Goal: Obtain resource: Download file/media

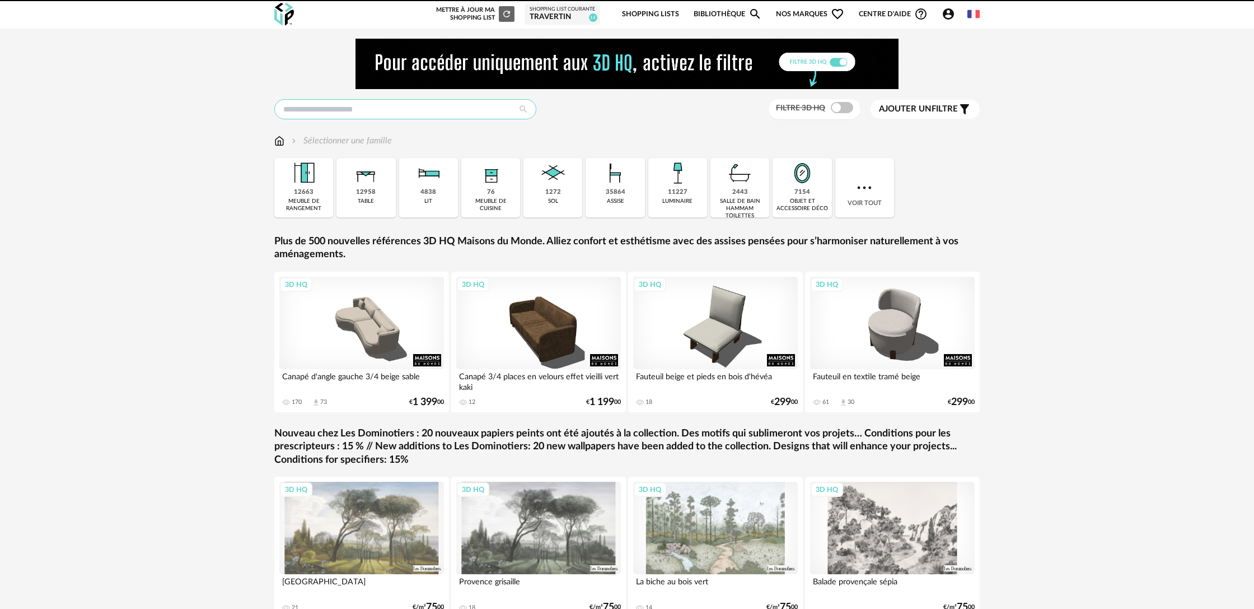
click at [392, 114] on input "text" at bounding box center [405, 109] width 262 height 20
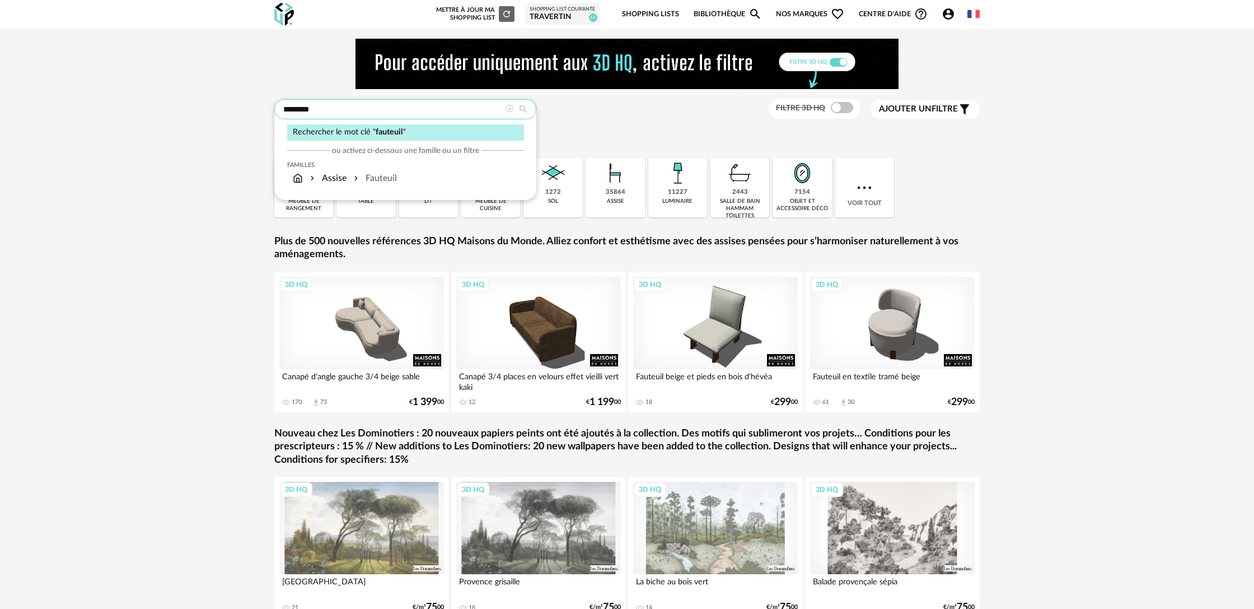
type input "********"
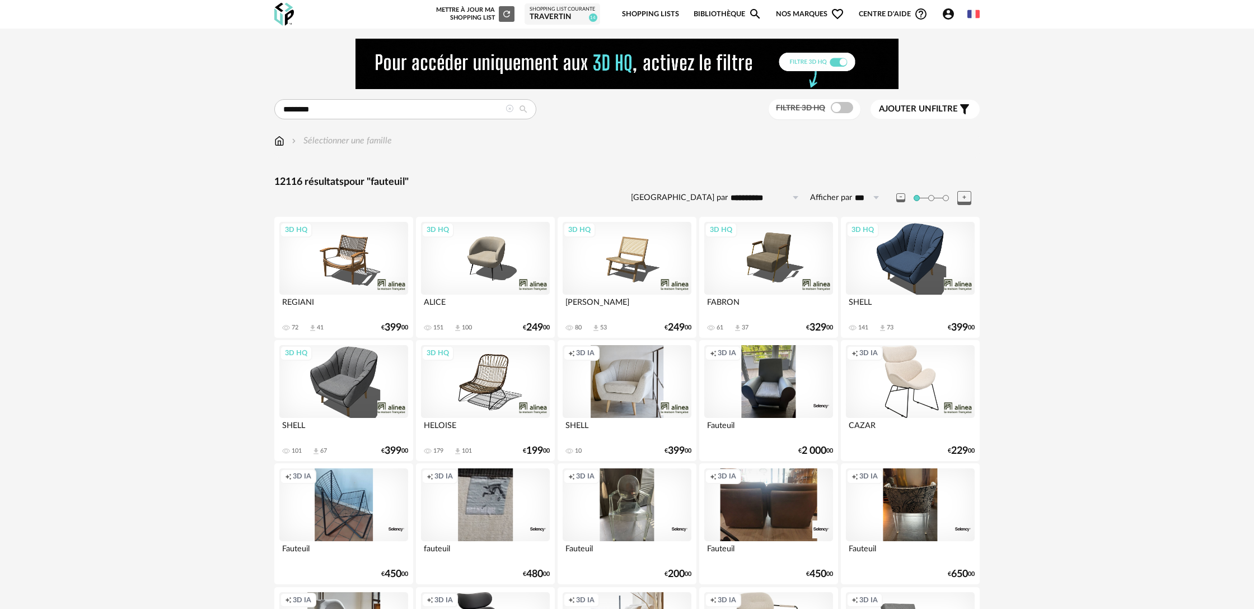
click at [657, 285] on div "3D HQ" at bounding box center [627, 258] width 129 height 73
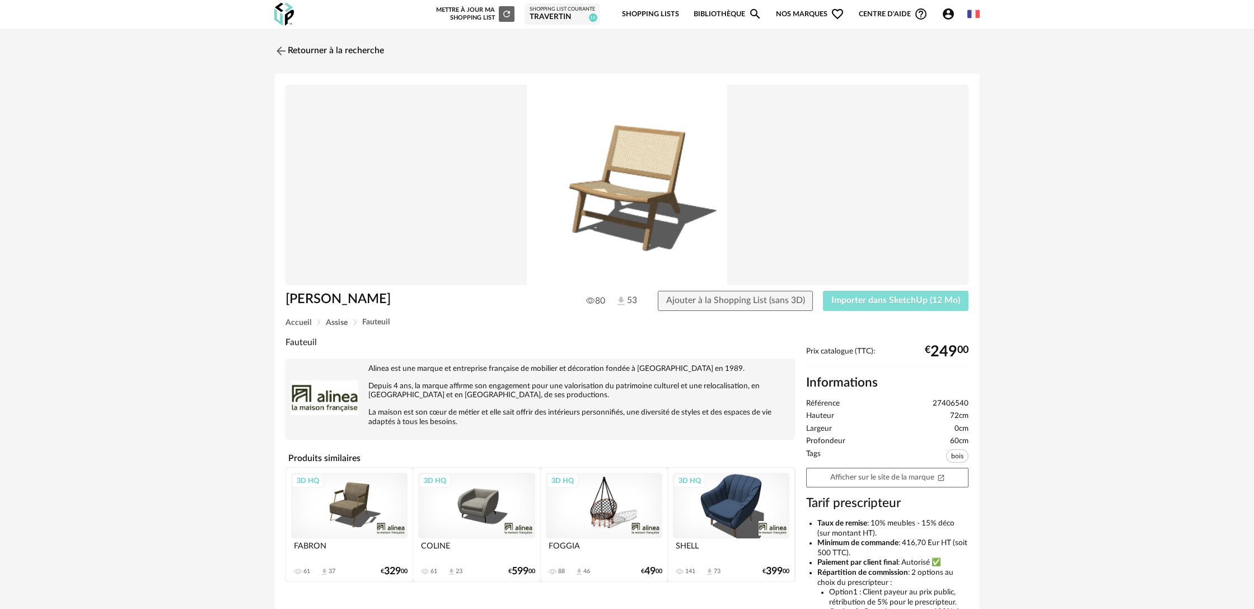
click at [854, 304] on span "Importer dans SketchUp (12 Mo)" at bounding box center [896, 300] width 129 height 9
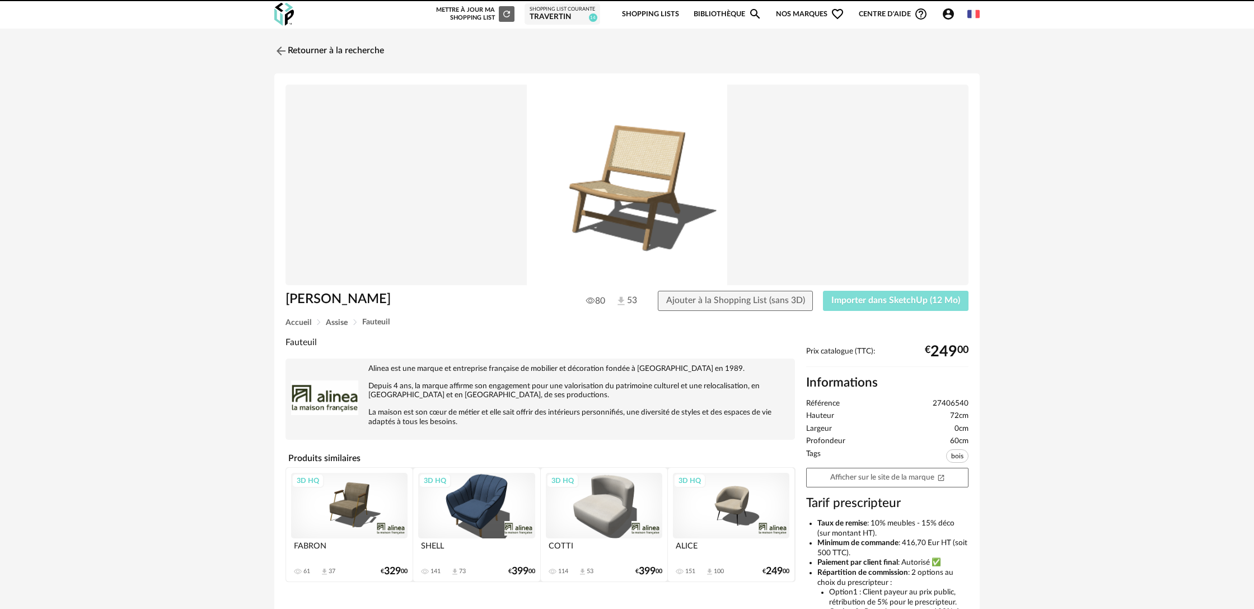
click at [891, 302] on span "Importer dans SketchUp (12 Mo)" at bounding box center [896, 300] width 129 height 9
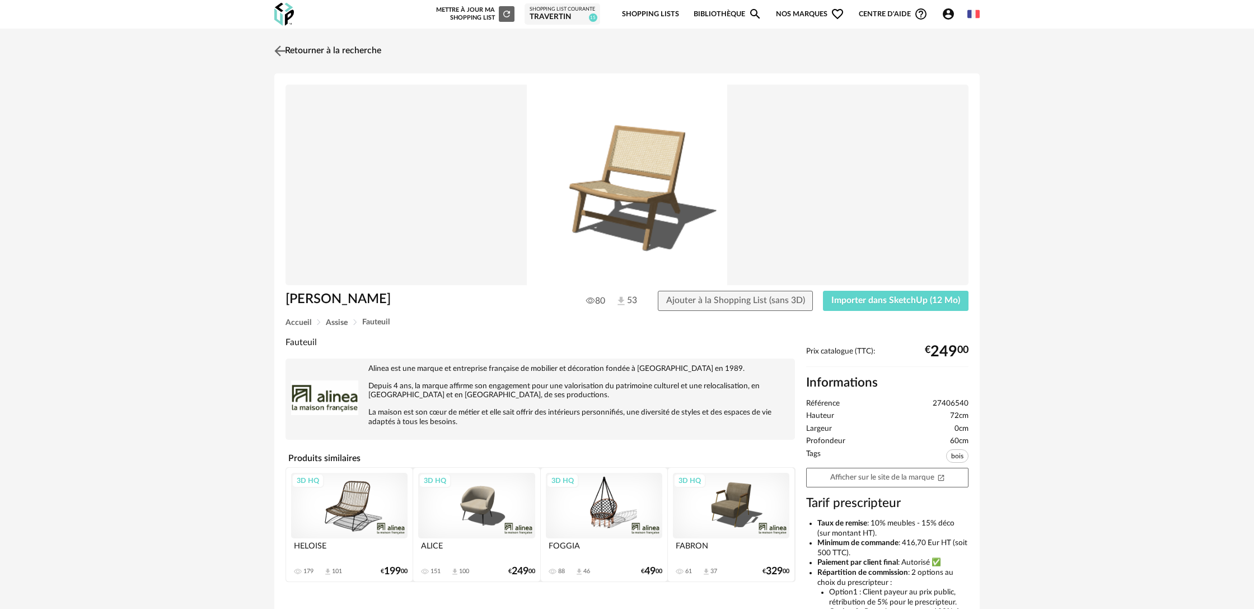
click at [340, 50] on link "Retourner à la recherche" at bounding box center [327, 51] width 110 height 25
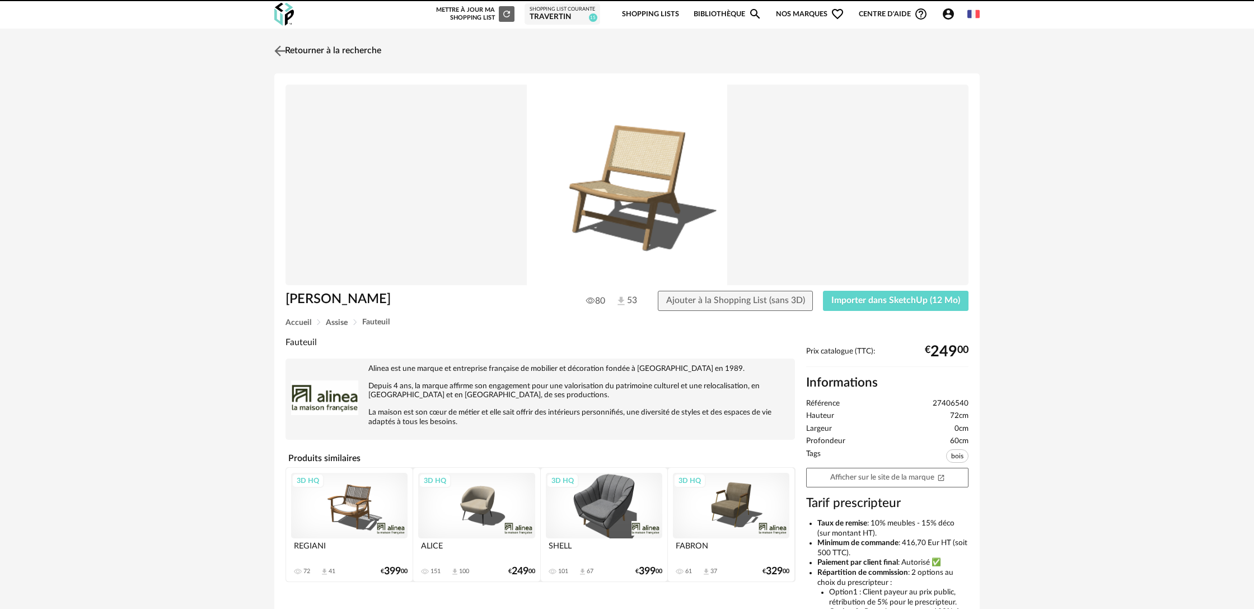
click at [341, 57] on link "Retourner à la recherche" at bounding box center [327, 51] width 110 height 25
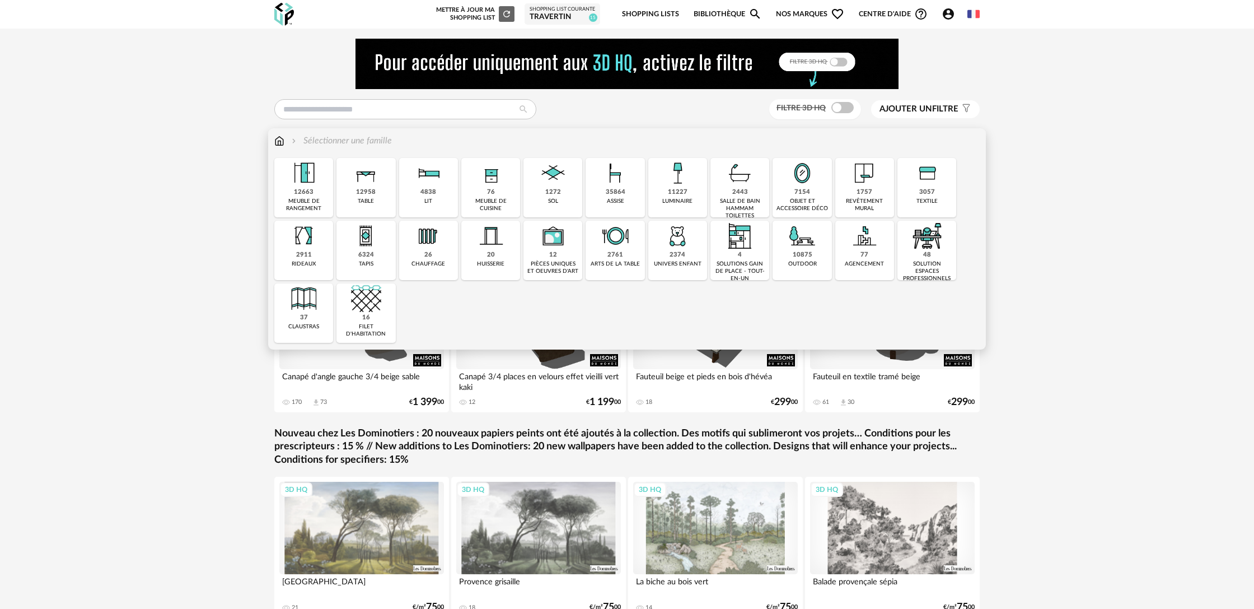
click at [861, 185] on img at bounding box center [865, 173] width 30 height 30
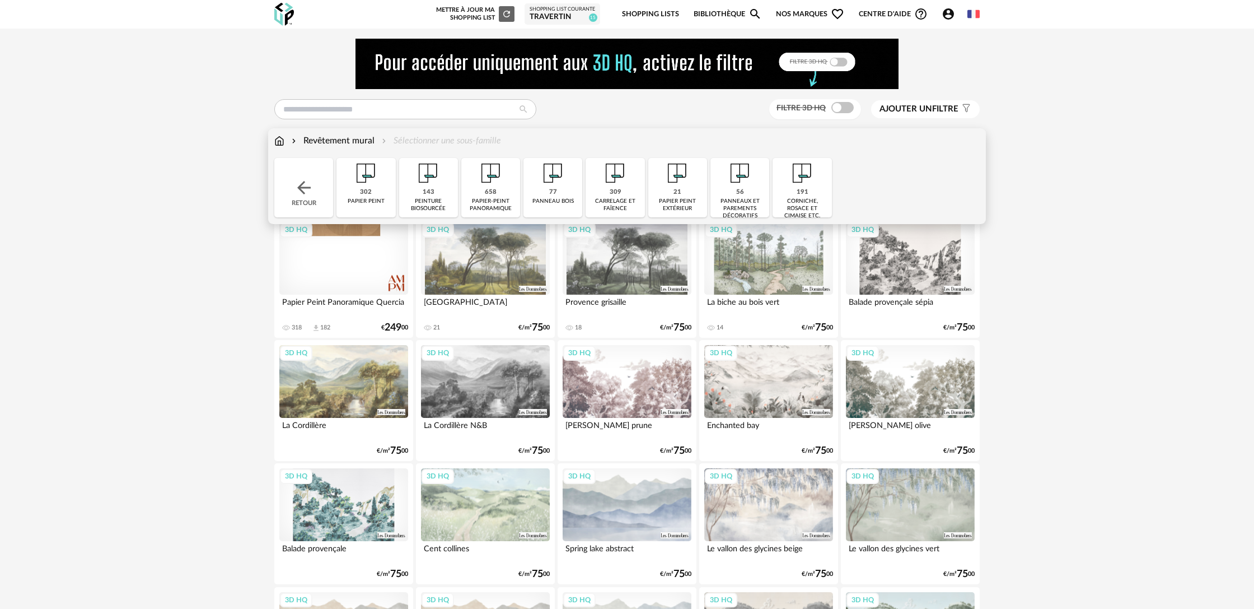
click at [438, 189] on div "143 peinture biosourcée" at bounding box center [428, 187] width 59 height 59
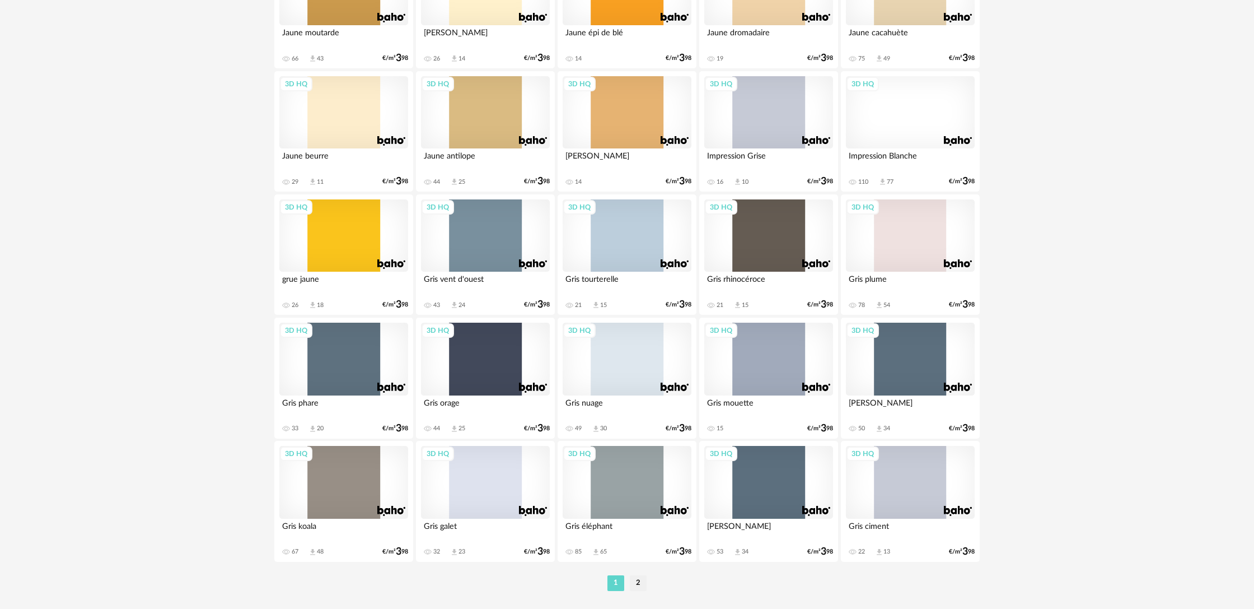
scroll to position [2155, 0]
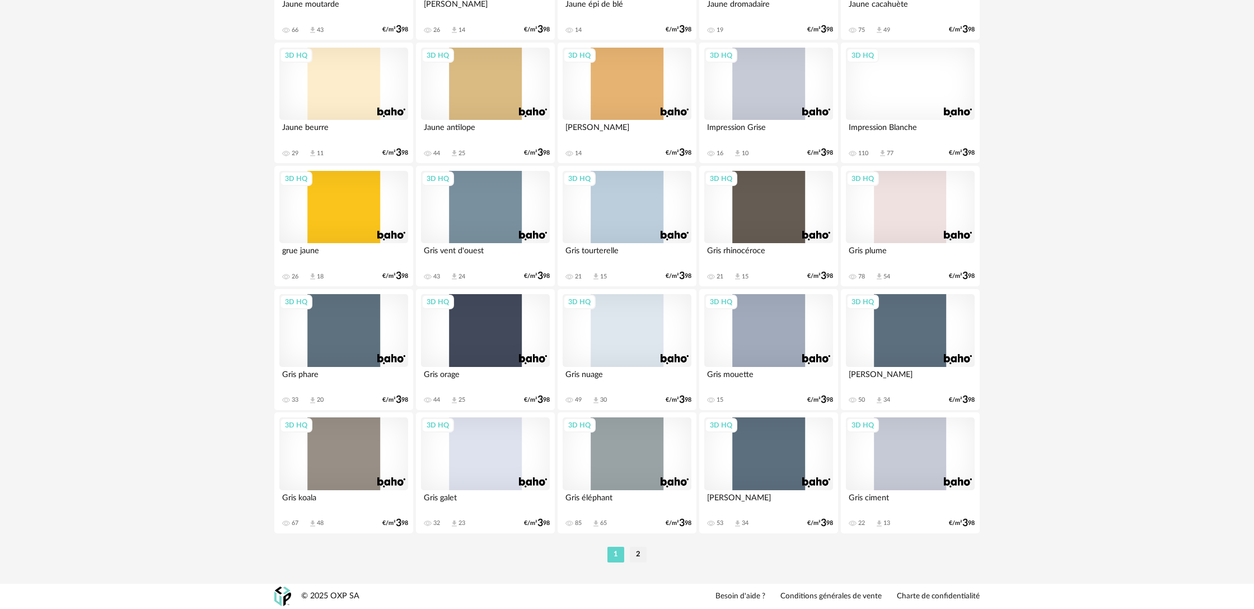
click at [640, 555] on li "2" at bounding box center [638, 555] width 17 height 16
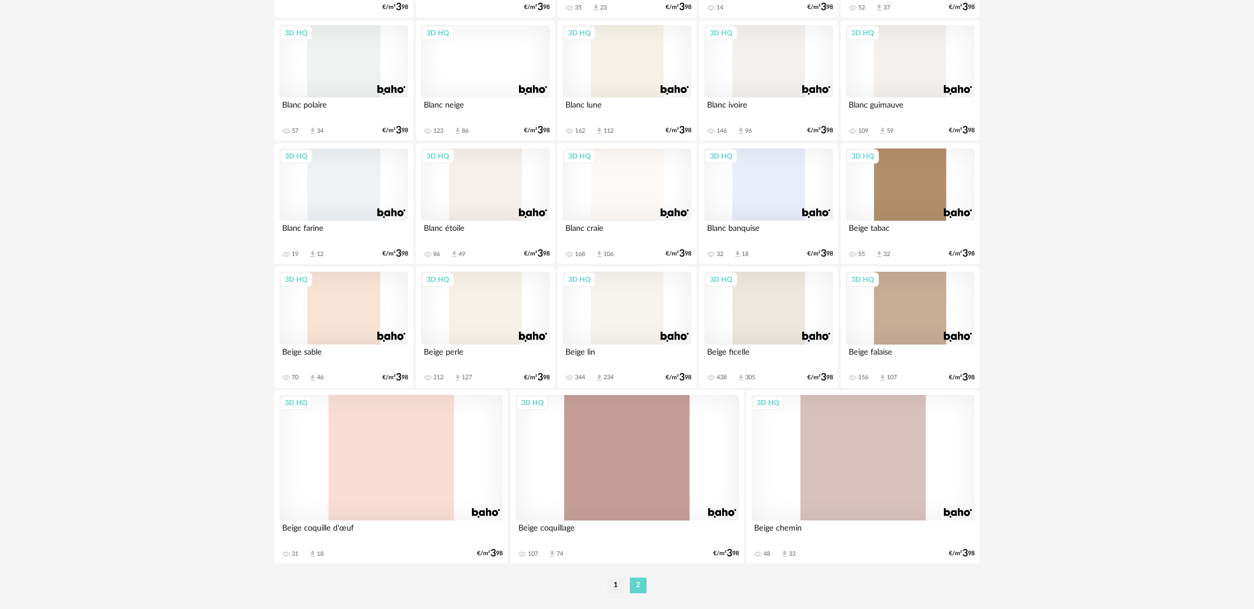
scroll to position [848, 0]
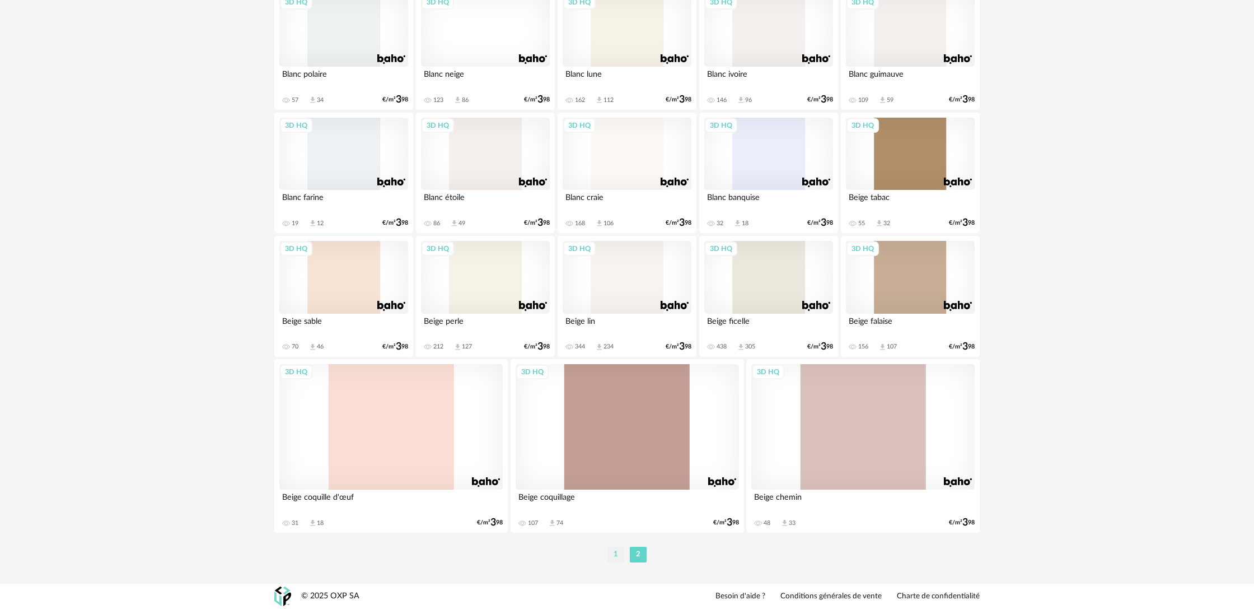
click at [614, 553] on li "1" at bounding box center [616, 555] width 17 height 16
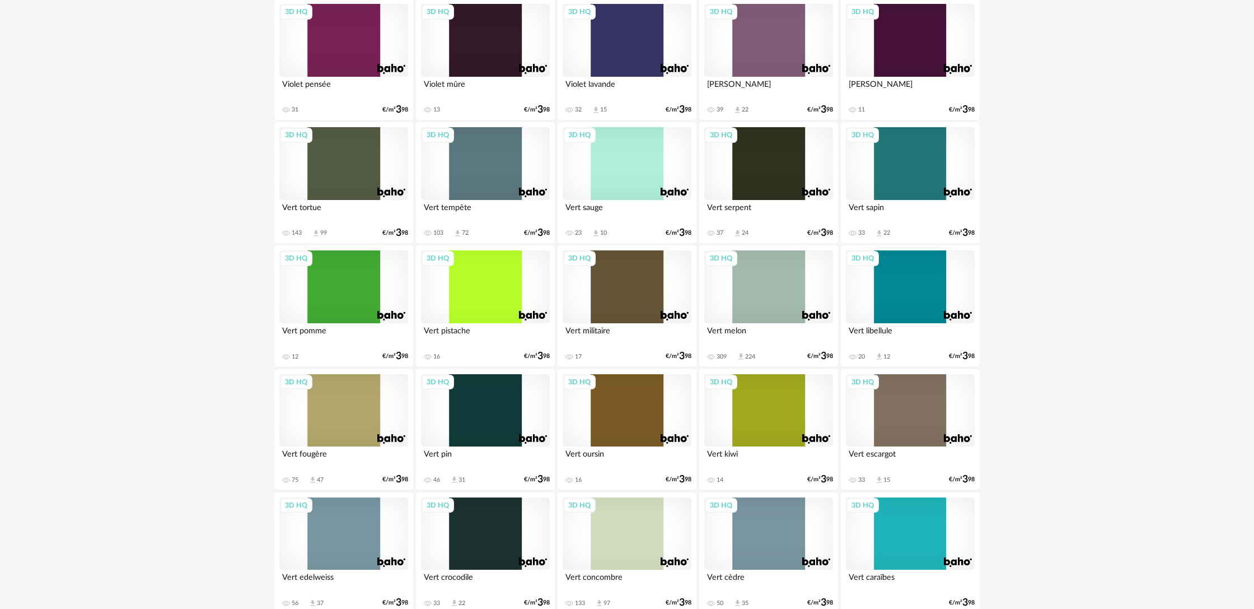
scroll to position [222, 0]
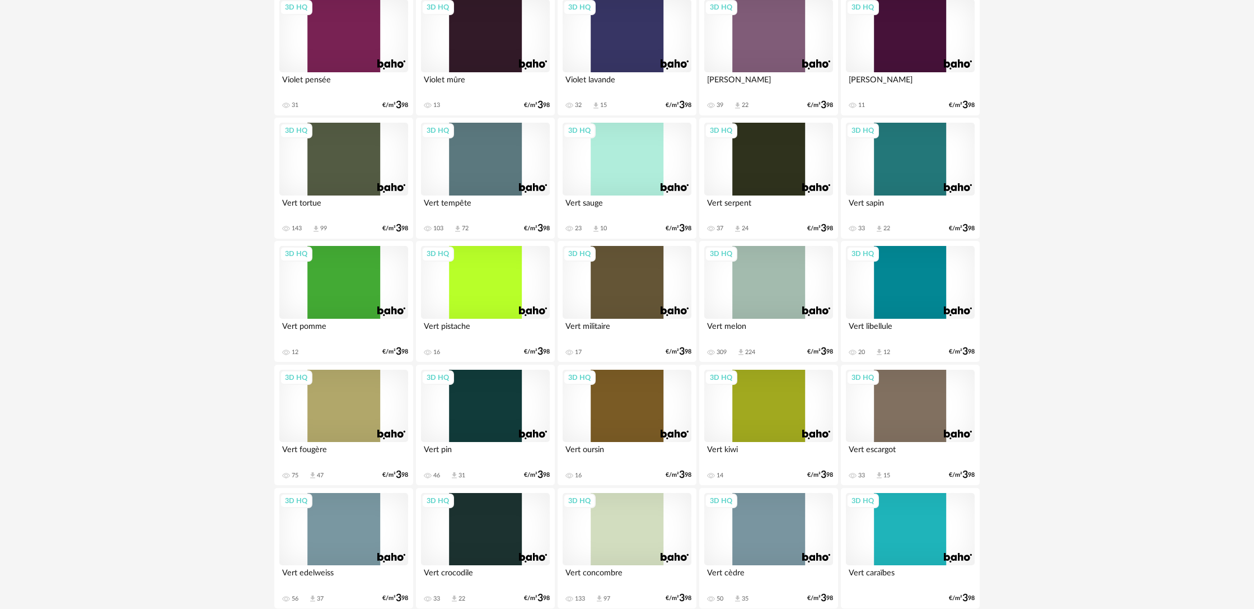
click at [349, 170] on div "3D HQ" at bounding box center [343, 159] width 129 height 73
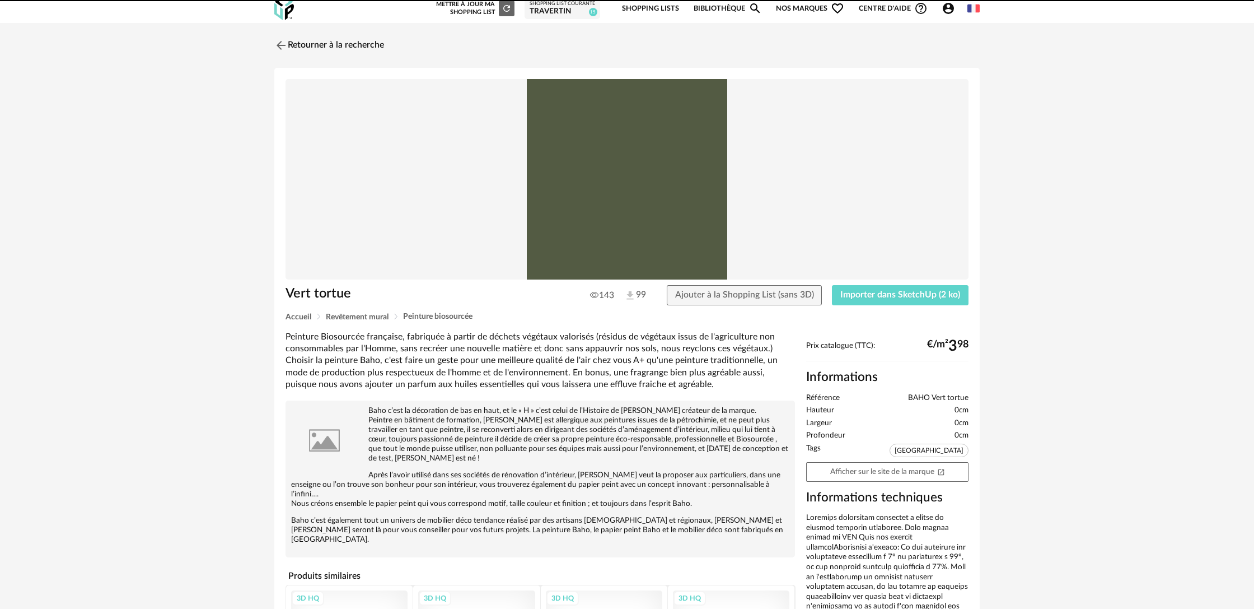
scroll to position [18, 0]
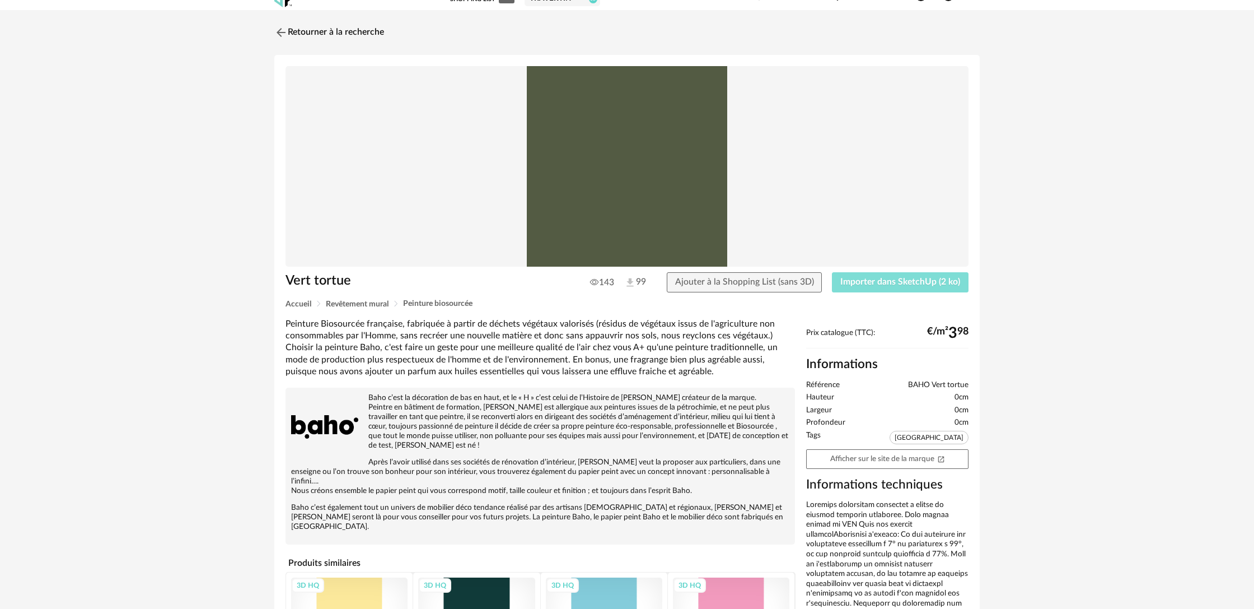
click at [866, 285] on span "Importer dans SketchUp (2 ko)" at bounding box center [901, 281] width 120 height 9
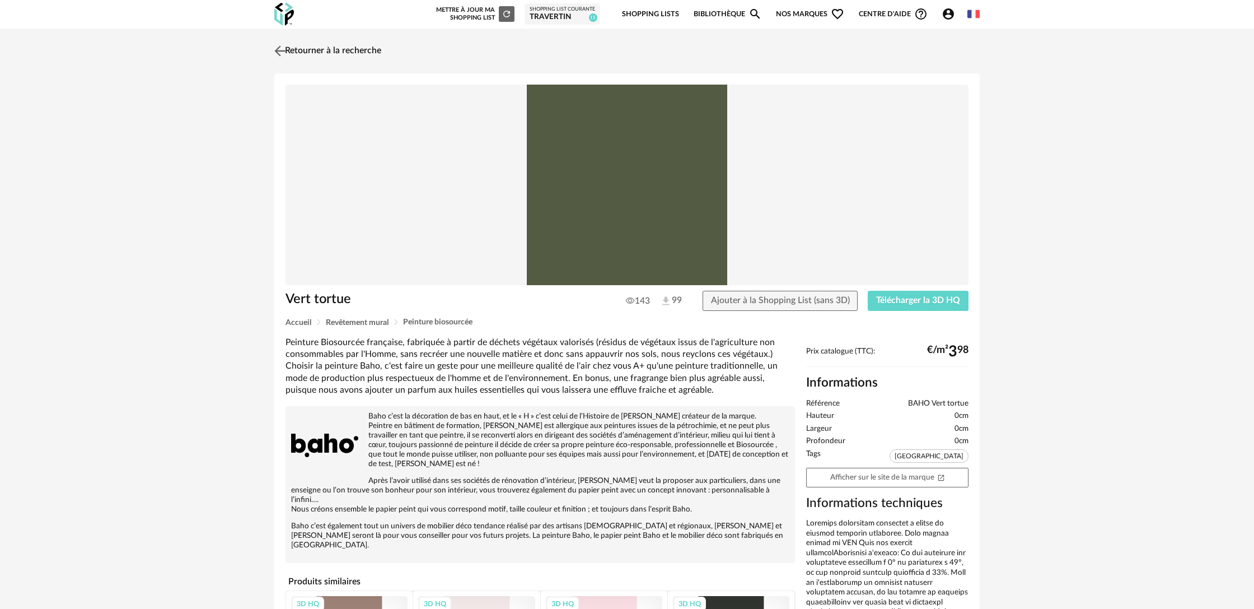
click at [356, 55] on link "Retourner à la recherche" at bounding box center [327, 51] width 110 height 25
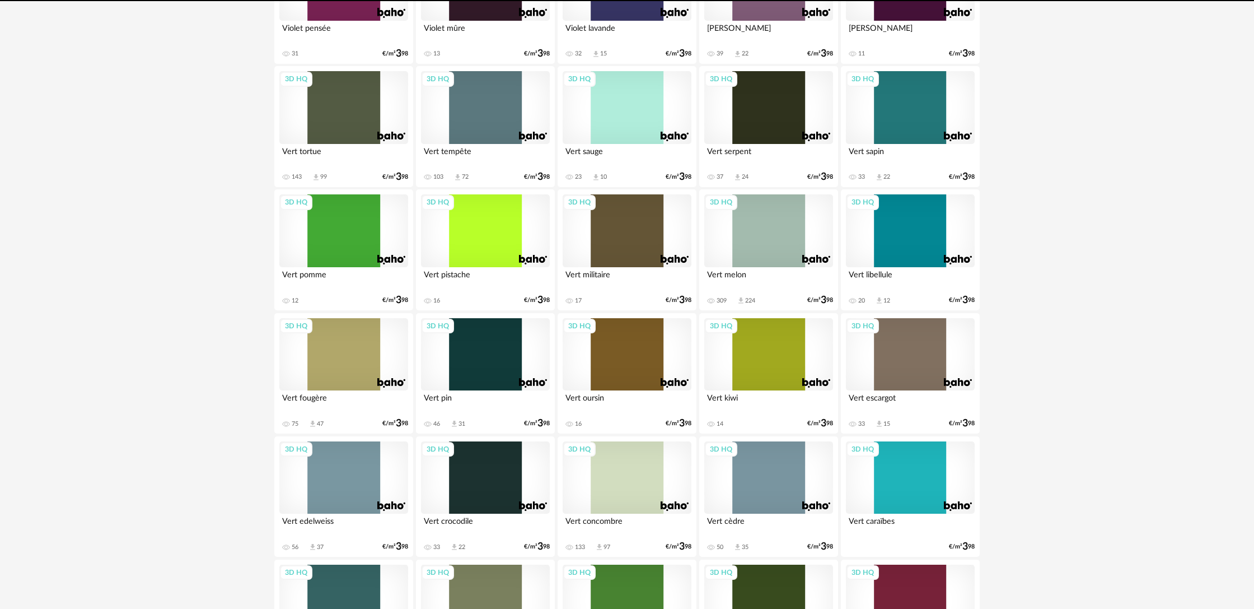
scroll to position [300, 0]
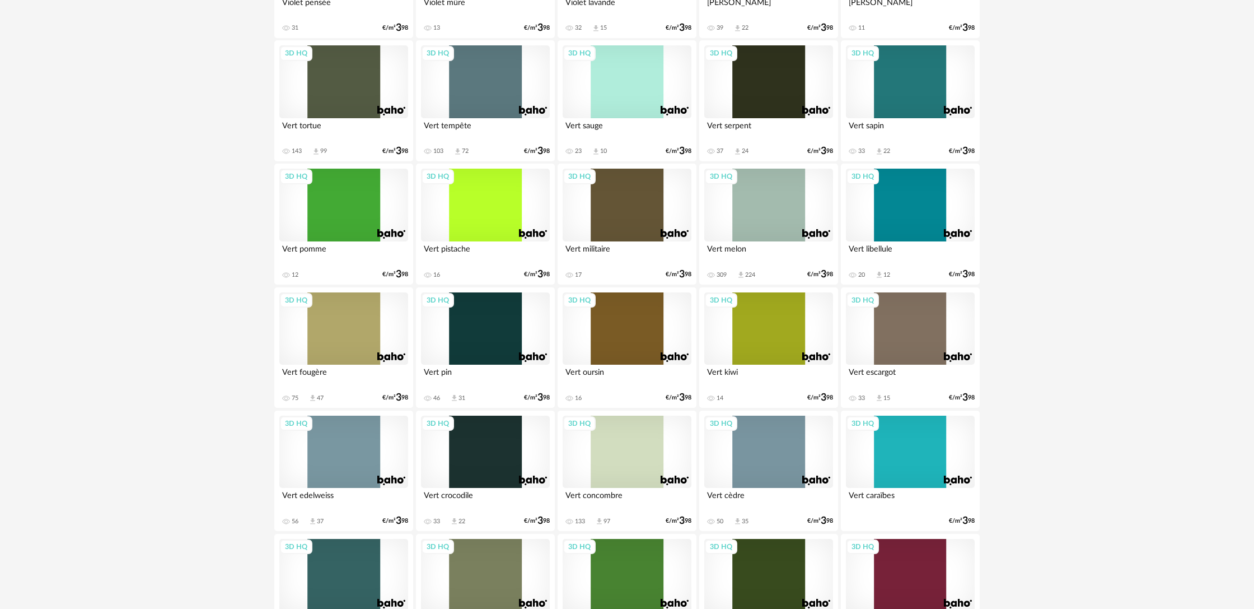
click at [633, 230] on div "3D HQ" at bounding box center [627, 205] width 129 height 73
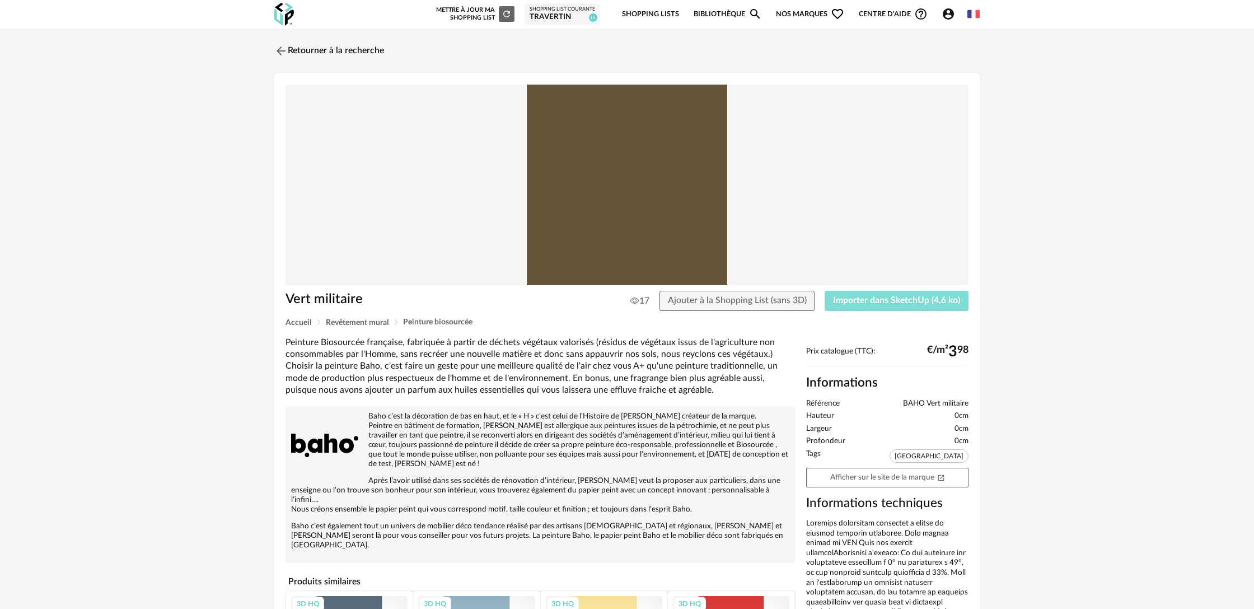
click at [881, 303] on span "Importer dans SketchUp (4,6 ko)" at bounding box center [896, 300] width 127 height 9
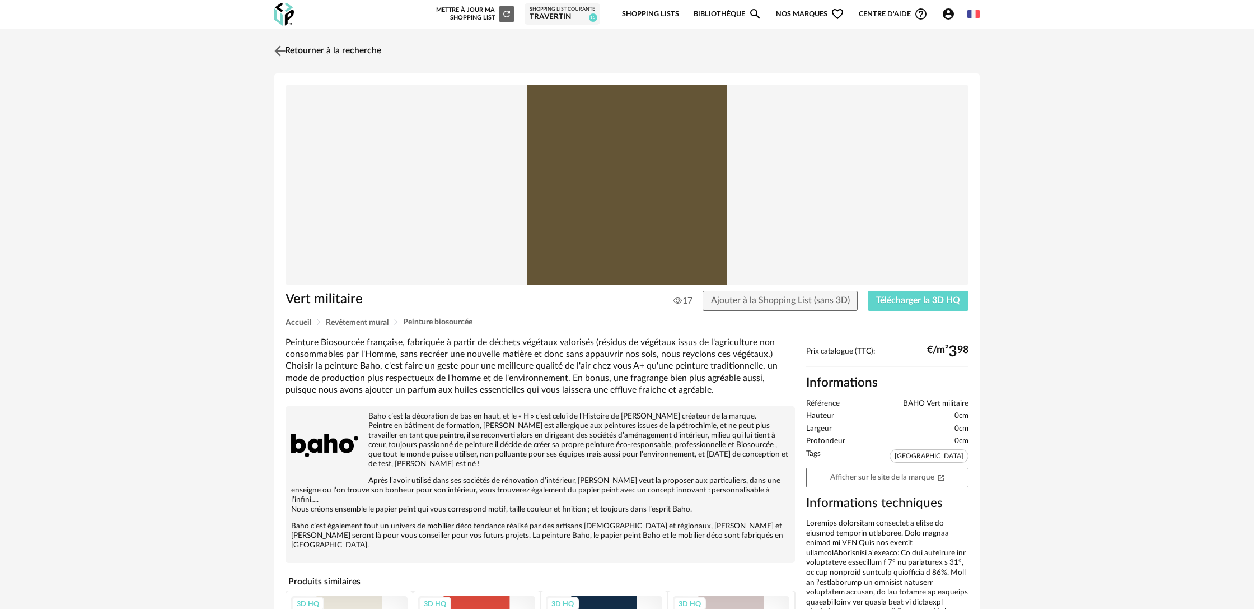
click at [314, 49] on link "Retourner à la recherche" at bounding box center [327, 51] width 110 height 25
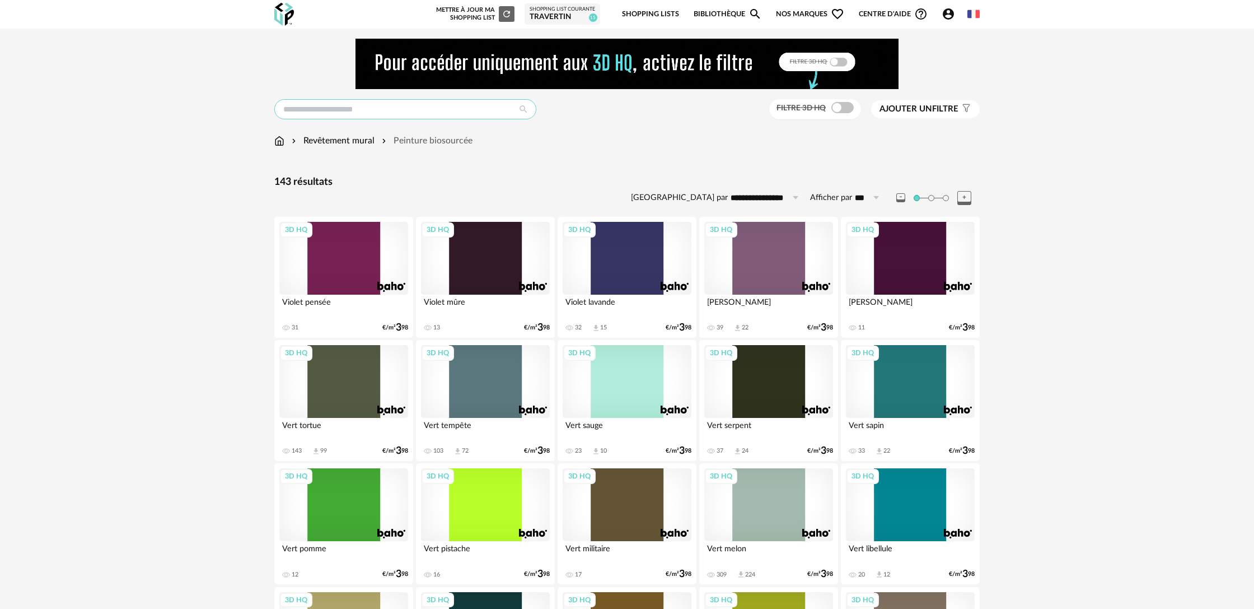
click at [394, 109] on input "text" at bounding box center [405, 109] width 262 height 20
type input "******"
type input "**********"
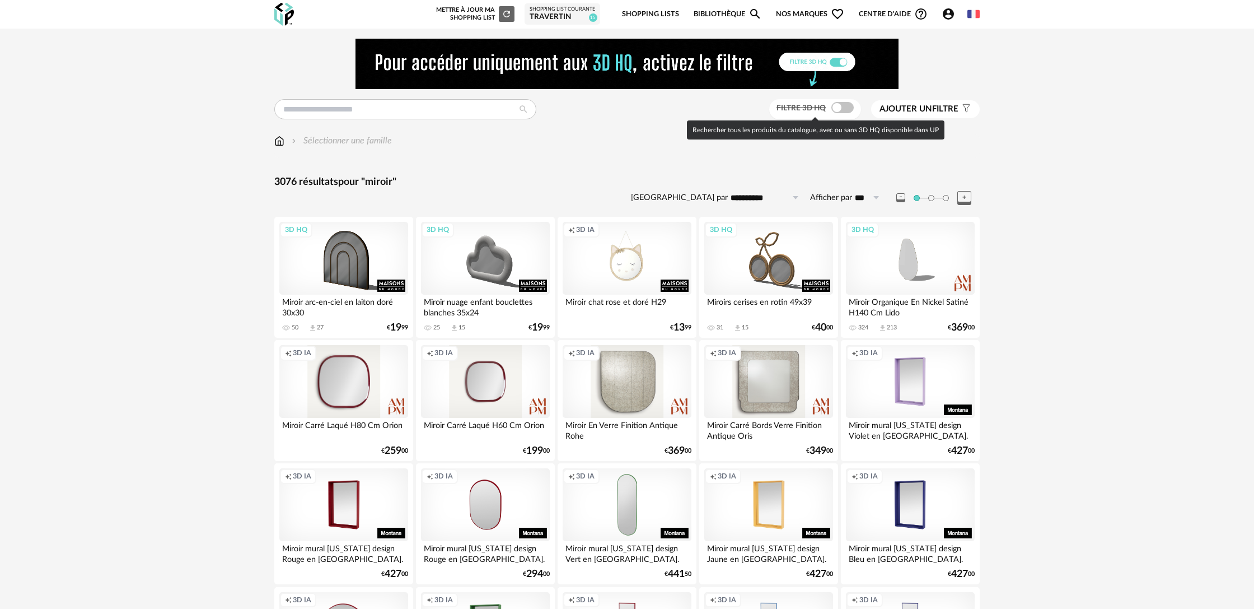
click at [839, 105] on span at bounding box center [843, 107] width 22 height 11
type input "******"
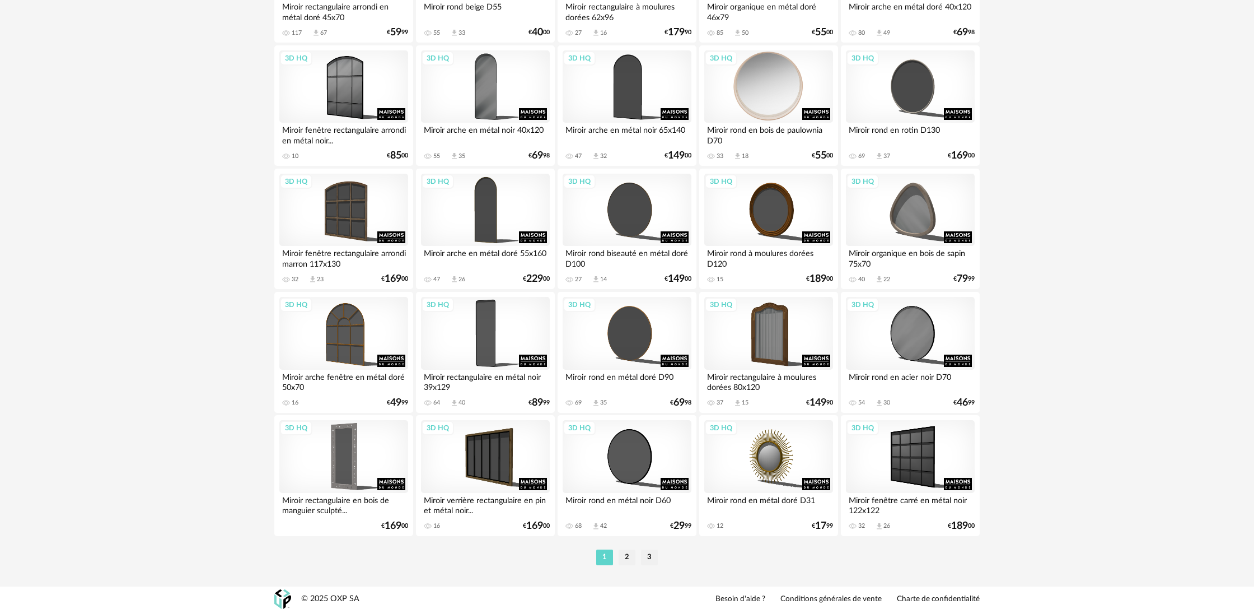
scroll to position [2155, 0]
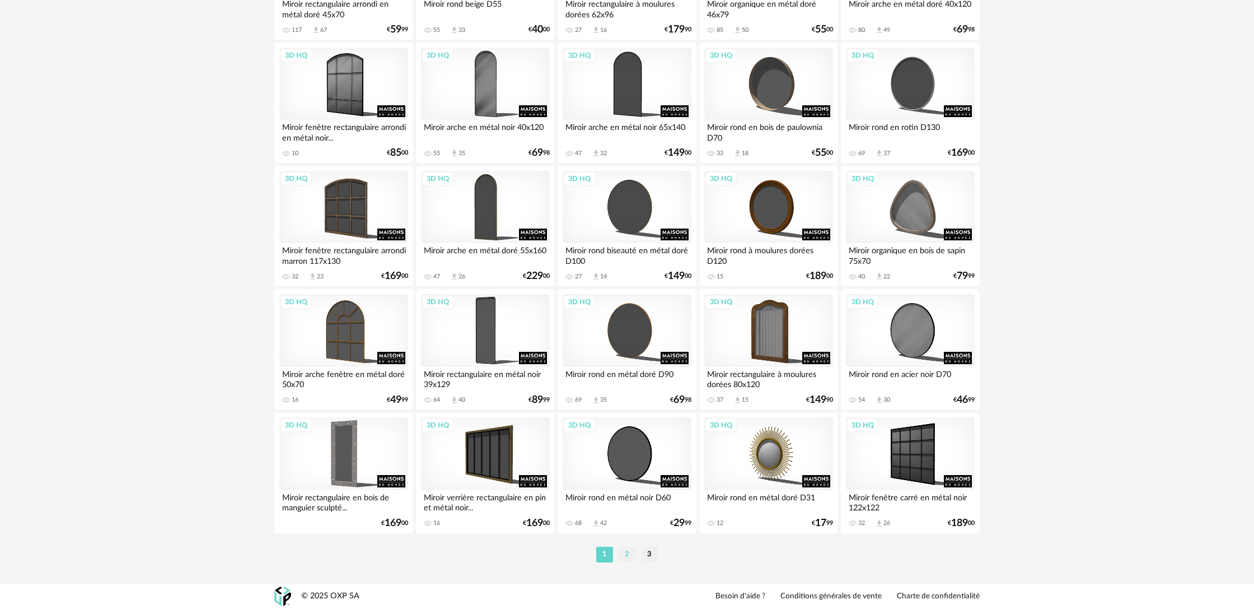
click at [630, 560] on li "2" at bounding box center [627, 555] width 17 height 16
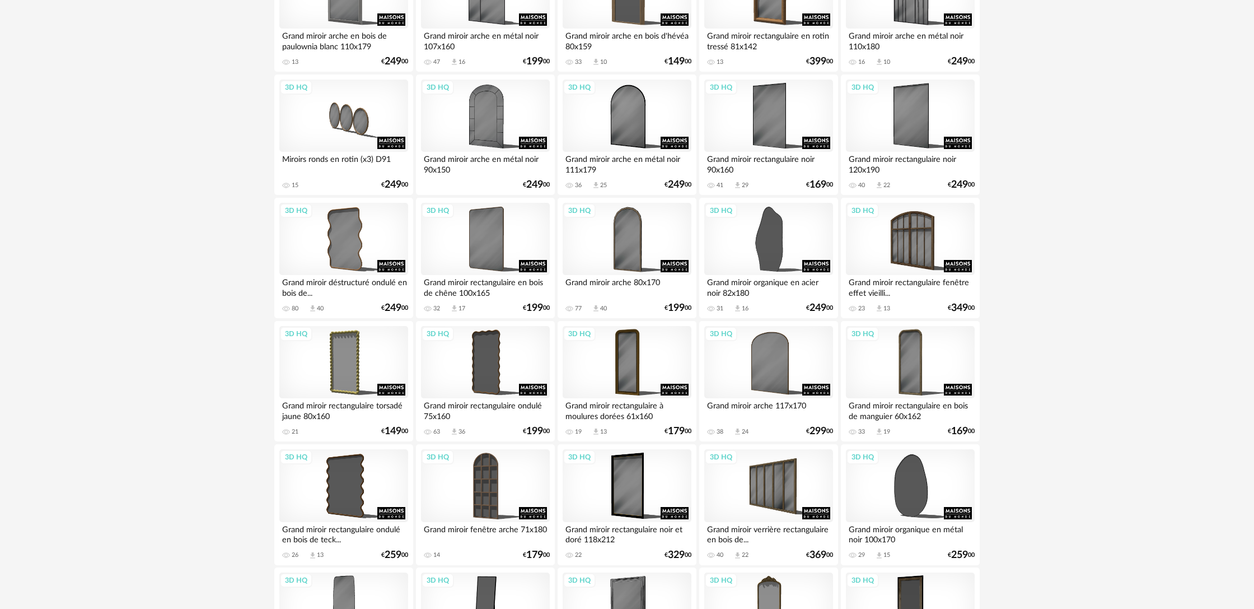
scroll to position [638, 0]
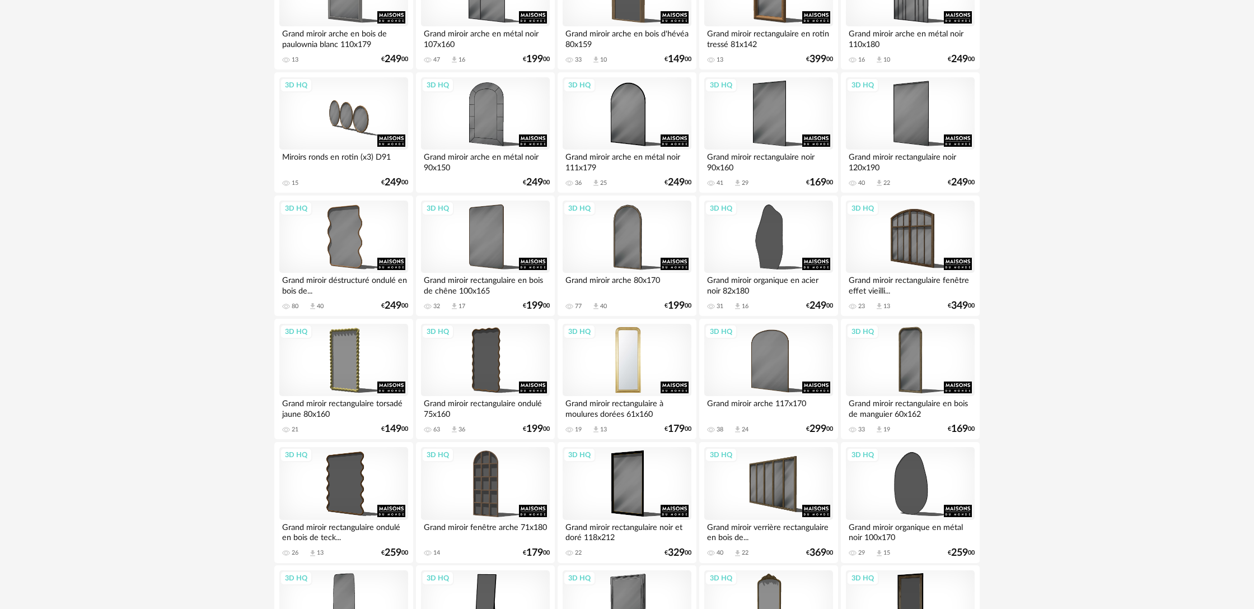
click at [655, 362] on div "3D HQ" at bounding box center [627, 360] width 129 height 73
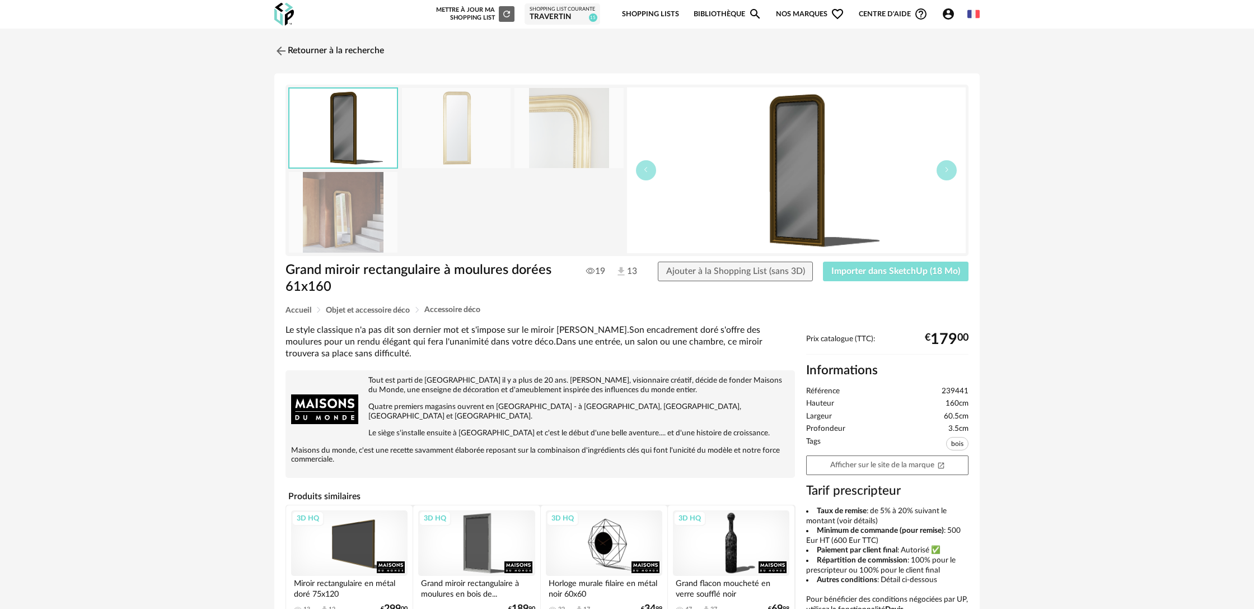
click at [876, 279] on button "Importer dans SketchUp (18 Mo)" at bounding box center [896, 272] width 146 height 20
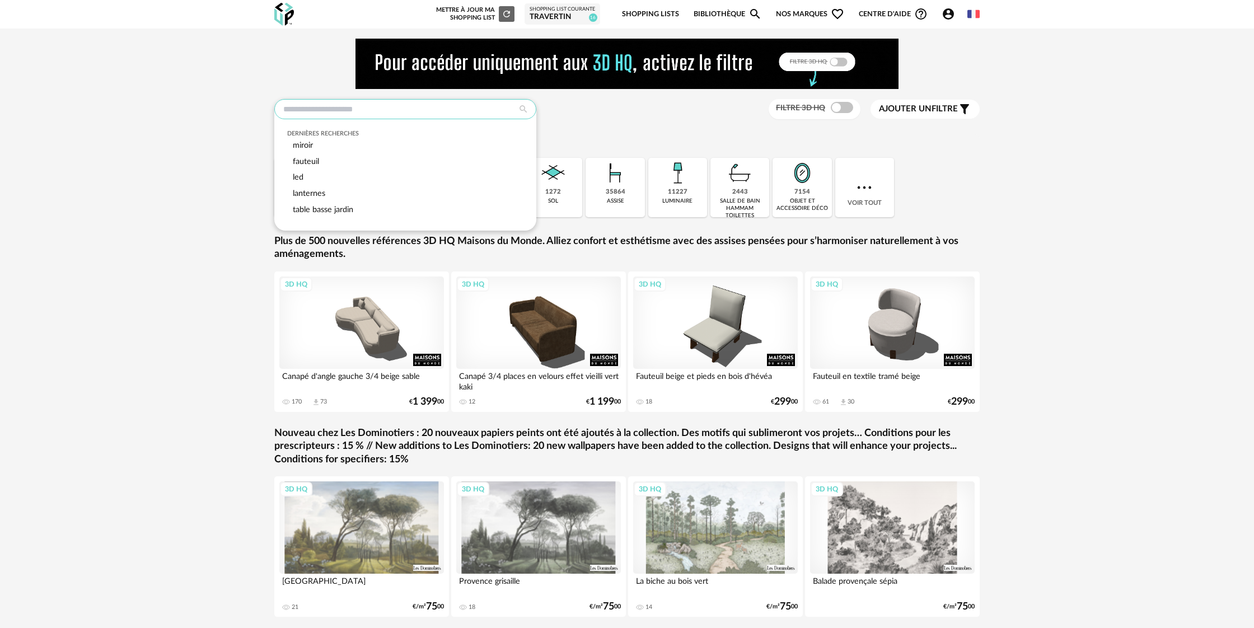
click at [462, 113] on input "text" at bounding box center [405, 109] width 262 height 20
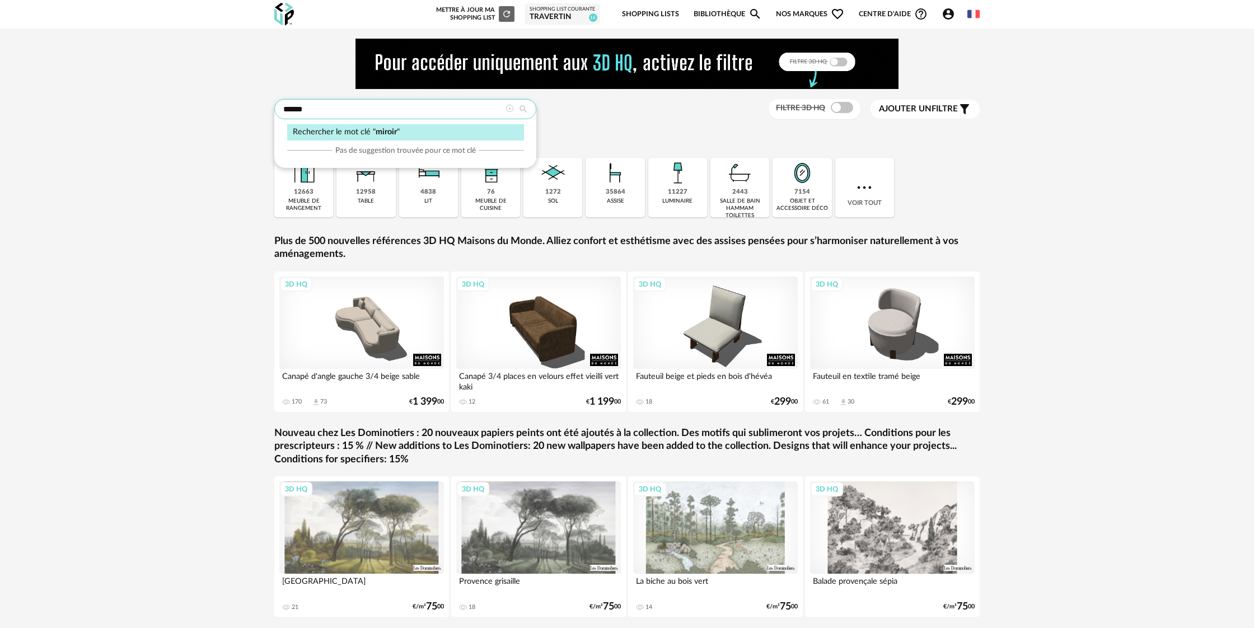
type input "******"
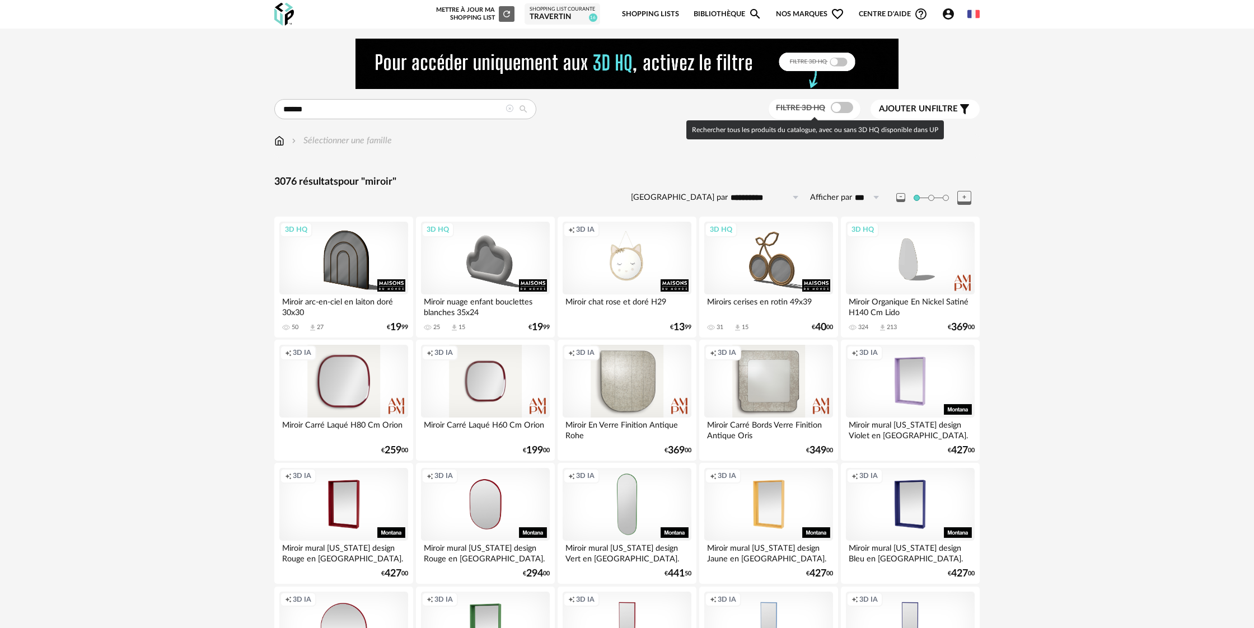
click at [842, 109] on span at bounding box center [842, 107] width 22 height 11
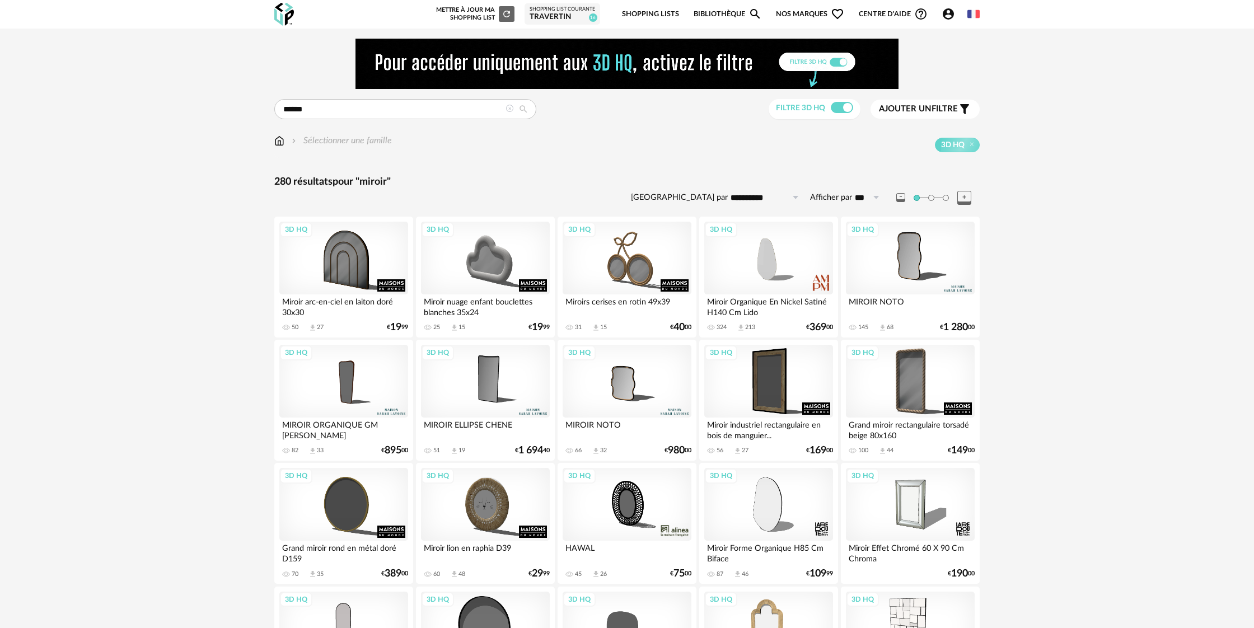
click at [834, 200] on label "Afficher par" at bounding box center [831, 198] width 42 height 11
click at [852, 200] on input "***" at bounding box center [869, 198] width 34 height 18
click at [871, 303] on span "500" at bounding box center [872, 303] width 17 height 10
type input "***"
click at [911, 111] on span "Ajouter un" at bounding box center [905, 109] width 53 height 8
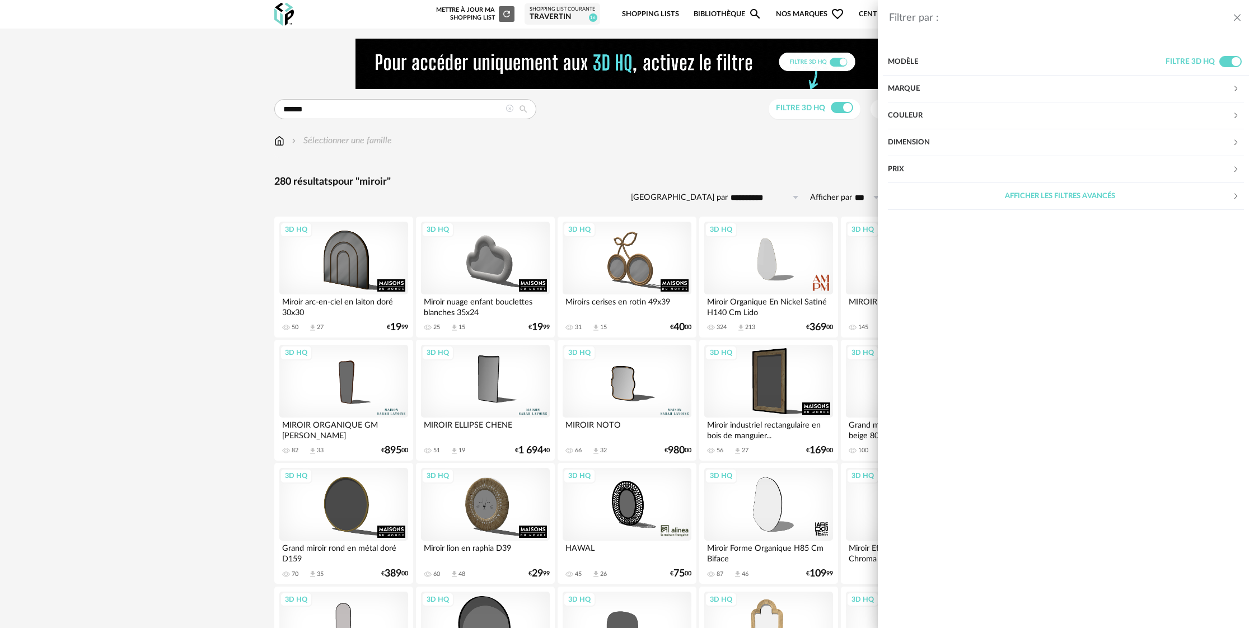
click at [910, 114] on div "Couleur" at bounding box center [1060, 115] width 344 height 27
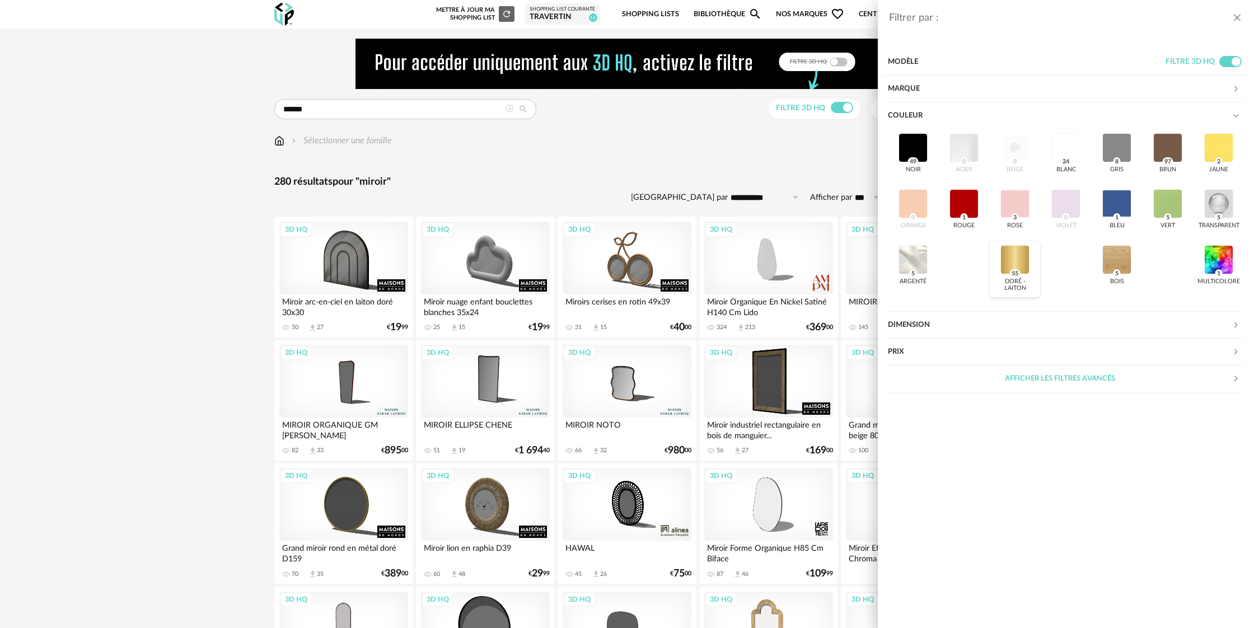
click at [1011, 267] on div at bounding box center [1015, 259] width 29 height 29
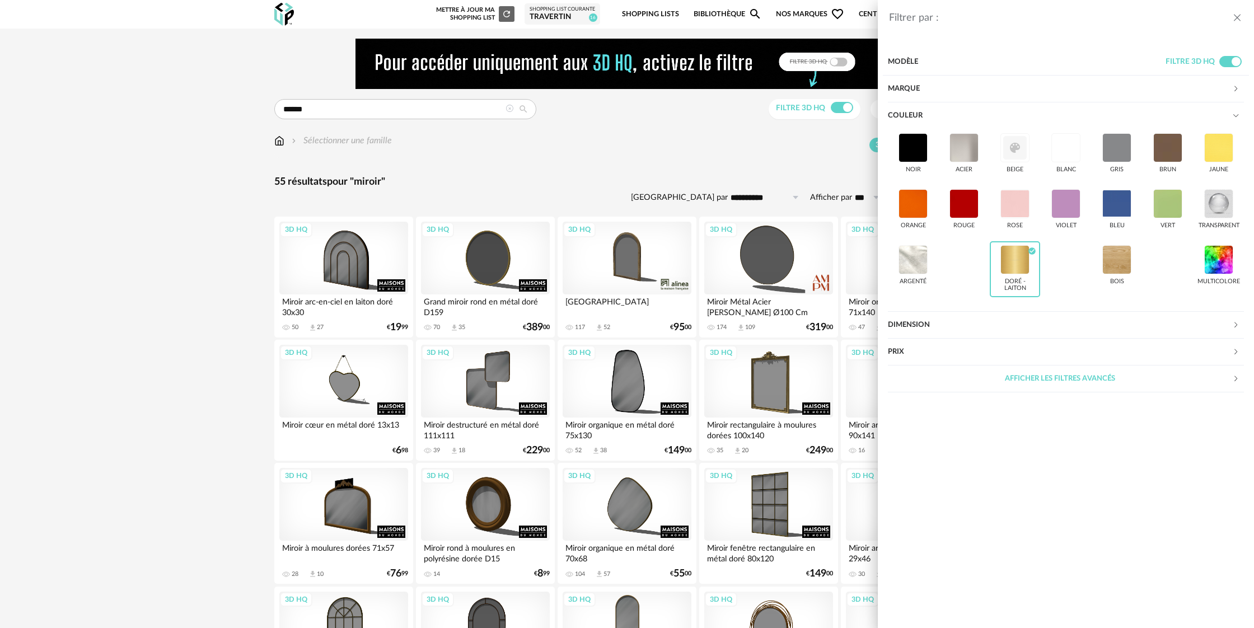
click at [154, 349] on div "Filtrer par : Modèle Filtre 3D HQ Marque &tradition 0 101 Copenhagen 0 366 Conc…" at bounding box center [627, 314] width 1254 height 628
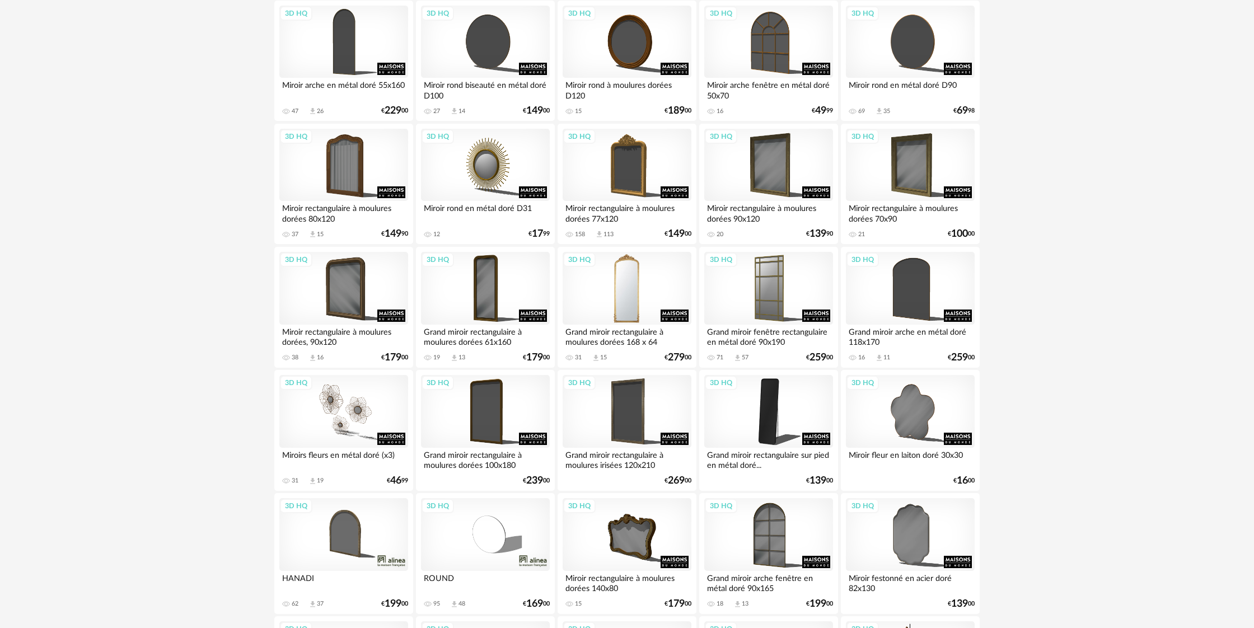
scroll to position [836, 0]
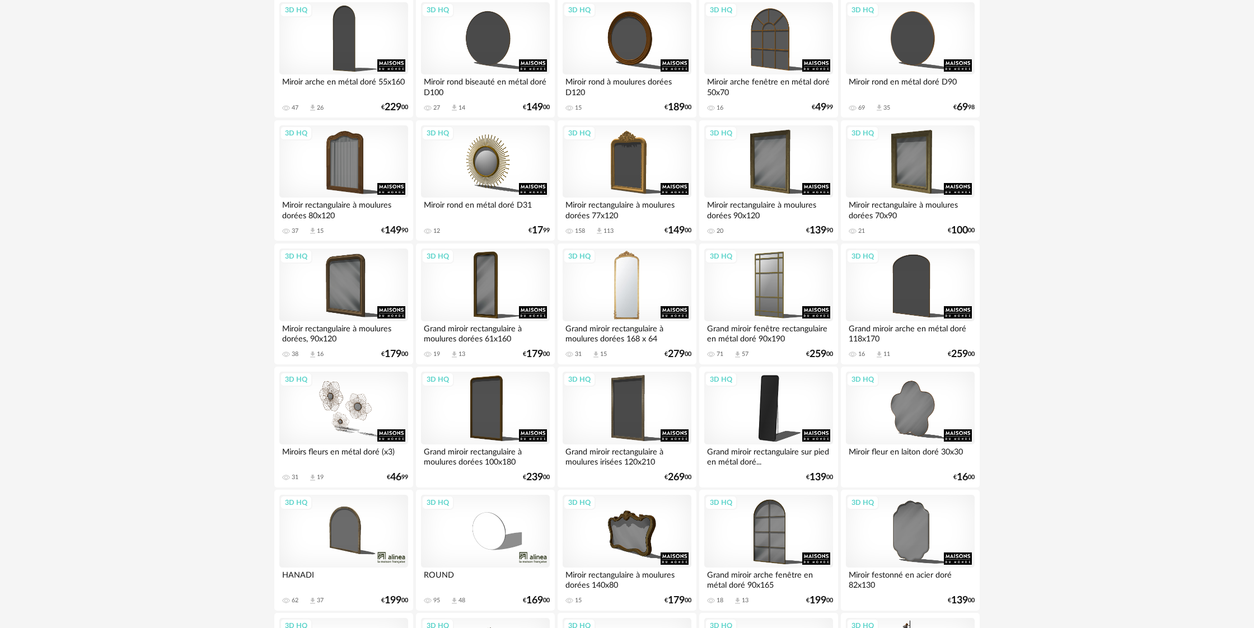
click at [635, 314] on div "3D HQ" at bounding box center [627, 285] width 129 height 73
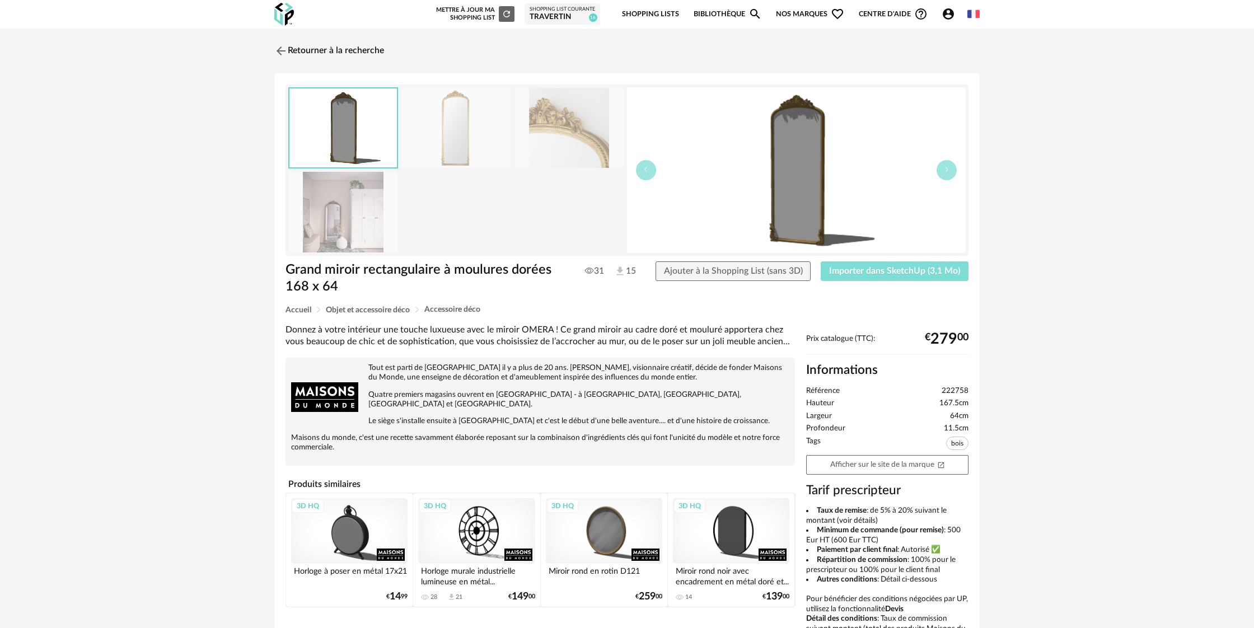
click at [863, 274] on span "Importer dans SketchUp (3,1 Mo)" at bounding box center [894, 271] width 131 height 9
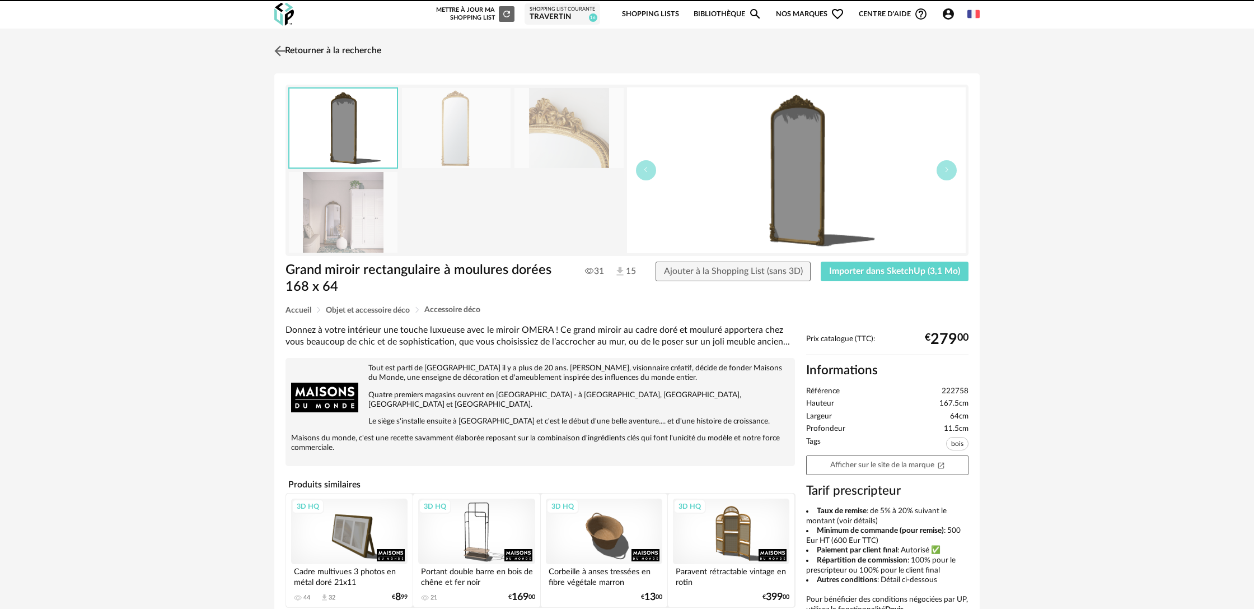
click at [310, 52] on link "Retourner à la recherche" at bounding box center [327, 51] width 110 height 25
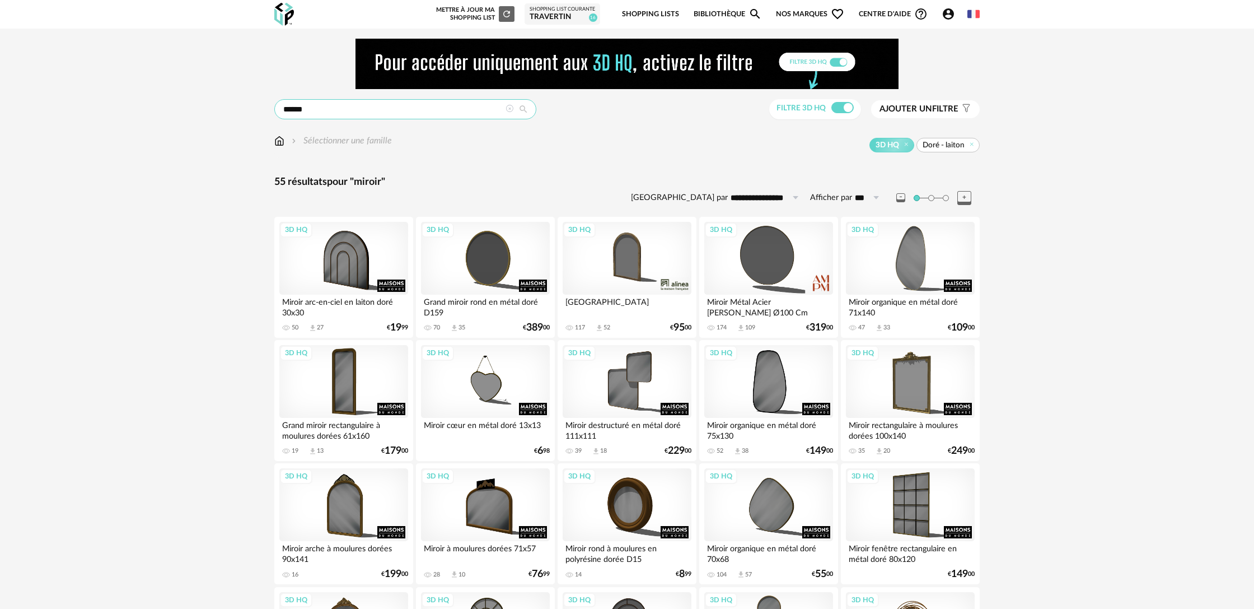
click at [343, 105] on input "******" at bounding box center [405, 109] width 262 height 20
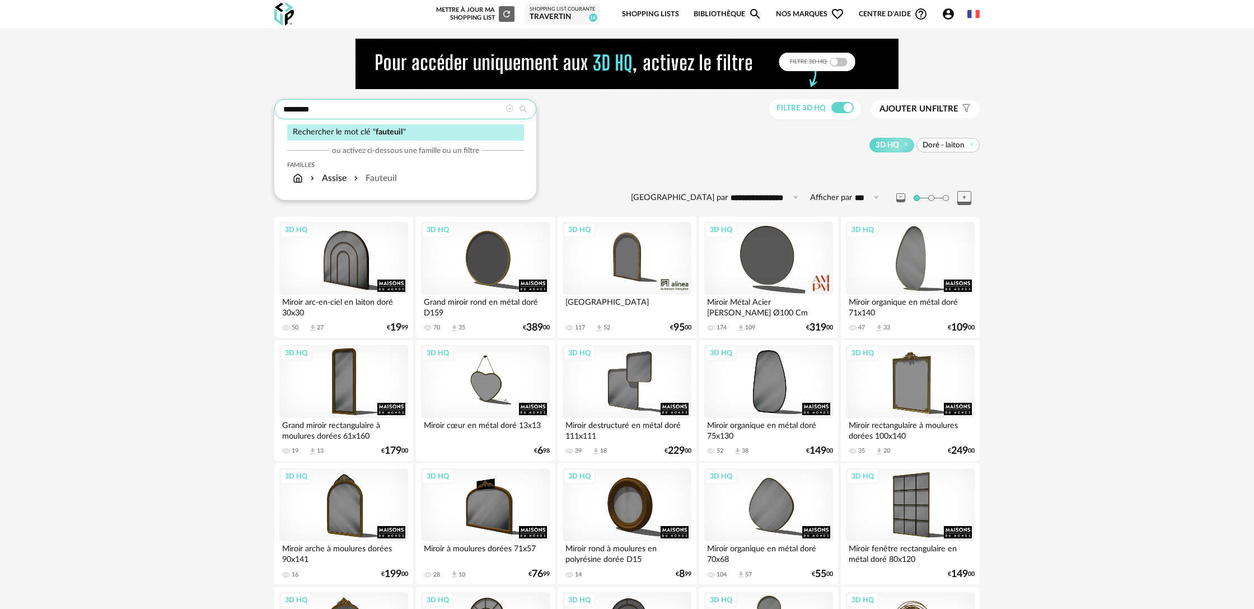
type input "********"
type input "**********"
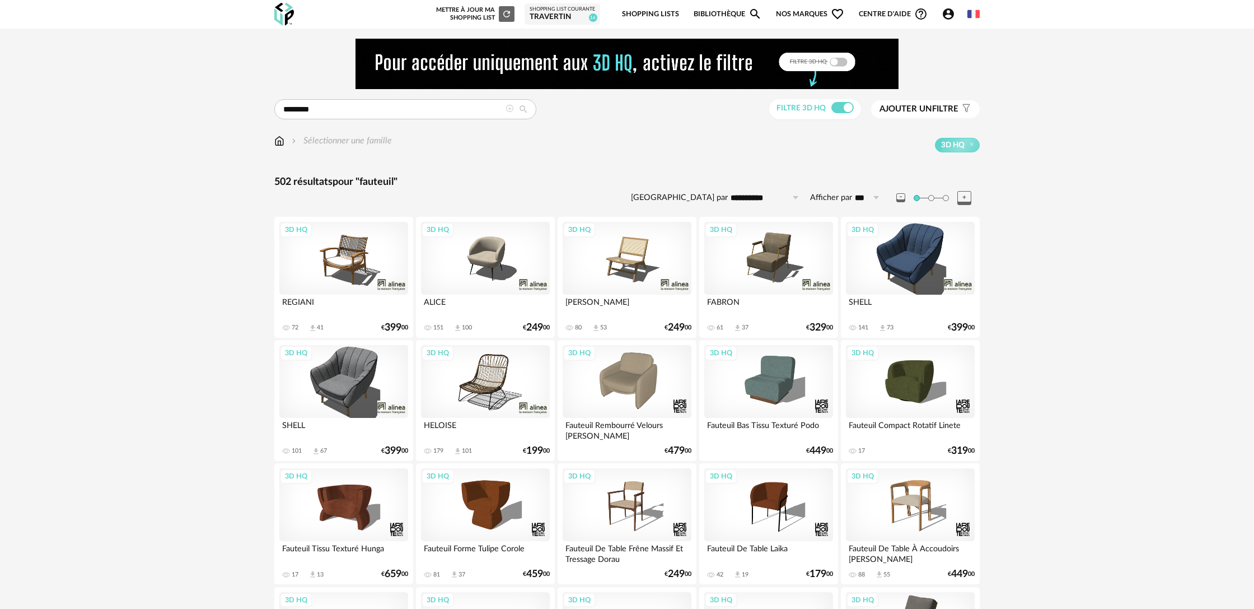
click at [652, 278] on div "3D HQ" at bounding box center [627, 258] width 129 height 73
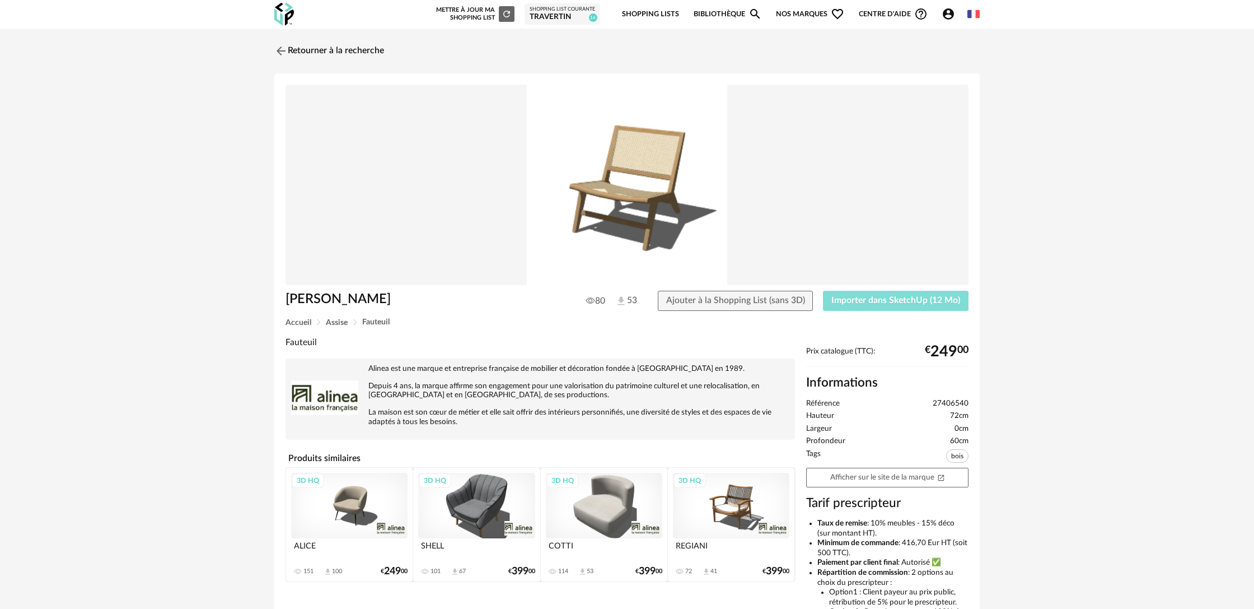
click at [867, 300] on span "Importer dans SketchUp (12 Mo)" at bounding box center [896, 300] width 129 height 9
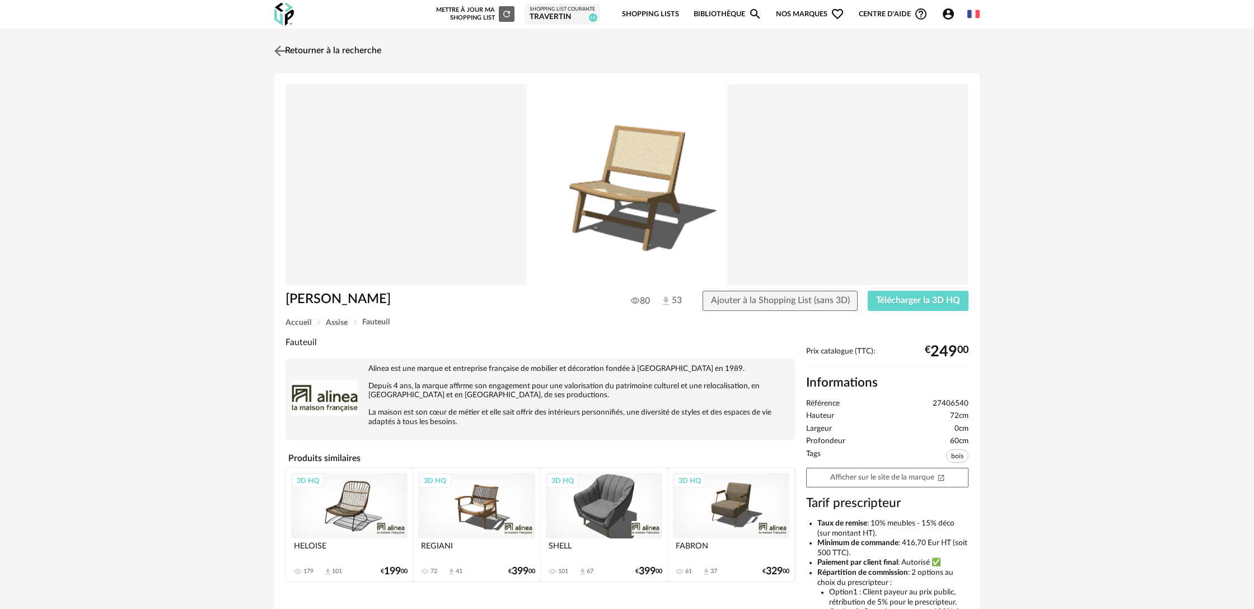
click at [363, 55] on link "Retourner à la recherche" at bounding box center [327, 51] width 110 height 25
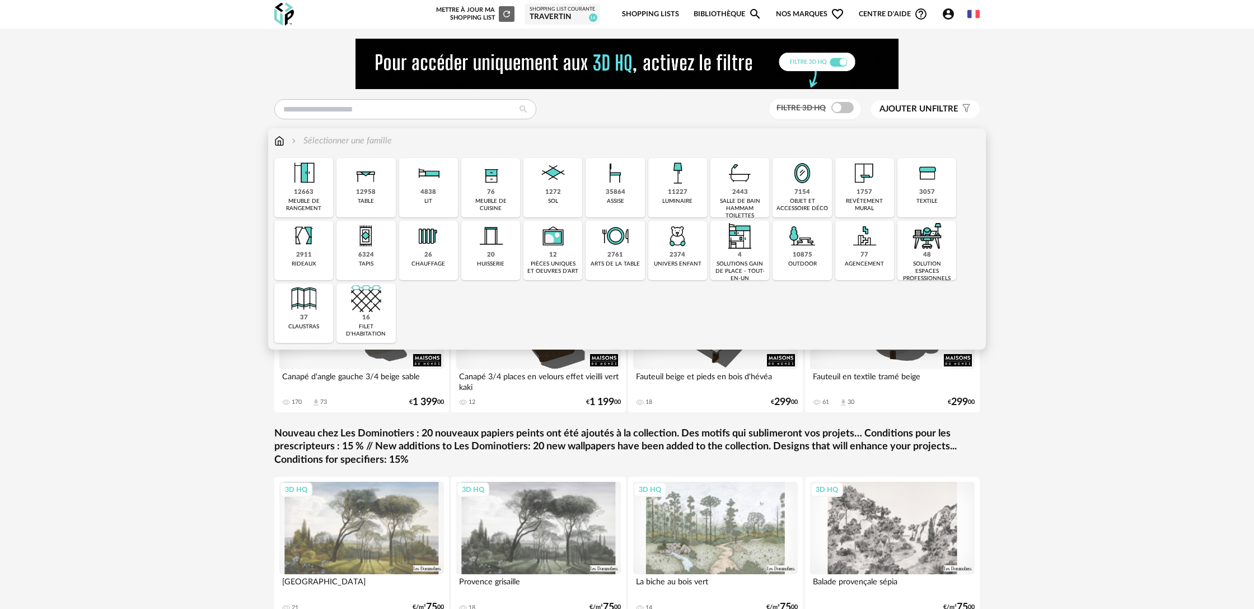
click at [425, 203] on div "lit" at bounding box center [428, 201] width 8 height 7
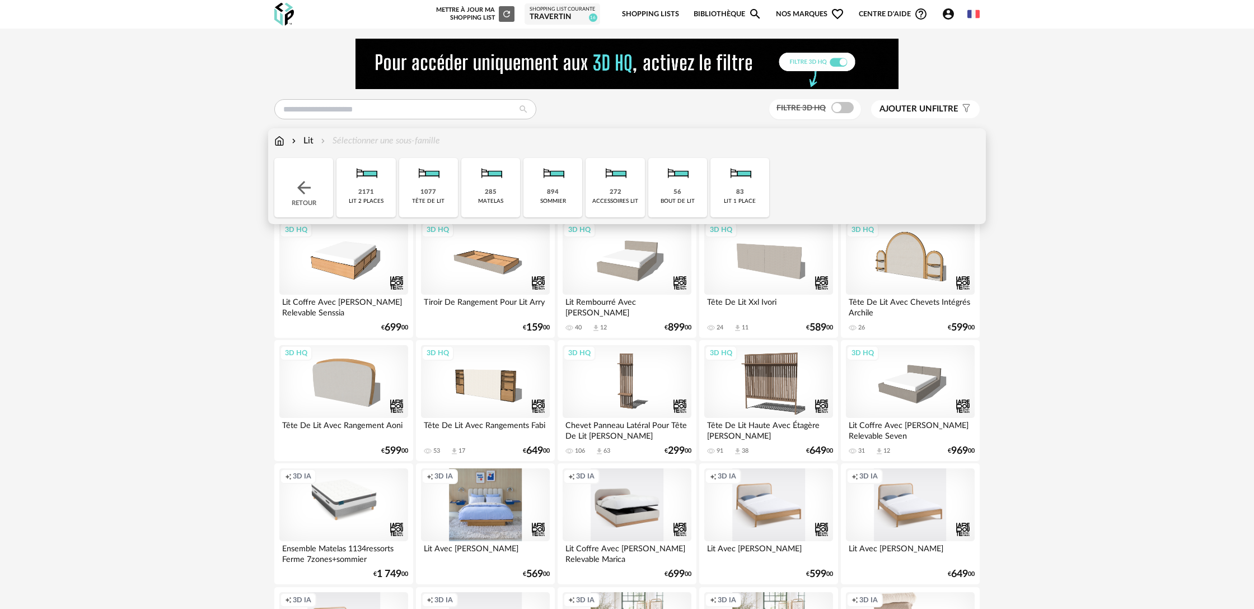
click at [367, 193] on div "2171" at bounding box center [366, 192] width 16 height 8
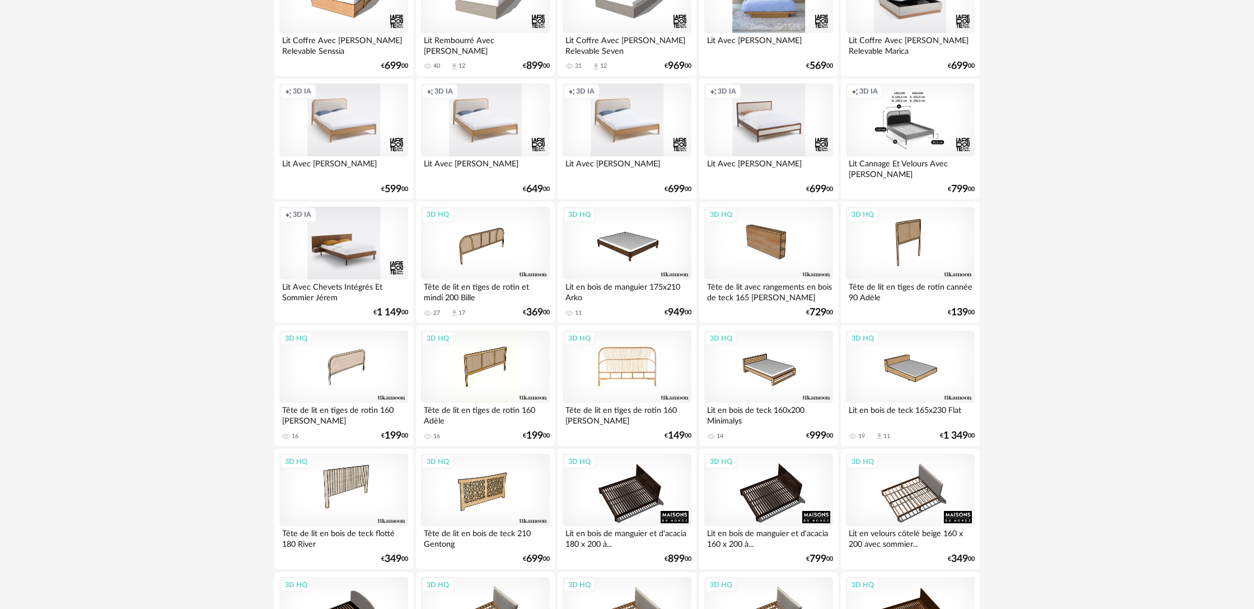
scroll to position [90, 0]
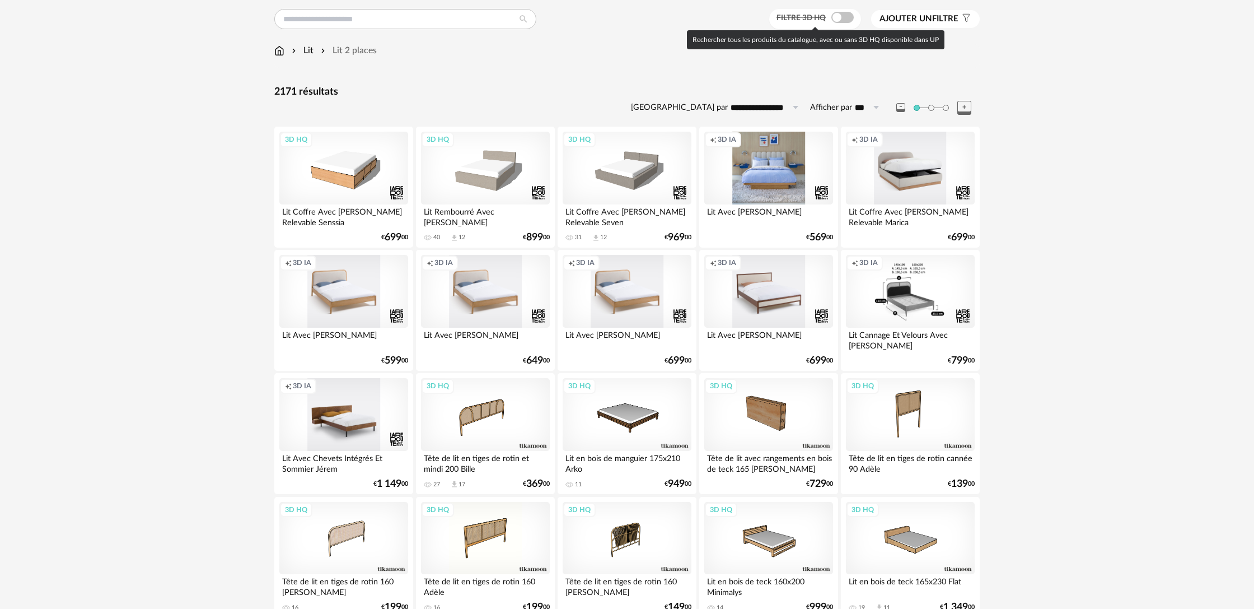
click at [843, 18] on span at bounding box center [843, 17] width 22 height 11
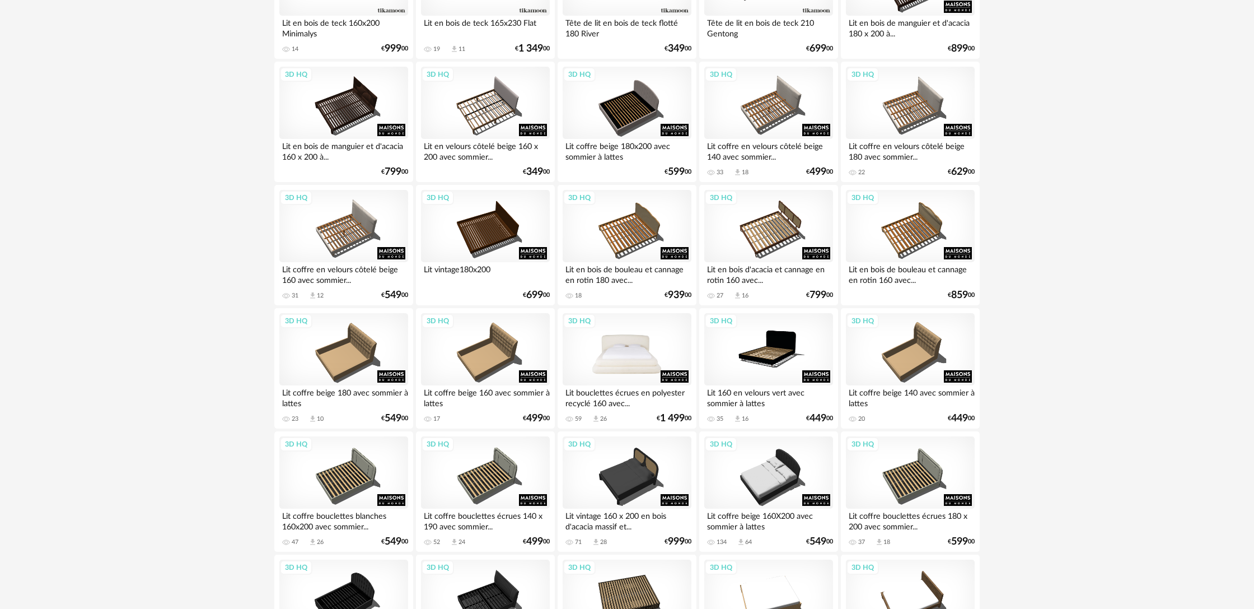
scroll to position [528, 0]
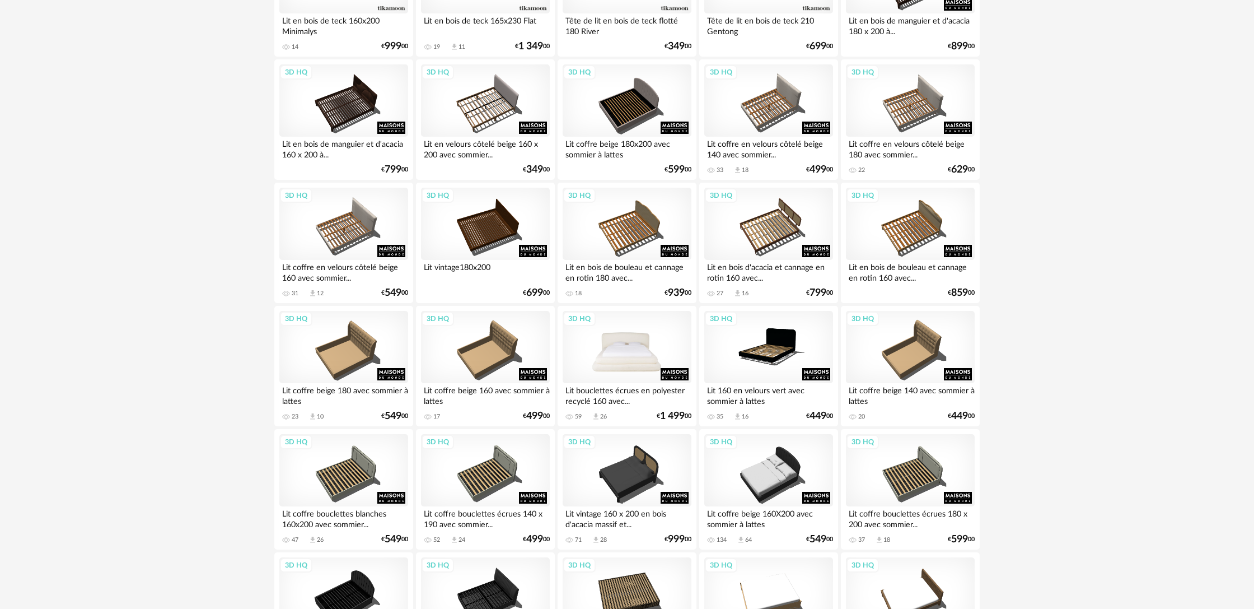
click at [630, 361] on div "3D HQ" at bounding box center [627, 347] width 129 height 73
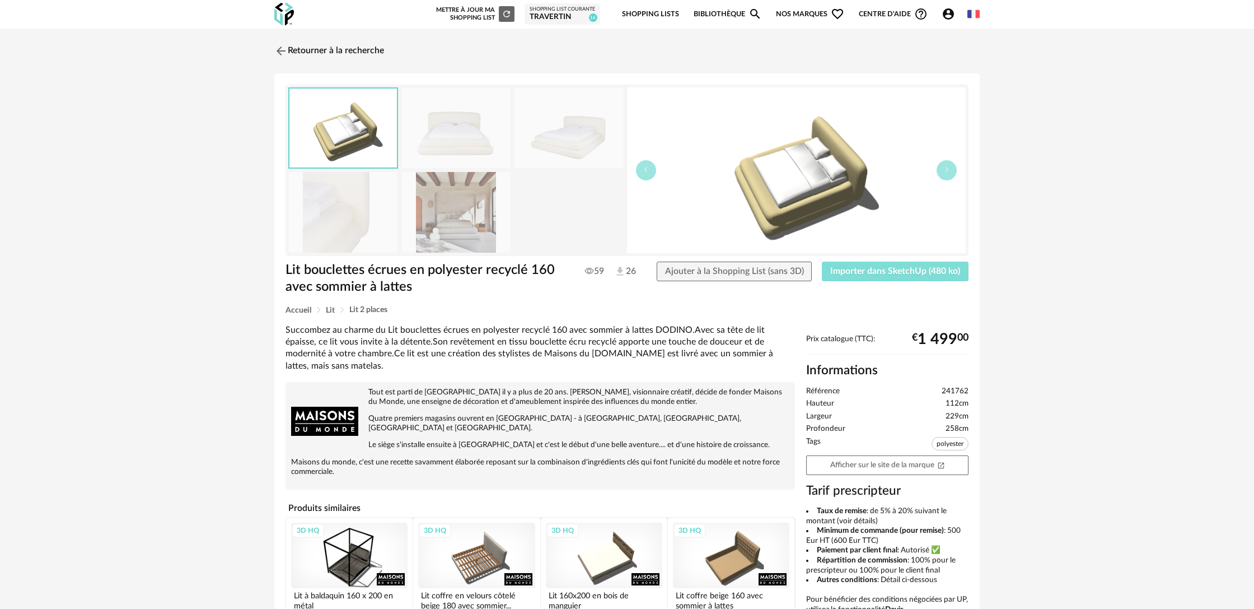
click at [877, 274] on span "Importer dans SketchUp (480 ko)" at bounding box center [895, 271] width 130 height 9
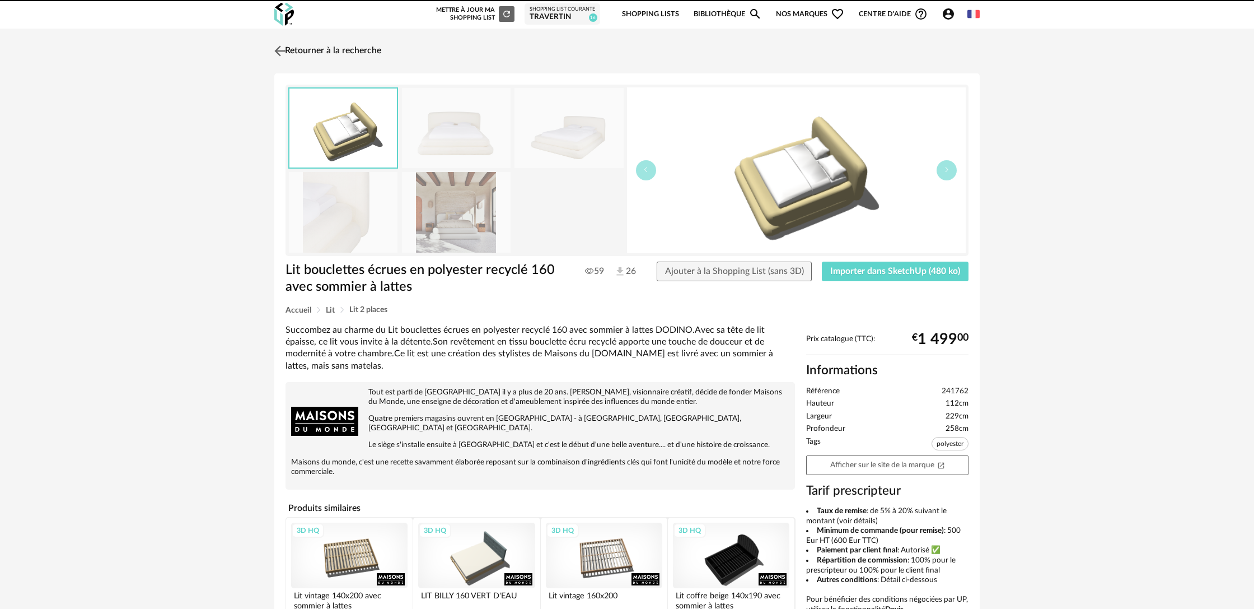
click at [307, 54] on link "Retourner à la recherche" at bounding box center [327, 51] width 110 height 25
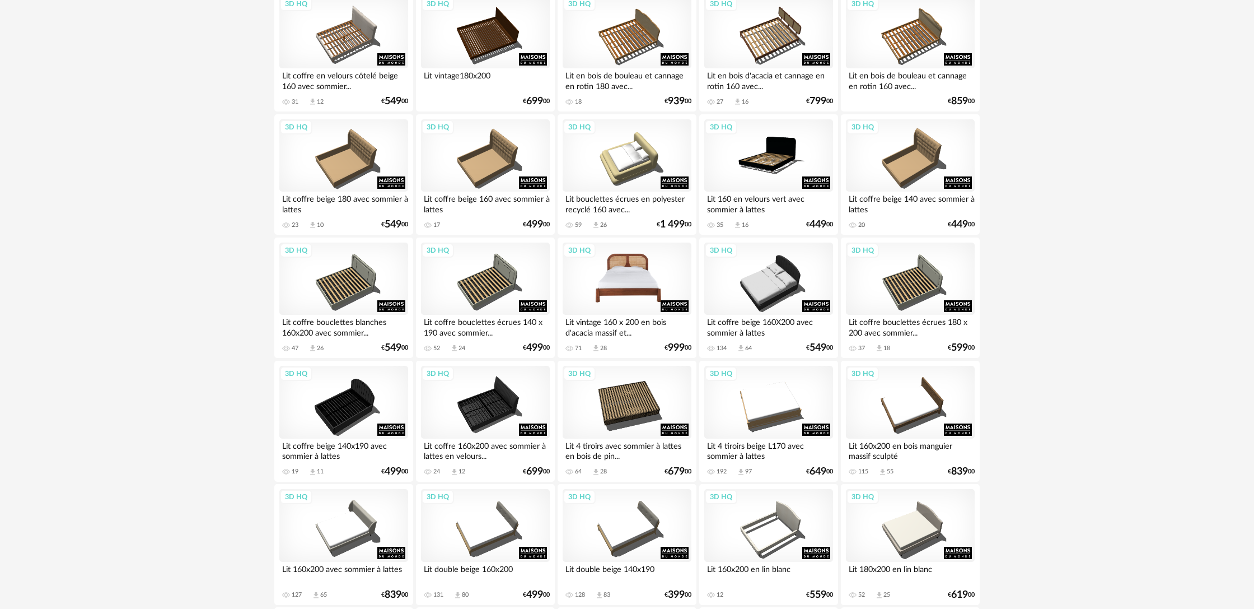
scroll to position [794, 0]
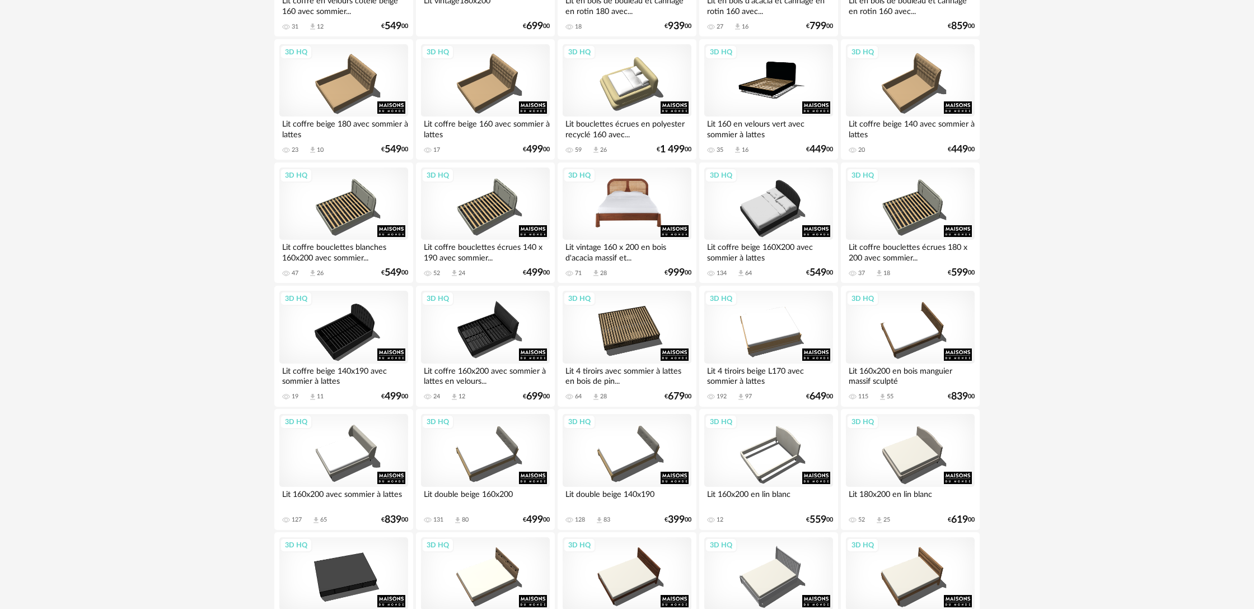
click at [635, 215] on div "3D HQ" at bounding box center [627, 203] width 129 height 73
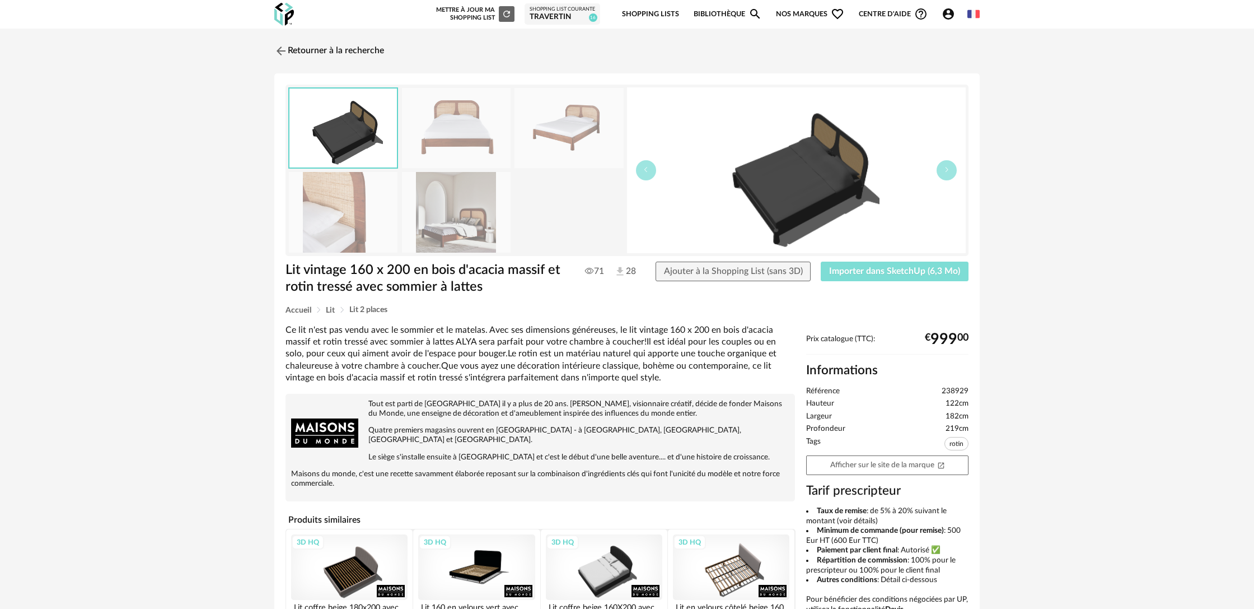
click at [893, 278] on button "Importer dans SketchUp (6,3 Mo)" at bounding box center [895, 272] width 148 height 20
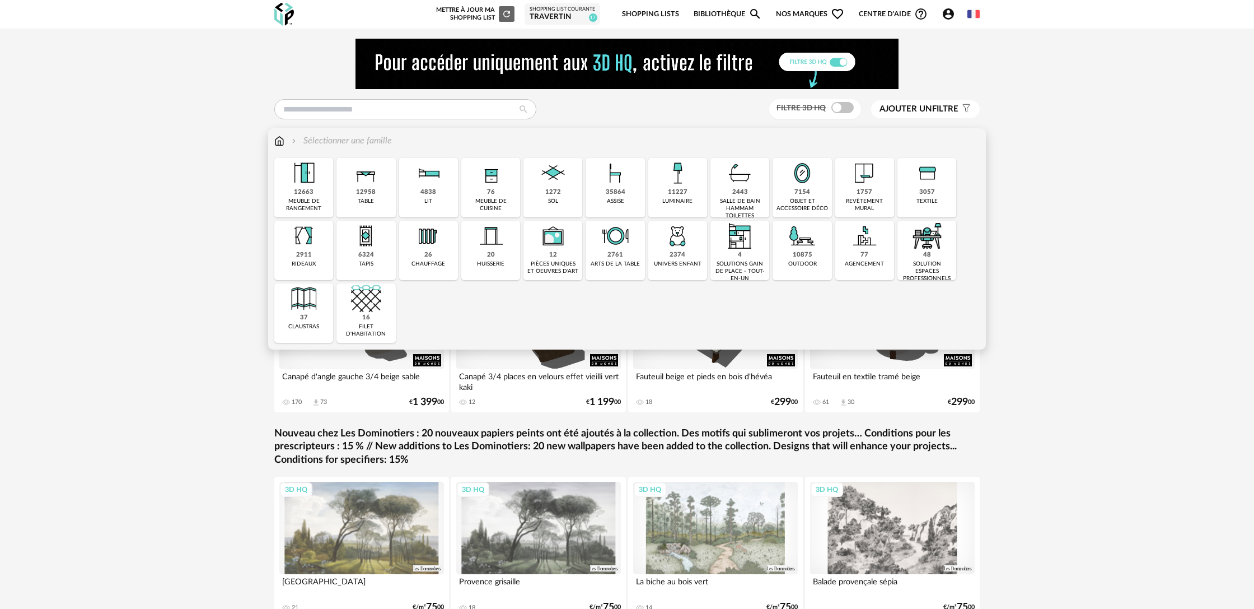
click at [865, 198] on div "revêtement mural" at bounding box center [865, 205] width 52 height 15
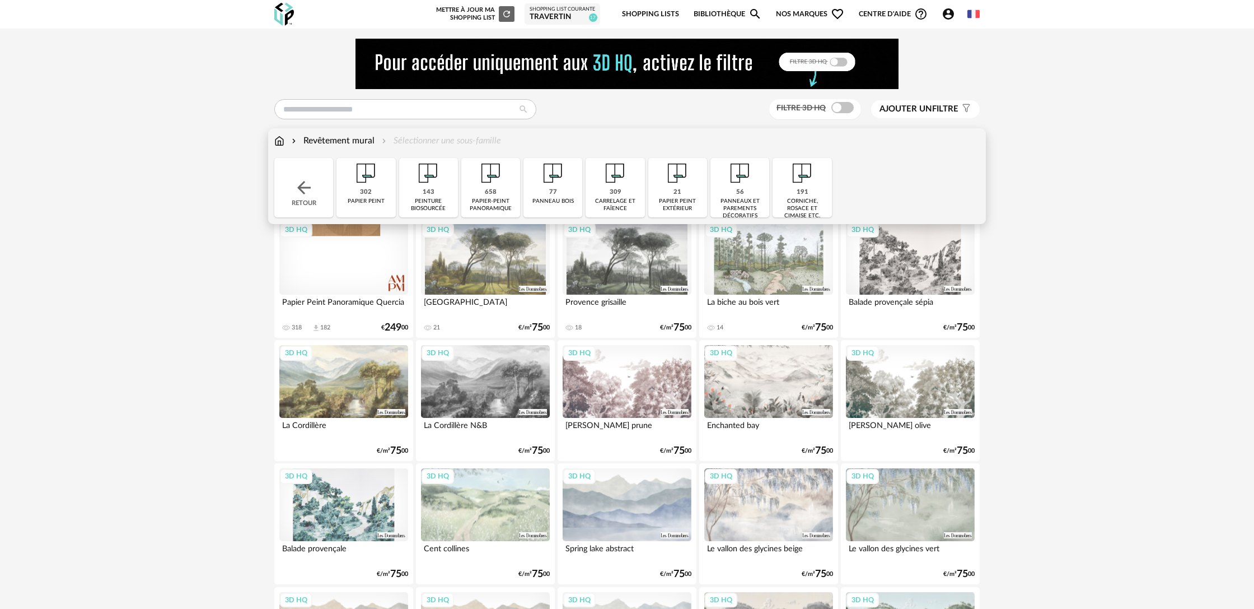
click at [423, 190] on div "143" at bounding box center [429, 192] width 12 height 8
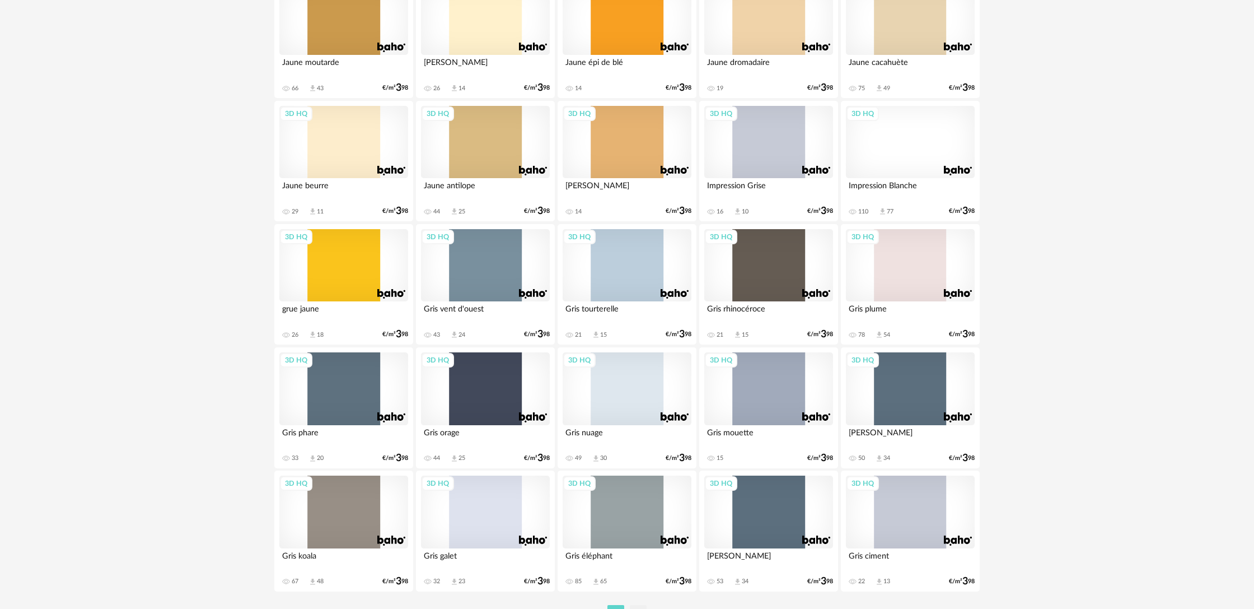
scroll to position [2155, 0]
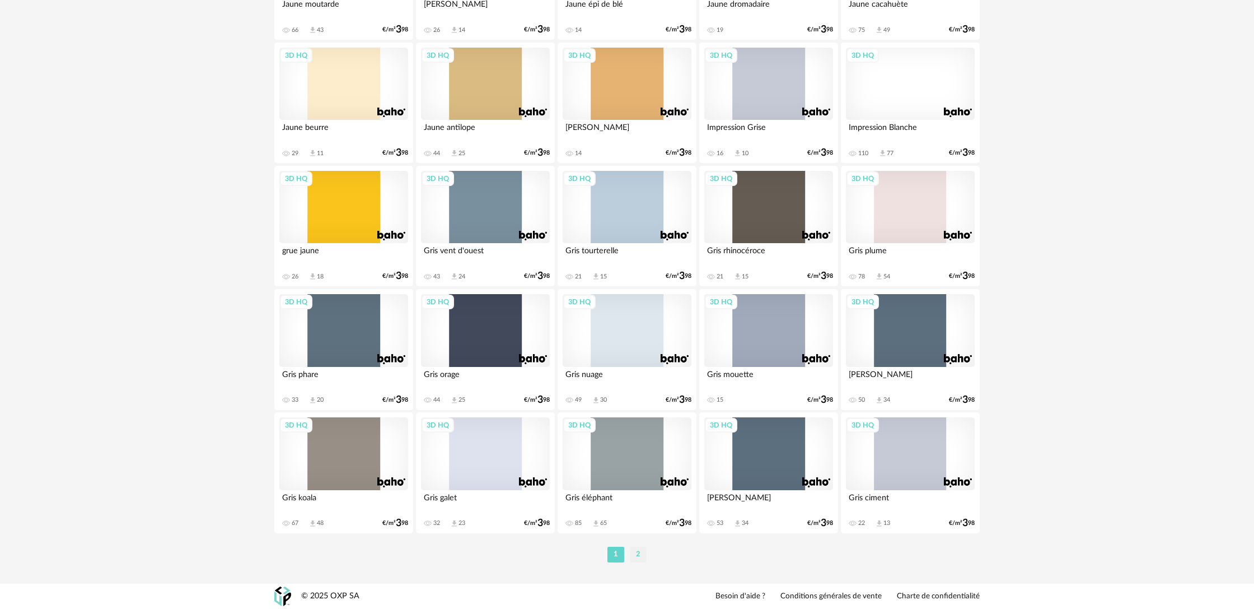
click at [636, 558] on li "2" at bounding box center [638, 555] width 17 height 16
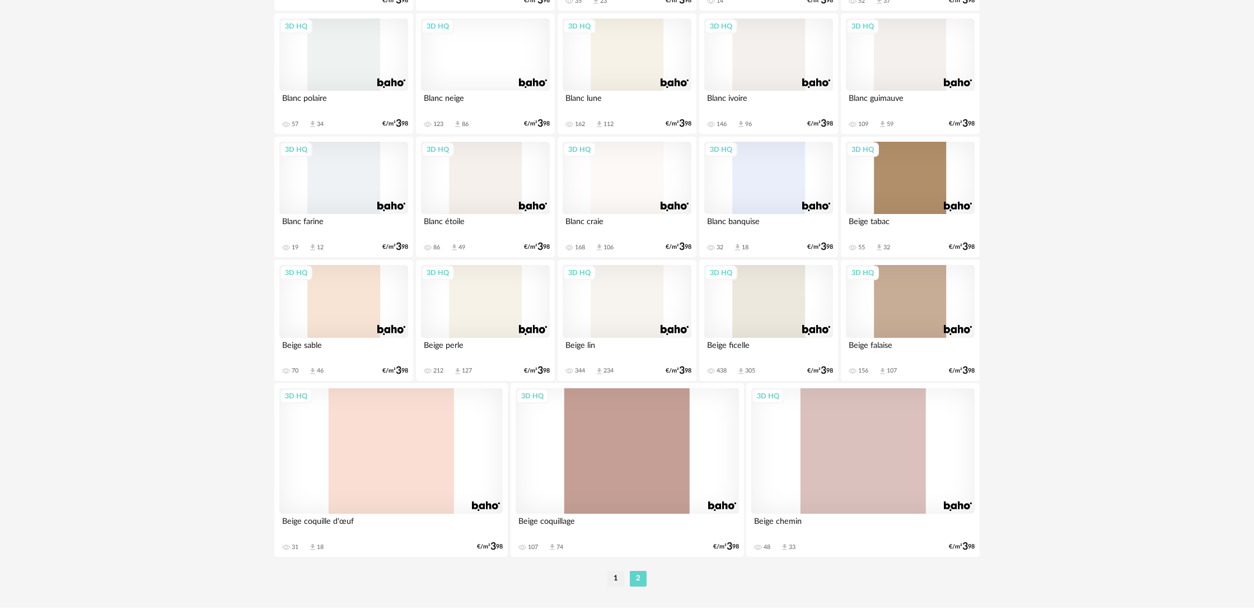
scroll to position [848, 0]
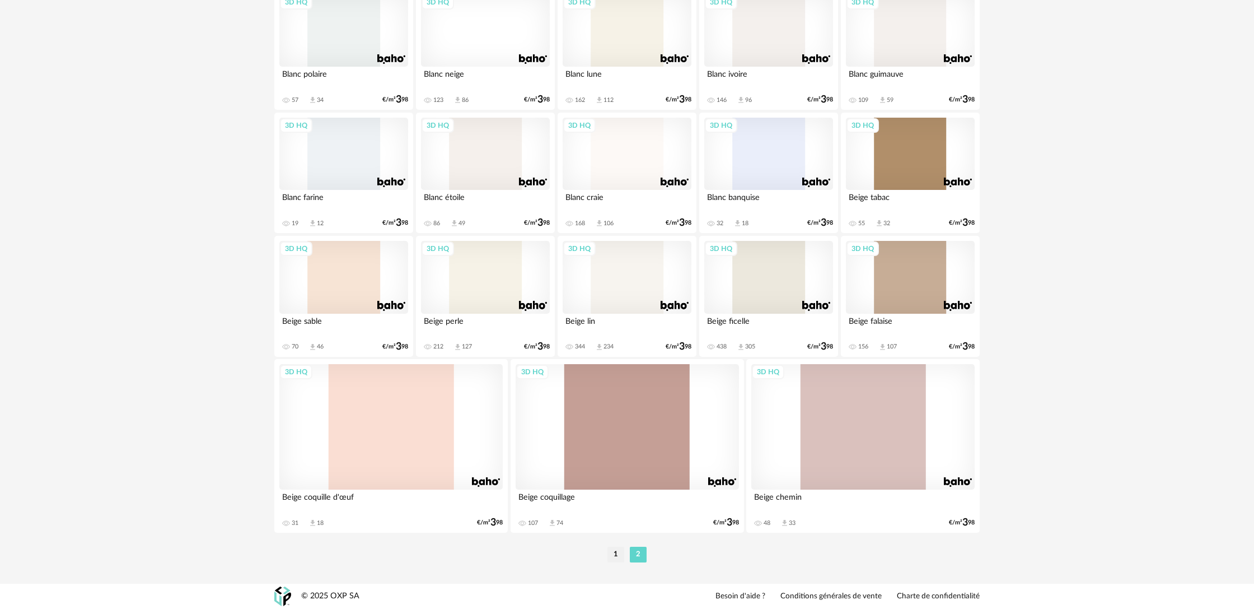
click at [619, 166] on div "3D HQ" at bounding box center [627, 154] width 129 height 73
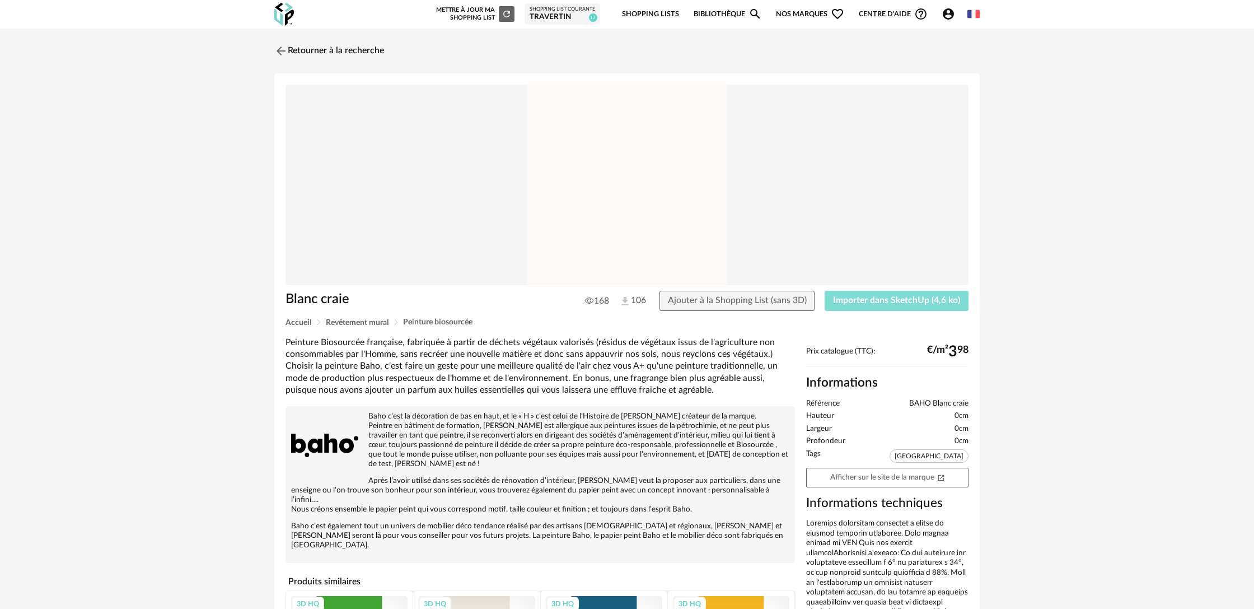
click at [860, 305] on span "Importer dans SketchUp (4,6 ko)" at bounding box center [896, 300] width 127 height 9
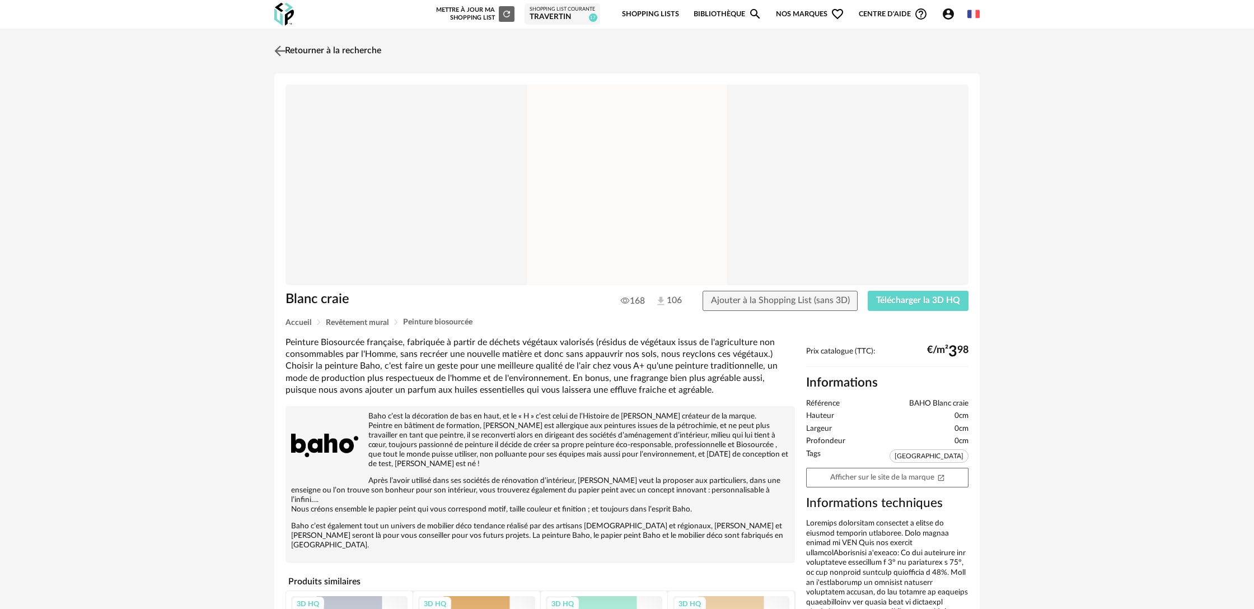
click at [340, 50] on link "Retourner à la recherche" at bounding box center [327, 51] width 110 height 25
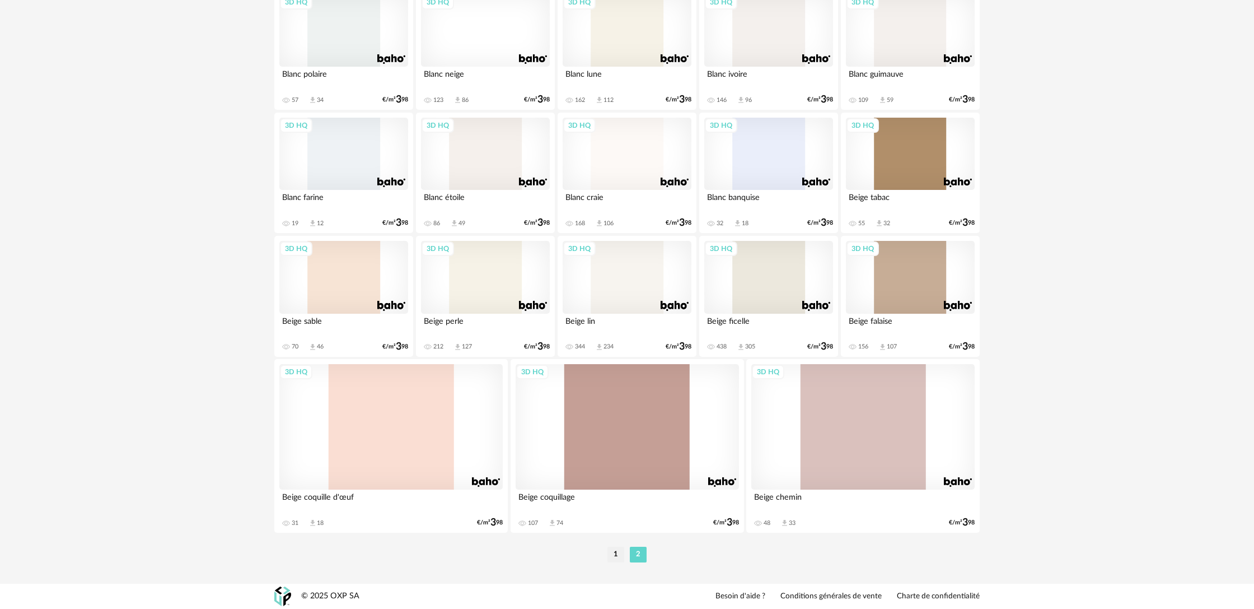
scroll to position [845, 0]
click at [631, 454] on div "3D HQ" at bounding box center [627, 426] width 223 height 125
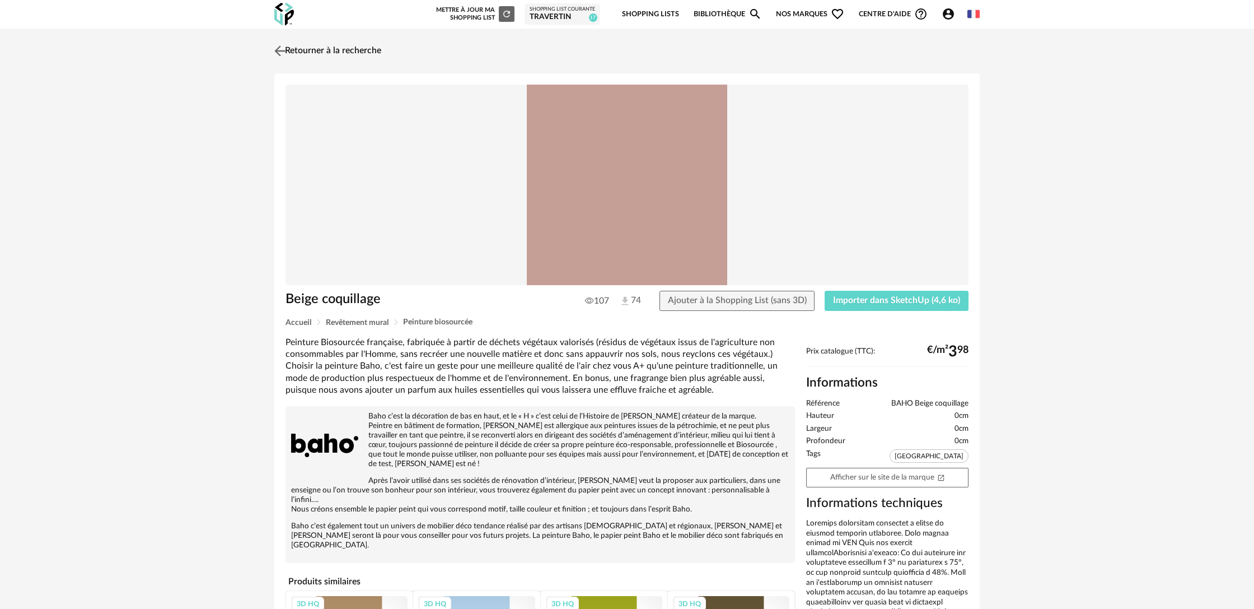
click at [291, 49] on link "Retourner à la recherche" at bounding box center [327, 51] width 110 height 25
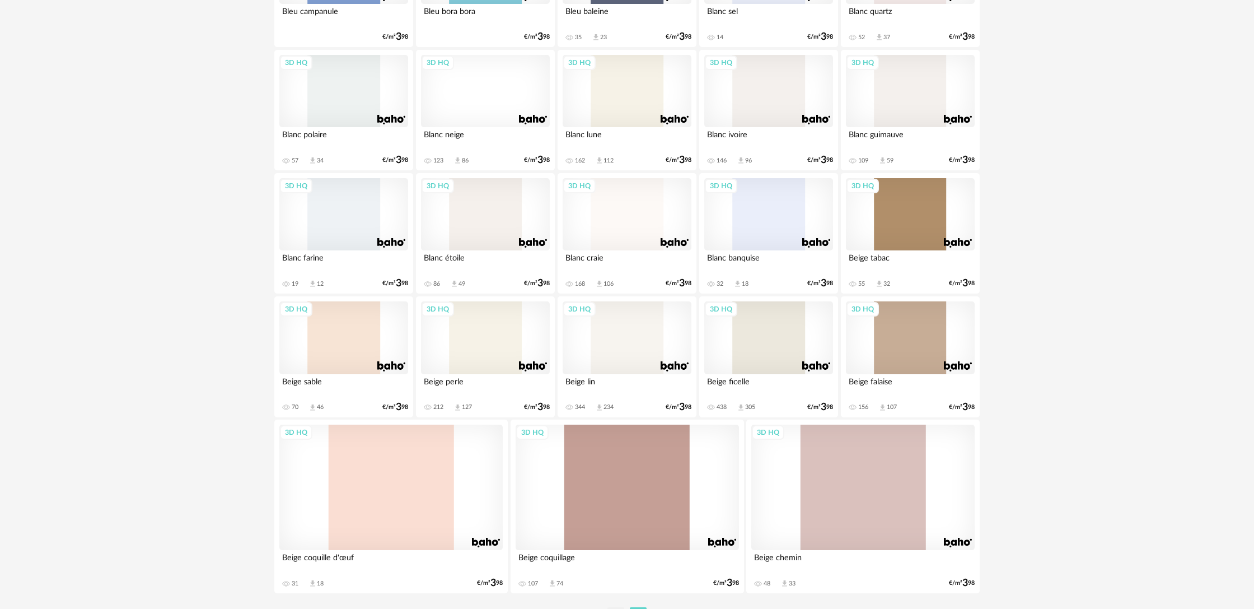
scroll to position [848, 0]
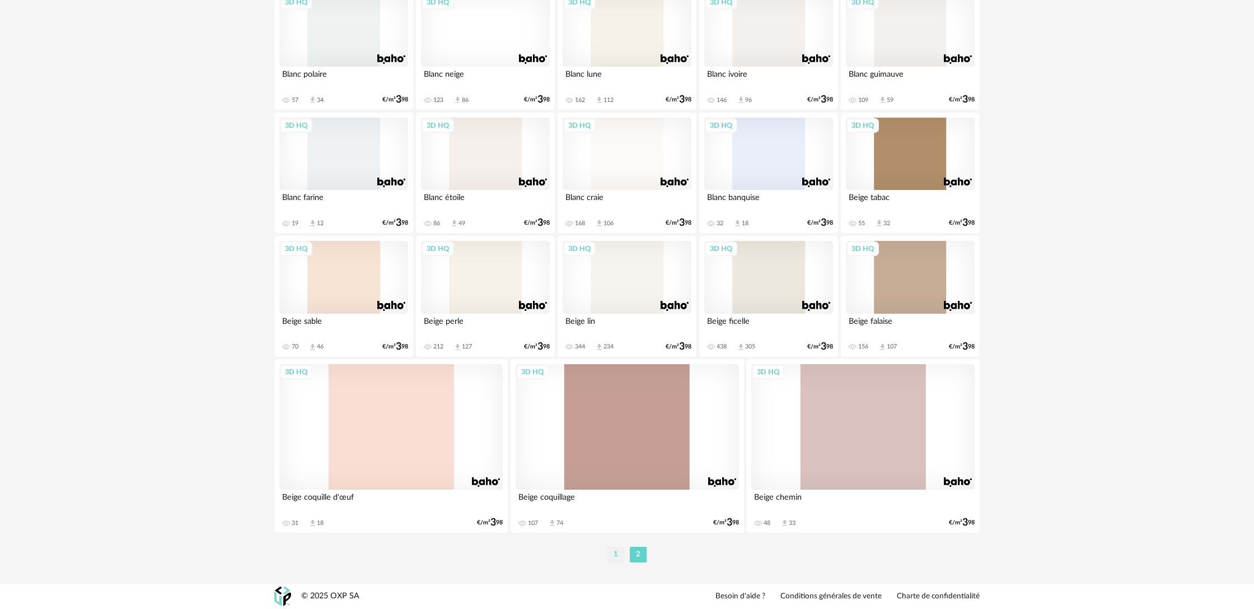
click at [618, 558] on li "1" at bounding box center [616, 555] width 17 height 16
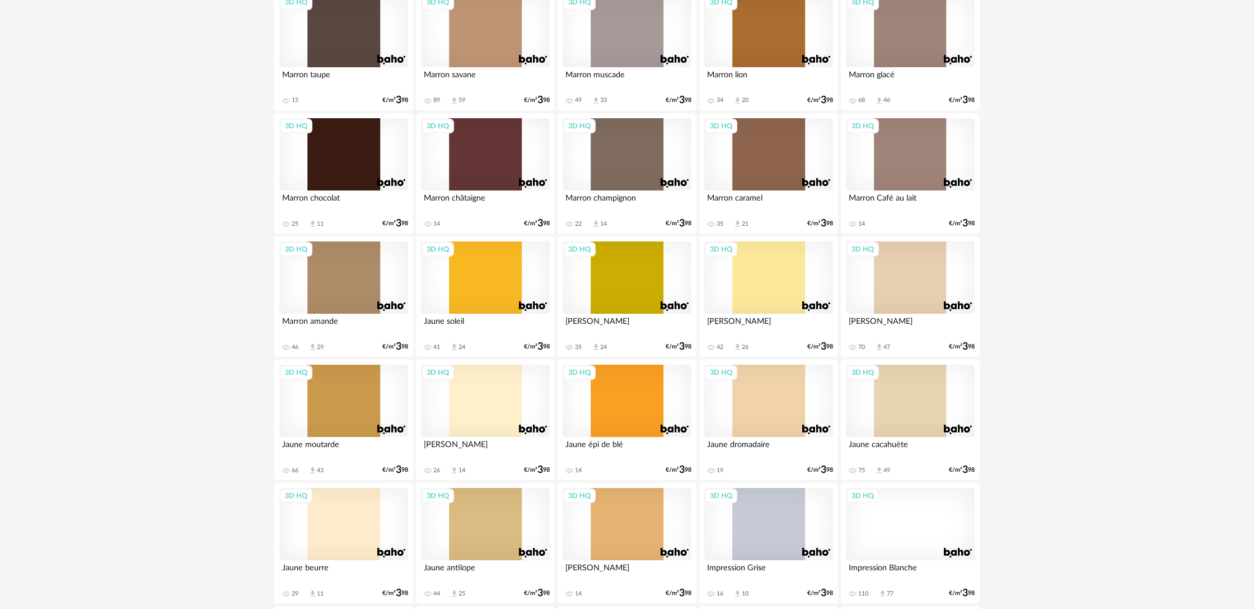
scroll to position [1668, 0]
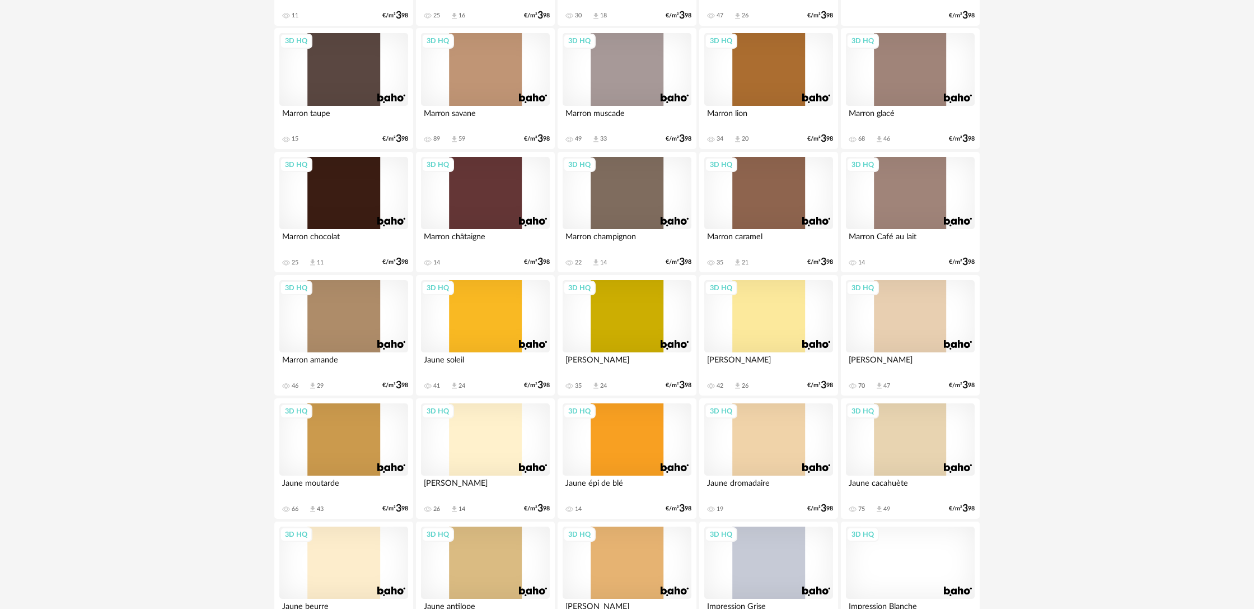
click at [904, 206] on div "3D HQ" at bounding box center [910, 193] width 129 height 73
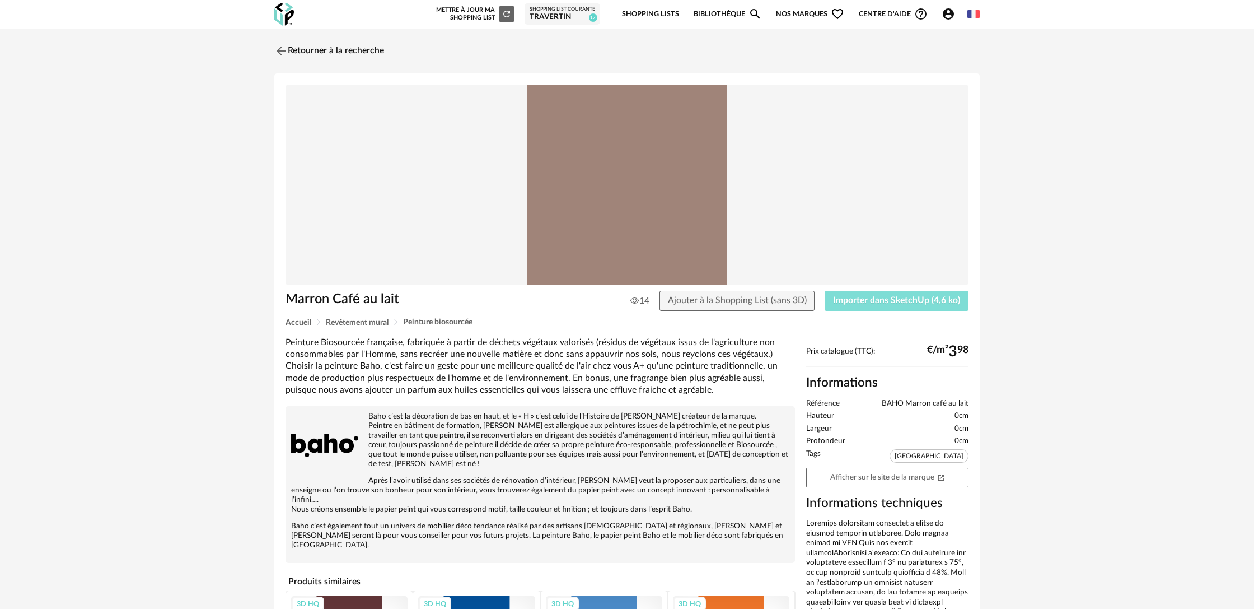
click at [882, 302] on span "Importer dans SketchUp (4,6 ko)" at bounding box center [896, 300] width 127 height 9
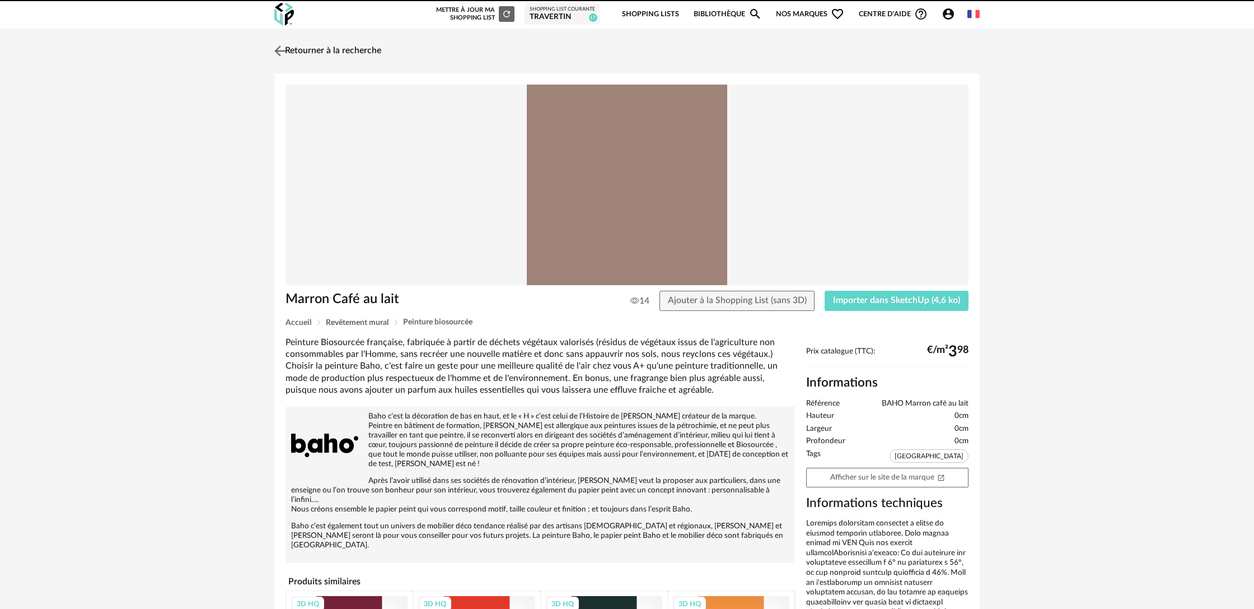
click at [347, 51] on link "Retourner à la recherche" at bounding box center [327, 51] width 110 height 25
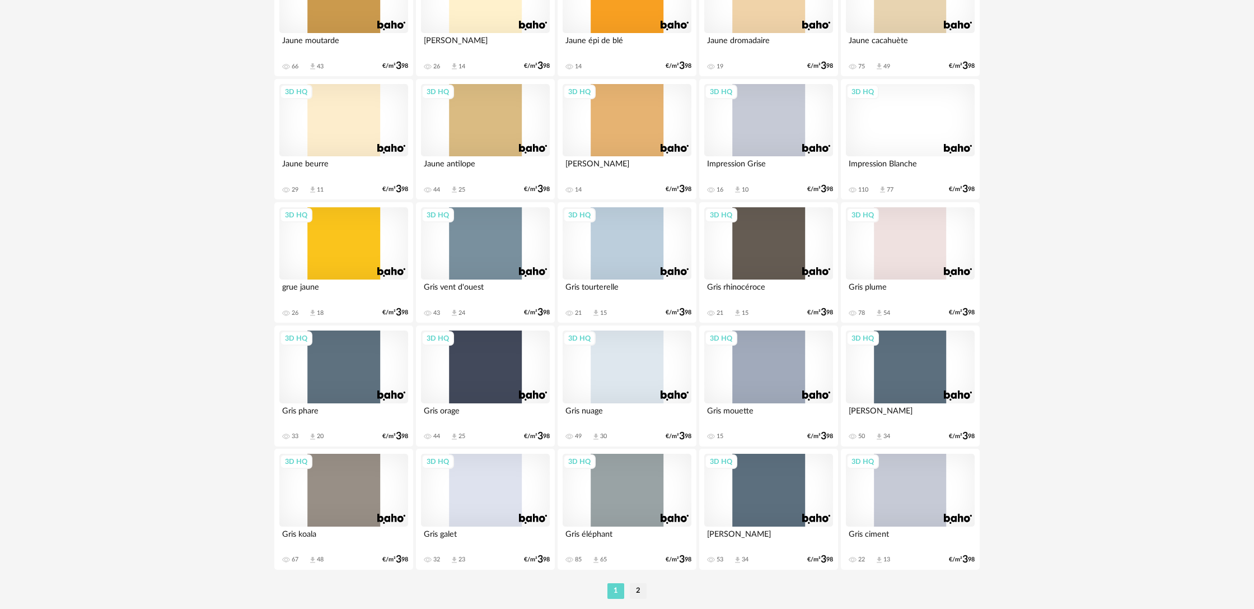
scroll to position [2155, 0]
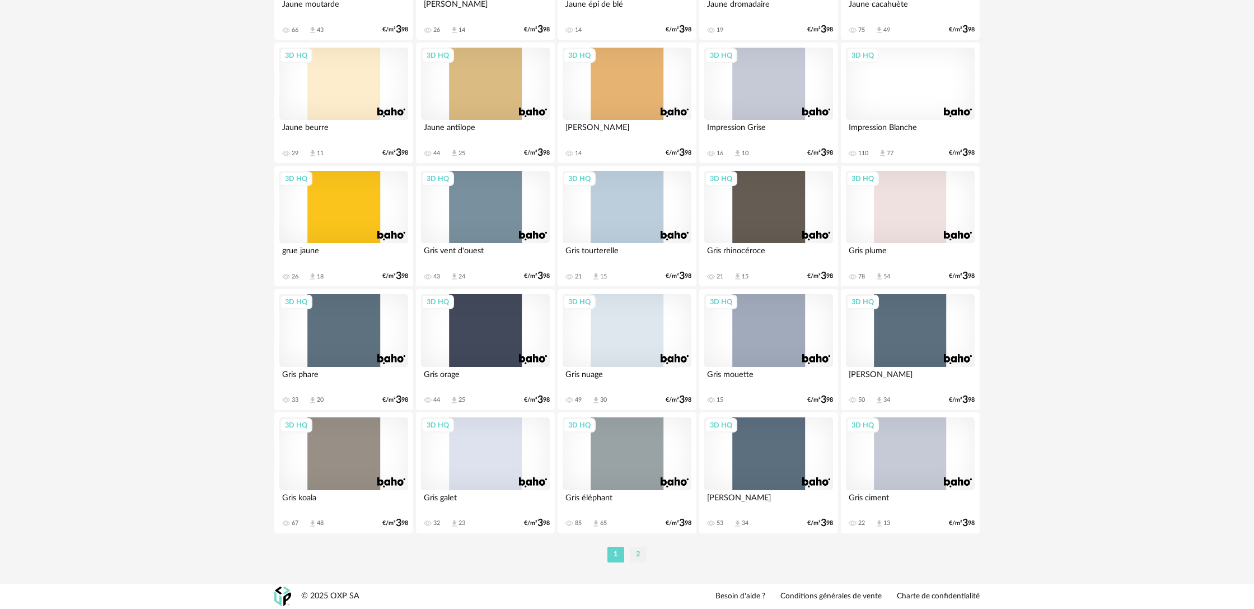
click at [637, 557] on li "2" at bounding box center [638, 555] width 17 height 16
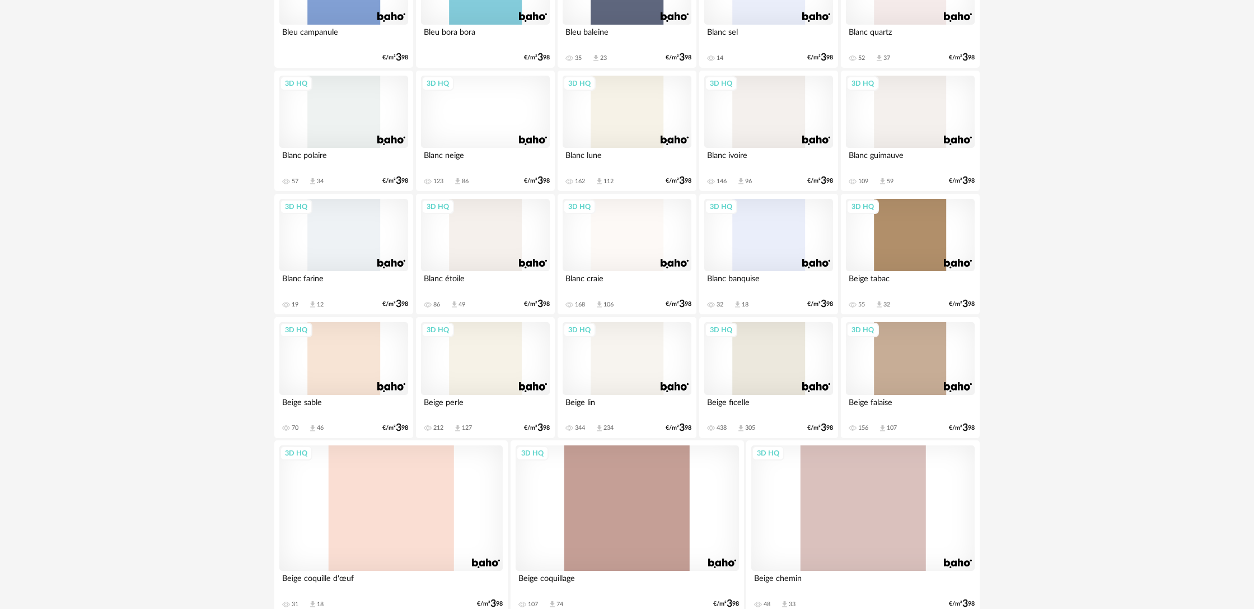
scroll to position [848, 0]
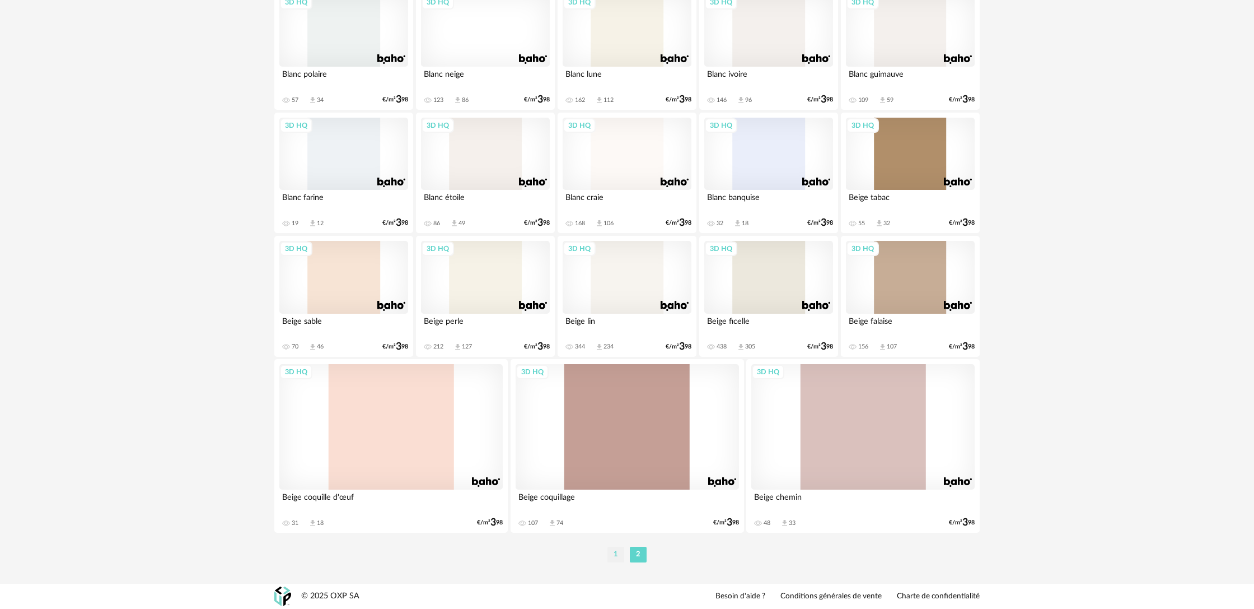
click at [619, 558] on li "1" at bounding box center [616, 555] width 17 height 16
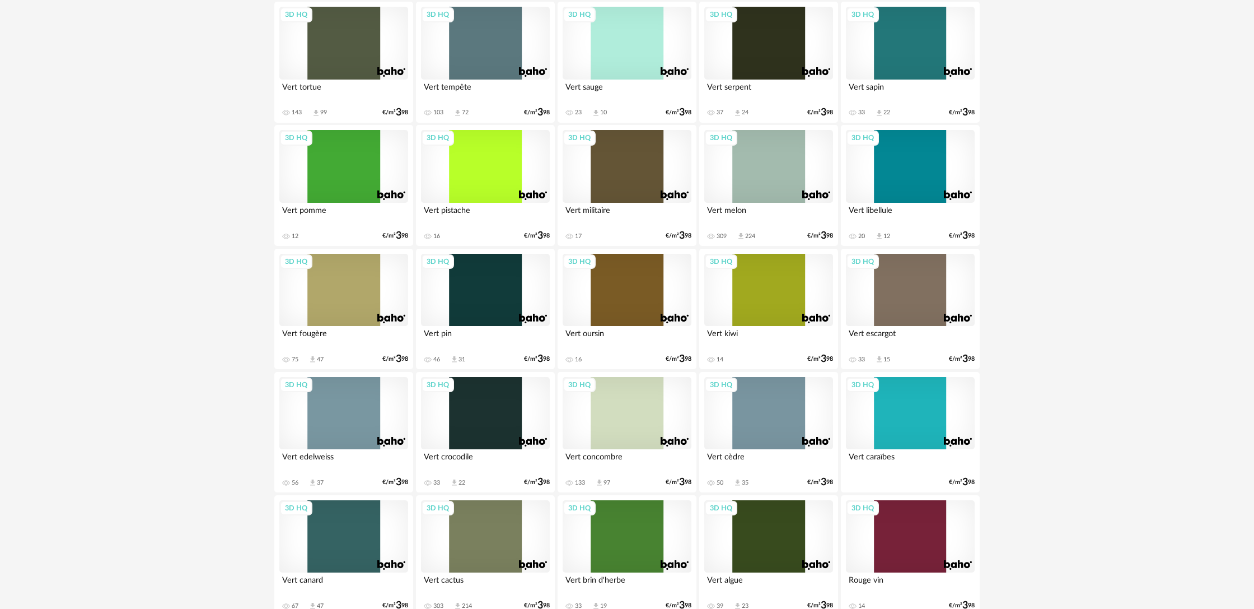
scroll to position [88, 0]
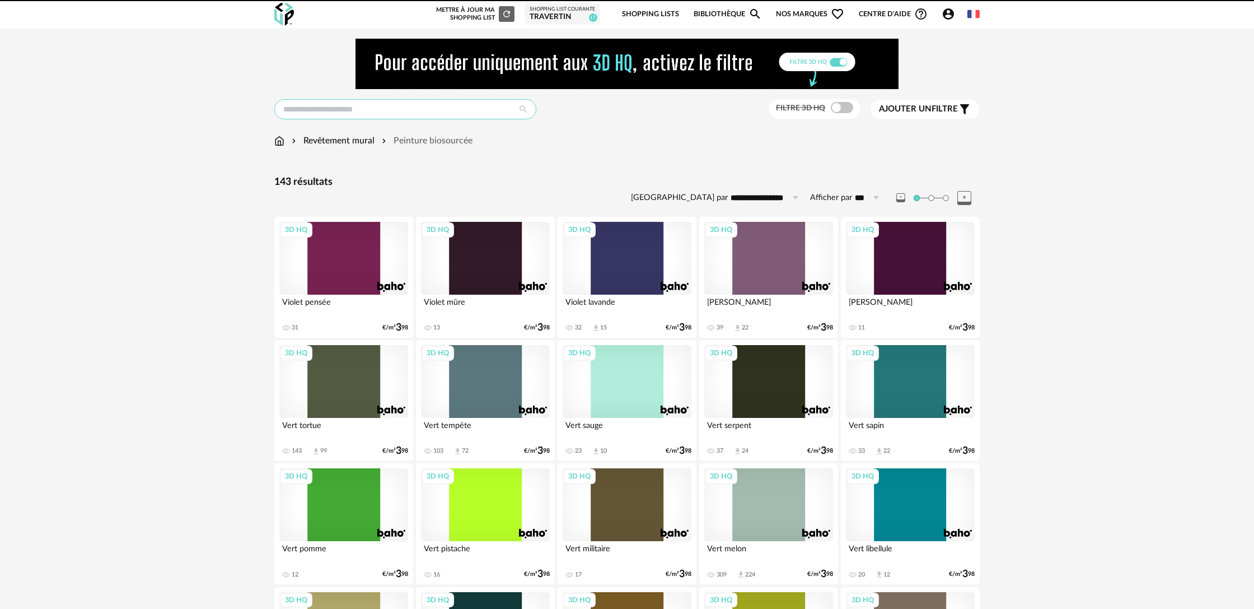
click at [335, 114] on input "text" at bounding box center [405, 109] width 262 height 20
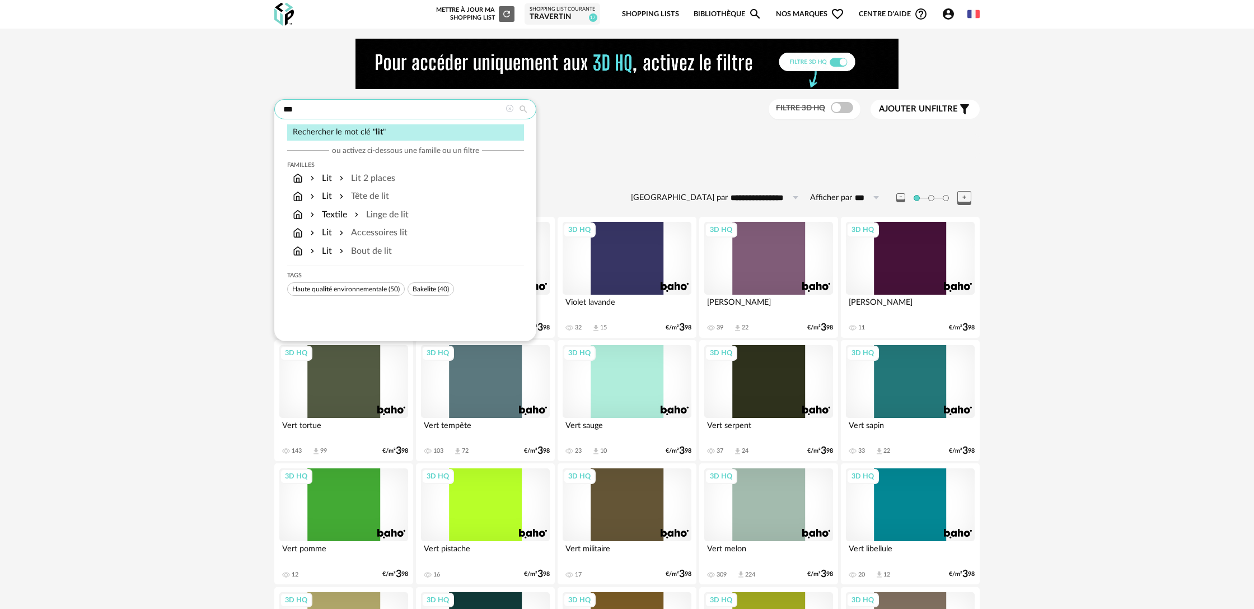
type input "***"
type input "**********"
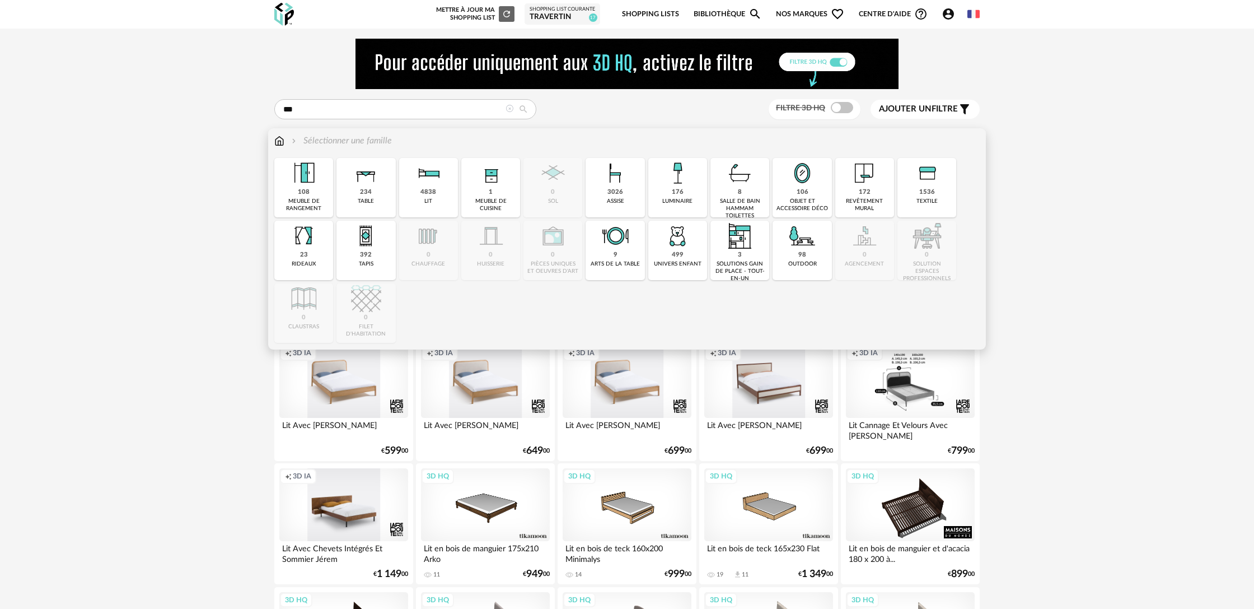
click at [437, 179] on img at bounding box center [428, 173] width 30 height 30
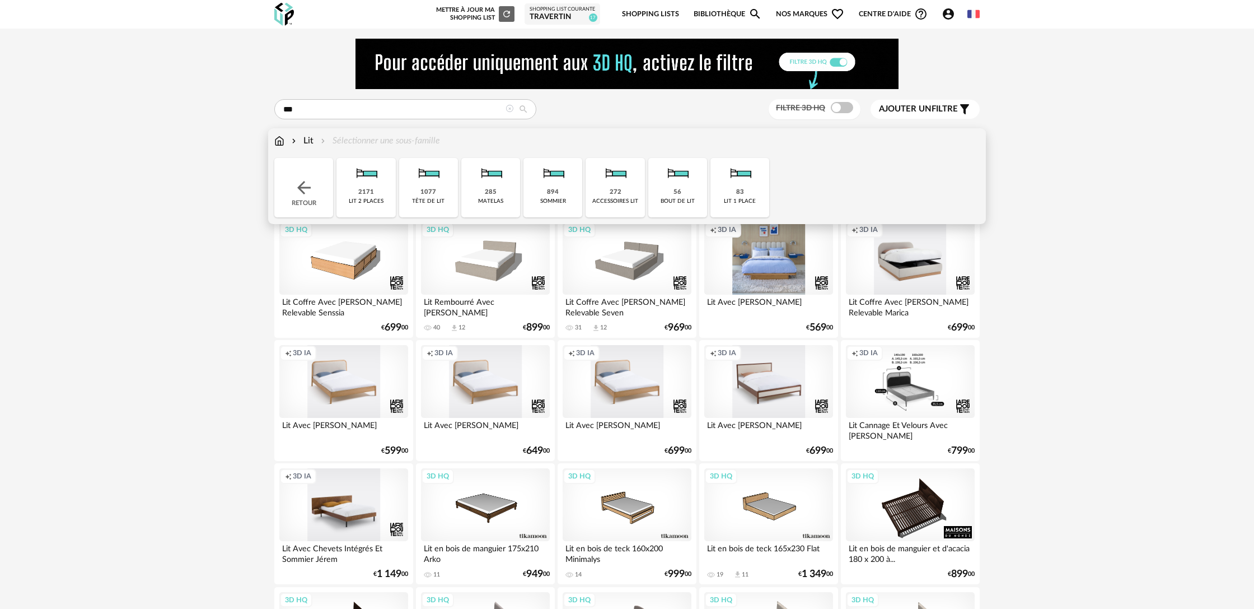
click at [367, 191] on div "2171" at bounding box center [366, 192] width 16 height 8
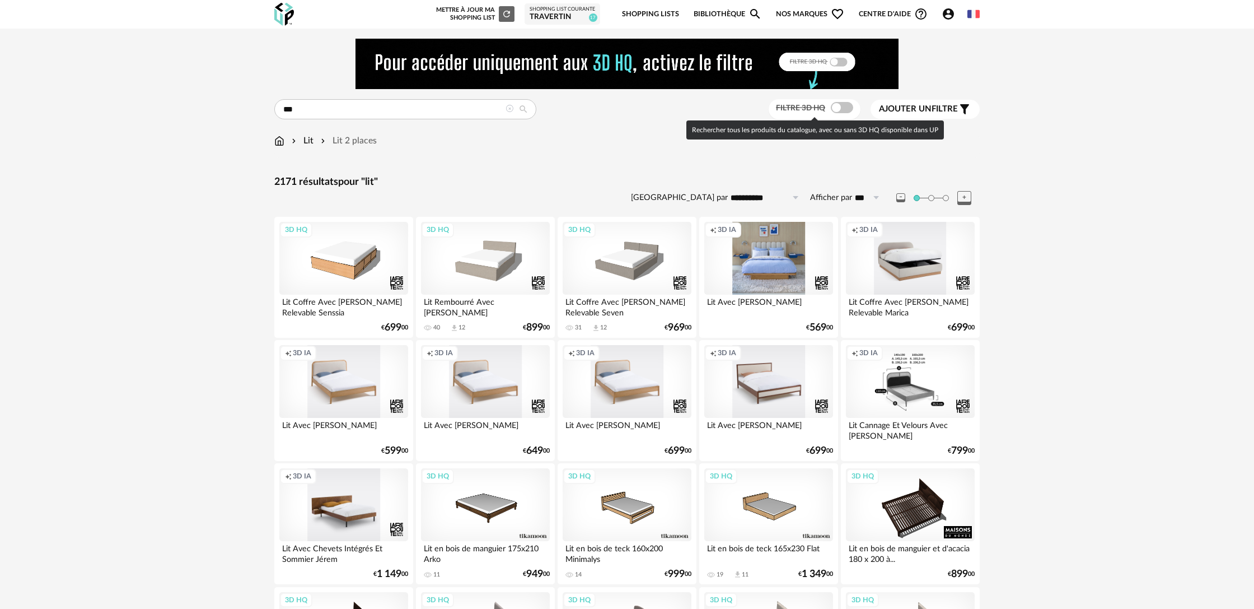
click at [842, 112] on span at bounding box center [842, 107] width 22 height 11
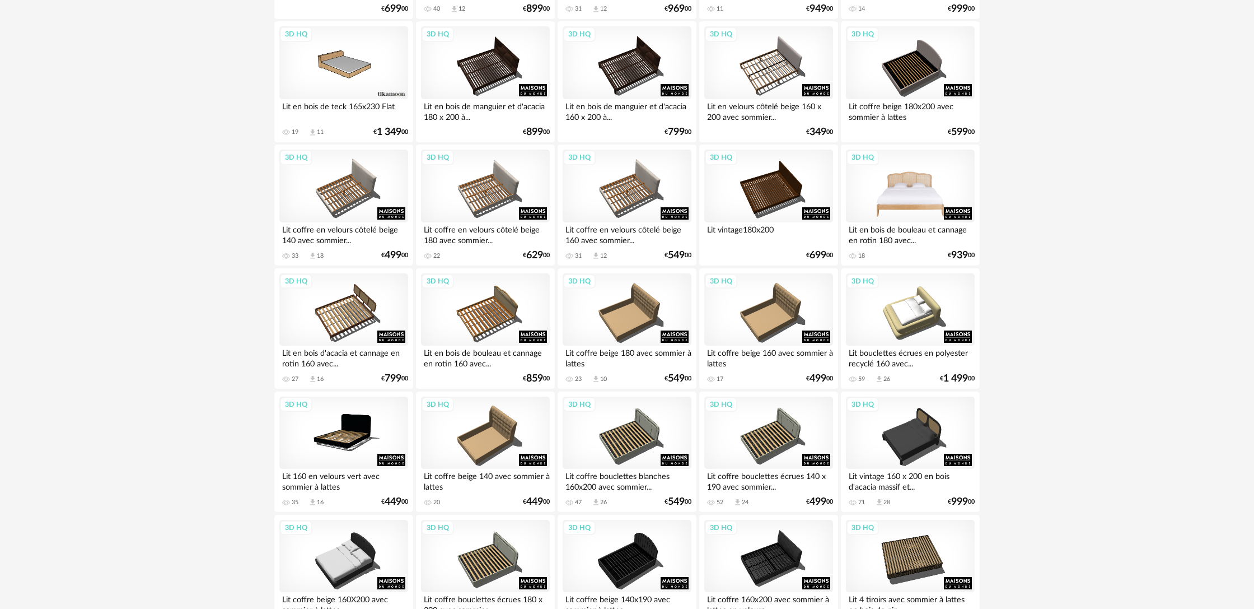
scroll to position [319, 0]
click at [900, 183] on div "3D HQ" at bounding box center [910, 185] width 129 height 73
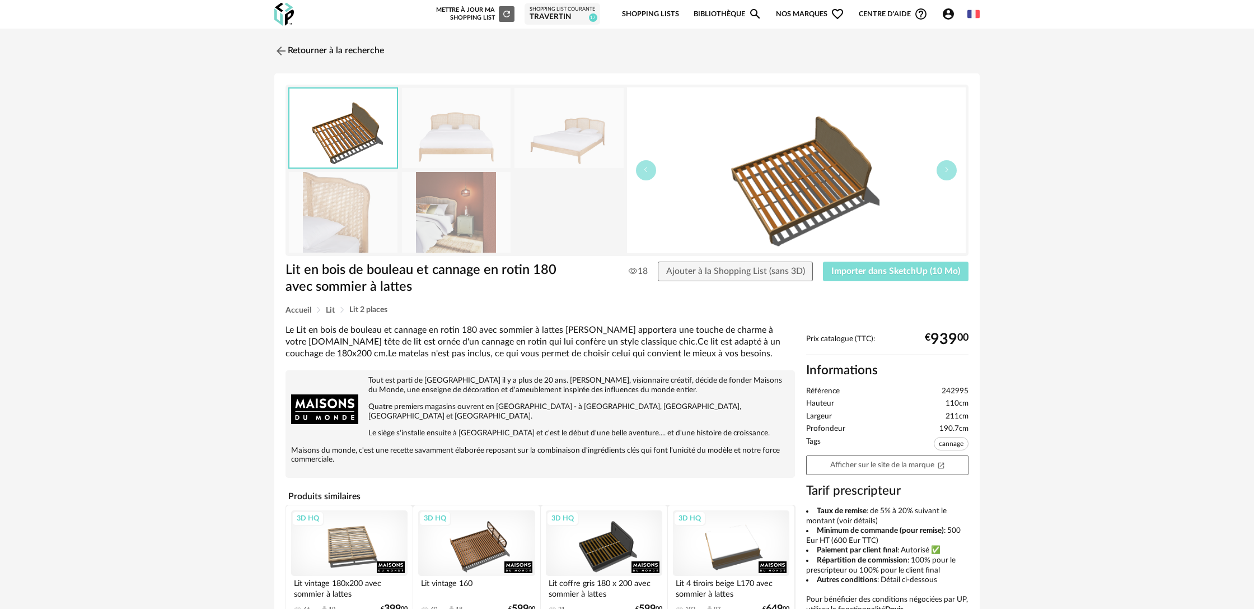
click at [893, 274] on span "Importer dans SketchUp (10 Mo)" at bounding box center [896, 271] width 129 height 9
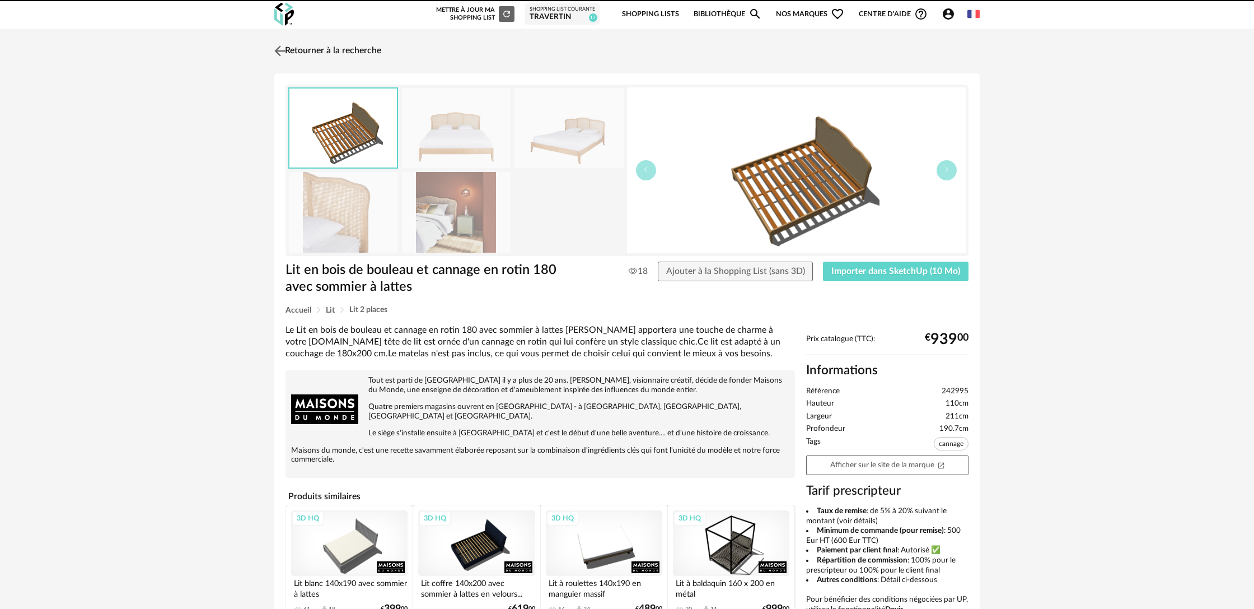
click at [329, 49] on link "Retourner à la recherche" at bounding box center [327, 51] width 110 height 25
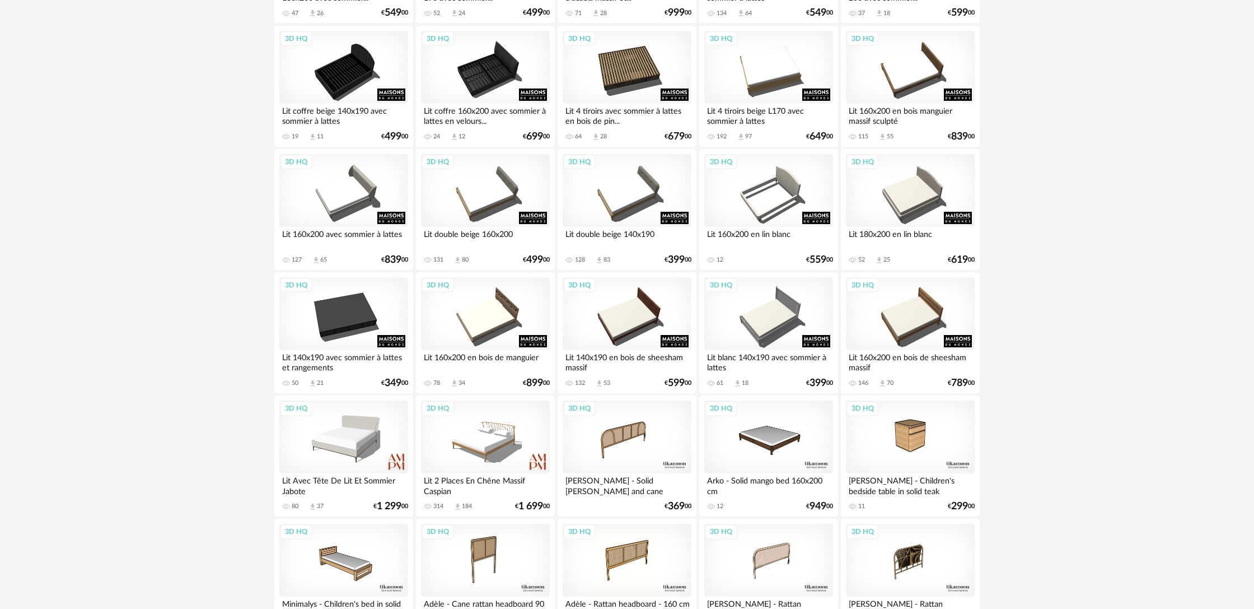
scroll to position [1058, 0]
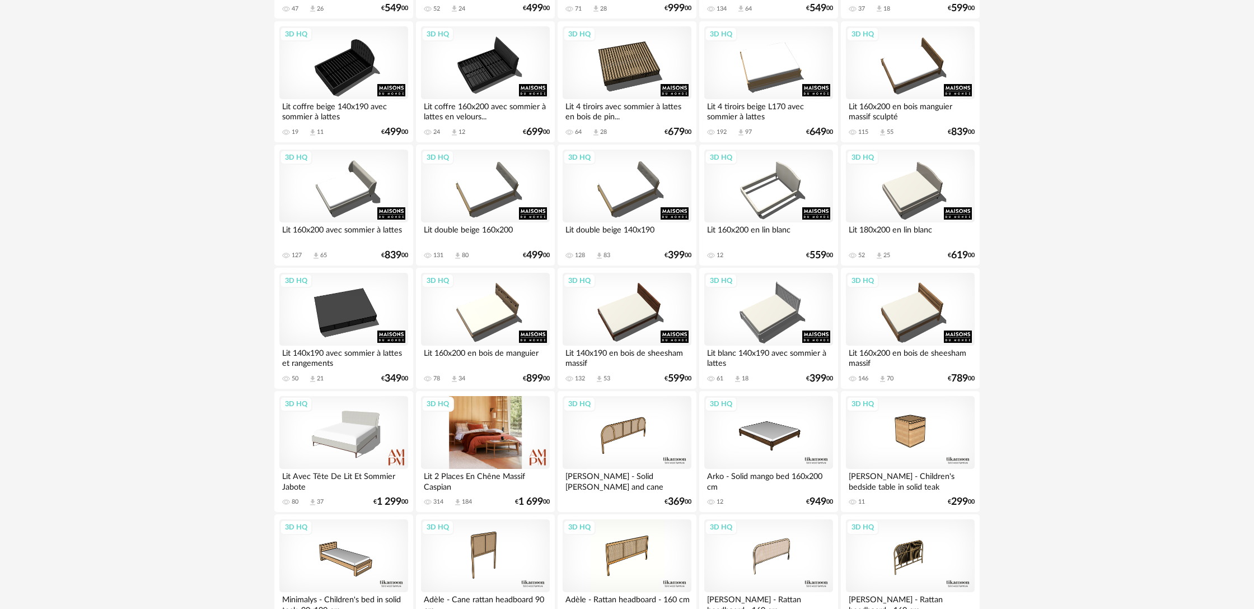
click at [480, 457] on div "3D HQ" at bounding box center [485, 432] width 129 height 73
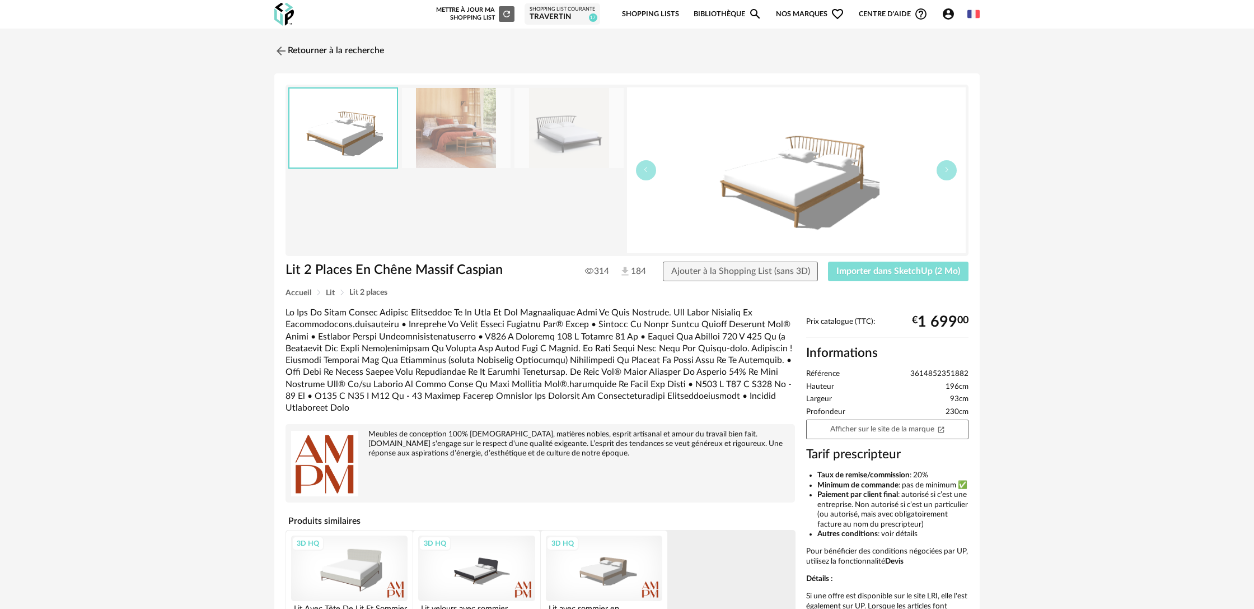
click at [883, 277] on button "Importer dans SketchUp (2 Mo)" at bounding box center [898, 272] width 141 height 20
click at [291, 52] on link "Retourner à la recherche" at bounding box center [327, 51] width 110 height 25
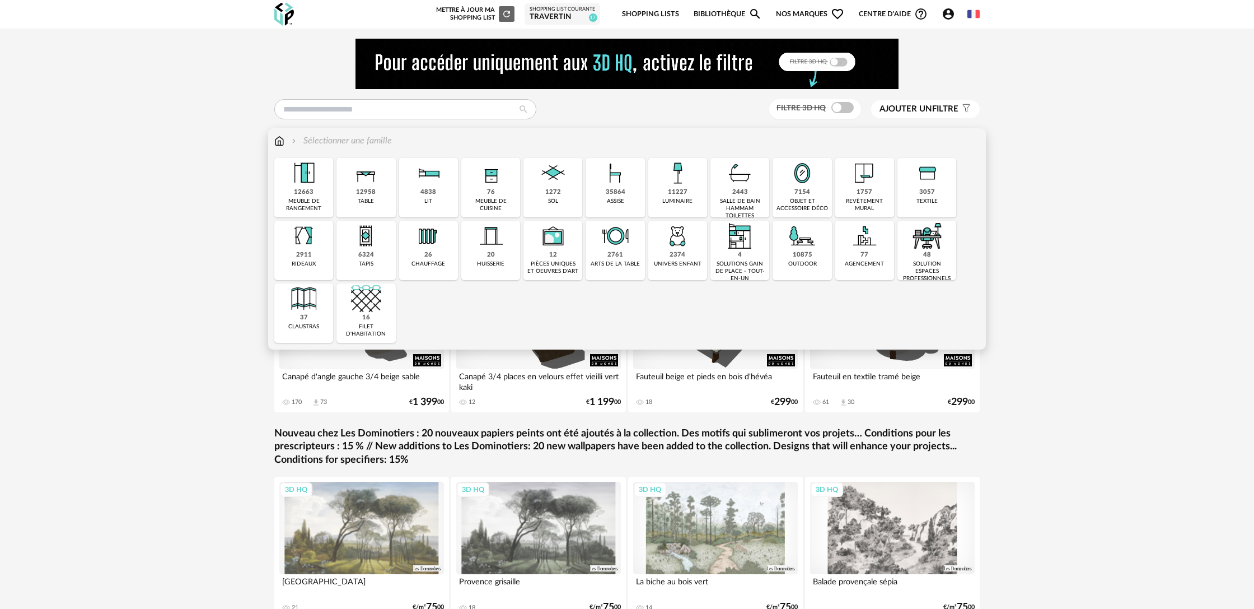
click at [418, 186] on img at bounding box center [428, 173] width 30 height 30
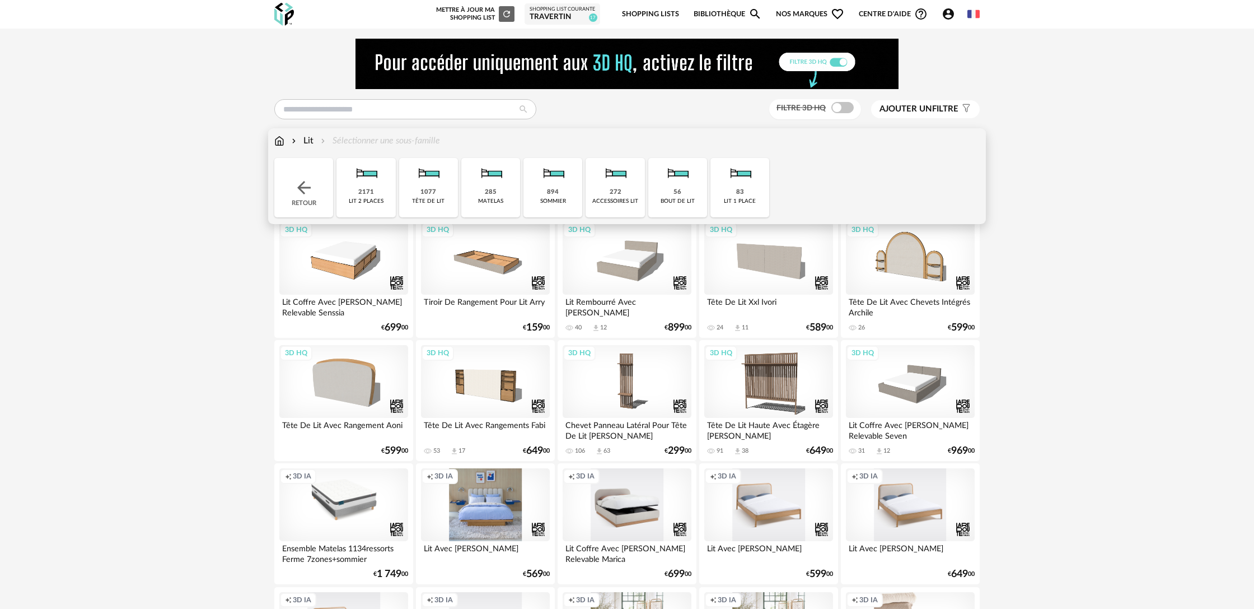
click at [720, 185] on div "83 lit 1 place" at bounding box center [740, 187] width 59 height 59
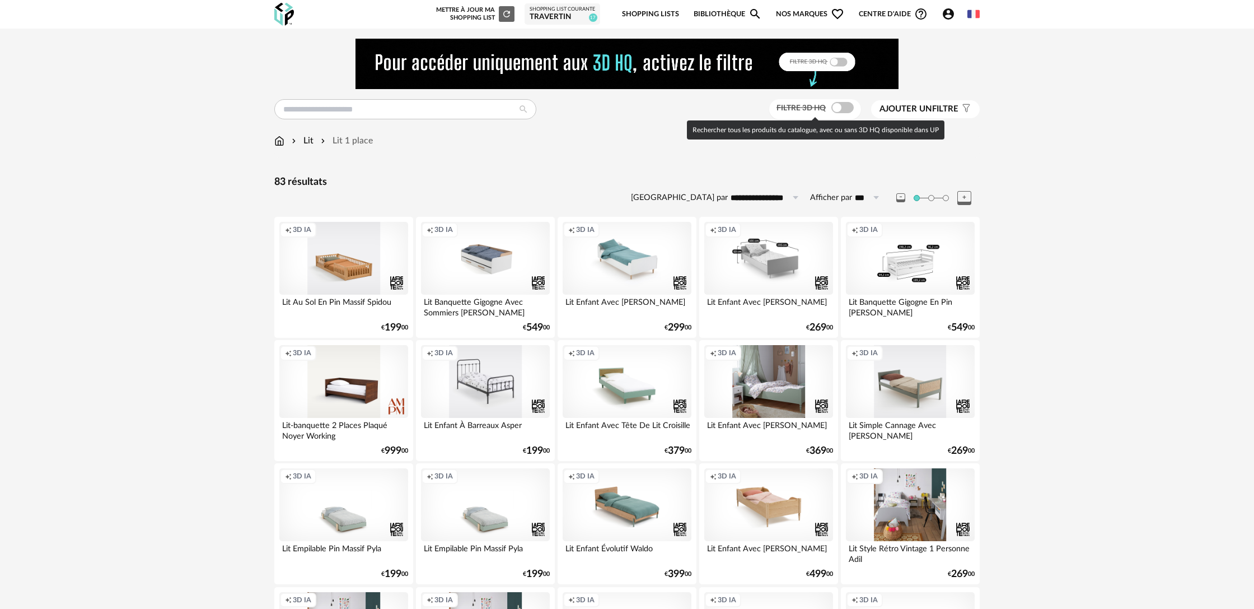
click at [848, 106] on span at bounding box center [843, 107] width 22 height 11
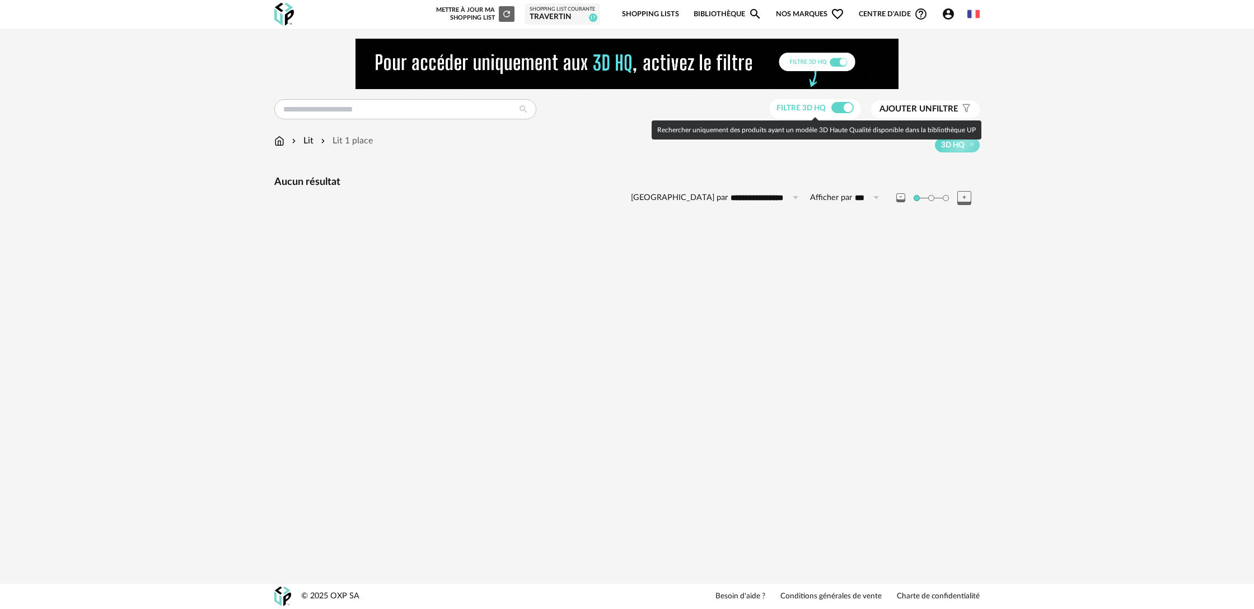
click at [838, 109] on span at bounding box center [843, 107] width 22 height 11
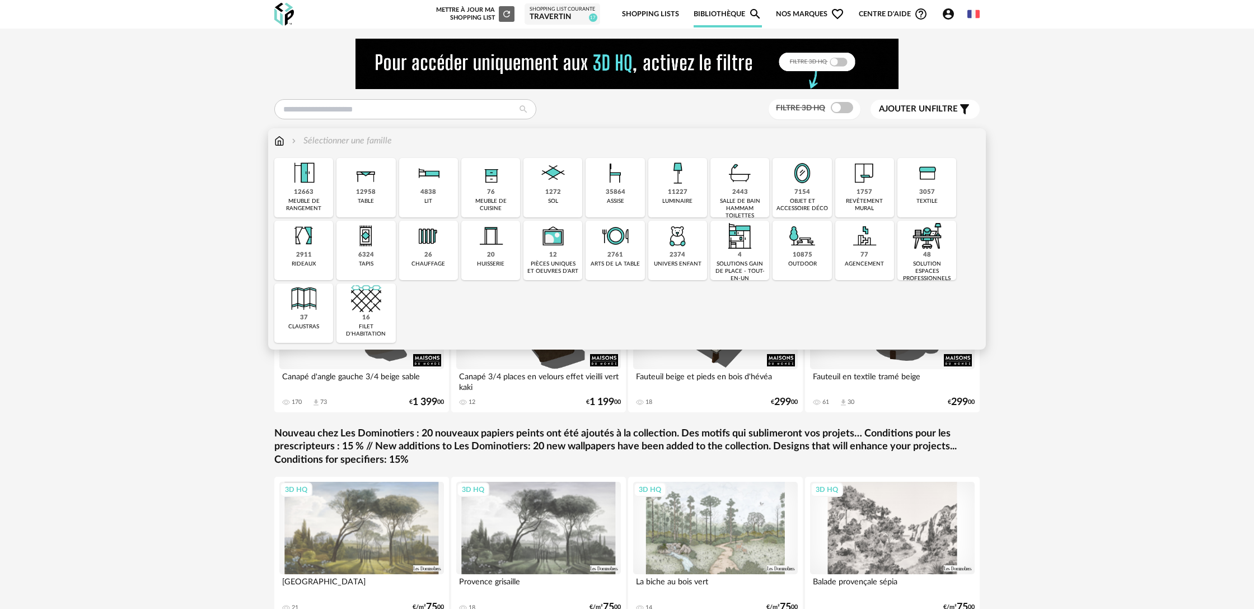
click at [307, 197] on div "12663 meuble de rangement" at bounding box center [303, 187] width 59 height 59
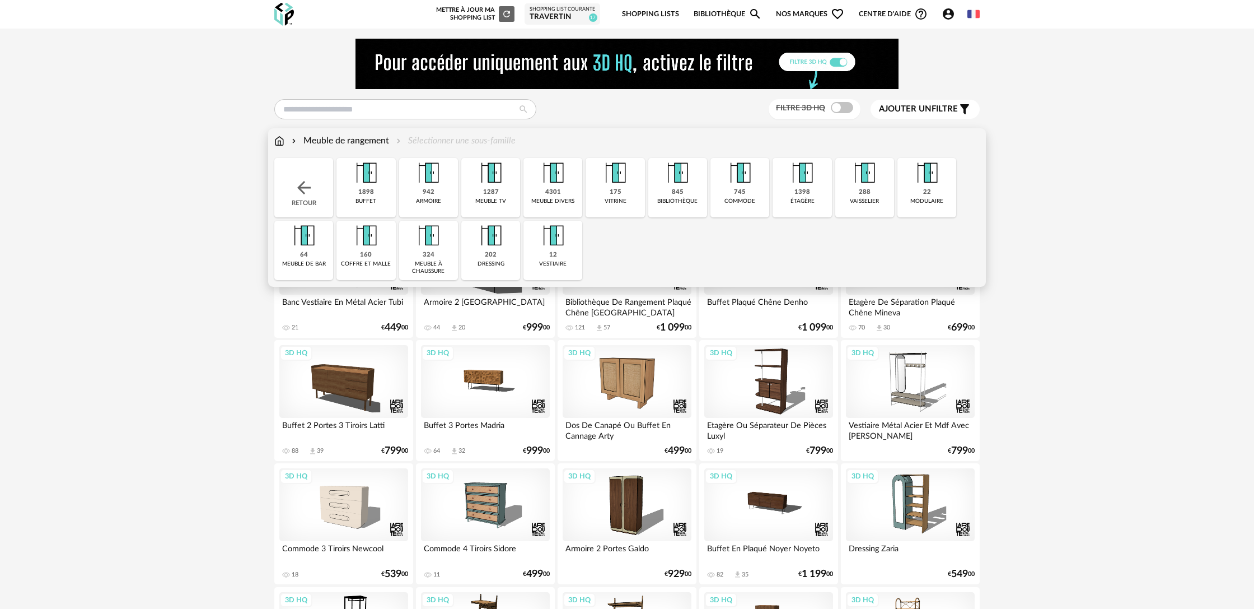
click at [730, 193] on div "745 commode" at bounding box center [740, 187] width 59 height 59
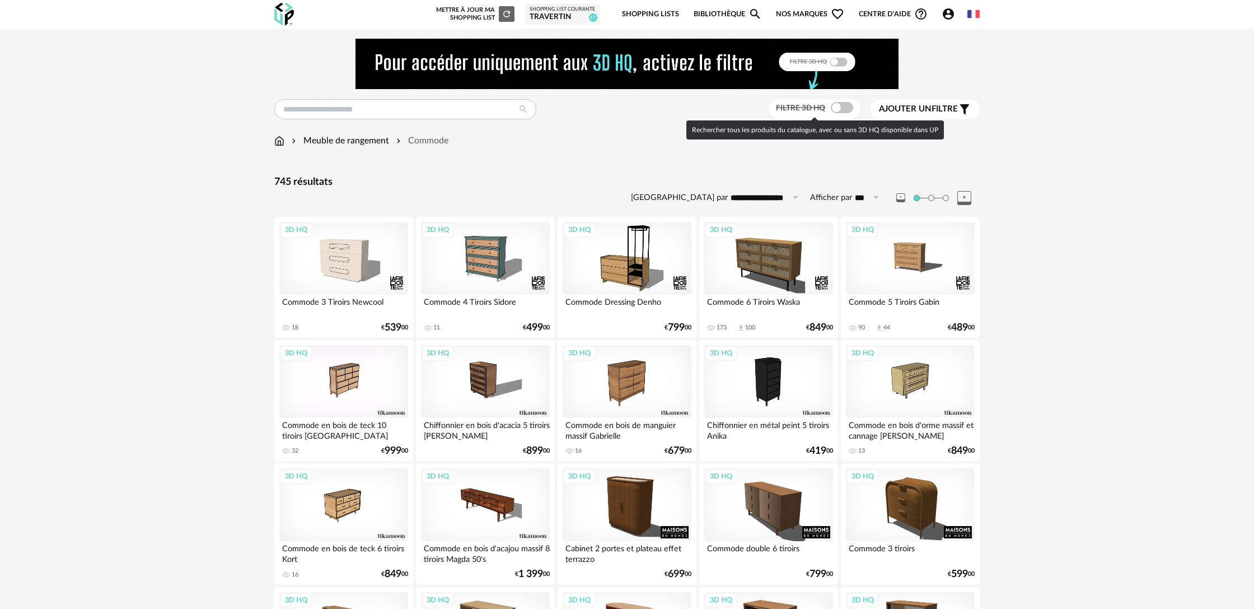
click at [842, 108] on span at bounding box center [842, 107] width 22 height 11
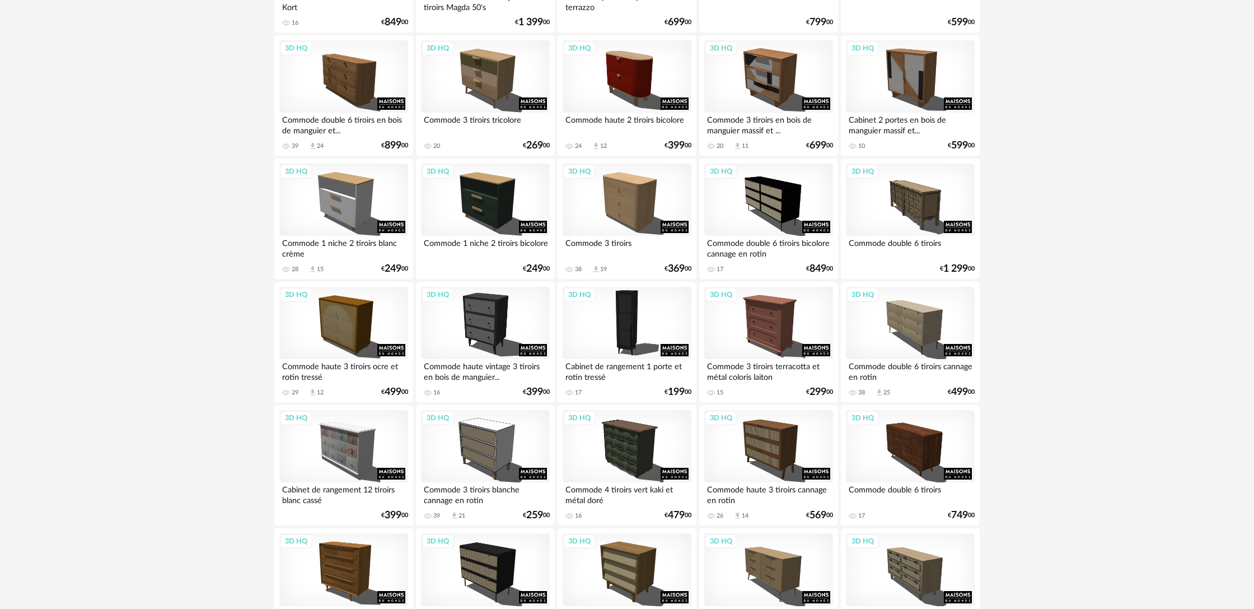
scroll to position [584, 0]
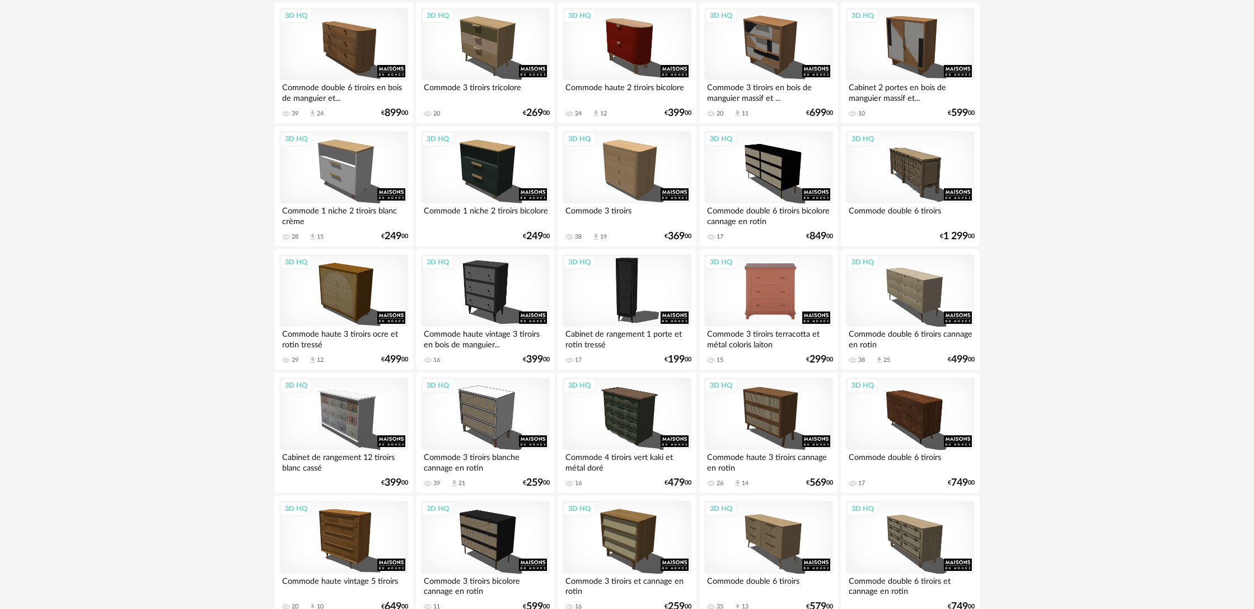
click at [788, 314] on div "3D HQ" at bounding box center [768, 290] width 129 height 73
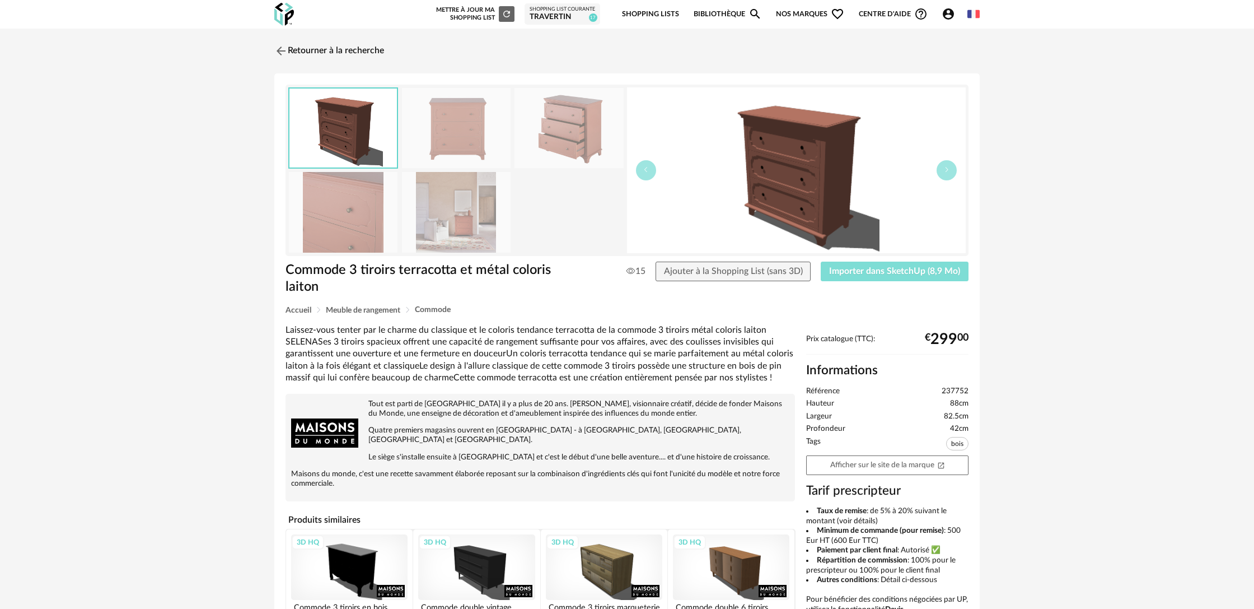
click at [854, 277] on button "Importer dans SketchUp (8,9 Mo)" at bounding box center [895, 272] width 148 height 20
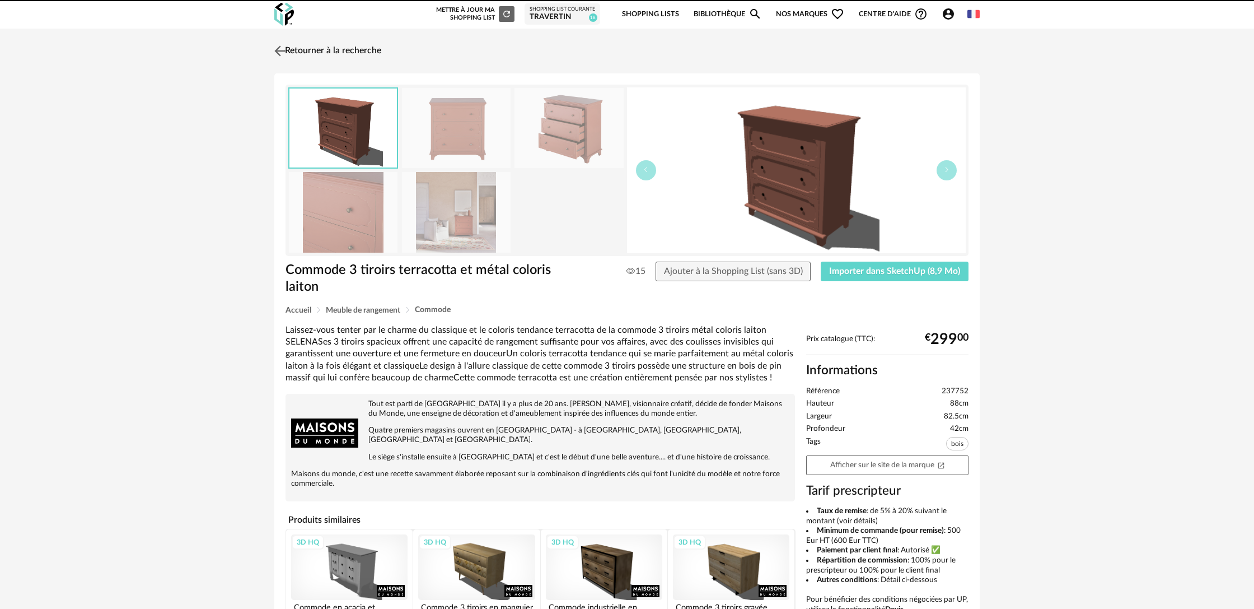
click at [332, 53] on link "Retourner à la recherche" at bounding box center [327, 51] width 110 height 25
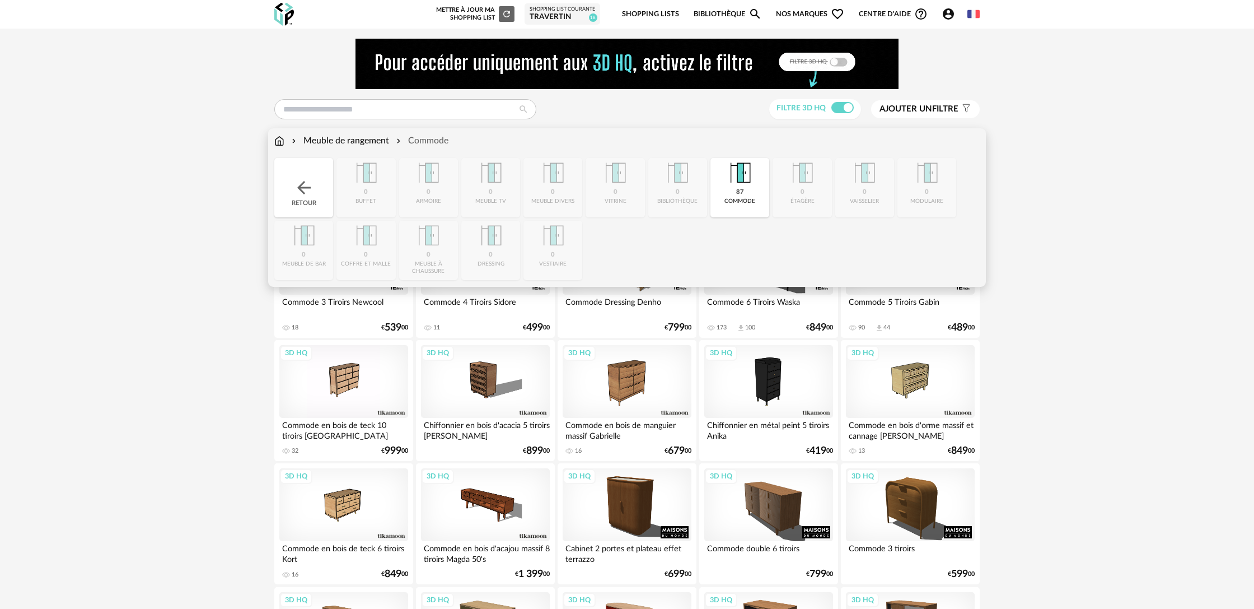
click at [367, 143] on div "Meuble de rangement" at bounding box center [340, 140] width 100 height 13
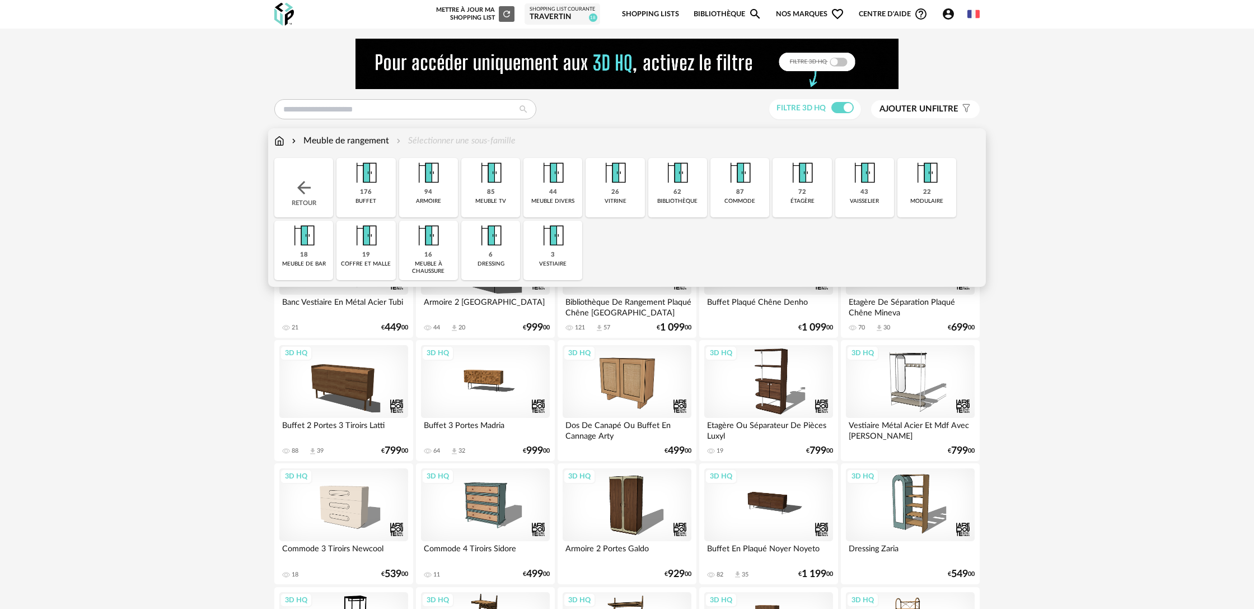
click at [431, 184] on img at bounding box center [428, 173] width 30 height 30
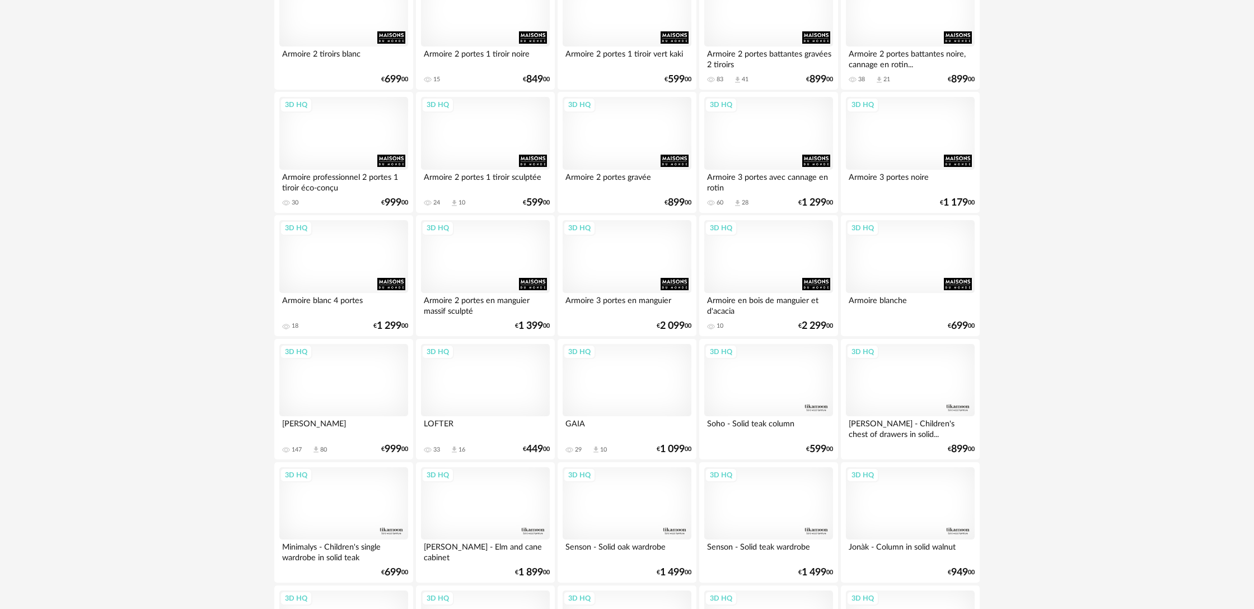
scroll to position [1482, 0]
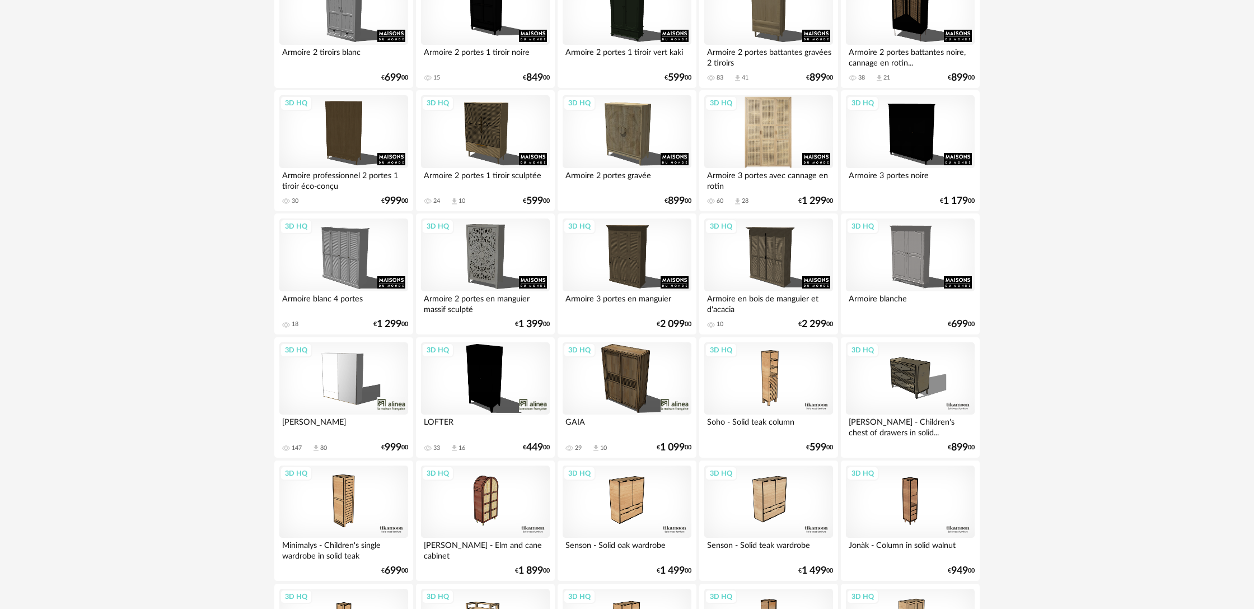
click at [785, 162] on div "3D HQ" at bounding box center [768, 131] width 129 height 73
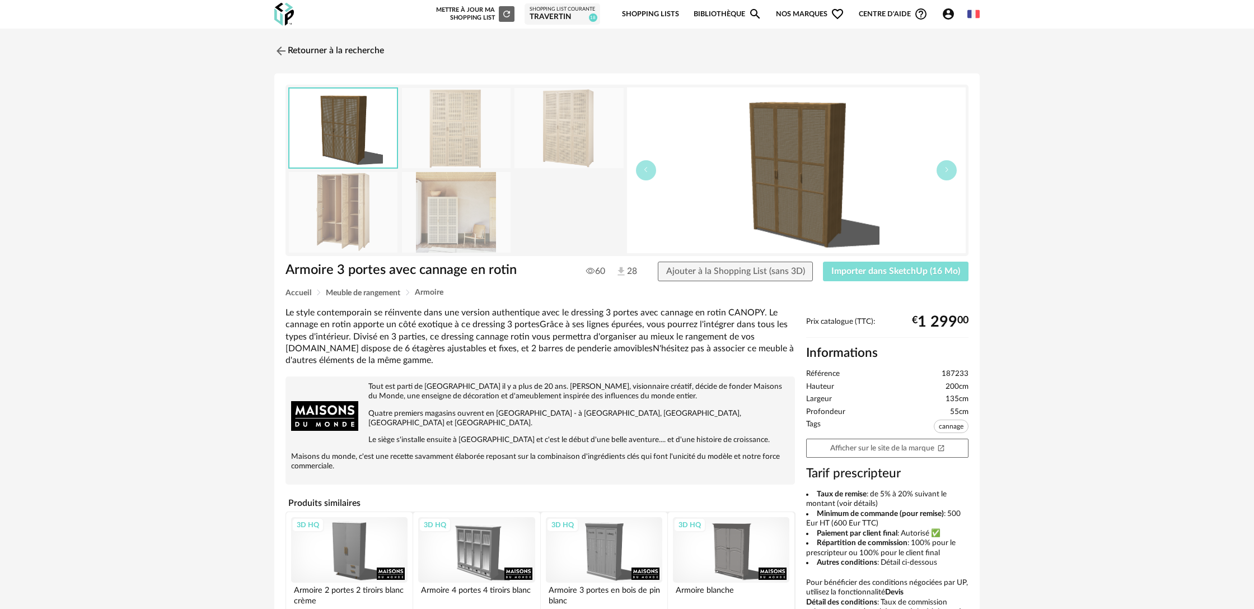
click at [875, 271] on span "Importer dans SketchUp (16 Mo)" at bounding box center [896, 271] width 129 height 9
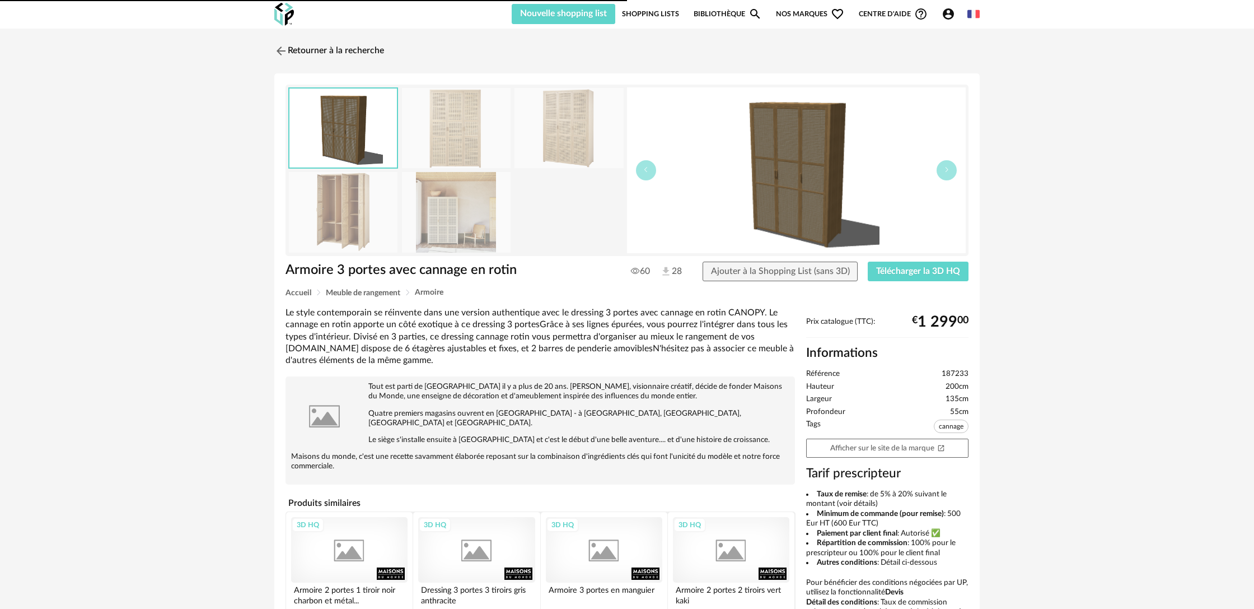
click at [349, 50] on link "Retourner à la recherche" at bounding box center [329, 51] width 110 height 25
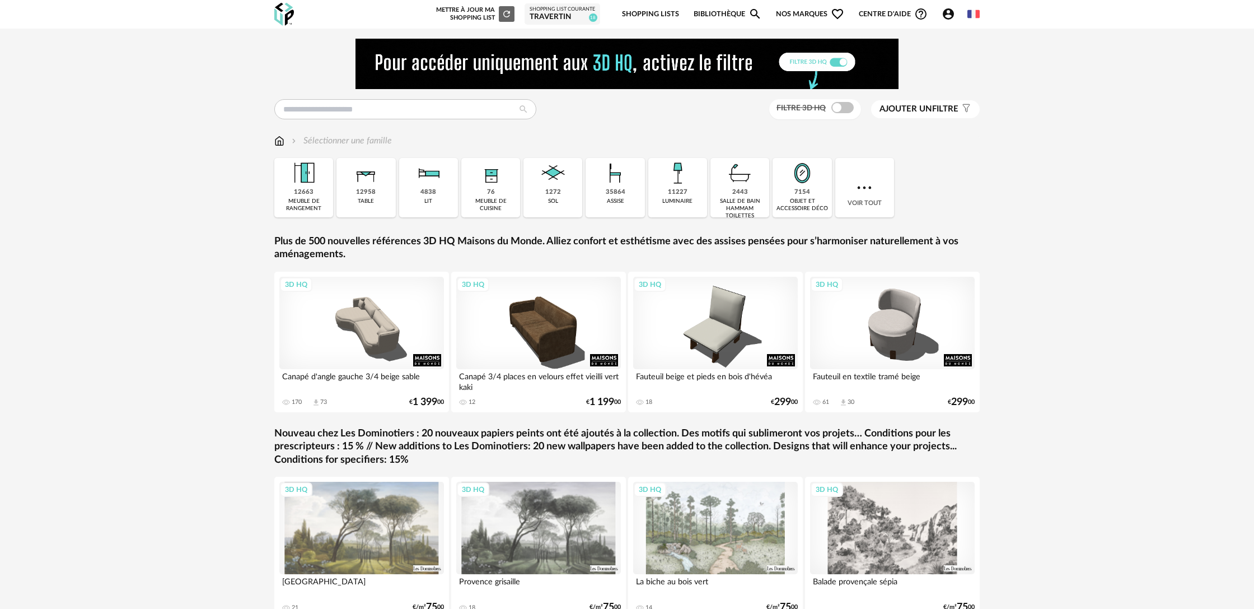
scroll to position [70, 0]
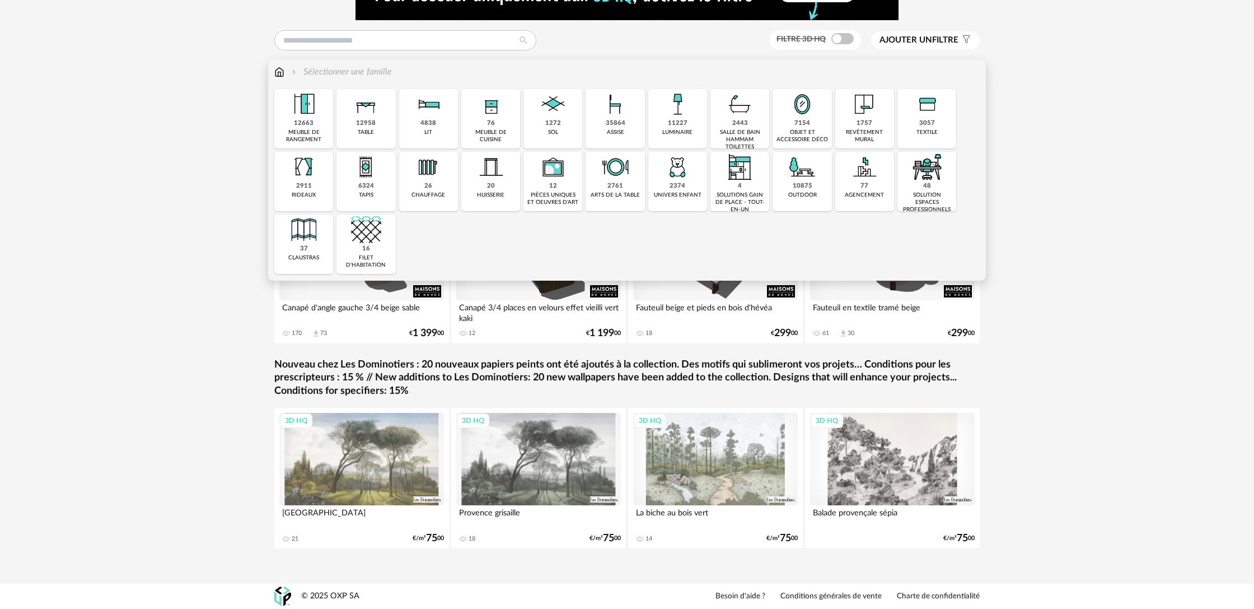
click at [310, 120] on div "12663" at bounding box center [304, 123] width 20 height 8
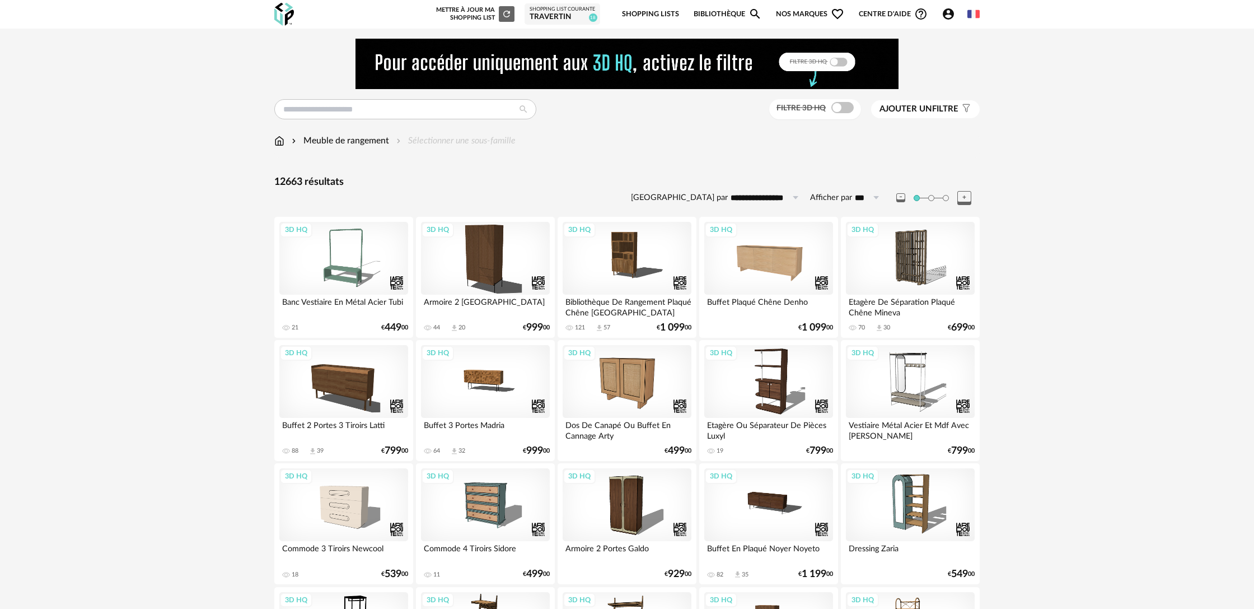
click at [432, 143] on div "Meuble de rangement Sélectionner une sous-famille" at bounding box center [394, 140] width 241 height 13
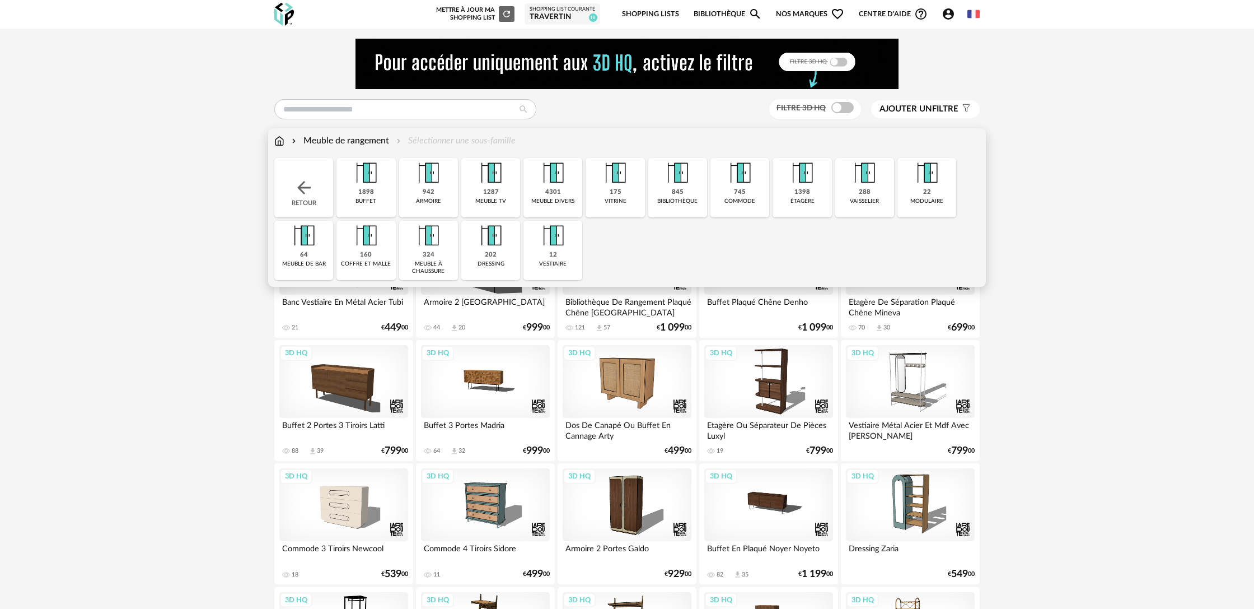
click at [506, 246] on div "202 dressing" at bounding box center [490, 250] width 59 height 59
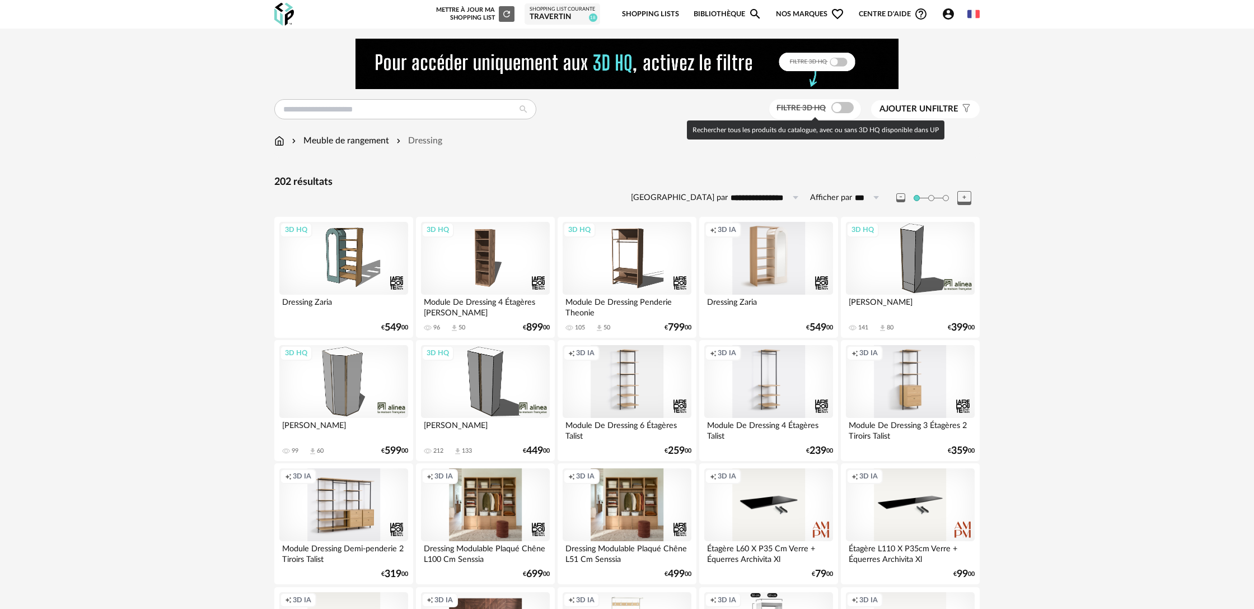
click at [841, 106] on span at bounding box center [843, 107] width 22 height 11
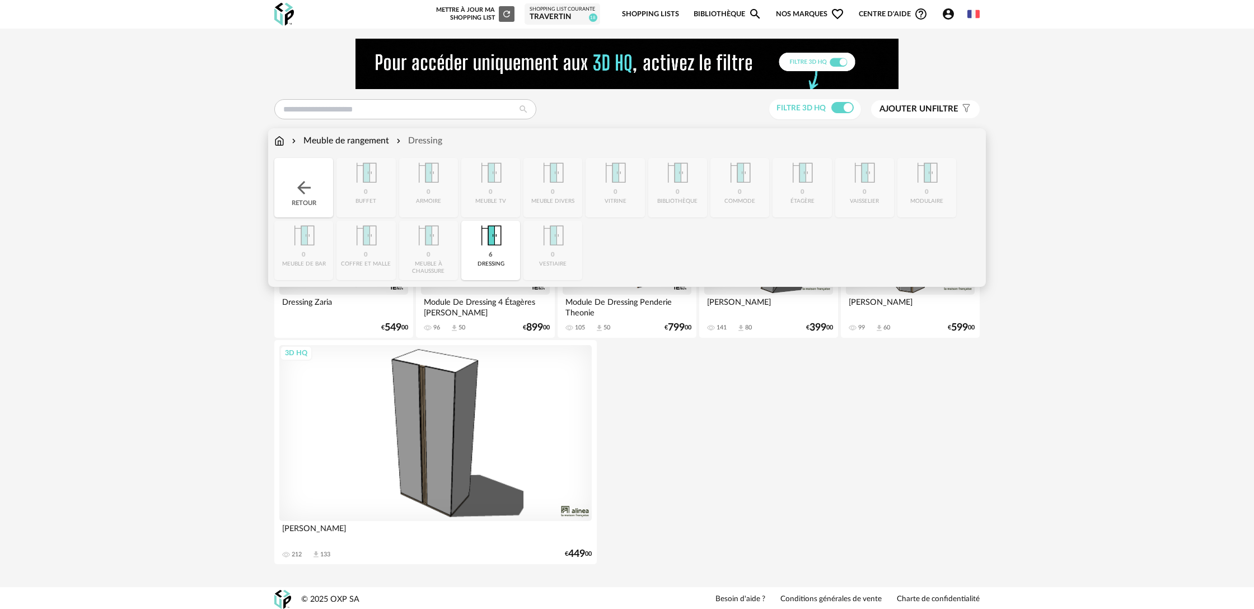
click at [309, 188] on img at bounding box center [304, 188] width 20 height 20
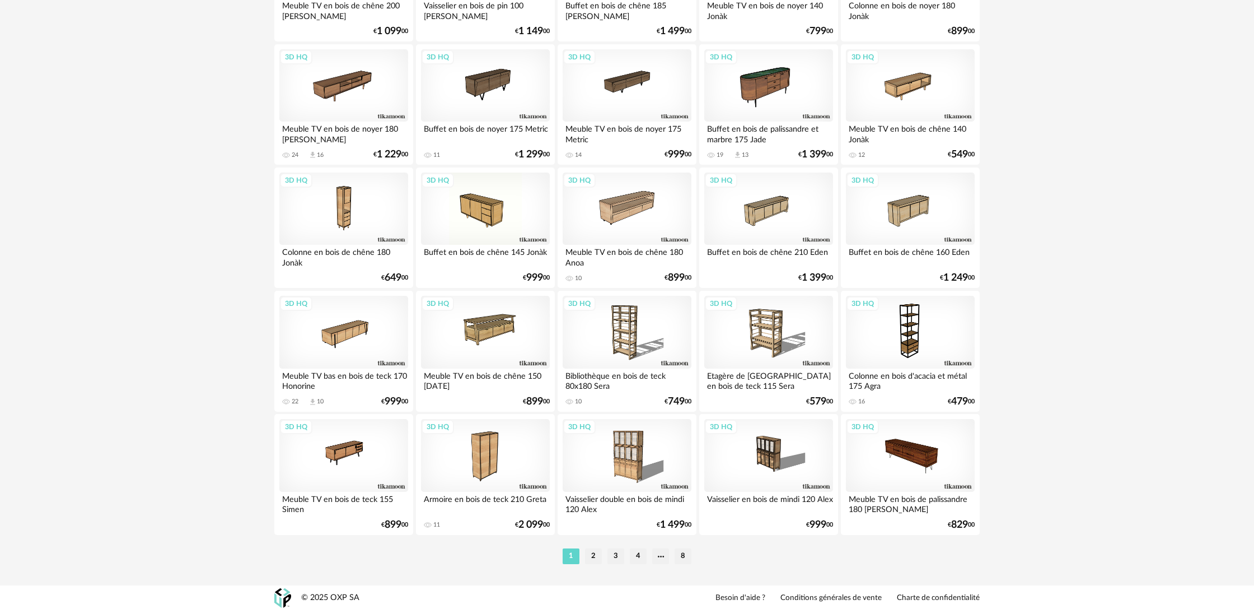
scroll to position [2155, 0]
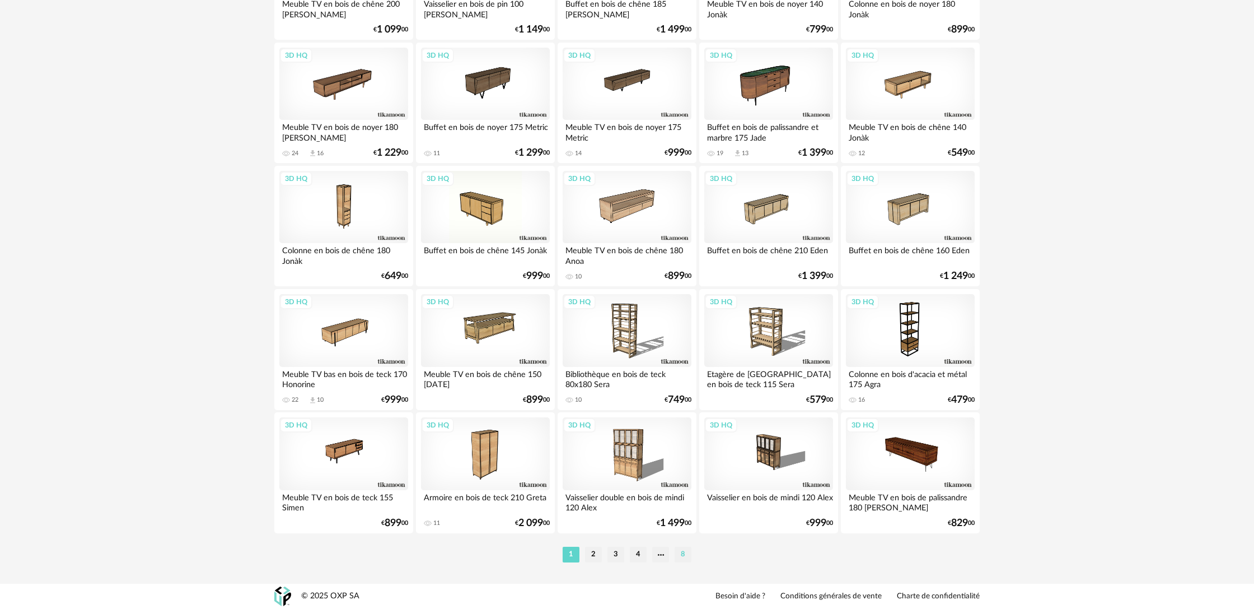
click at [683, 557] on li "8" at bounding box center [683, 555] width 17 height 16
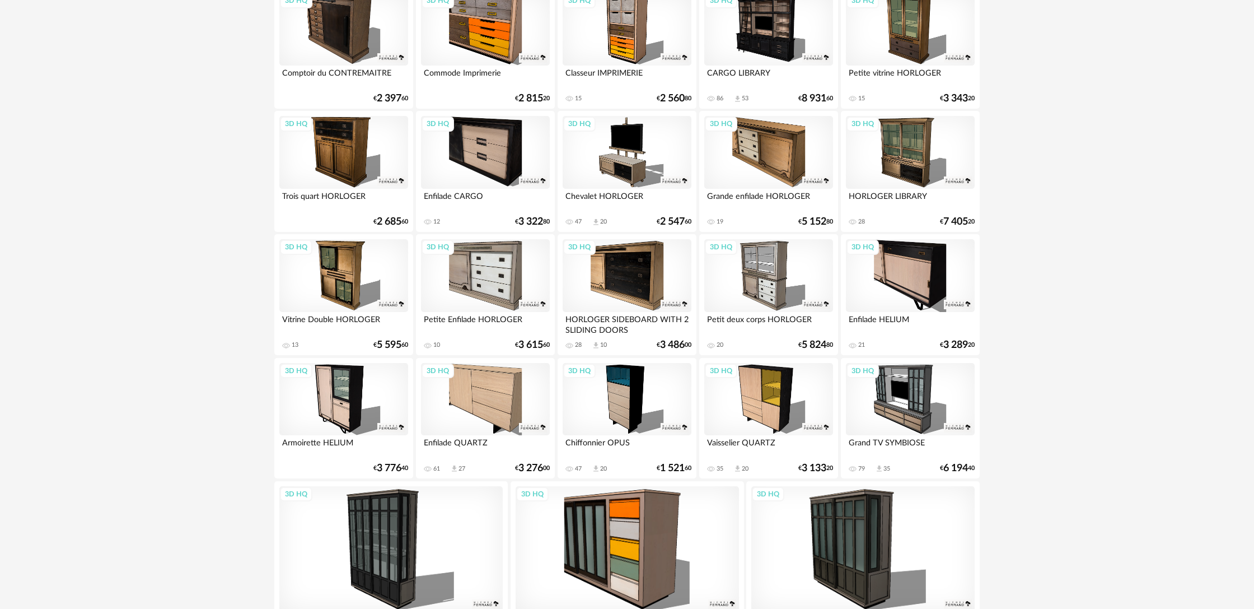
scroll to position [1590, 0]
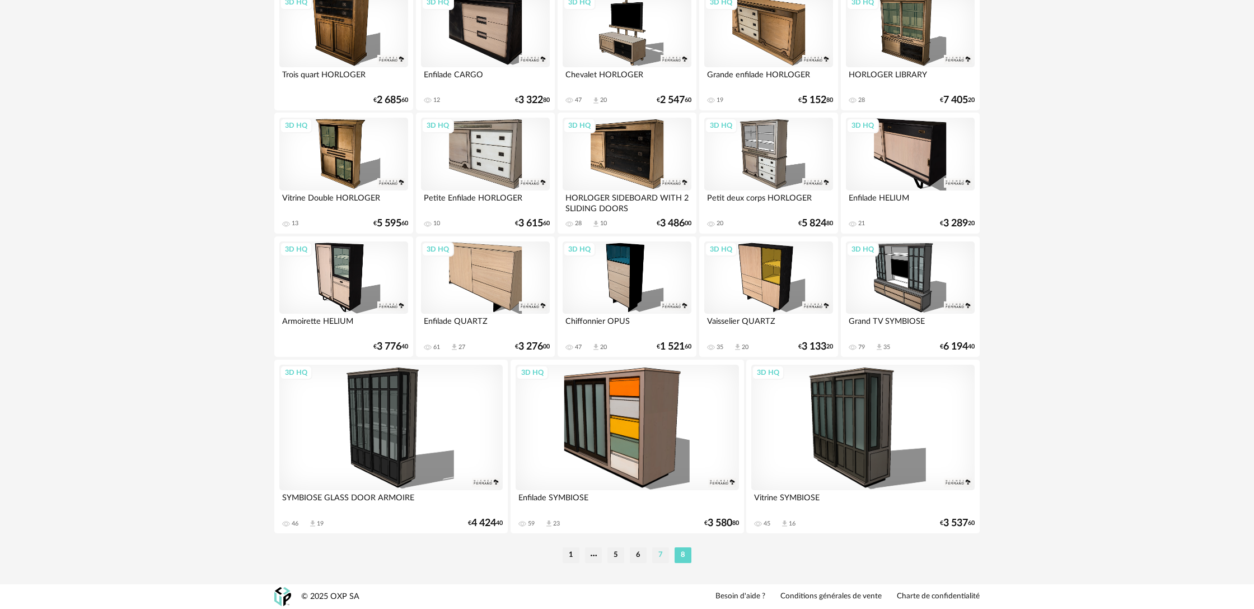
click at [664, 553] on li "7" at bounding box center [660, 555] width 17 height 16
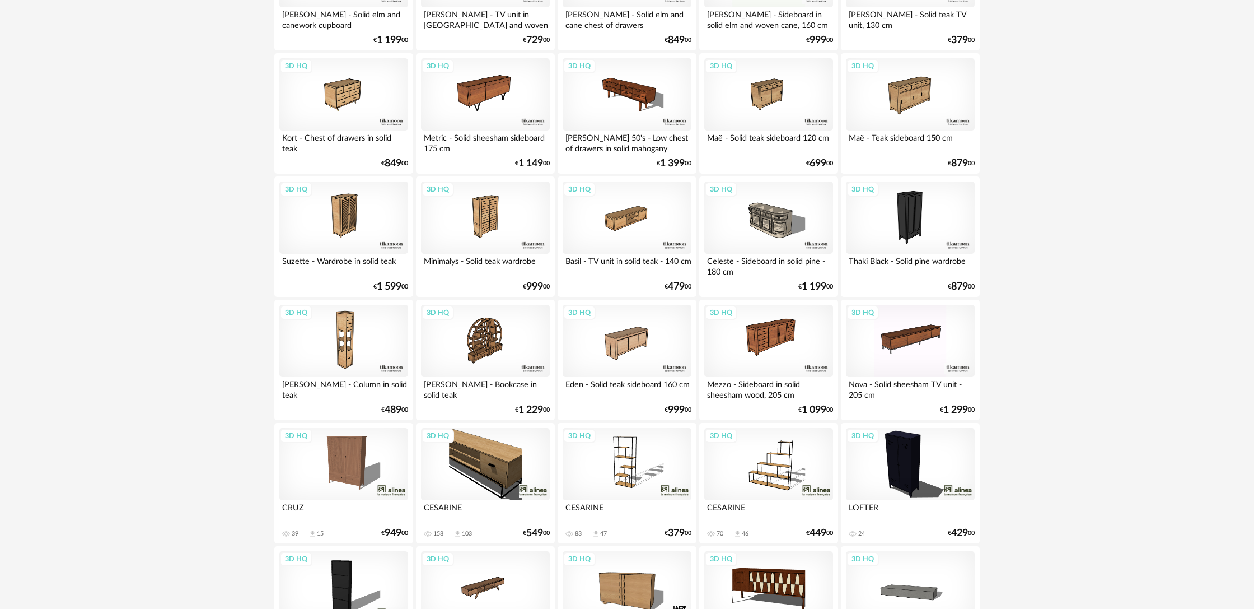
scroll to position [285, 0]
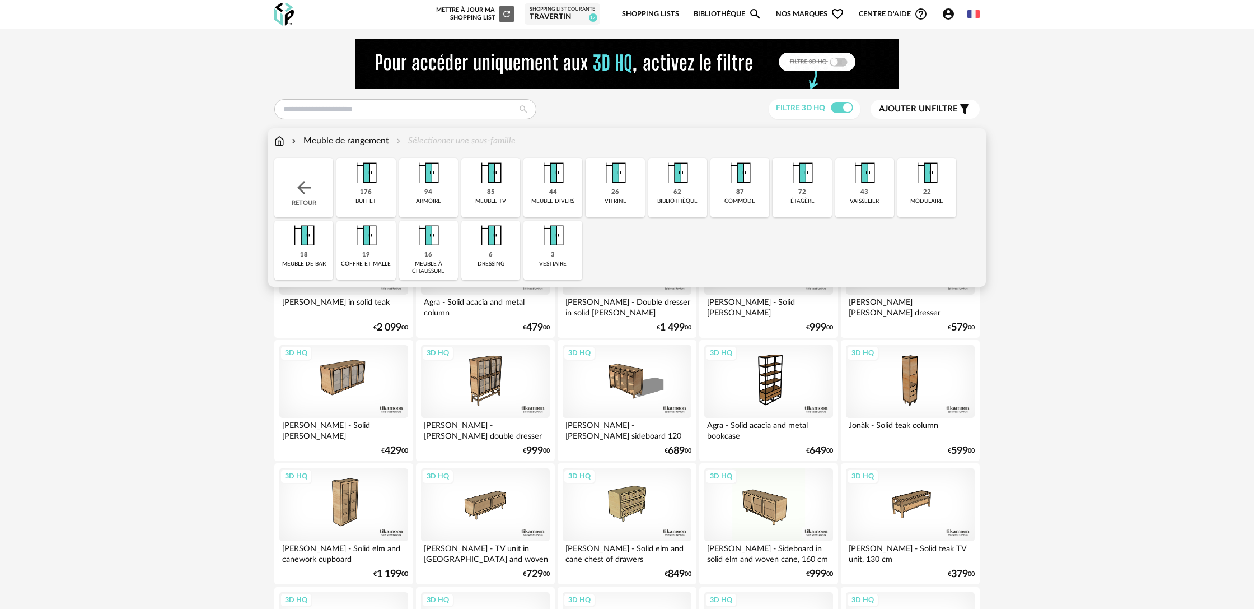
click at [278, 141] on img at bounding box center [279, 140] width 10 height 13
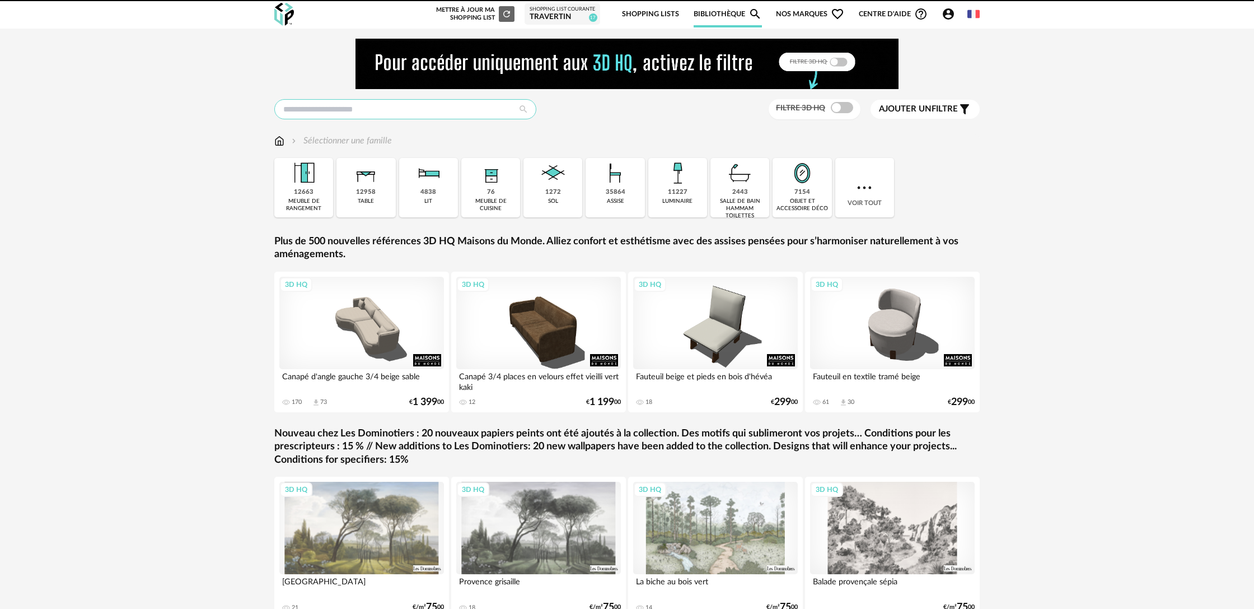
click at [344, 112] on input "text" at bounding box center [405, 109] width 262 height 20
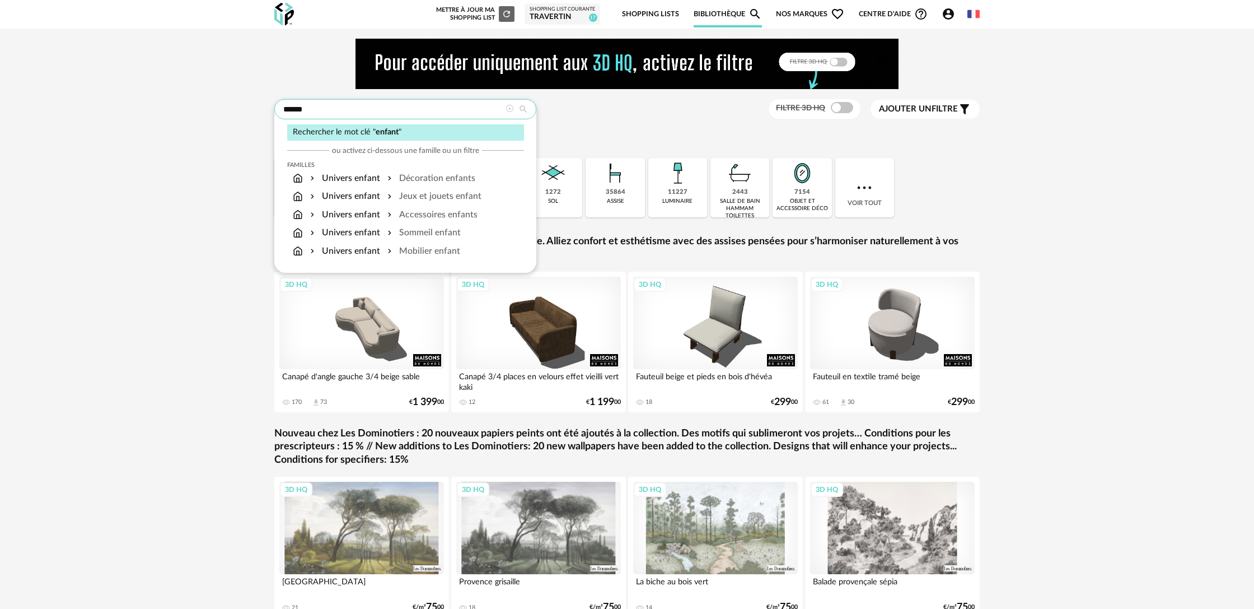
type input "******"
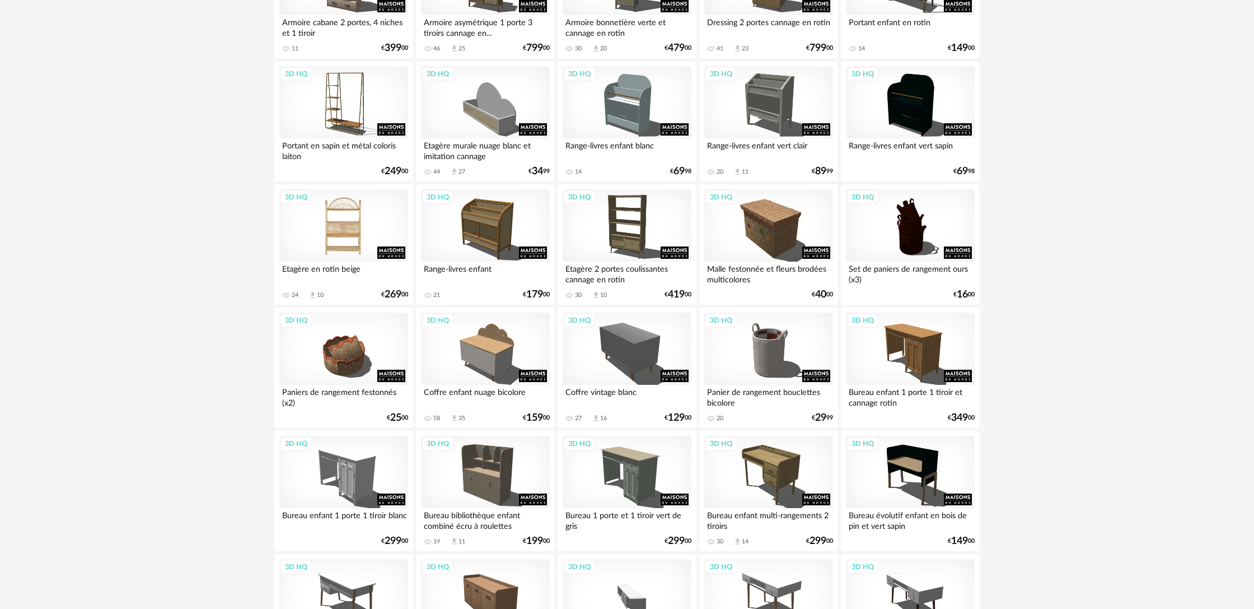
scroll to position [523, 0]
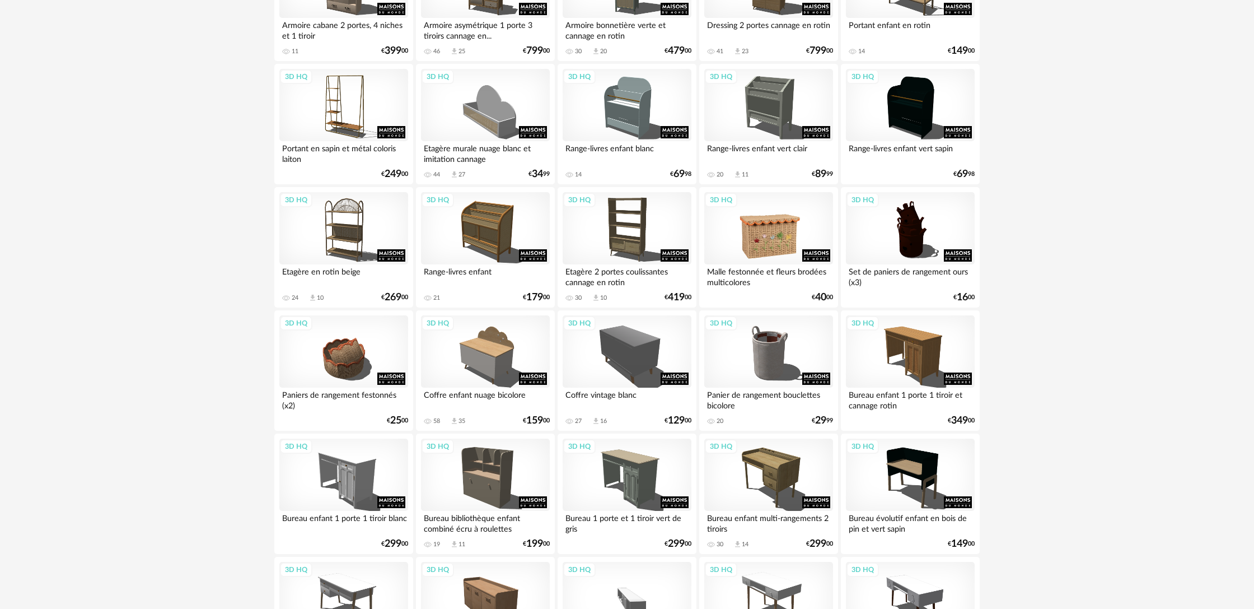
click at [807, 253] on div "3D HQ" at bounding box center [768, 228] width 129 height 73
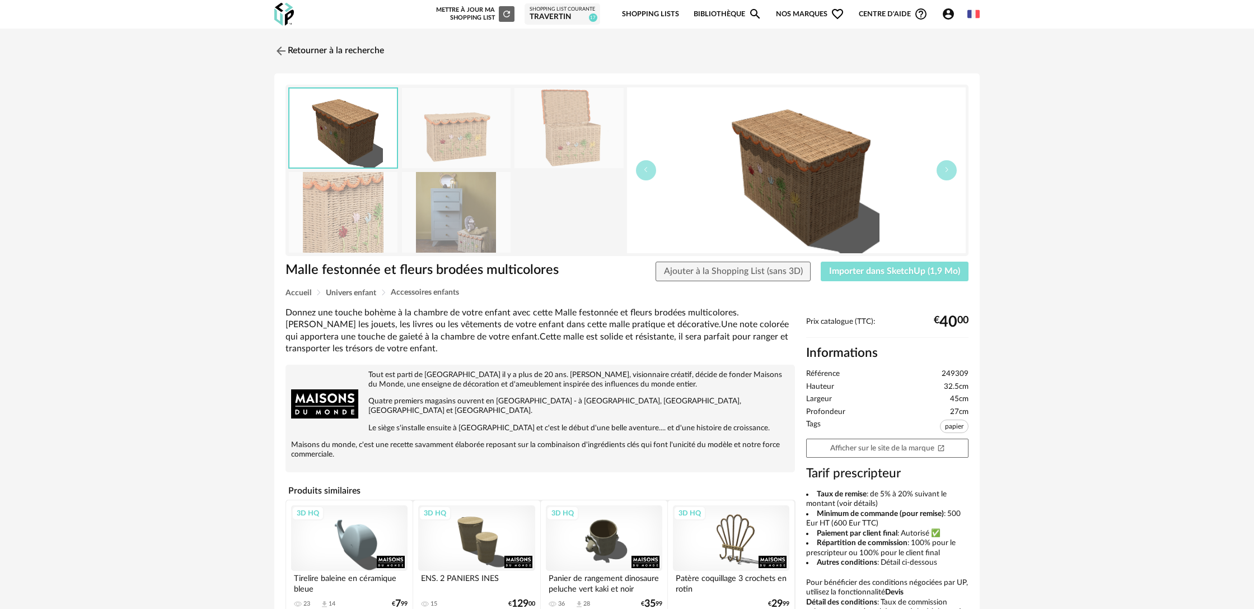
click at [854, 273] on span "Importer dans SketchUp (1,9 Mo)" at bounding box center [894, 271] width 131 height 9
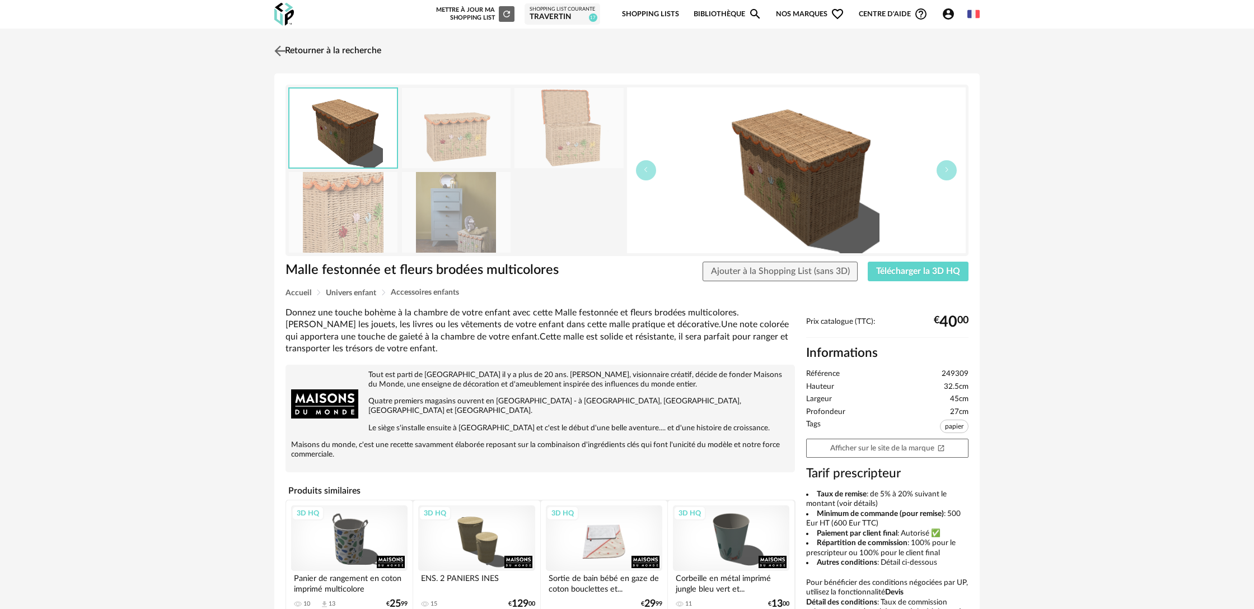
click at [356, 55] on link "Retourner à la recherche" at bounding box center [327, 51] width 110 height 25
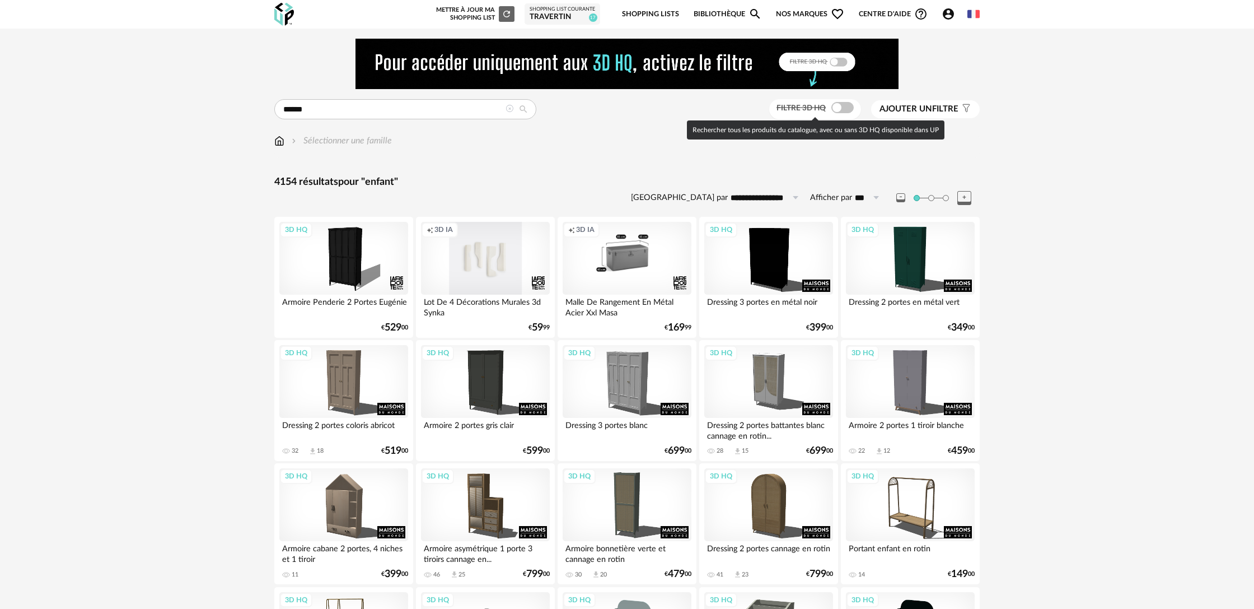
click at [846, 110] on span at bounding box center [843, 107] width 22 height 11
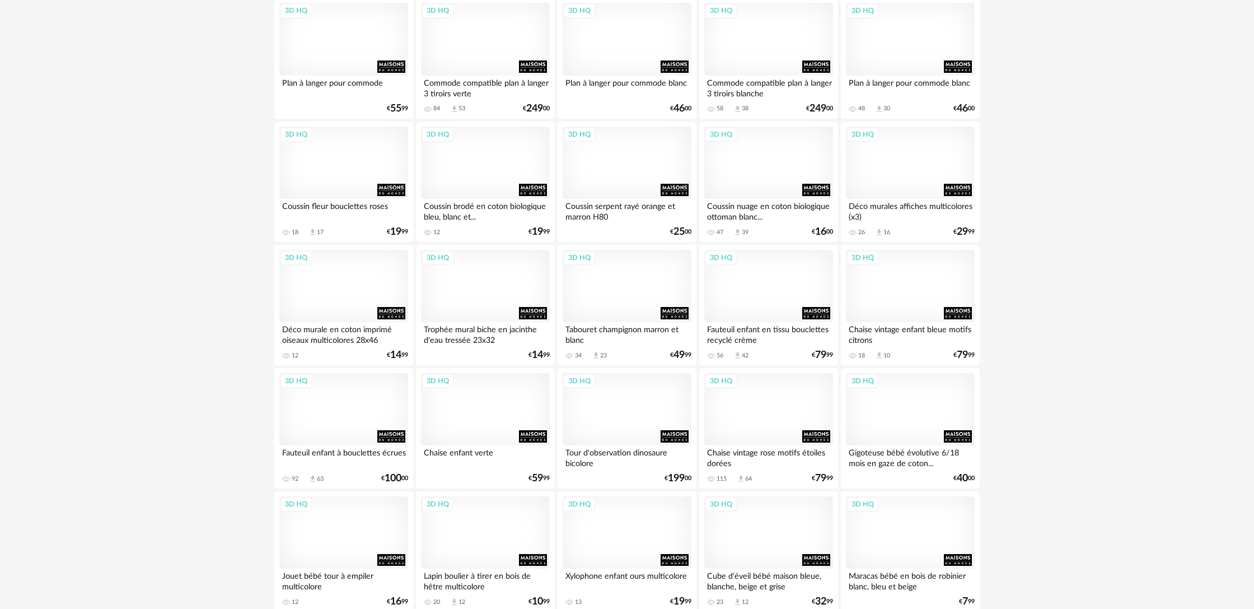
scroll to position [1699, 0]
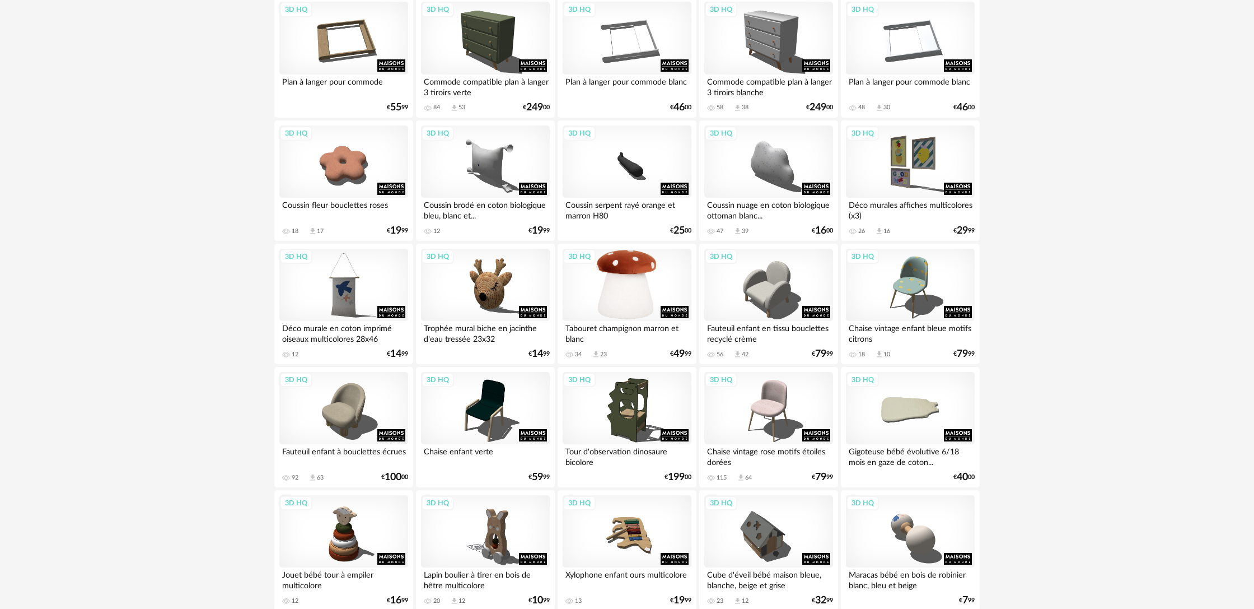
click at [638, 318] on div "3D HQ" at bounding box center [627, 285] width 129 height 73
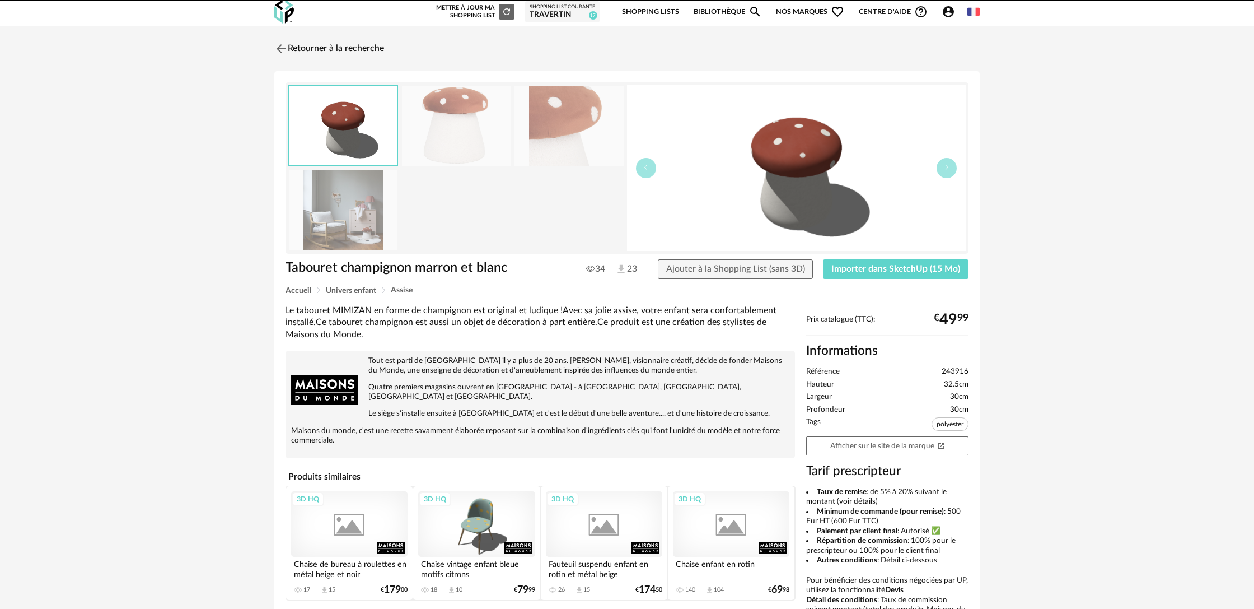
scroll to position [4, 0]
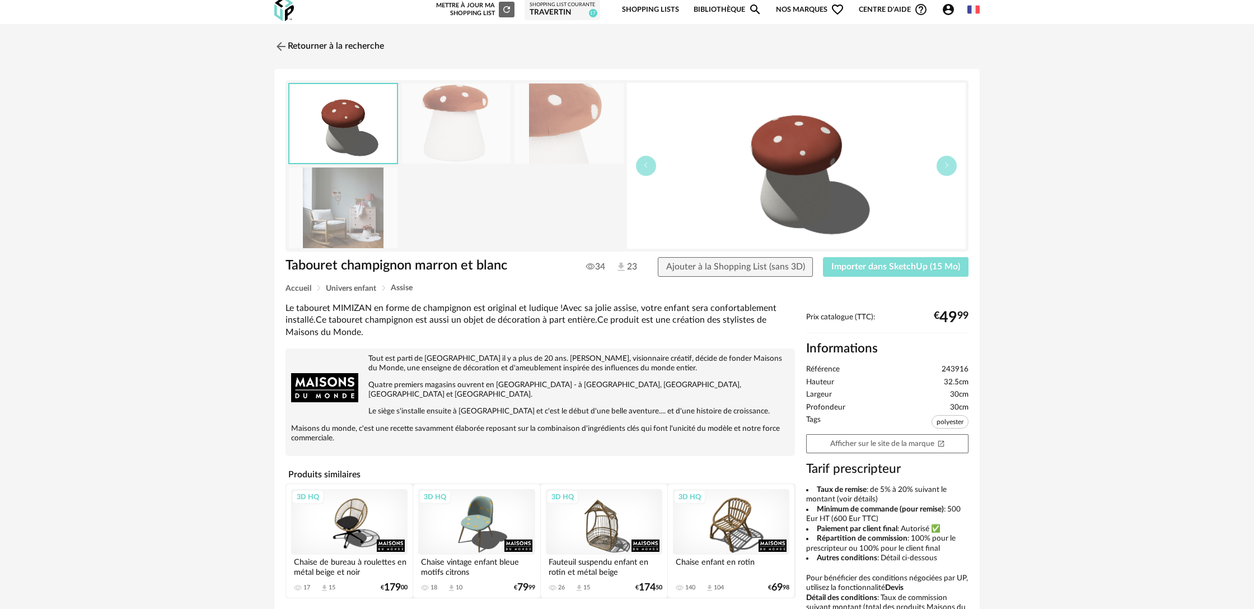
click at [869, 271] on span "Importer dans SketchUp (15 Mo)" at bounding box center [896, 266] width 129 height 9
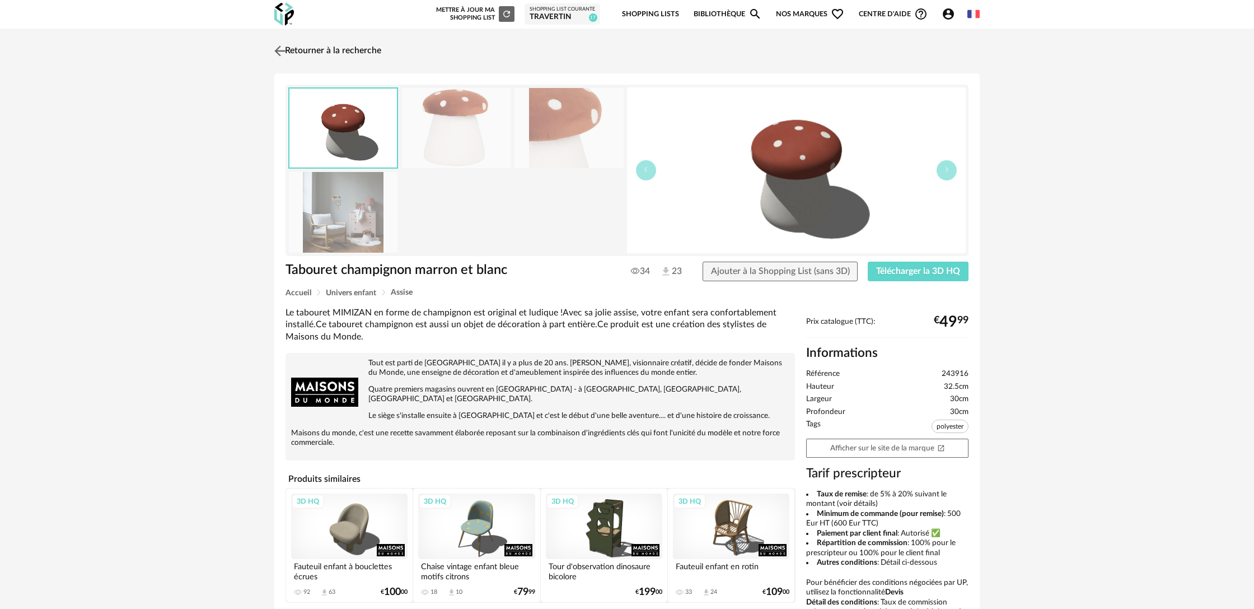
click at [308, 52] on link "Retourner à la recherche" at bounding box center [327, 51] width 110 height 25
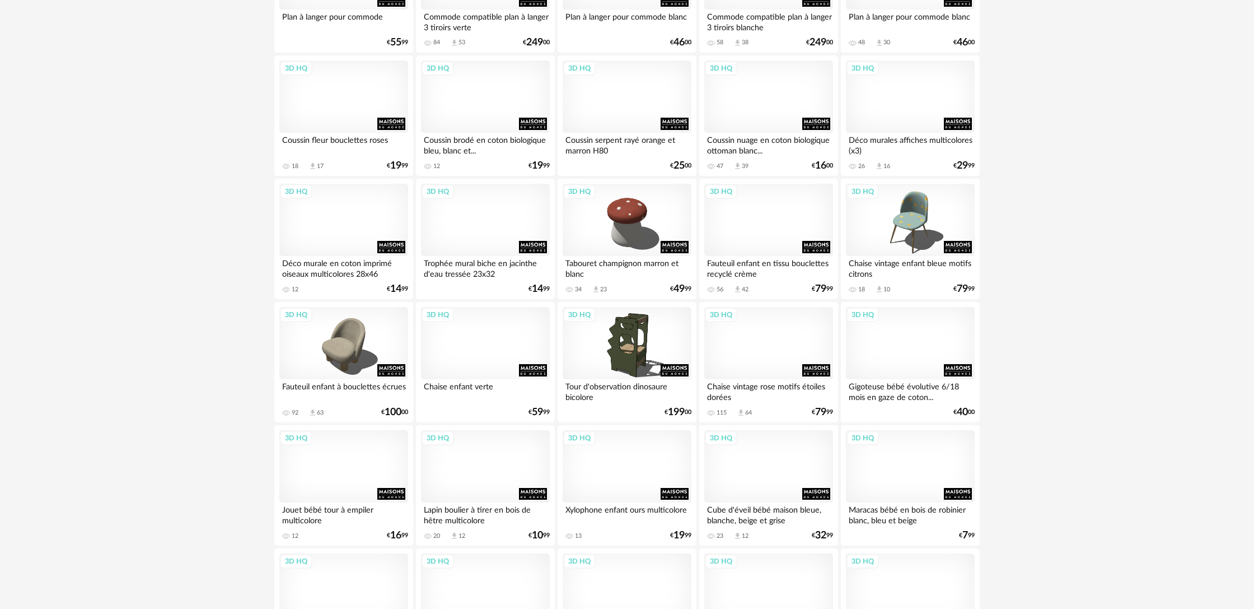
scroll to position [1762, 0]
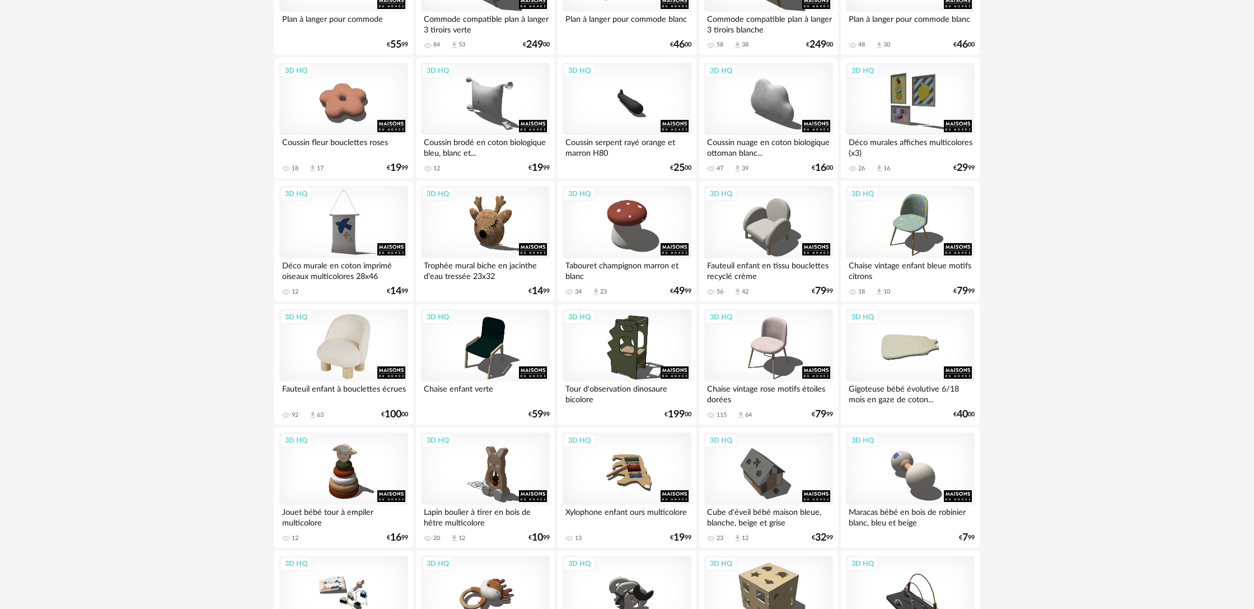
click at [368, 364] on div "3D HQ" at bounding box center [343, 345] width 129 height 73
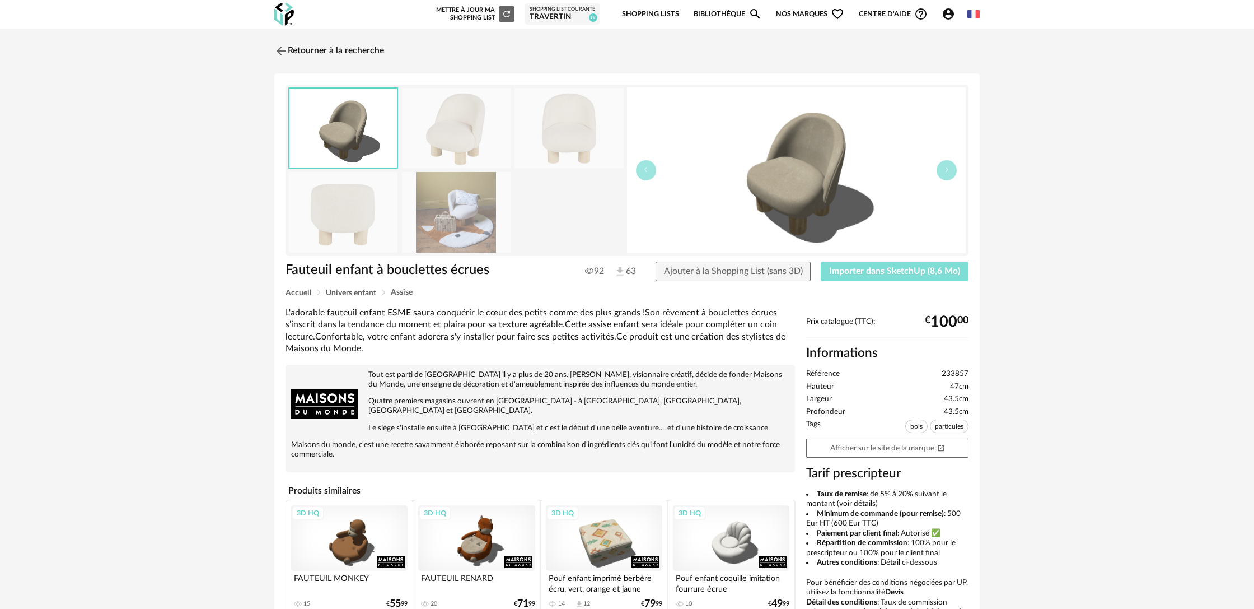
click at [904, 279] on button "Importer dans SketchUp (8,6 Mo)" at bounding box center [895, 272] width 148 height 20
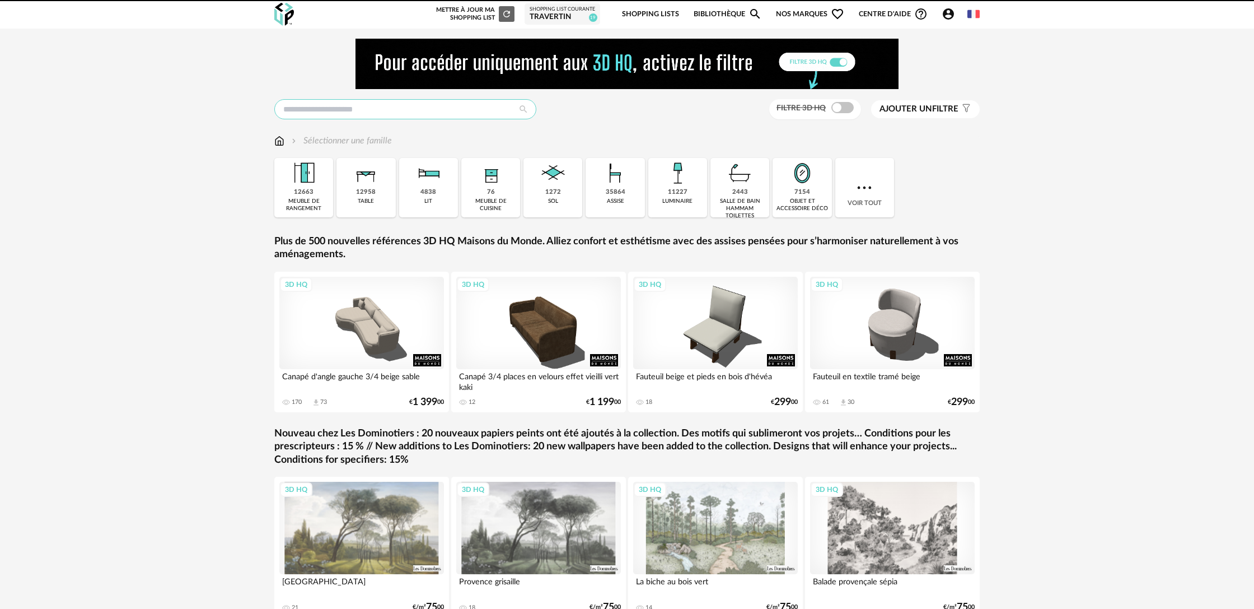
click at [447, 117] on input "text" at bounding box center [405, 109] width 262 height 20
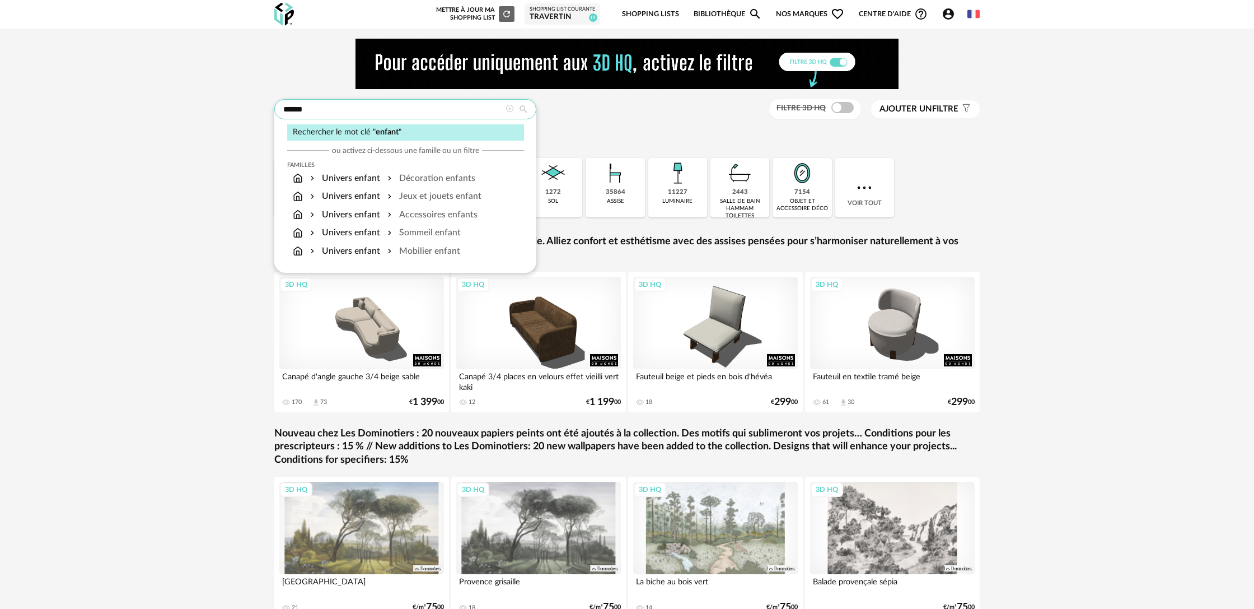
type input "******"
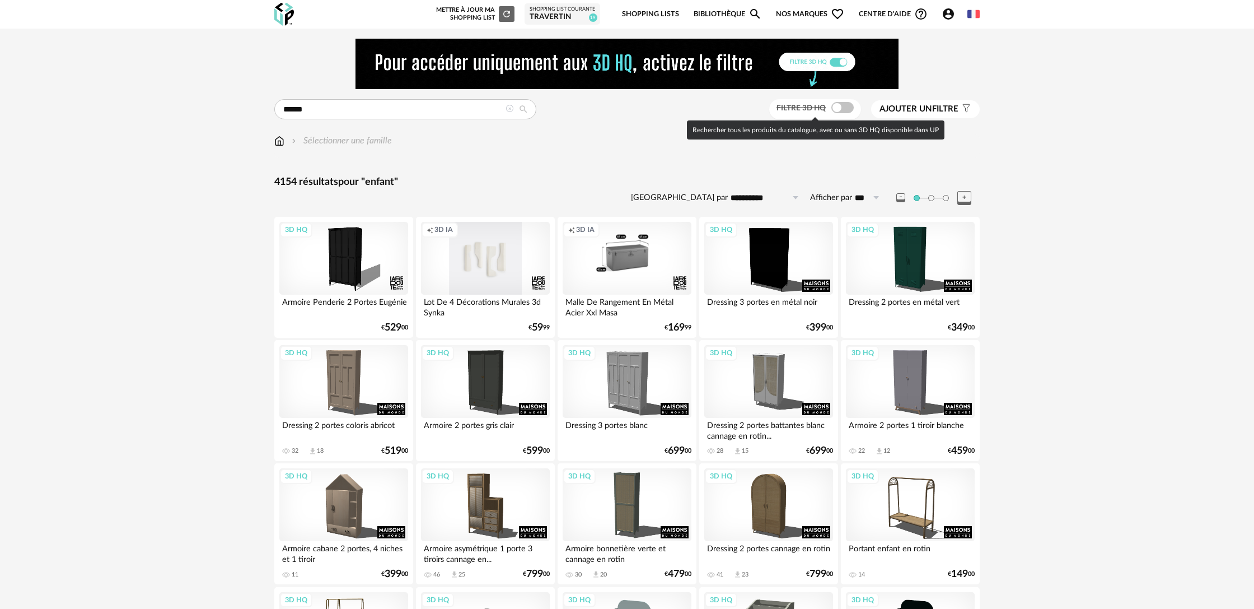
click at [848, 111] on span at bounding box center [843, 107] width 22 height 11
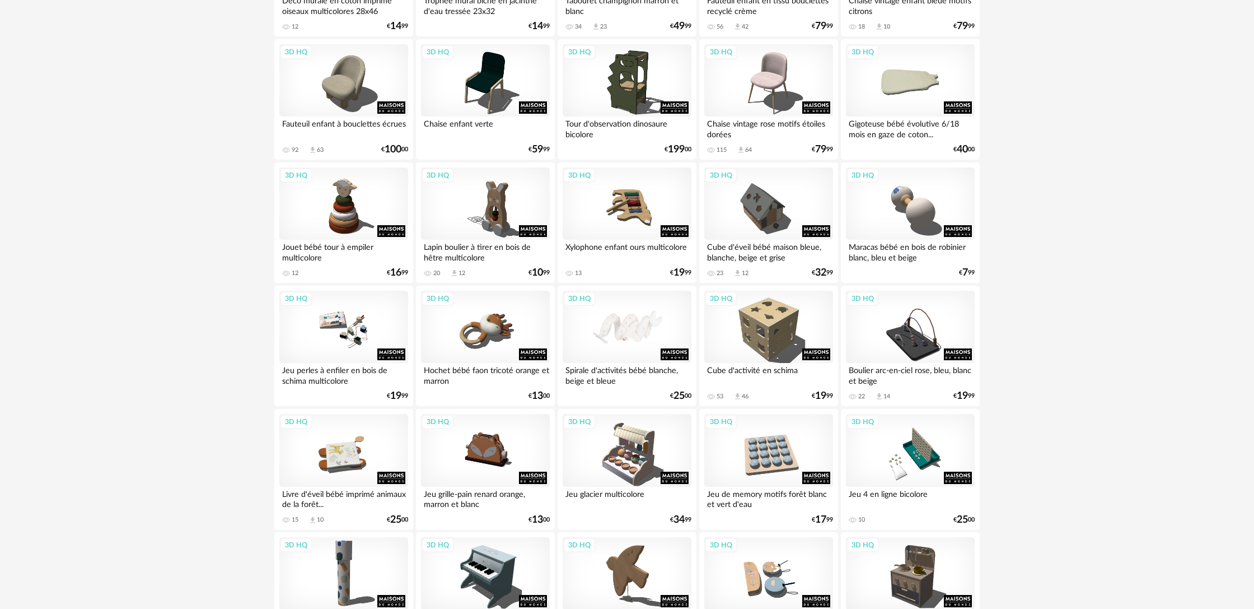
scroll to position [2155, 0]
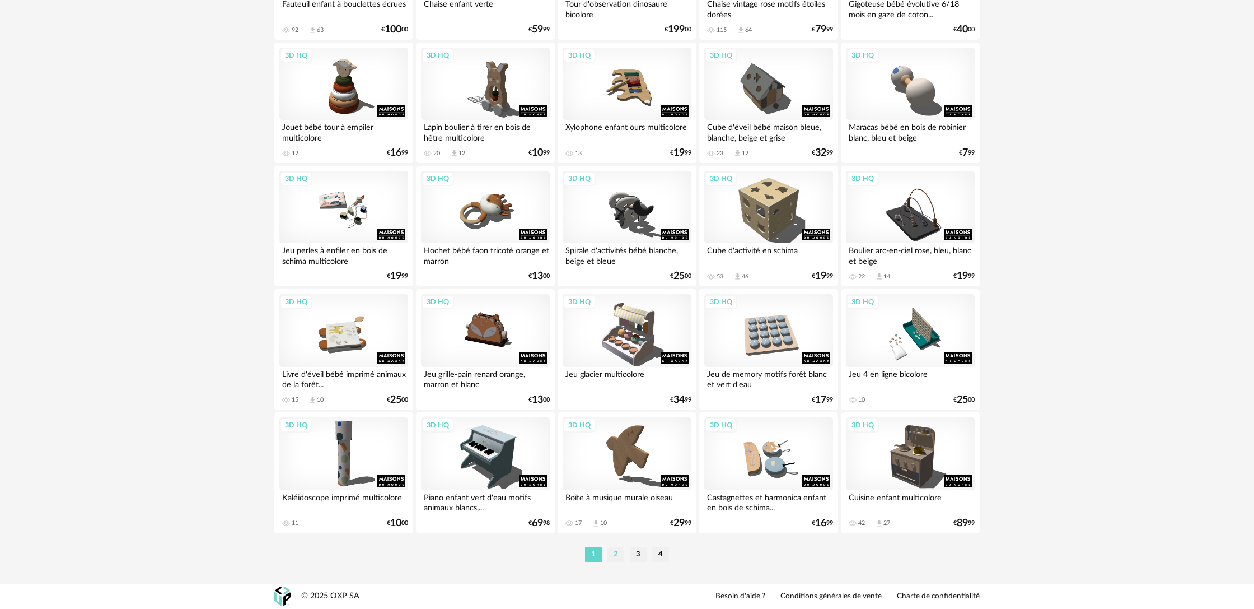
click at [613, 557] on li "2" at bounding box center [616, 555] width 17 height 16
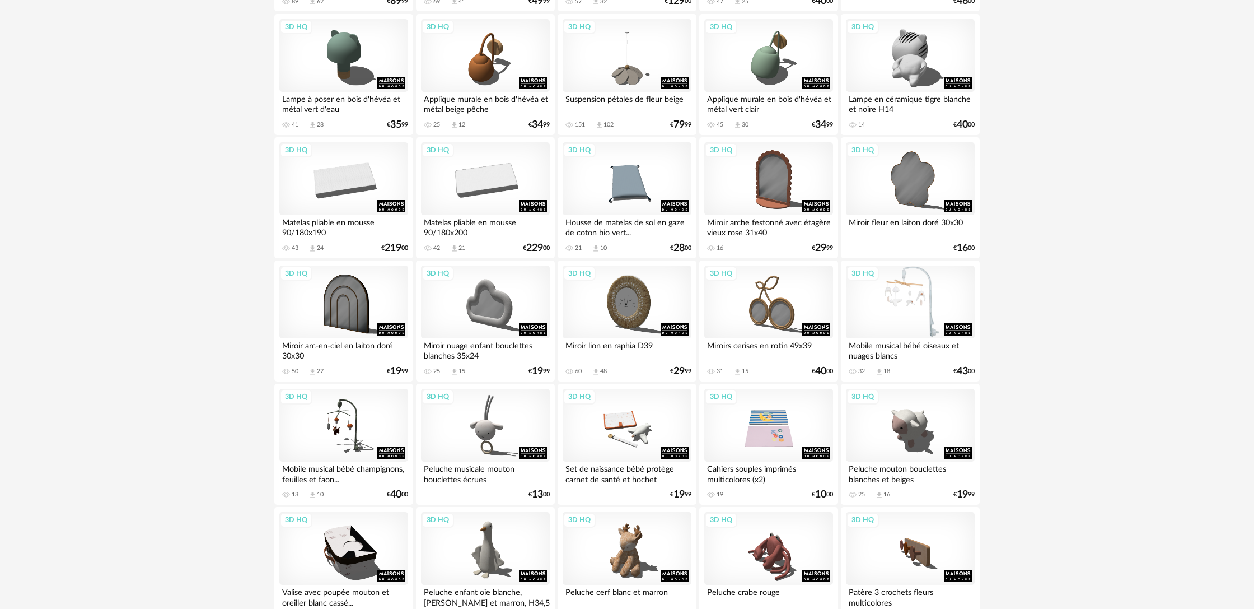
scroll to position [1070, 0]
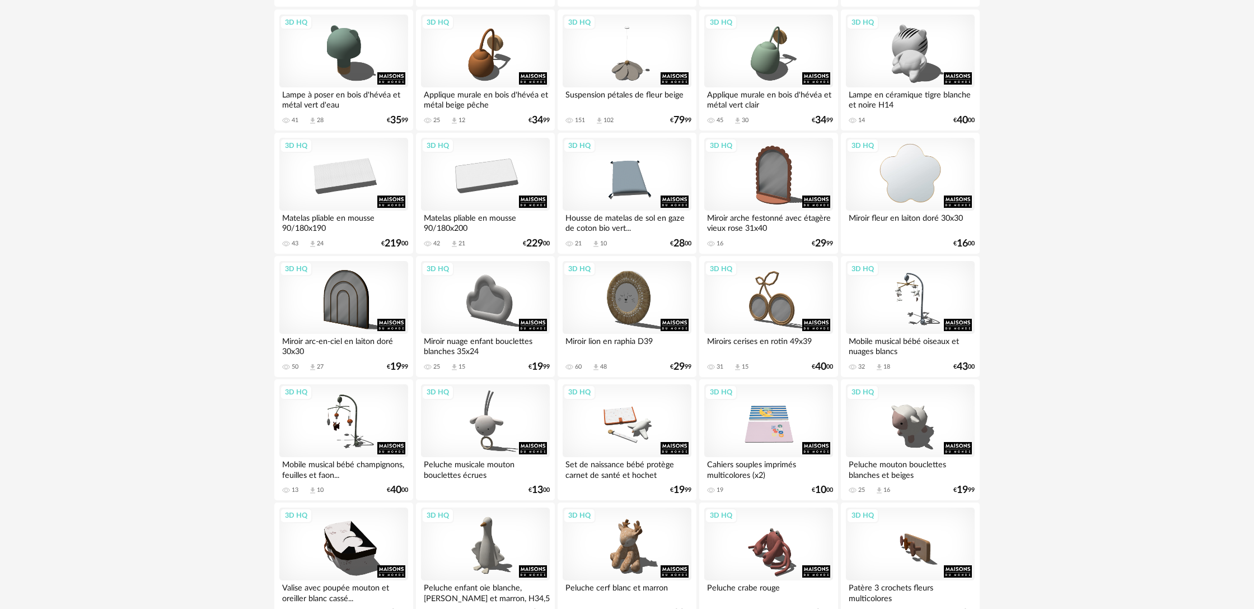
click at [937, 202] on div "3D HQ" at bounding box center [910, 174] width 129 height 73
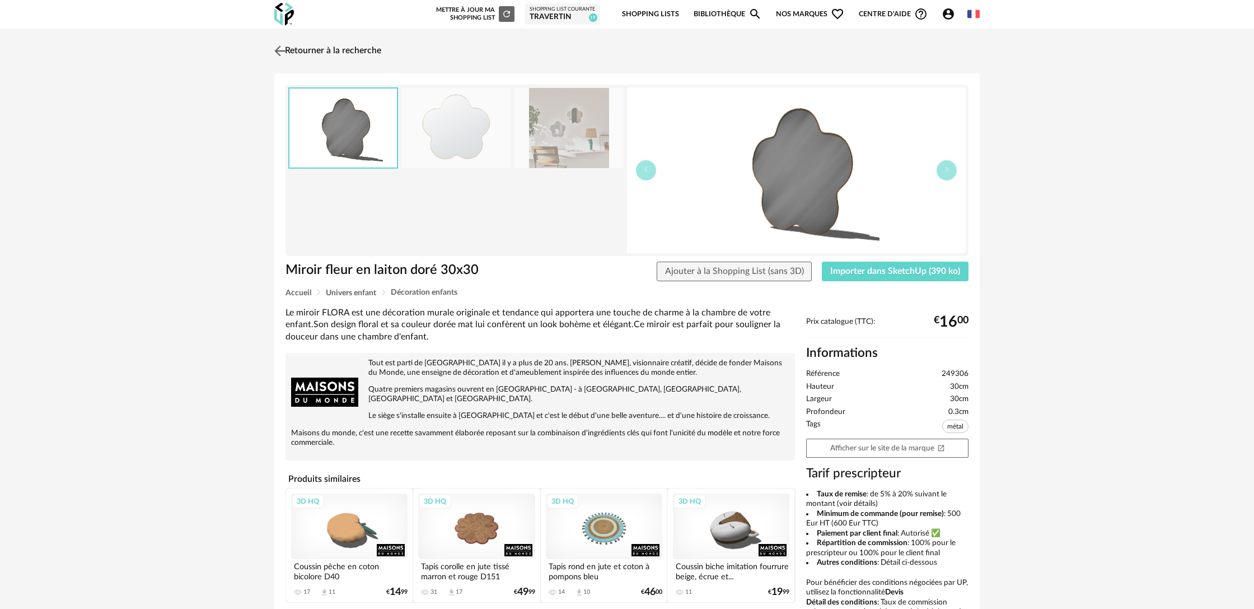
click at [349, 52] on link "Retourner à la recherche" at bounding box center [327, 51] width 110 height 25
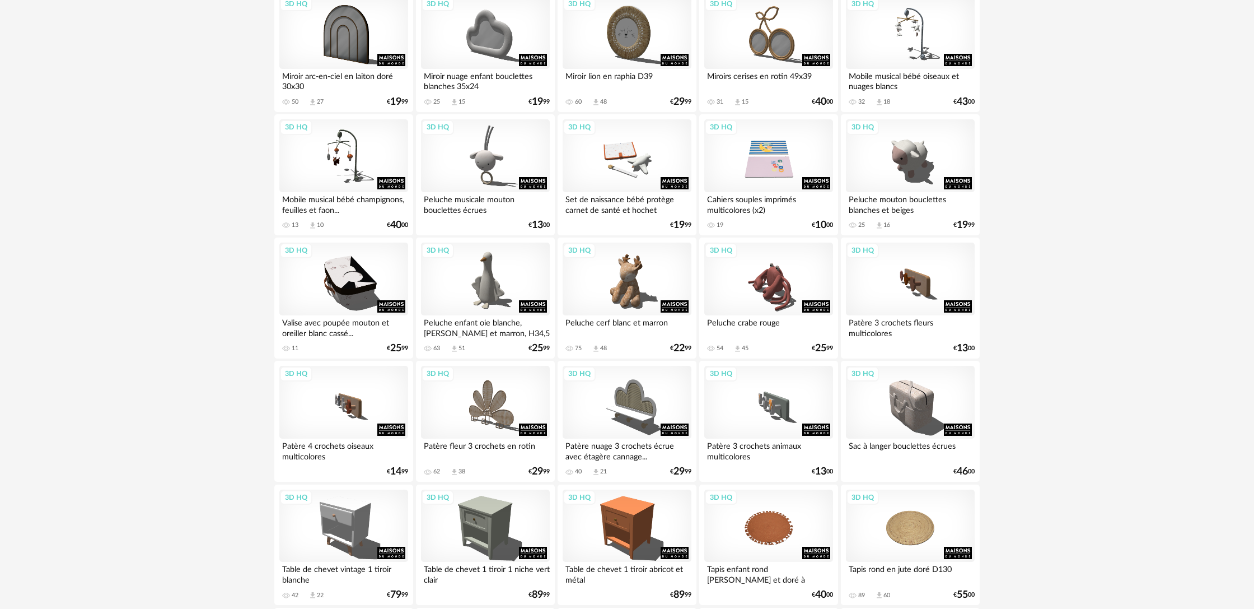
scroll to position [1341, 0]
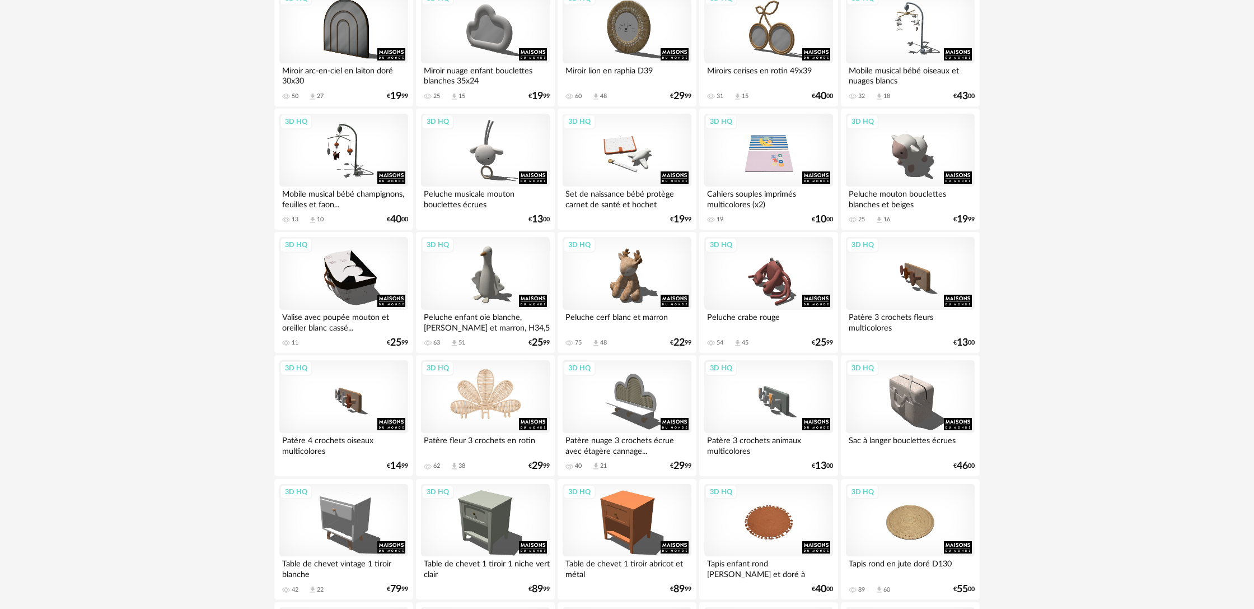
click at [505, 426] on div "3D HQ" at bounding box center [485, 396] width 129 height 73
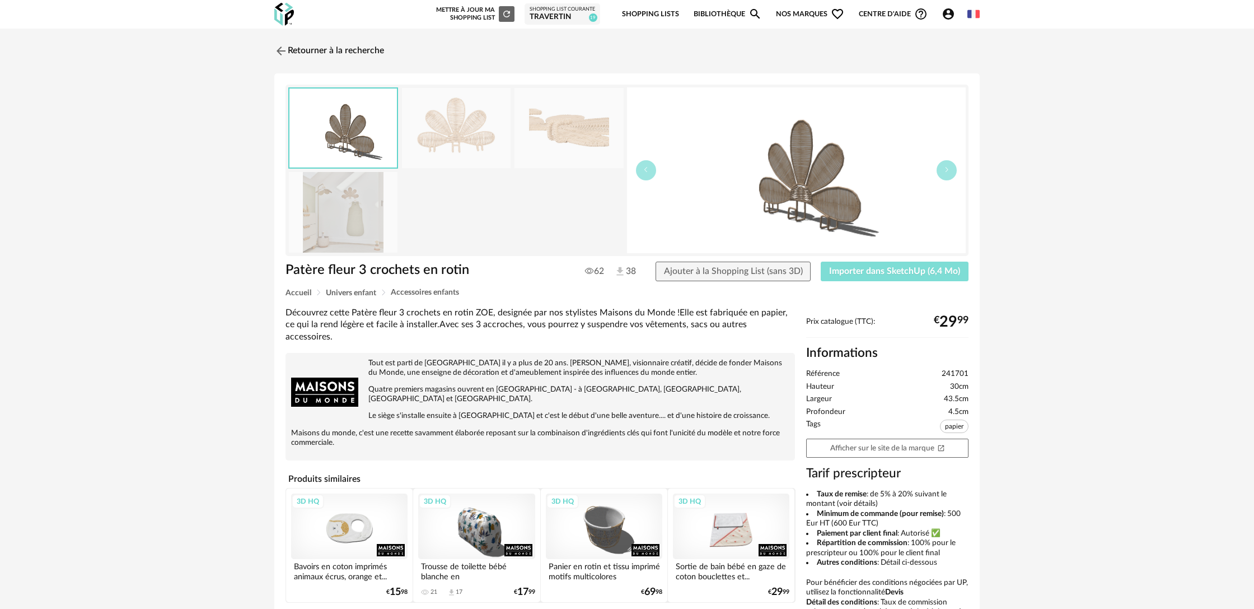
click at [901, 274] on span "Importer dans SketchUp (6,4 Mo)" at bounding box center [894, 271] width 131 height 9
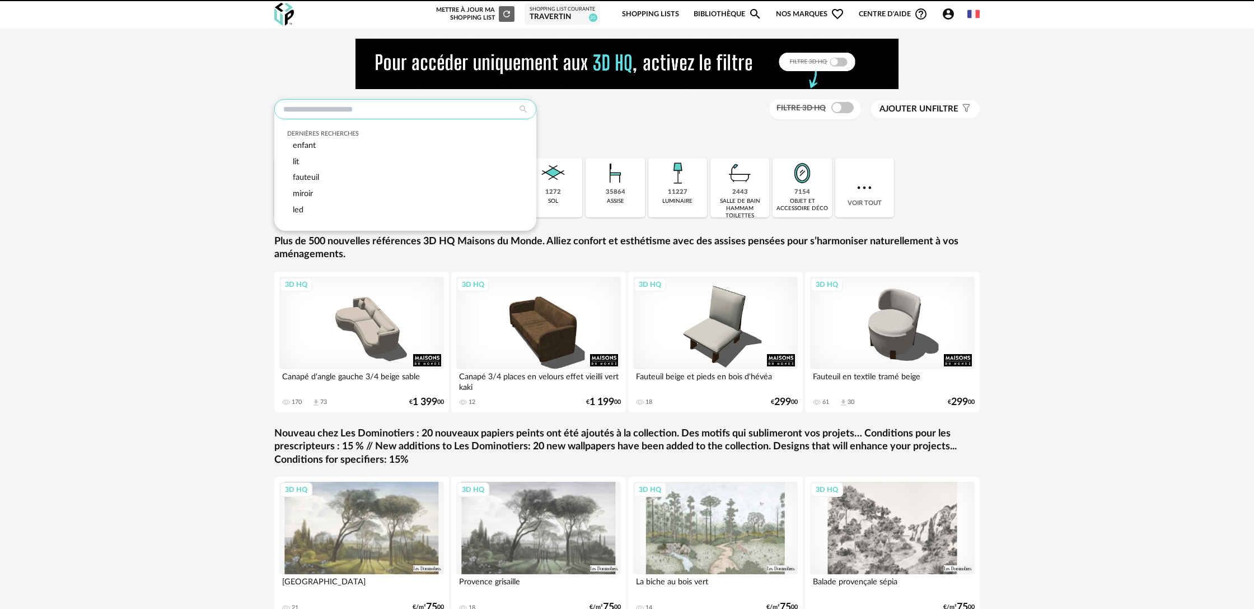
click at [458, 113] on input "text" at bounding box center [405, 109] width 262 height 20
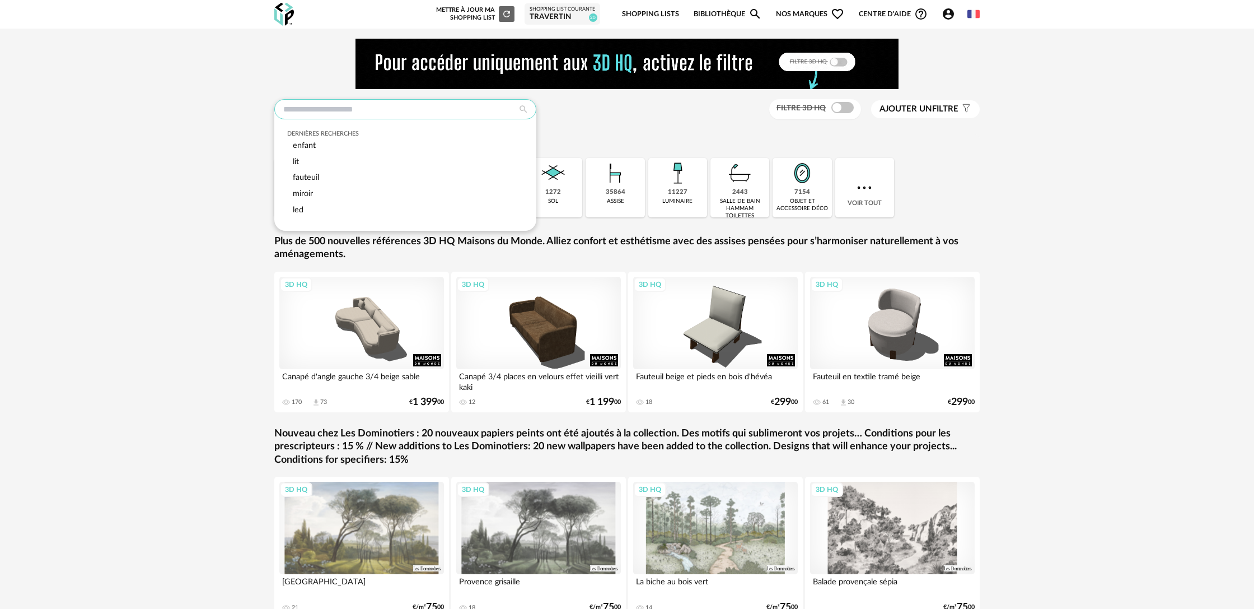
type input "*"
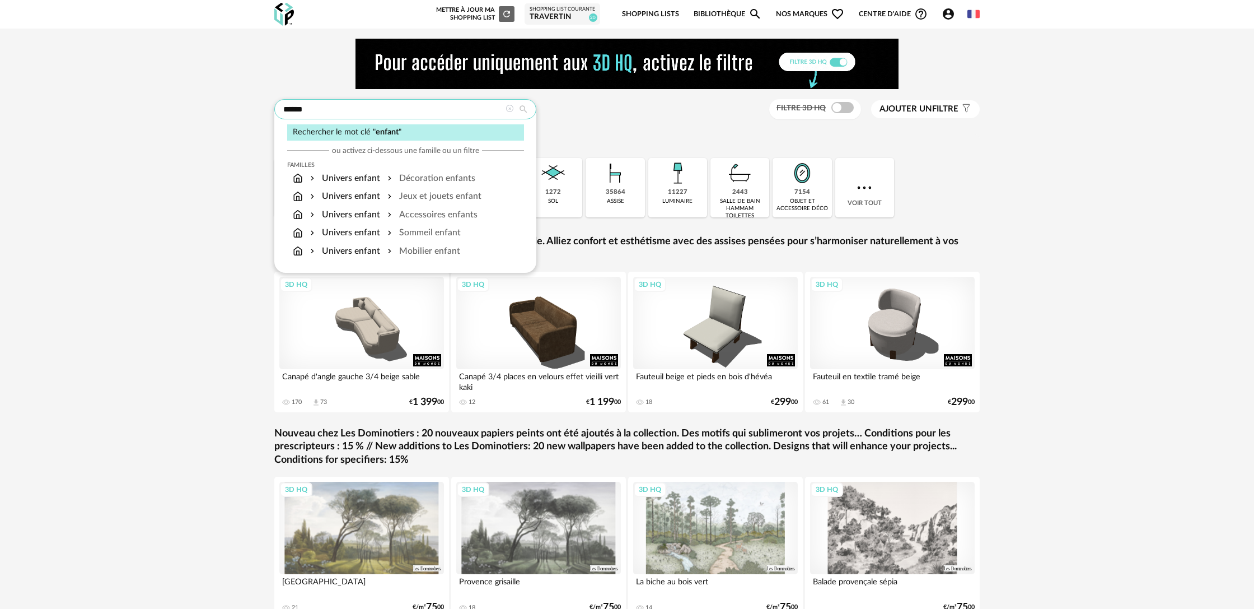
type input "******"
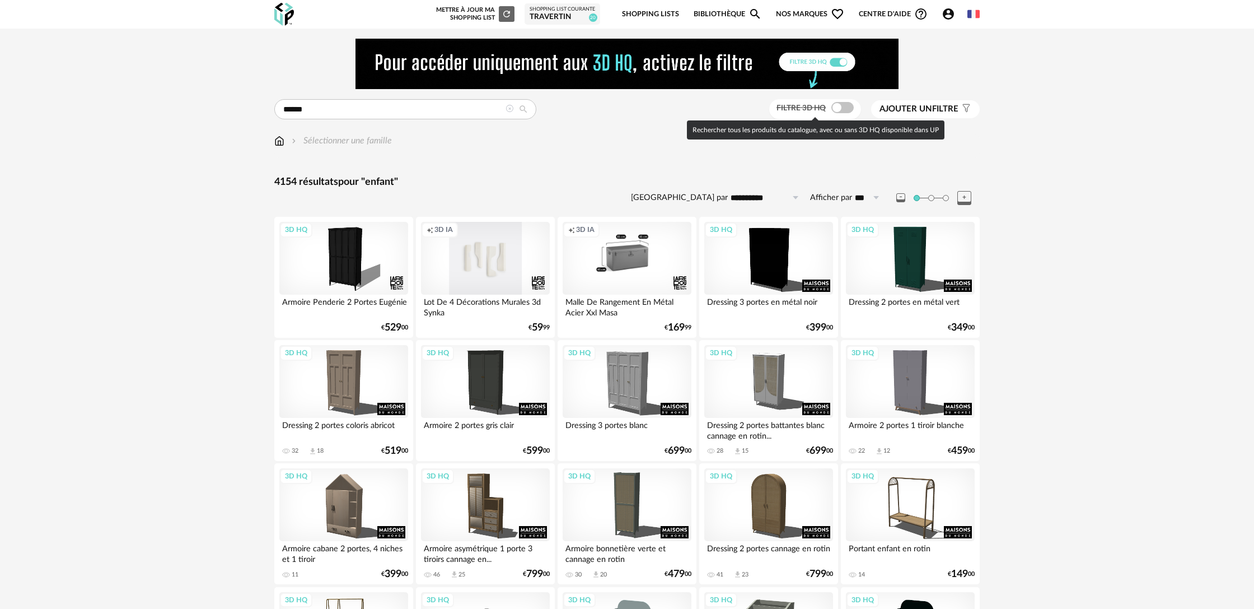
click at [841, 110] on span at bounding box center [843, 107] width 22 height 11
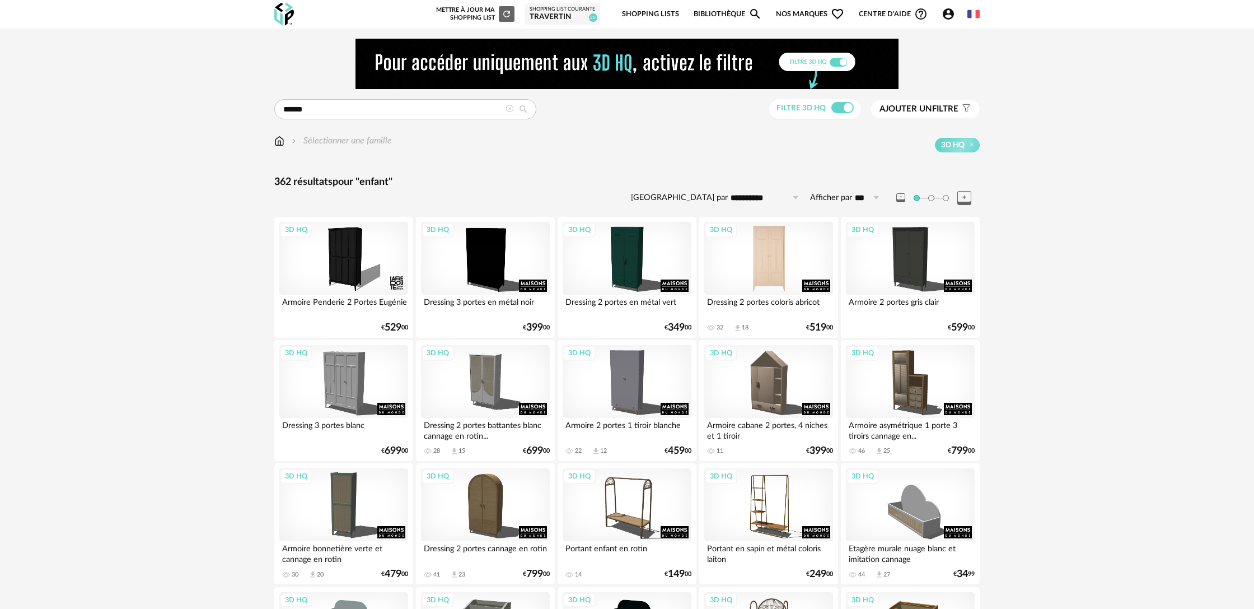
click at [786, 282] on div "3D HQ" at bounding box center [768, 258] width 129 height 73
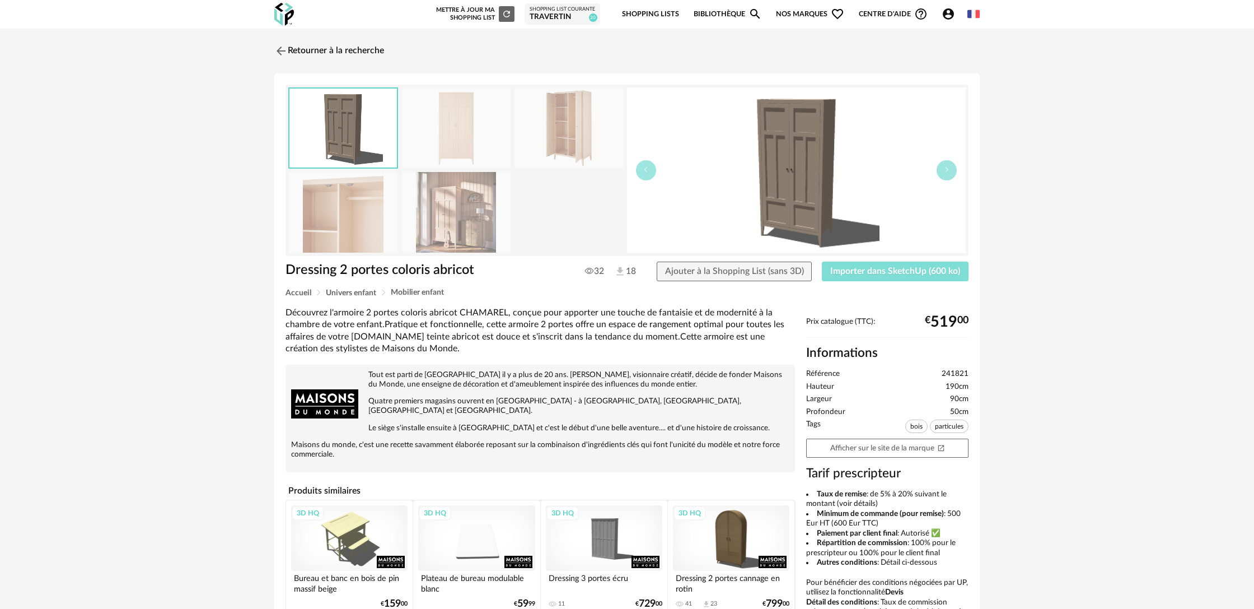
click at [875, 278] on button "Importer dans SketchUp (600 ko)" at bounding box center [895, 272] width 147 height 20
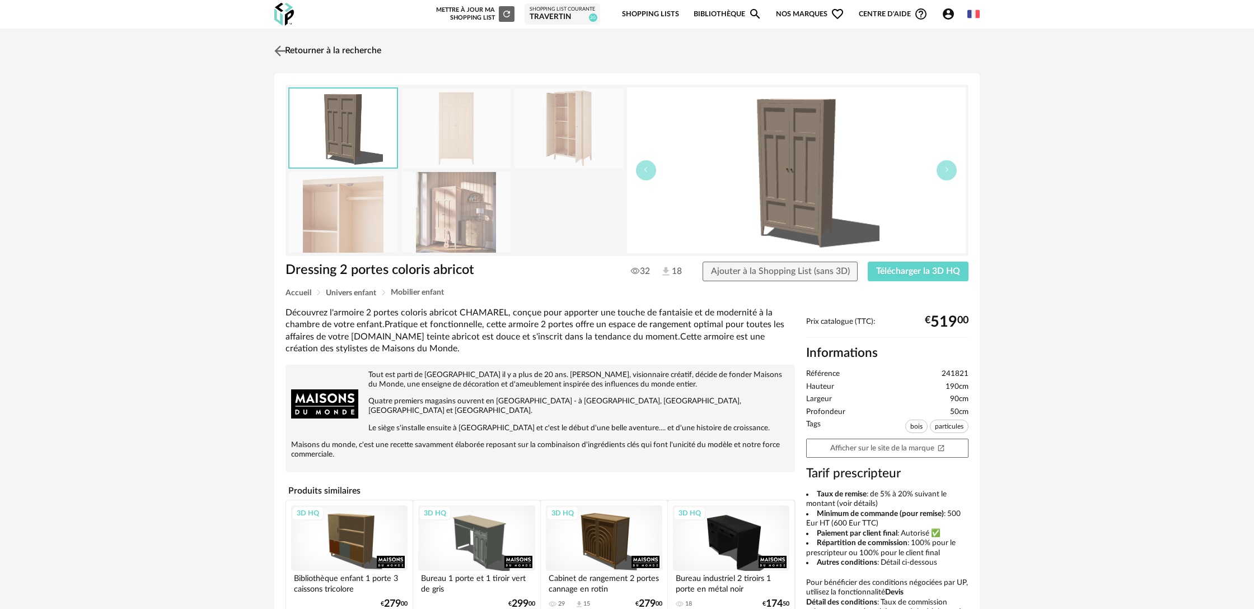
click at [299, 52] on link "Retourner à la recherche" at bounding box center [327, 51] width 110 height 25
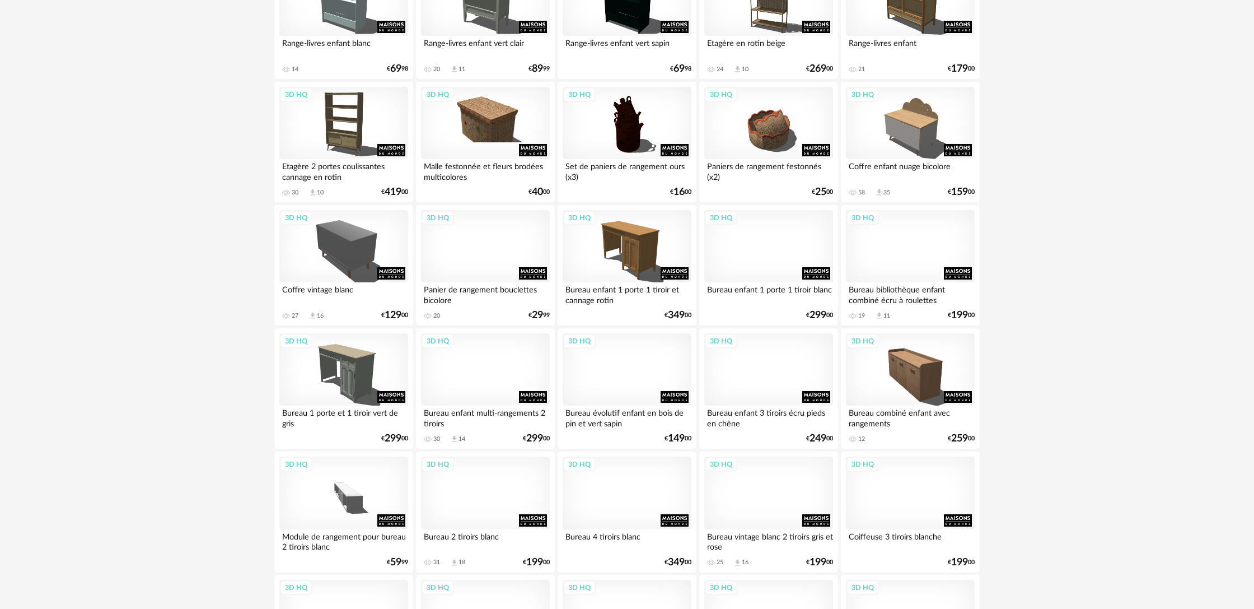
scroll to position [620, 0]
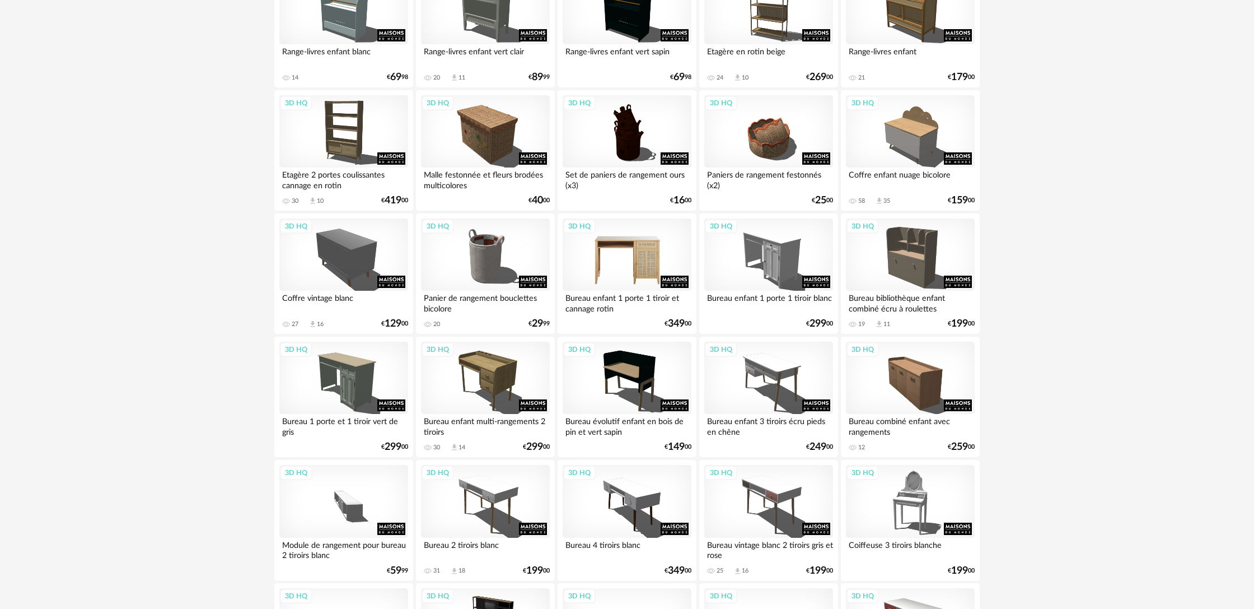
click at [650, 278] on div "3D HQ" at bounding box center [627, 254] width 129 height 73
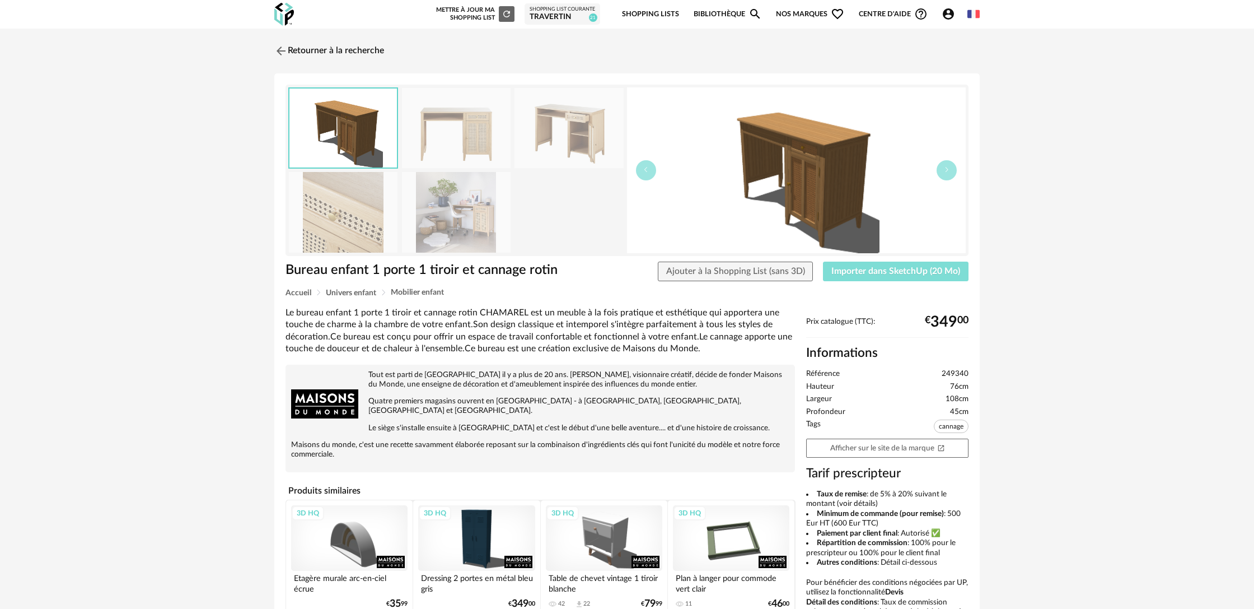
click at [874, 276] on span "Importer dans SketchUp (20 Mo)" at bounding box center [896, 271] width 129 height 9
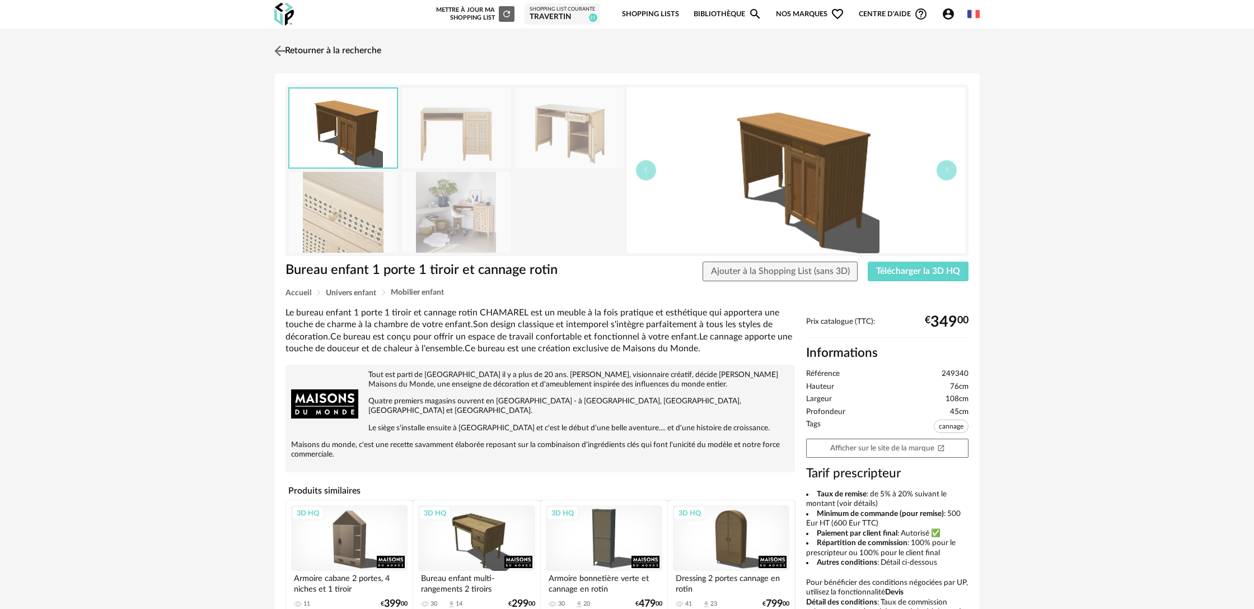
click at [318, 53] on link "Retourner à la recherche" at bounding box center [327, 51] width 110 height 25
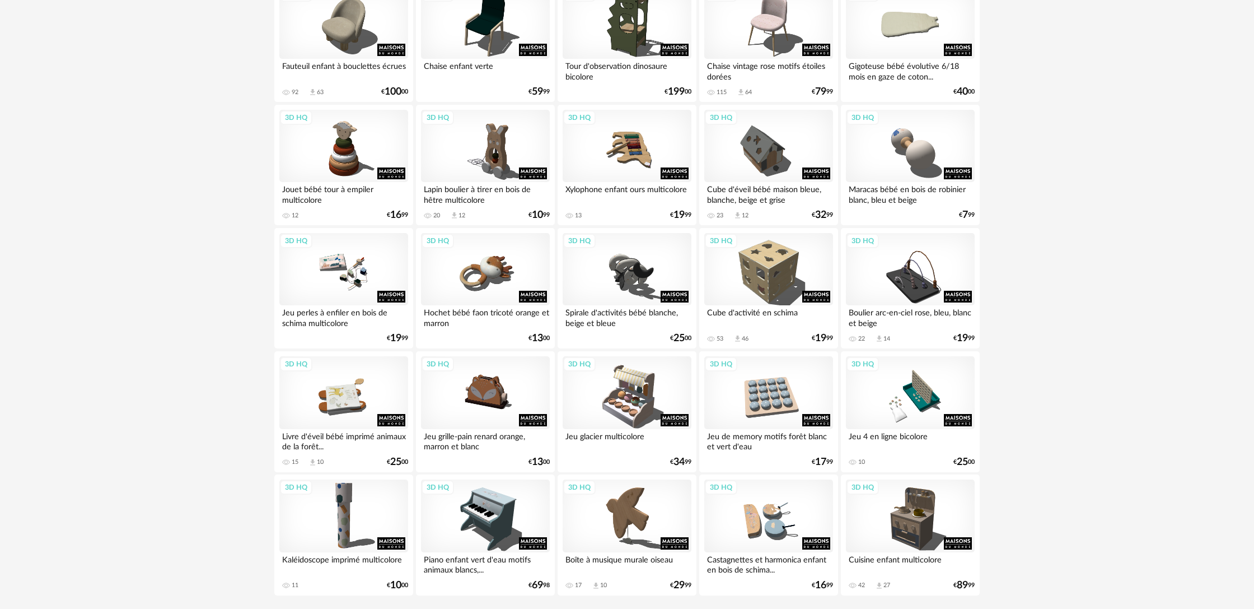
scroll to position [2155, 0]
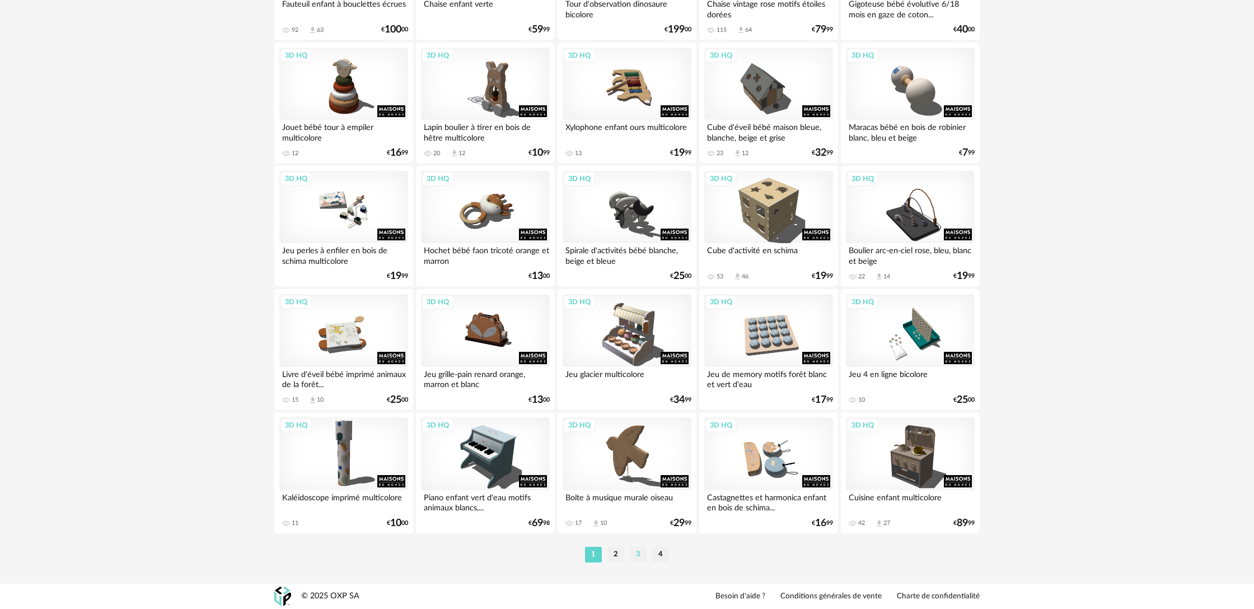
click at [640, 554] on li "3" at bounding box center [638, 555] width 17 height 16
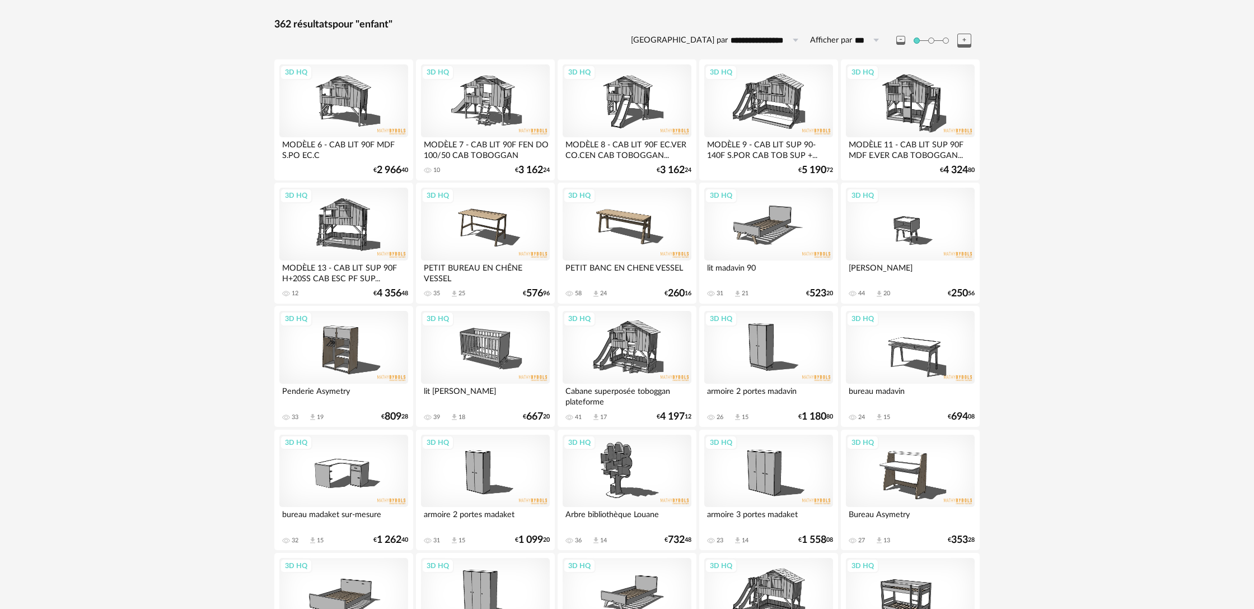
scroll to position [161, 0]
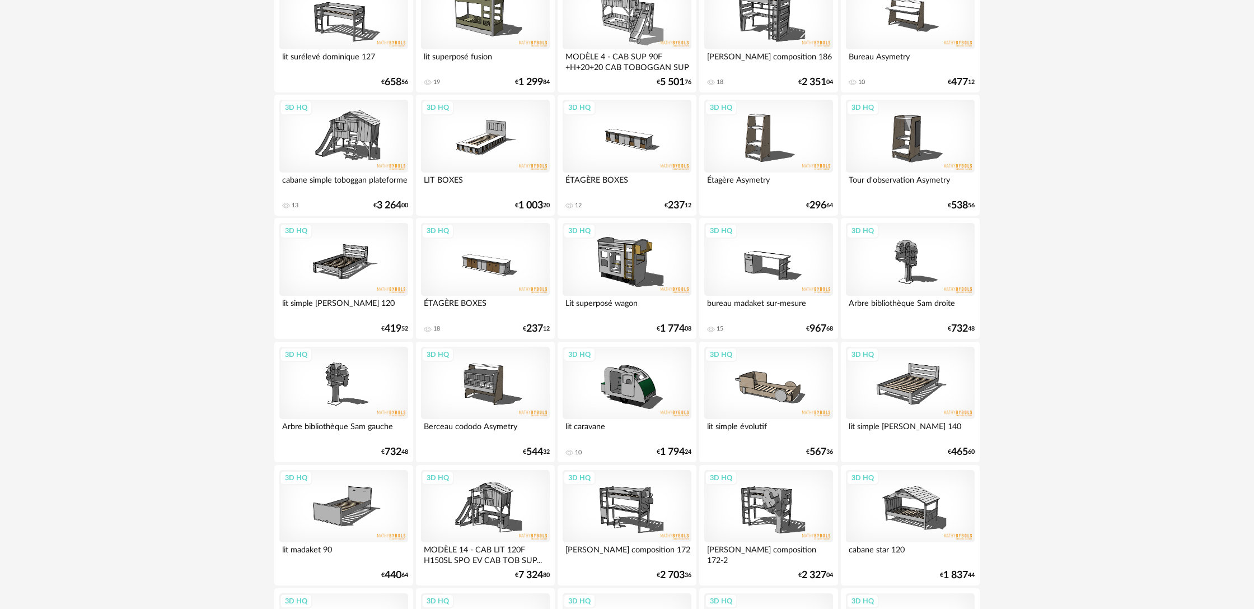
scroll to position [1479, 0]
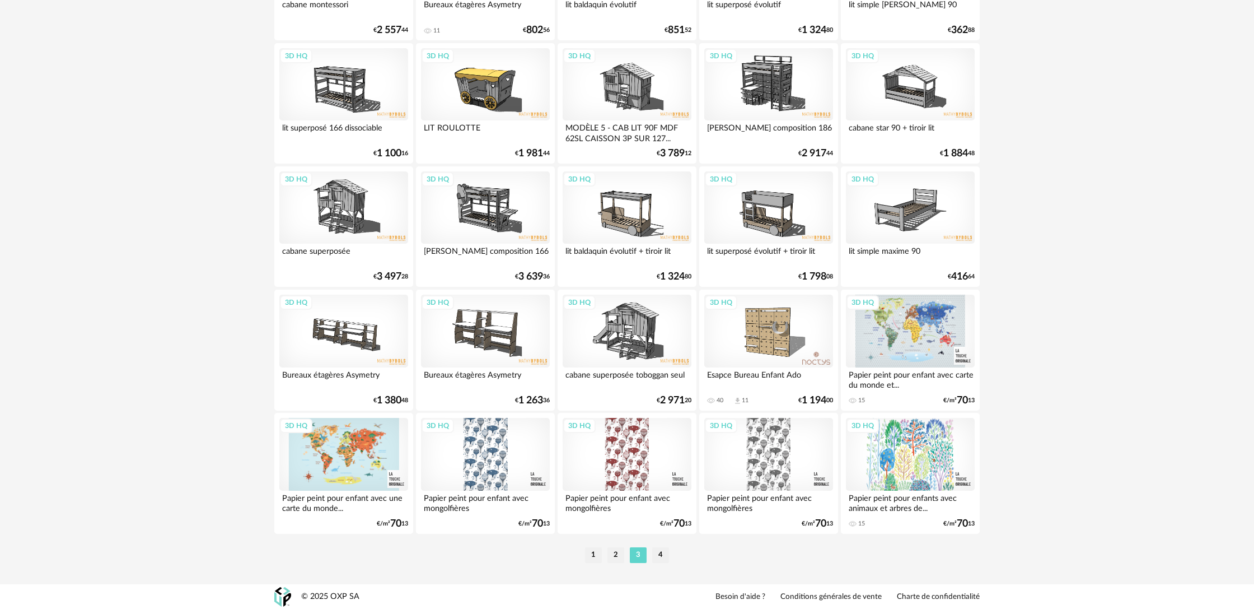
scroll to position [2155, 0]
click at [659, 558] on li "4" at bounding box center [660, 555] width 17 height 16
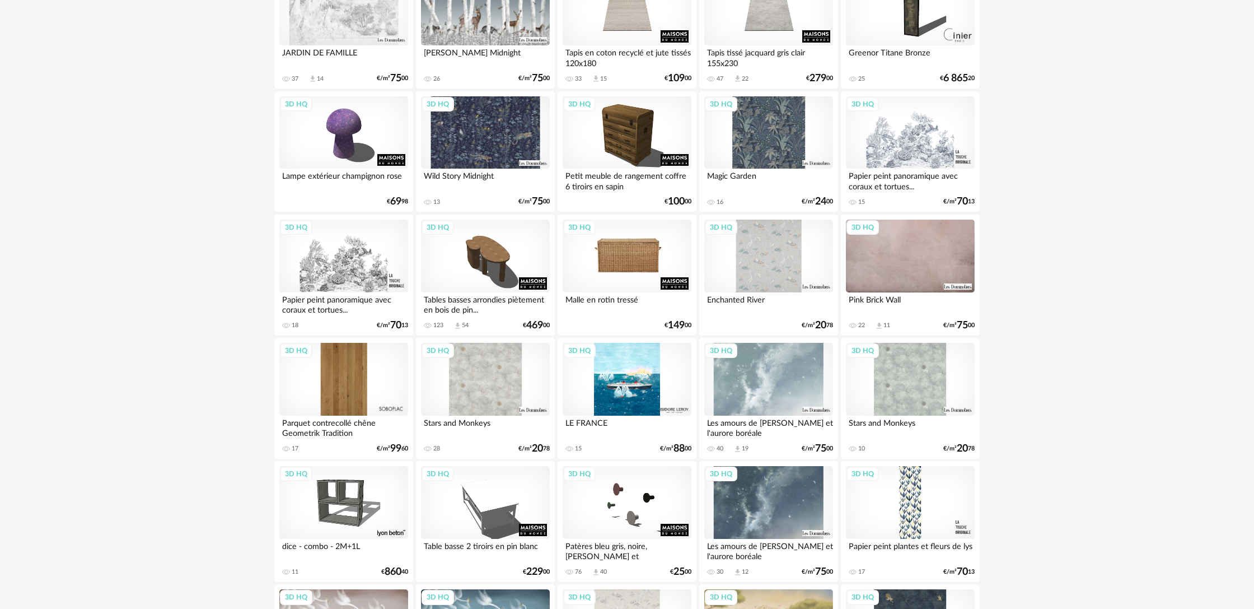
scroll to position [866, 0]
click at [646, 285] on div "3D HQ" at bounding box center [627, 255] width 129 height 73
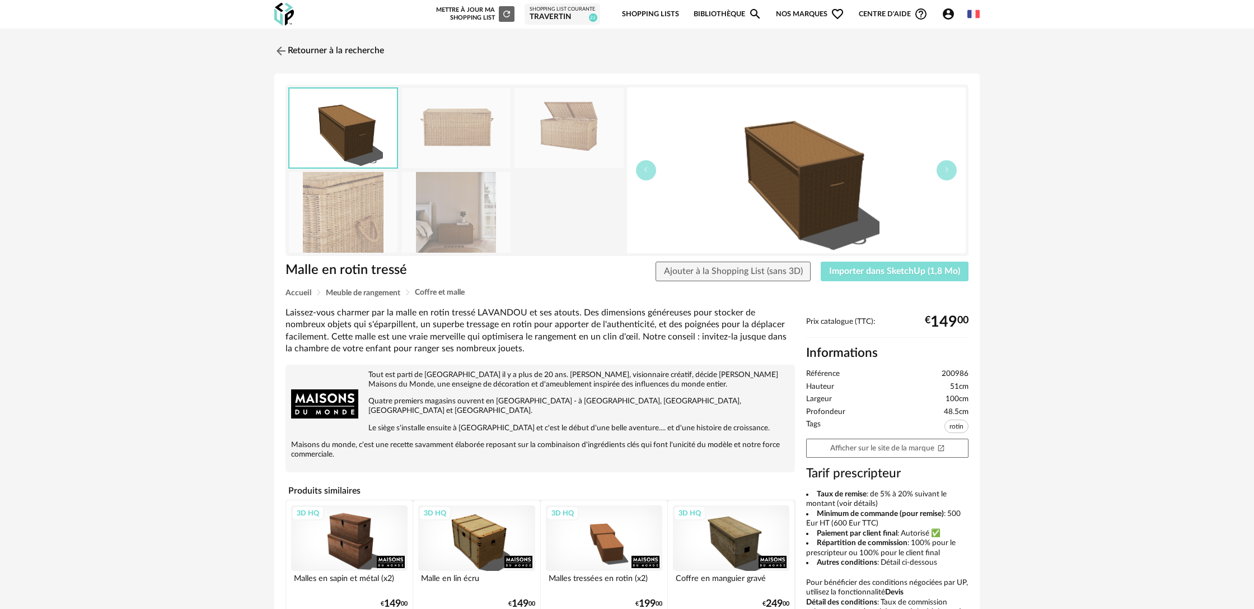
click at [855, 272] on span "Importer dans SketchUp (1,8 Mo)" at bounding box center [894, 271] width 131 height 9
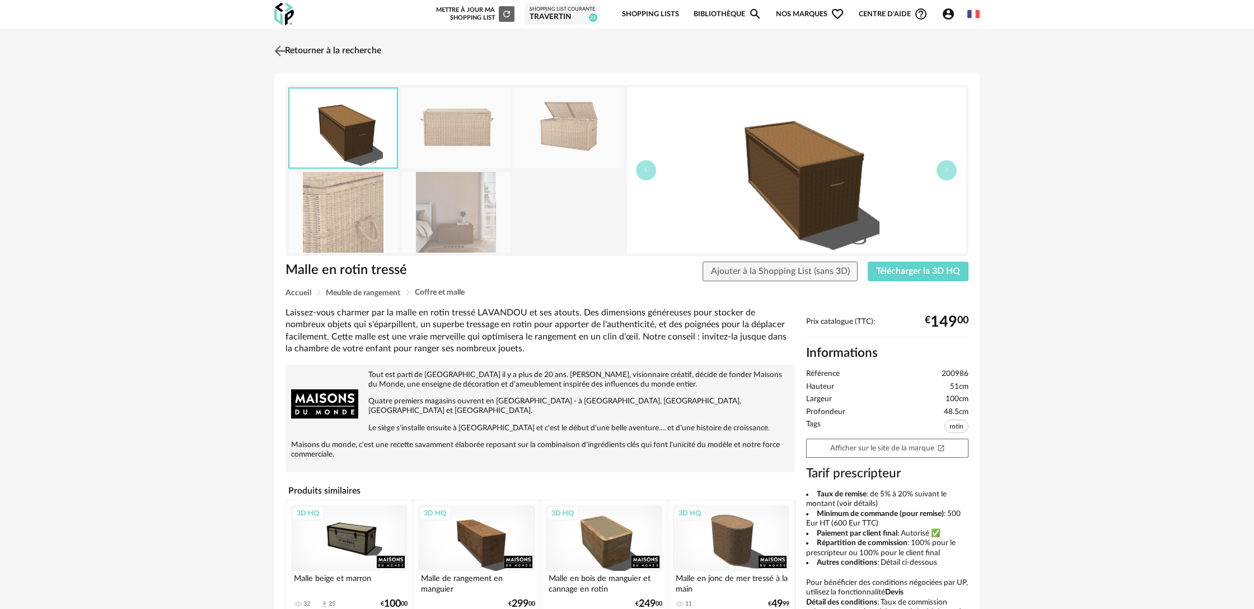
click at [353, 50] on link "Retourner à la recherche" at bounding box center [327, 51] width 110 height 25
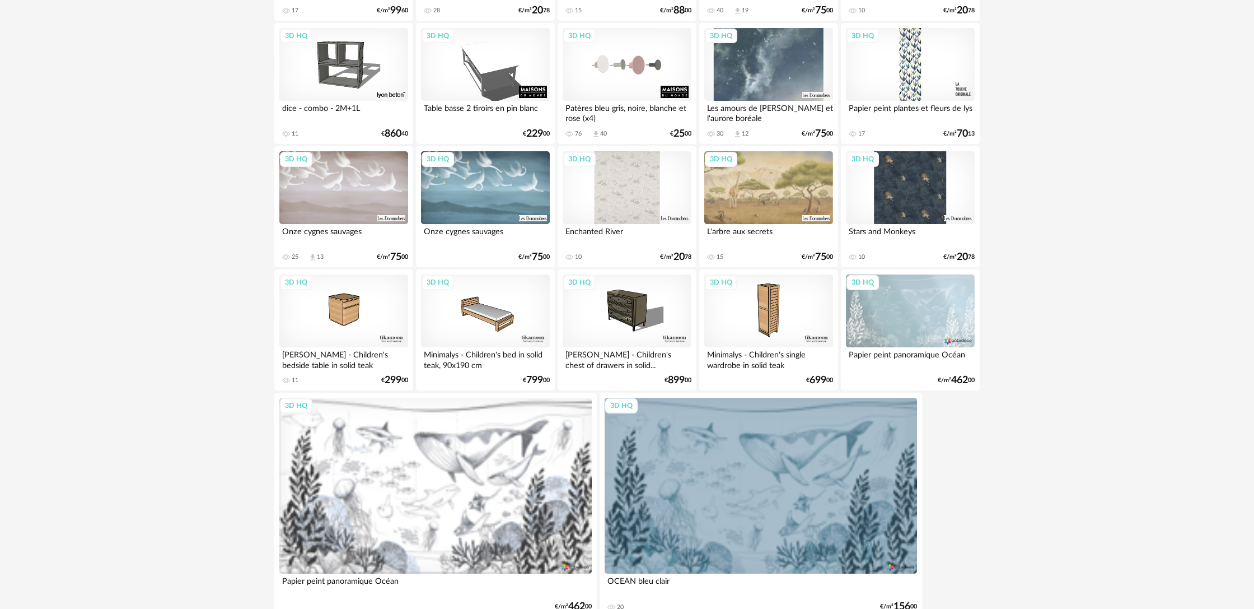
scroll to position [1393, 0]
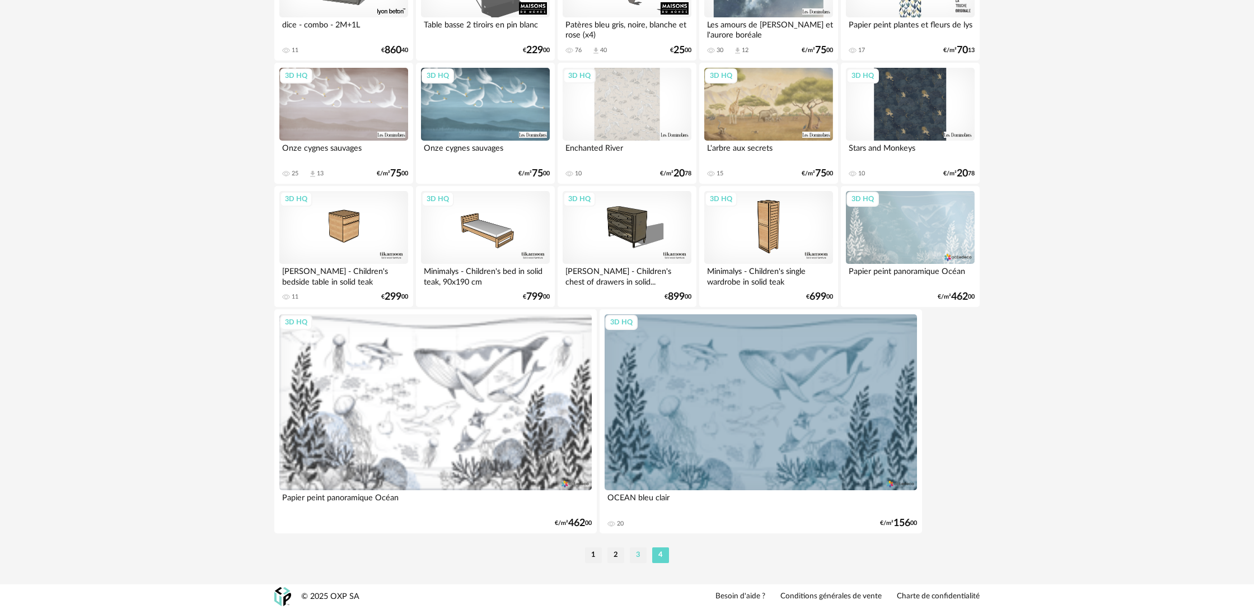
click at [639, 559] on li "3" at bounding box center [638, 555] width 17 height 16
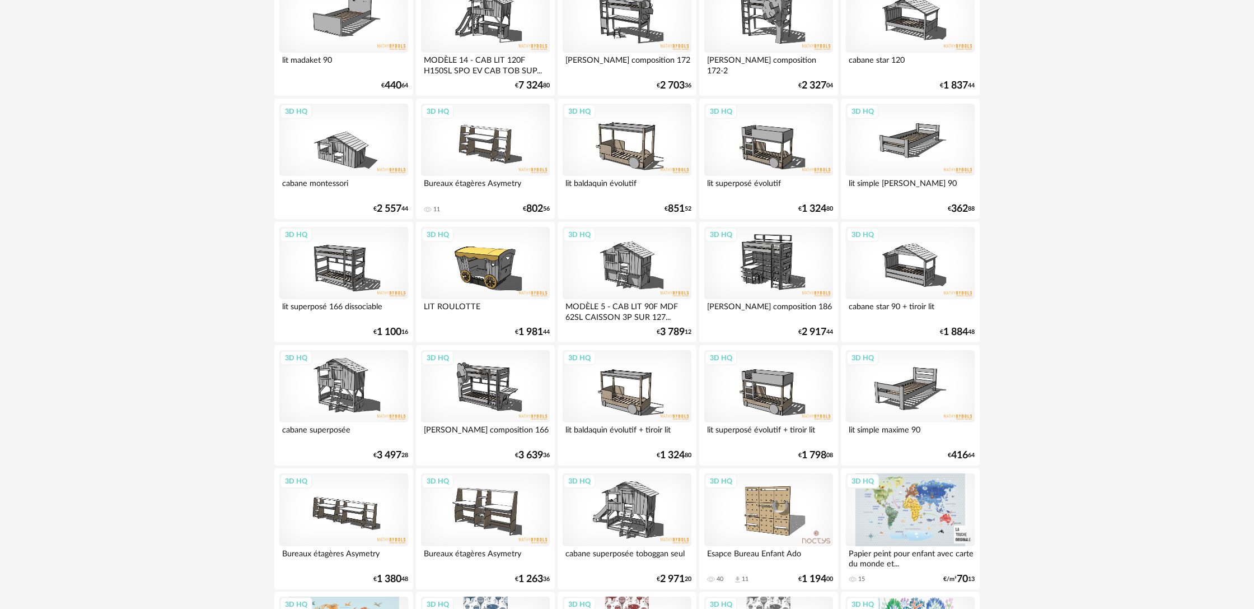
scroll to position [2155, 0]
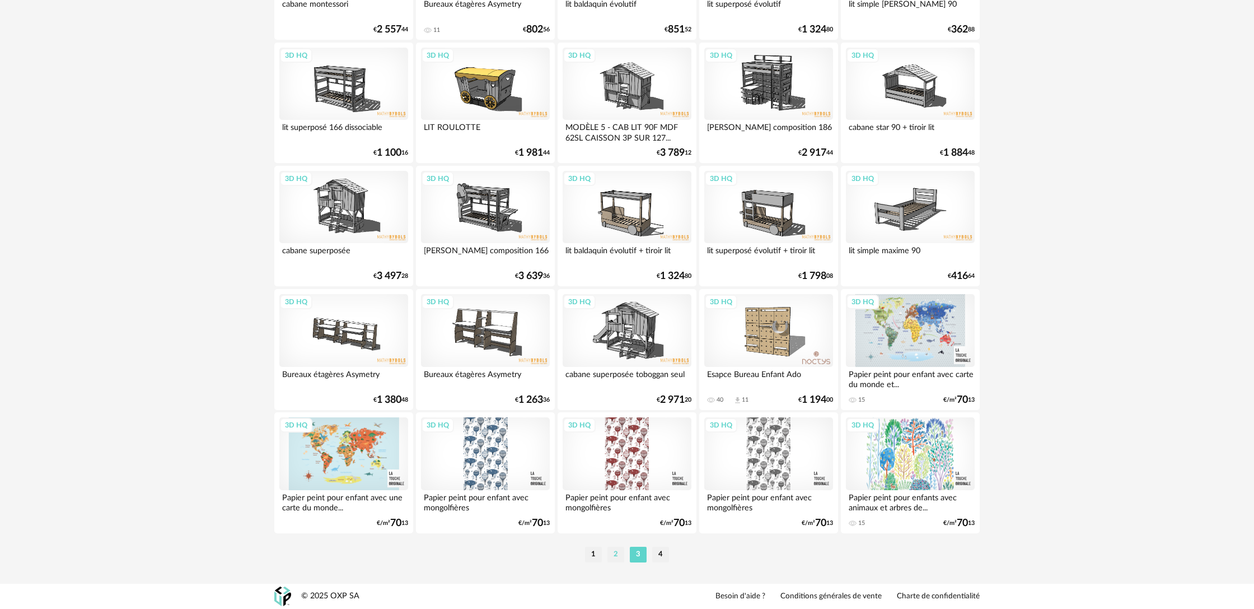
click at [617, 555] on li "2" at bounding box center [616, 555] width 17 height 16
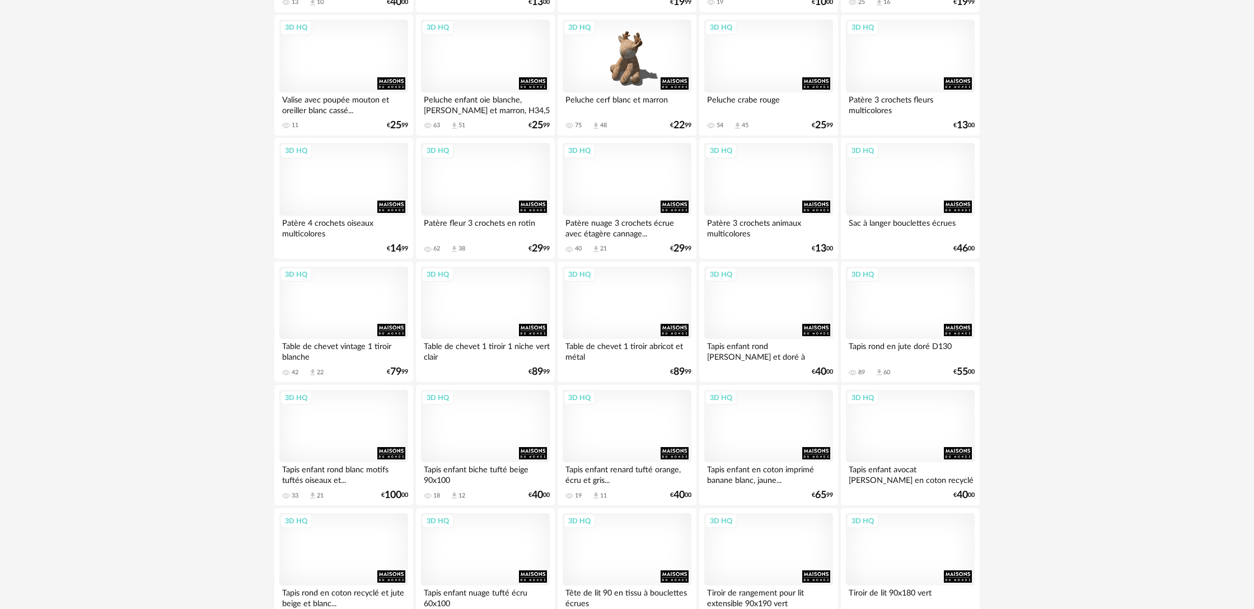
scroll to position [1560, 0]
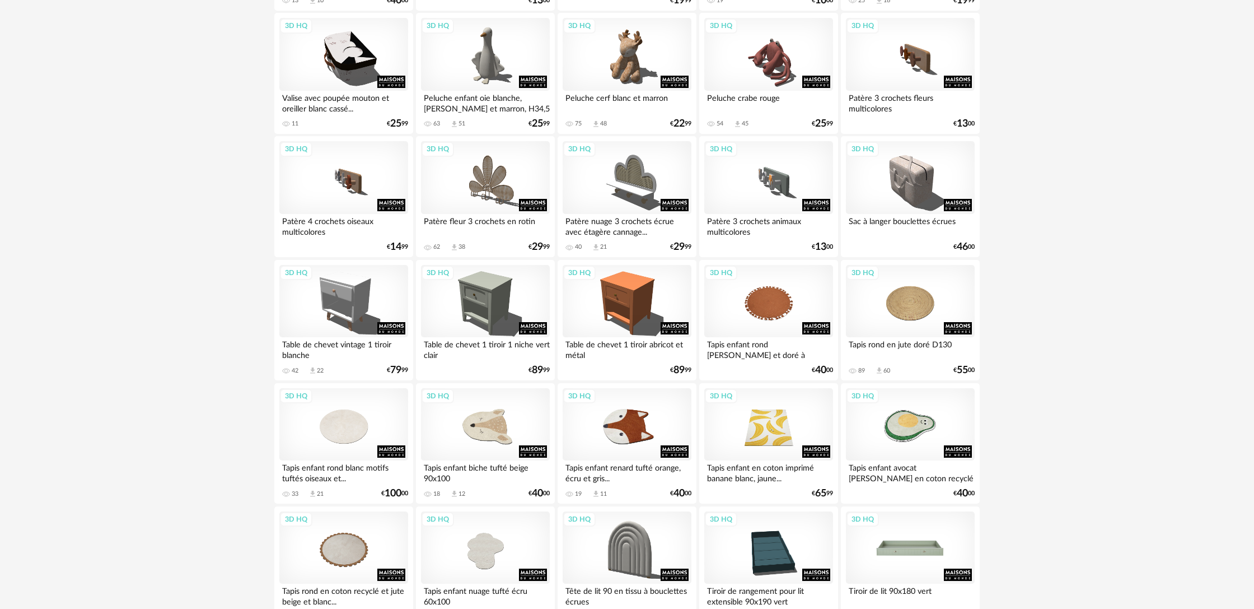
click at [507, 330] on div "3D HQ" at bounding box center [485, 301] width 129 height 73
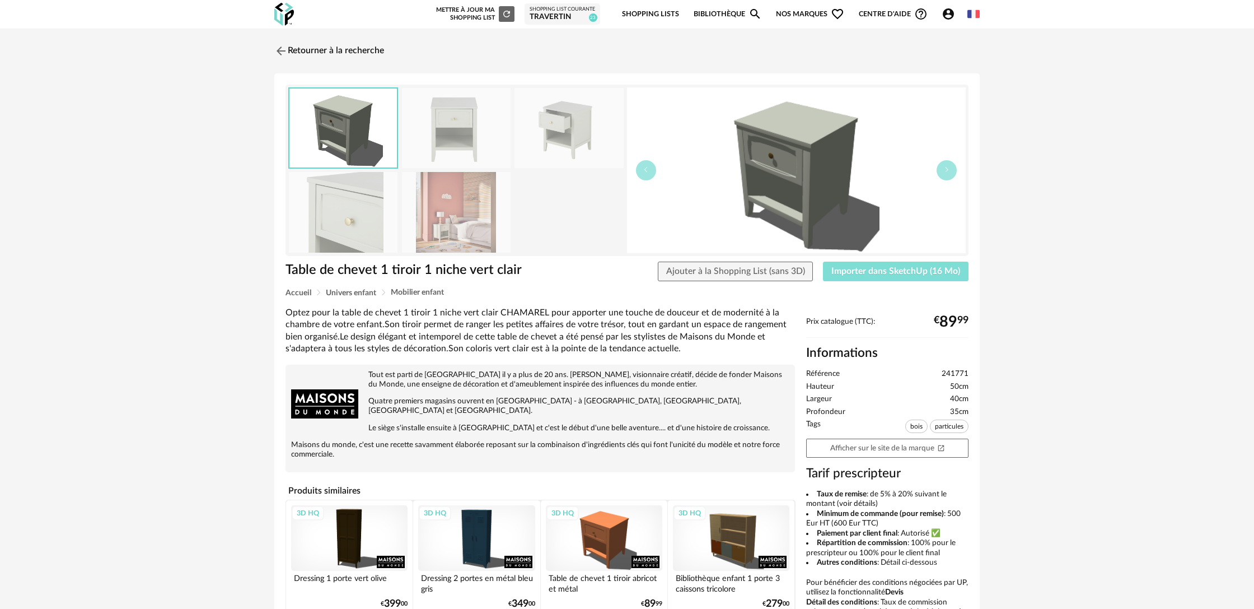
click at [891, 274] on span "Importer dans SketchUp (16 Mo)" at bounding box center [896, 271] width 129 height 9
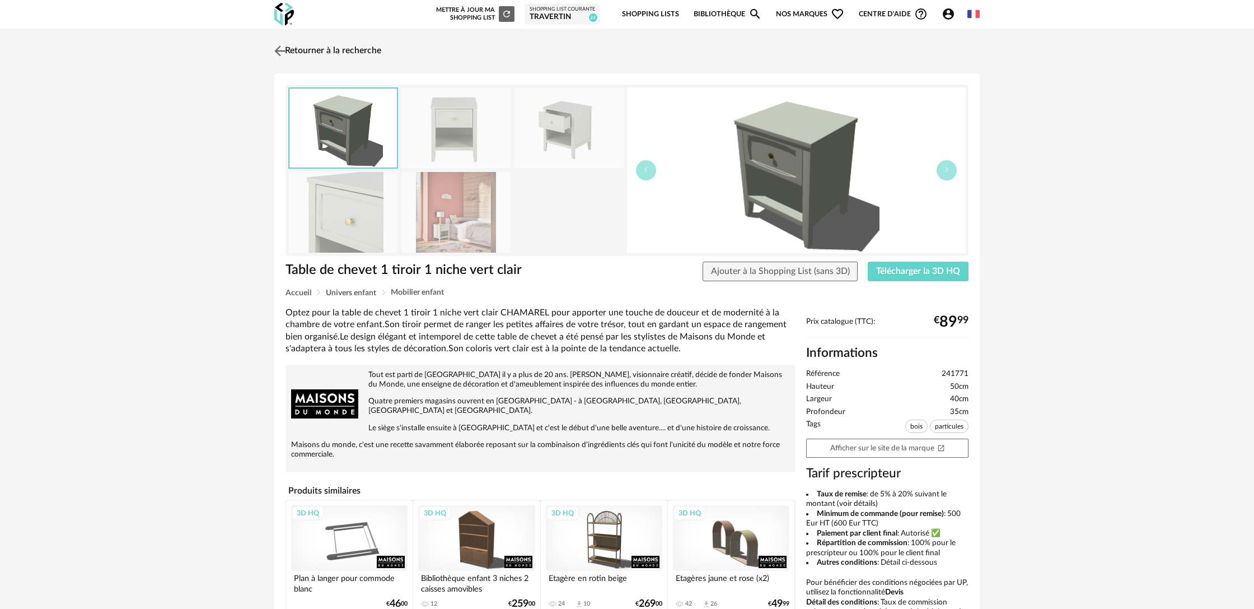
click at [281, 51] on img at bounding box center [280, 51] width 16 height 16
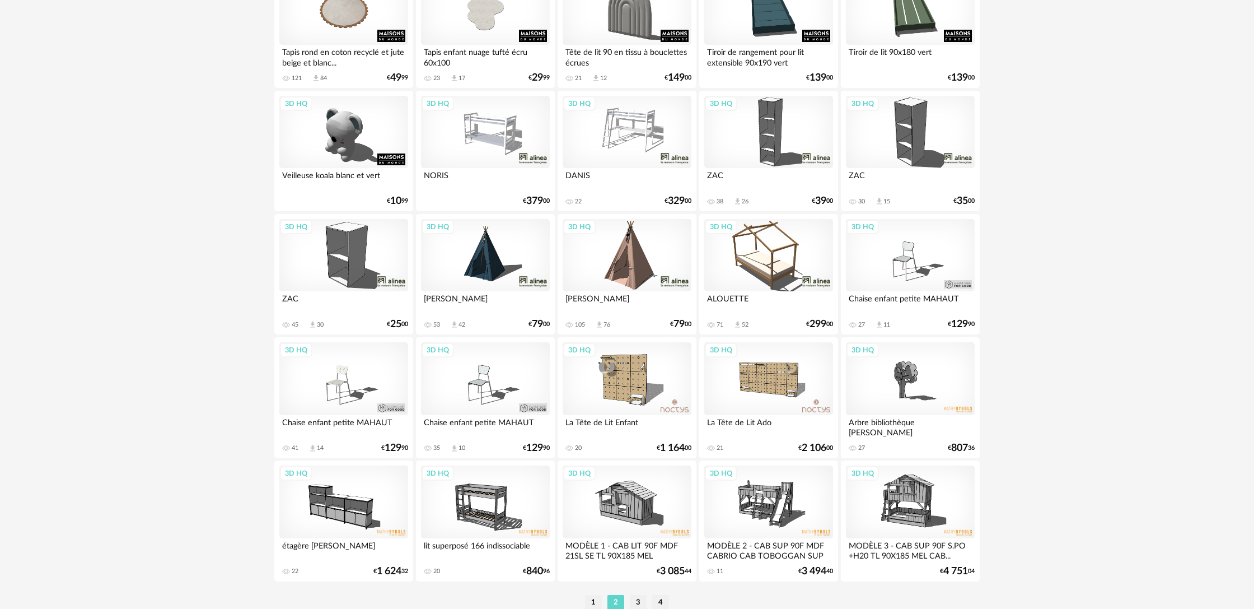
scroll to position [2101, 0]
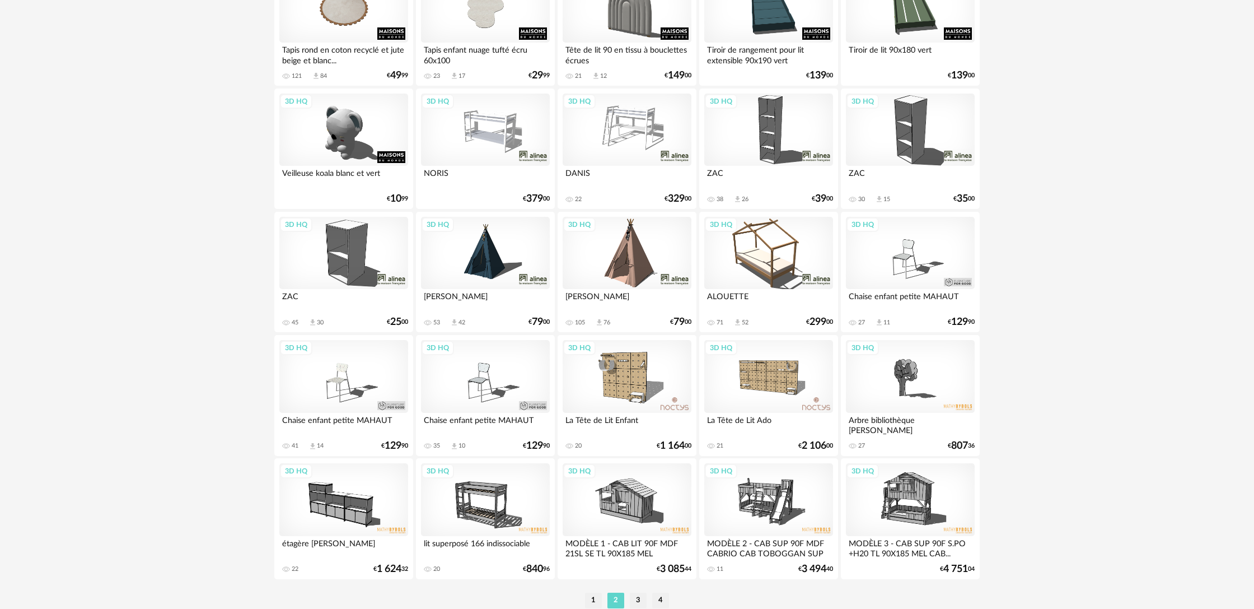
click at [629, 283] on div "3D HQ" at bounding box center [627, 253] width 129 height 73
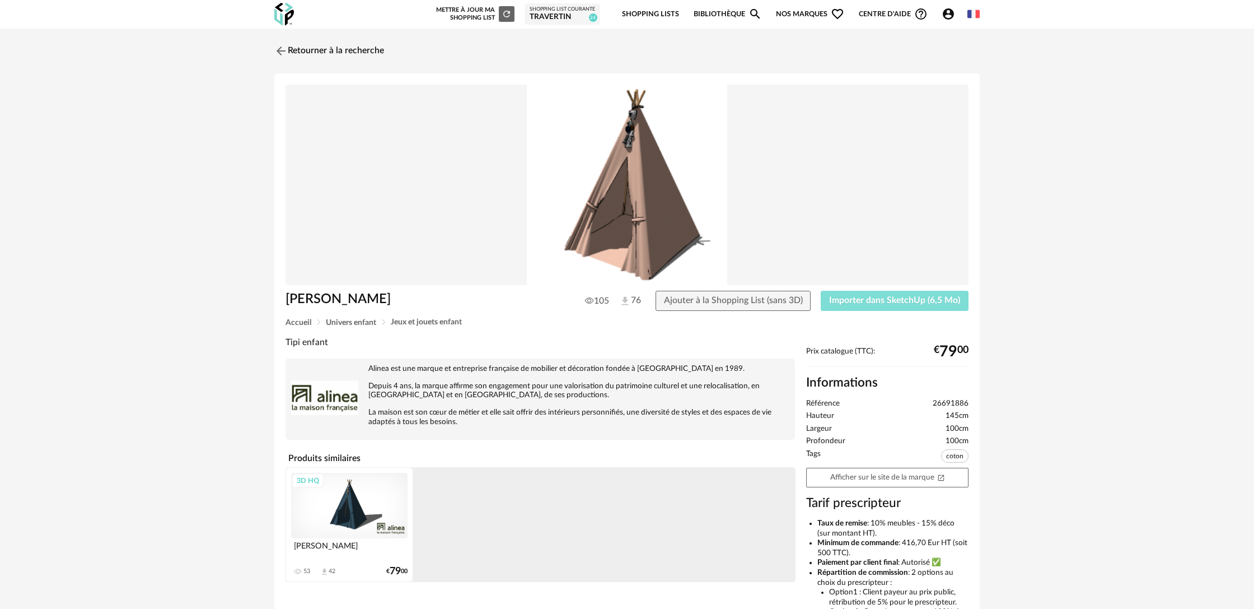
click at [900, 307] on button "Importer dans SketchUp (6,5 Mo)" at bounding box center [895, 301] width 148 height 20
click at [311, 53] on link "Retourner à la recherche" at bounding box center [327, 51] width 110 height 25
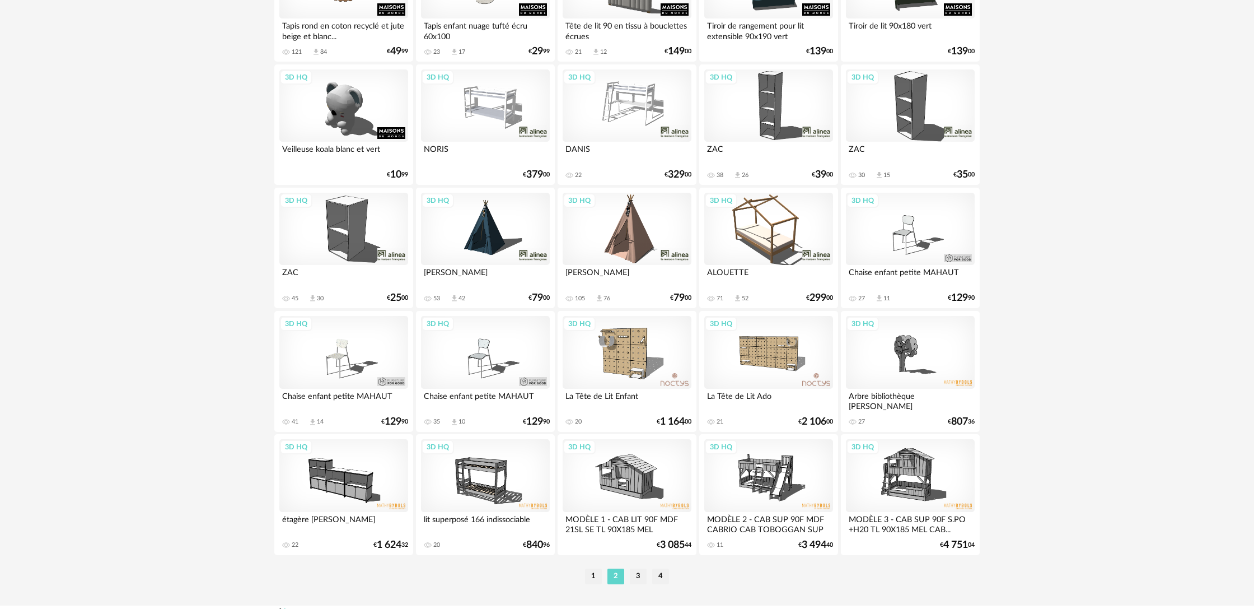
scroll to position [2155, 0]
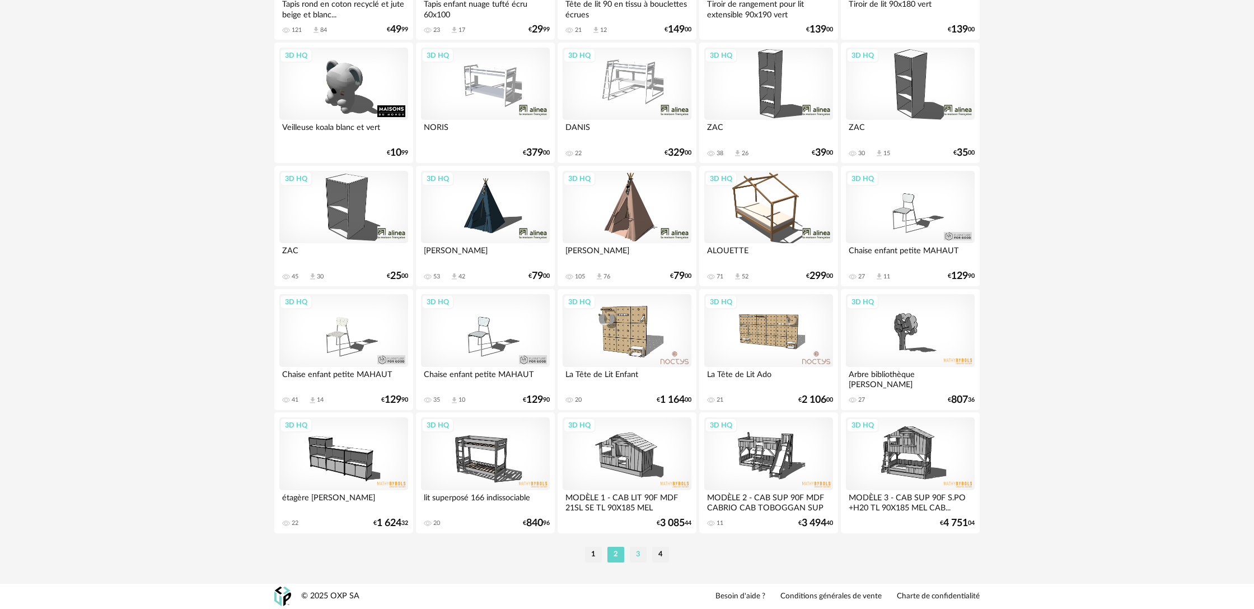
click at [638, 558] on li "3" at bounding box center [638, 555] width 17 height 16
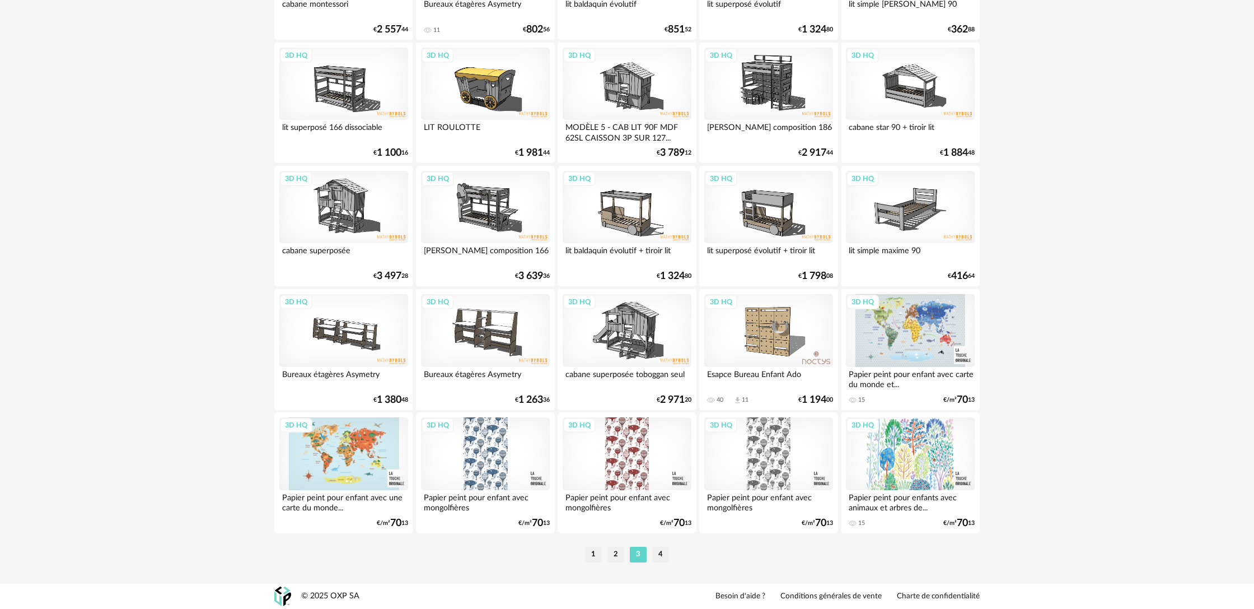
scroll to position [2155, 0]
click at [593, 556] on li "1" at bounding box center [593, 555] width 17 height 16
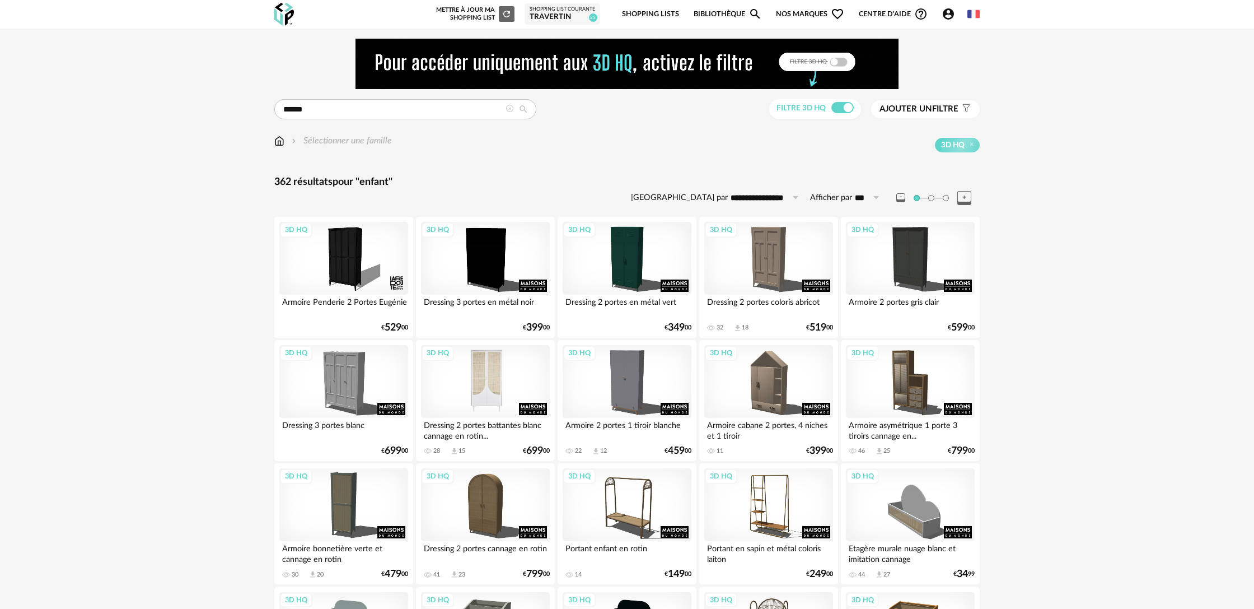
click at [498, 391] on div "3D HQ" at bounding box center [485, 381] width 129 height 73
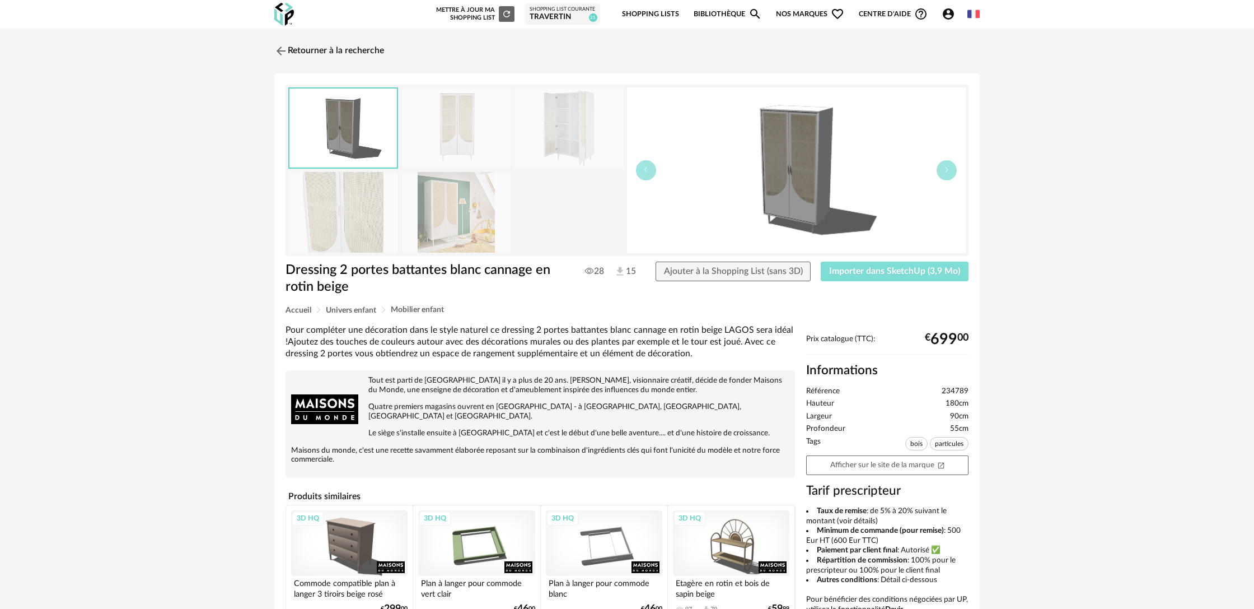
click at [905, 277] on button "Importer dans SketchUp (3,9 Mo)" at bounding box center [895, 272] width 148 height 20
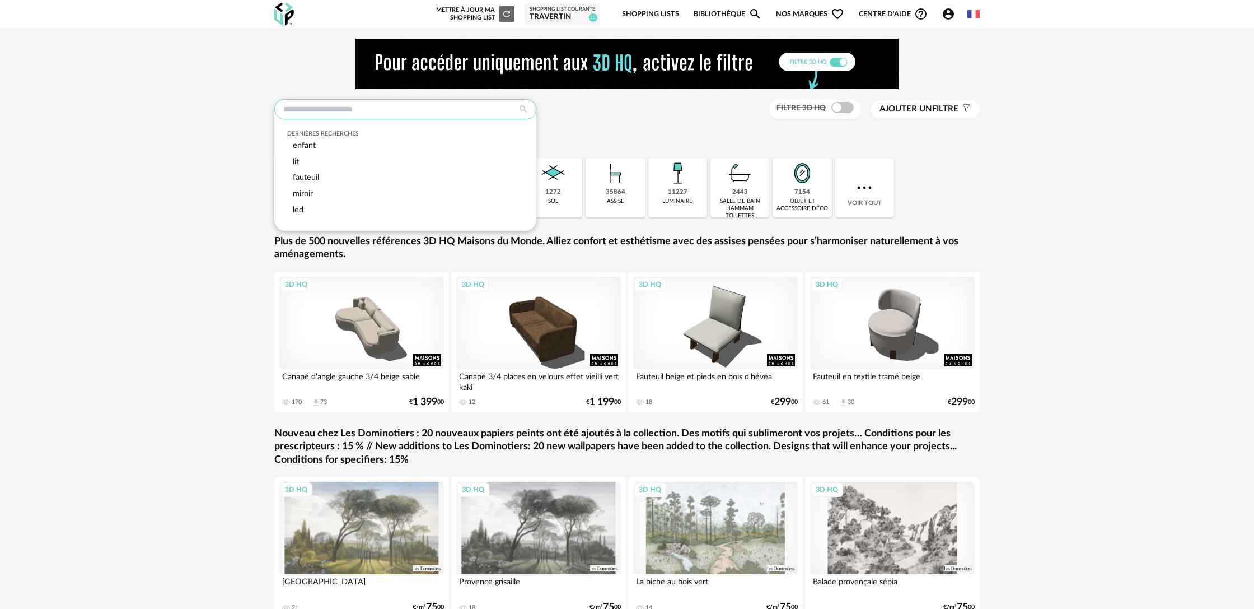
click at [464, 108] on input "text" at bounding box center [405, 109] width 262 height 20
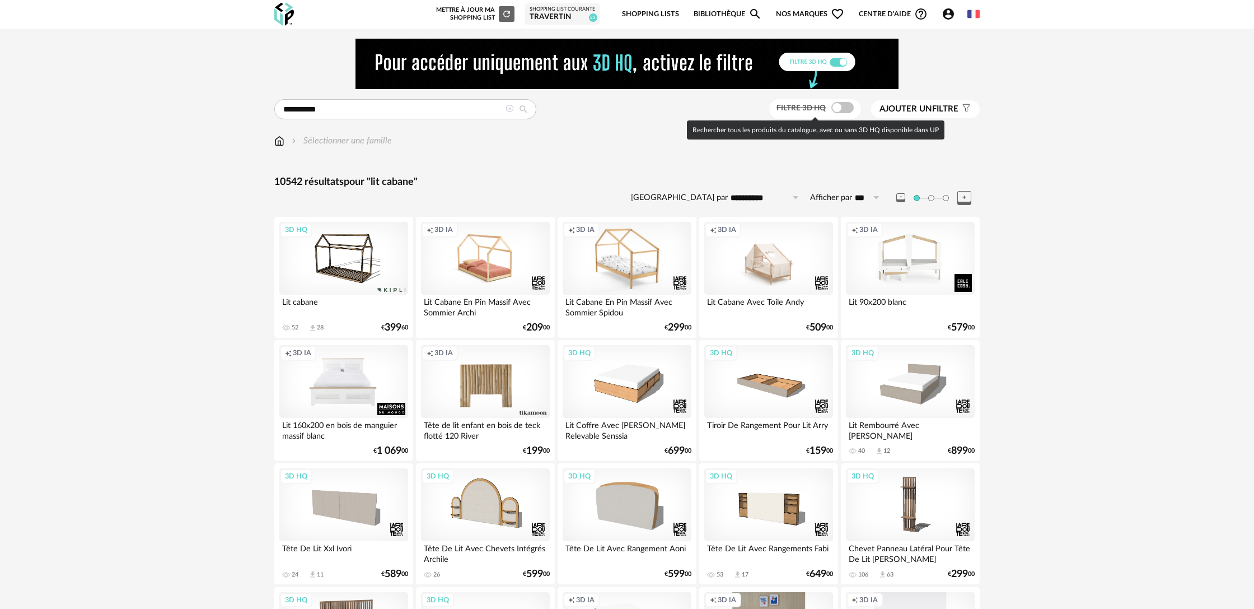
click at [836, 110] on span at bounding box center [843, 107] width 22 height 11
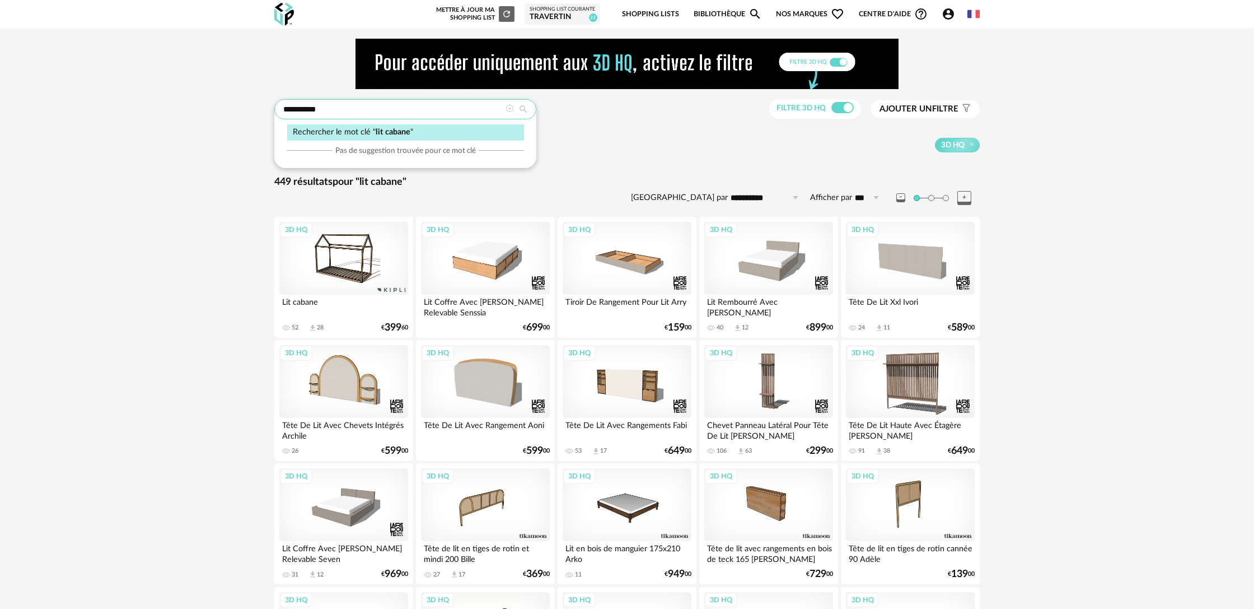
click at [309, 108] on input "**********" at bounding box center [405, 109] width 262 height 20
type input "**********"
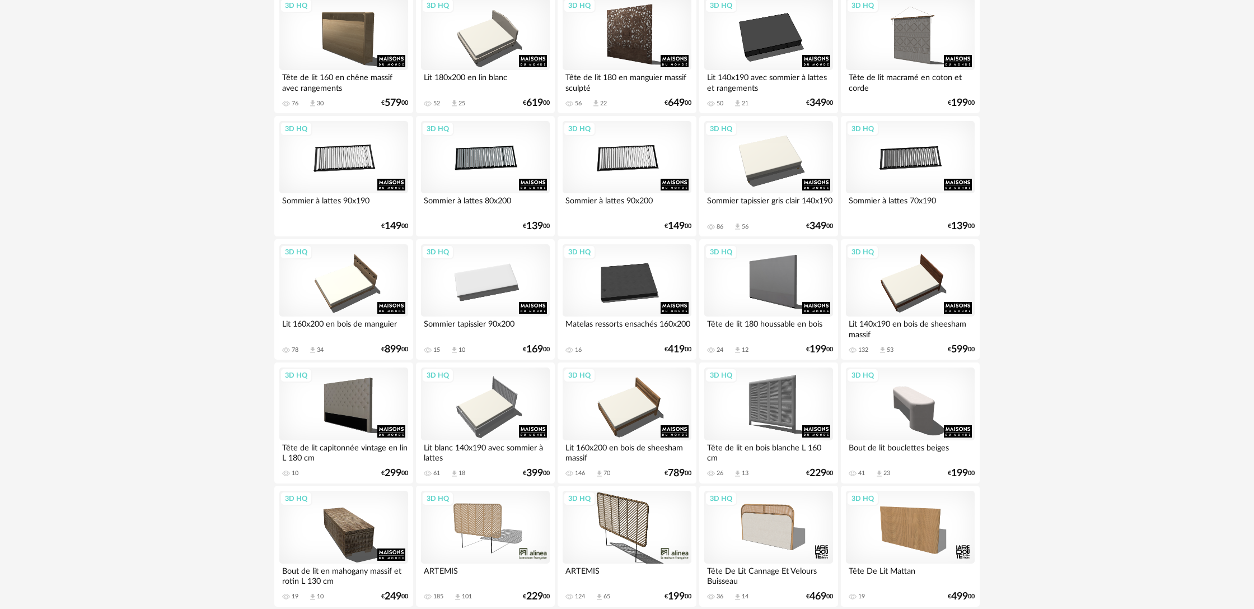
scroll to position [2155, 0]
